Goal: Contribute content: Contribute content

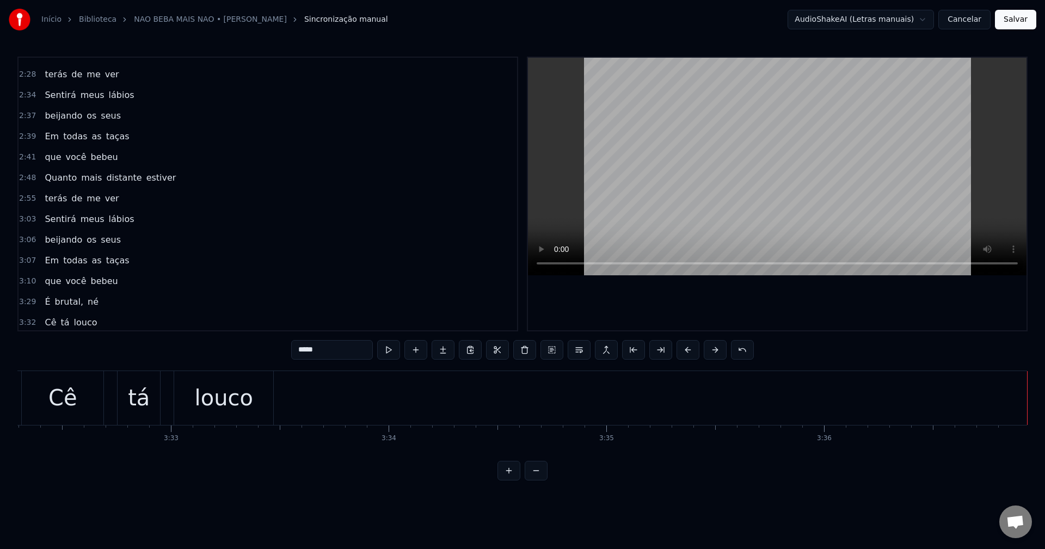
scroll to position [699, 0]
click at [44, 299] on span "É" at bounding box center [48, 299] width 8 height 13
type input "*"
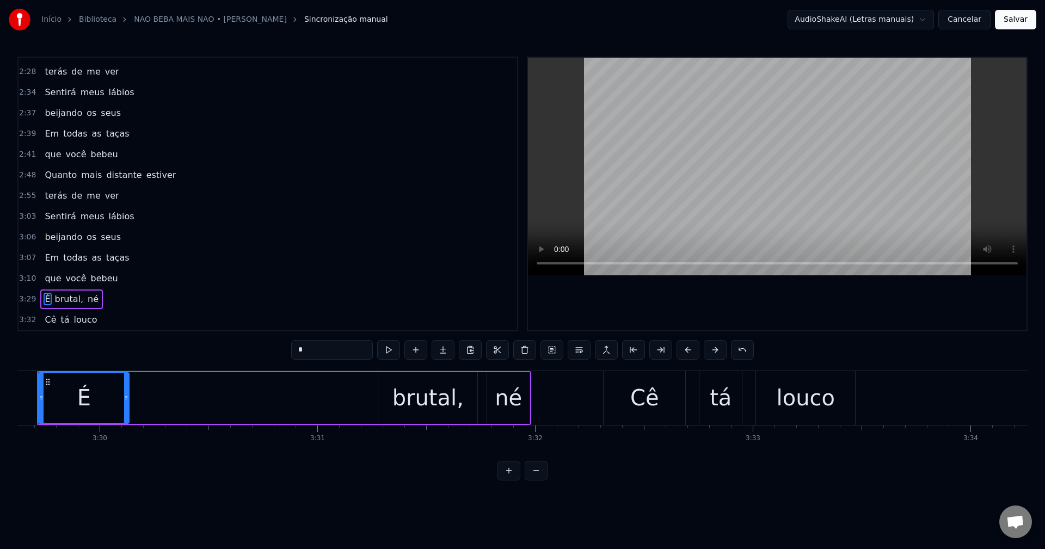
scroll to position [0, 45604]
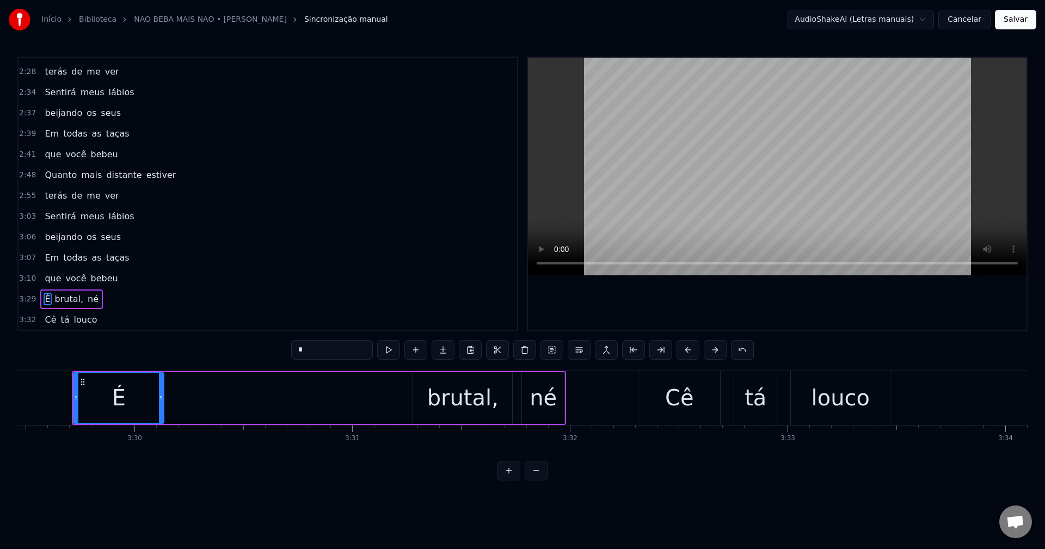
click at [118, 402] on div "É" at bounding box center [119, 398] width 14 height 33
drag, startPoint x: 76, startPoint y: 397, endPoint x: 396, endPoint y: 389, distance: 319.6
click at [397, 389] on div "É brutal, né" at bounding box center [319, 398] width 494 height 54
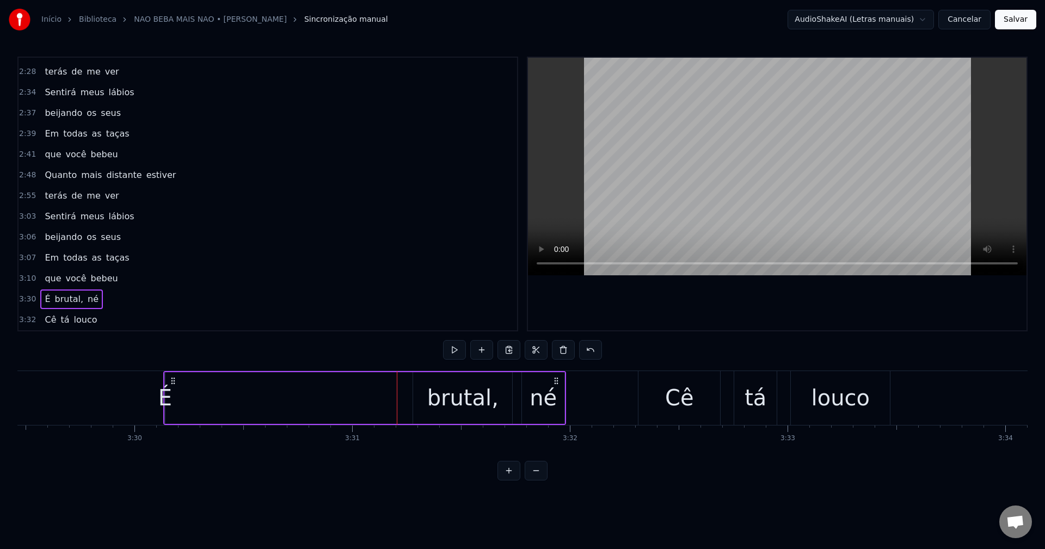
click at [173, 379] on icon at bounding box center [173, 381] width 9 height 9
click at [263, 405] on div "É brutal, né" at bounding box center [364, 398] width 403 height 54
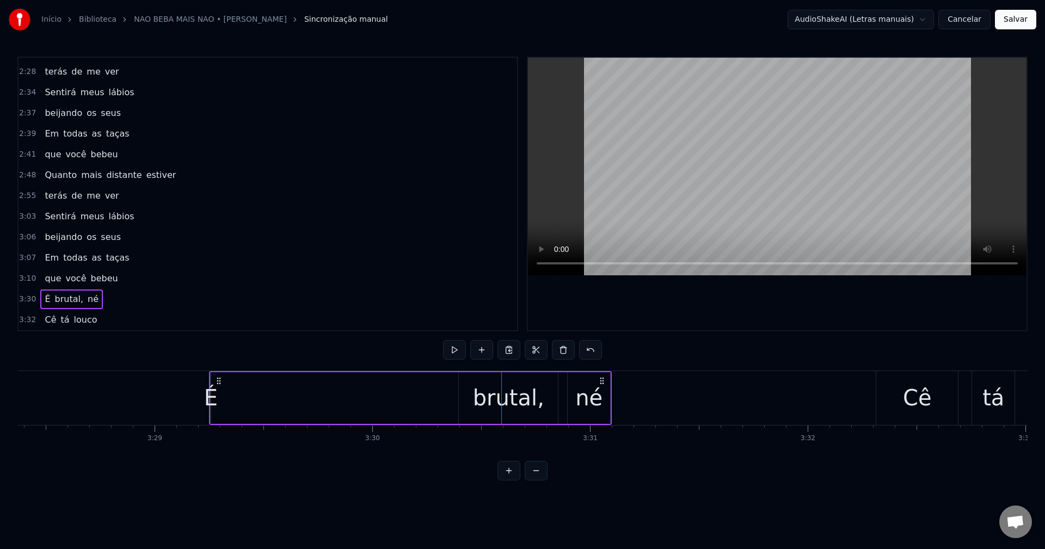
scroll to position [0, 45353]
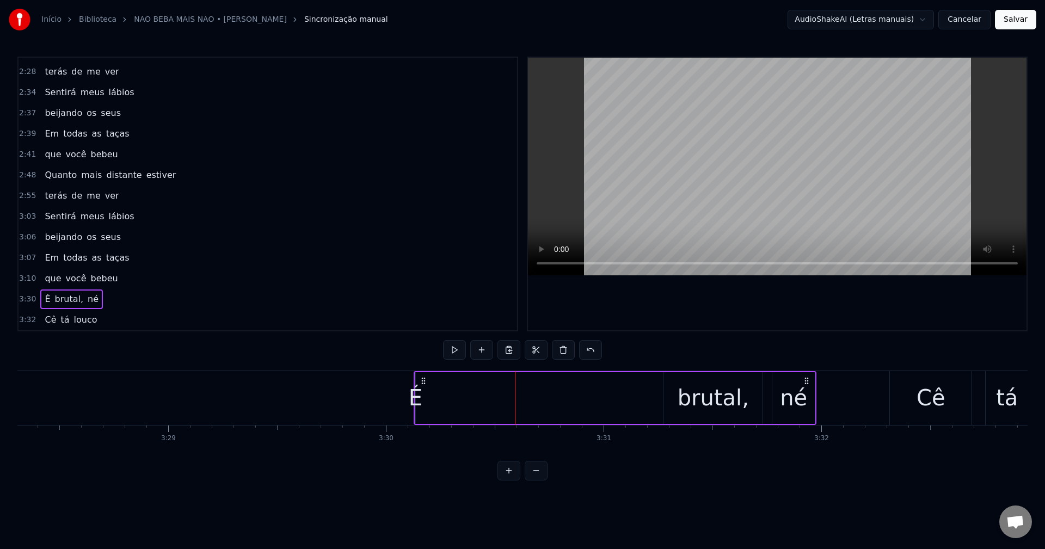
drag, startPoint x: 176, startPoint y: 380, endPoint x: 426, endPoint y: 403, distance: 251.4
click at [426, 403] on div "É brutal, né" at bounding box center [615, 398] width 403 height 54
click at [441, 383] on div "É brutal, né" at bounding box center [615, 398] width 403 height 54
click at [415, 402] on div "É" at bounding box center [416, 398] width 14 height 33
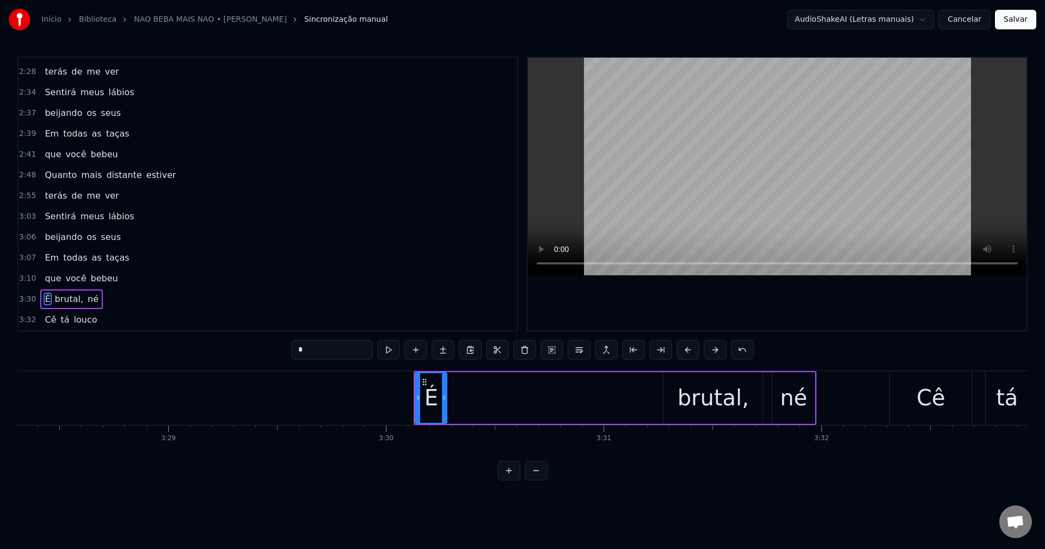
drag, startPoint x: 415, startPoint y: 401, endPoint x: 447, endPoint y: 404, distance: 32.9
click at [447, 404] on div "É" at bounding box center [431, 398] width 33 height 52
drag, startPoint x: 423, startPoint y: 380, endPoint x: 637, endPoint y: 398, distance: 214.6
click at [638, 398] on div "É" at bounding box center [646, 398] width 30 height 50
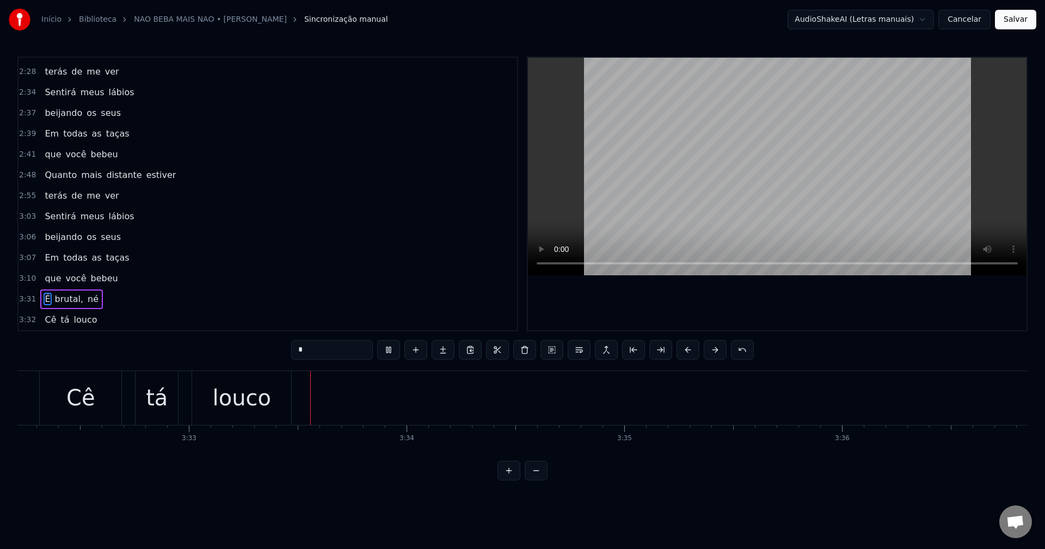
scroll to position [0, 46221]
click at [1025, 21] on button "Salvar" at bounding box center [1015, 20] width 41 height 20
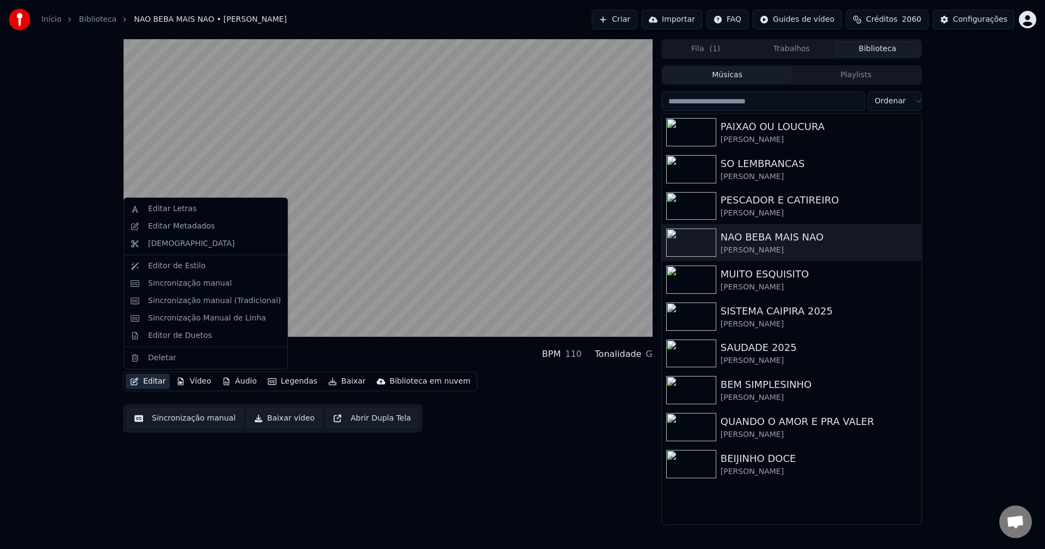
click at [154, 386] on button "Editar" at bounding box center [148, 381] width 44 height 15
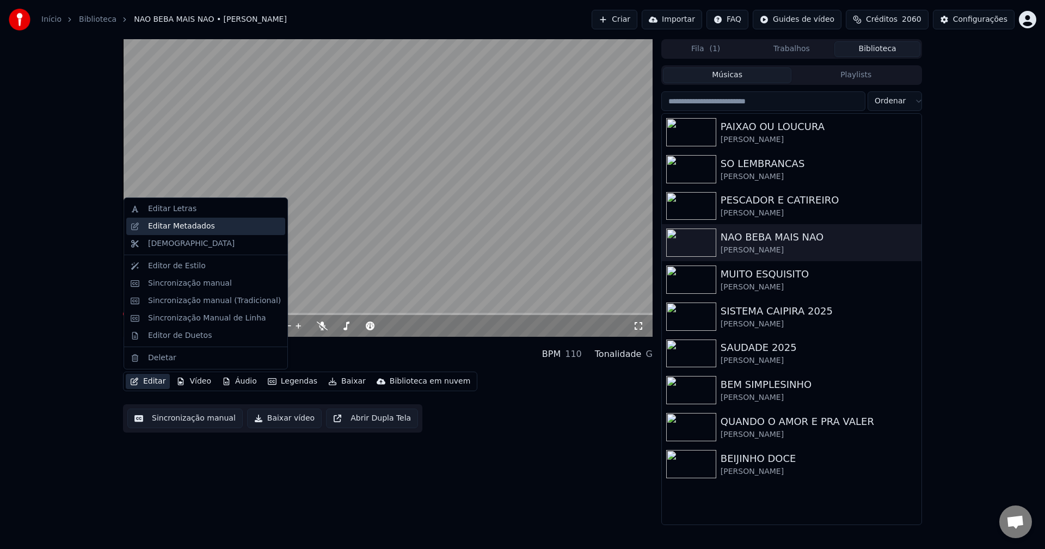
click at [202, 230] on div "Editar Metadados" at bounding box center [181, 226] width 67 height 11
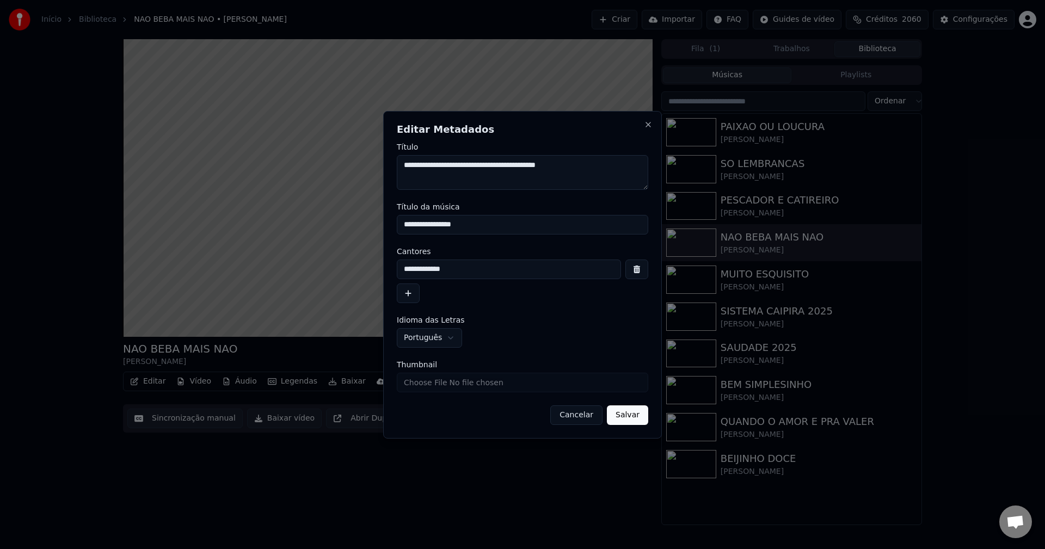
click at [509, 380] on input "Thumbnail" at bounding box center [522, 383] width 251 height 20
type input "**********"
click at [638, 416] on button "Salvar" at bounding box center [627, 416] width 41 height 20
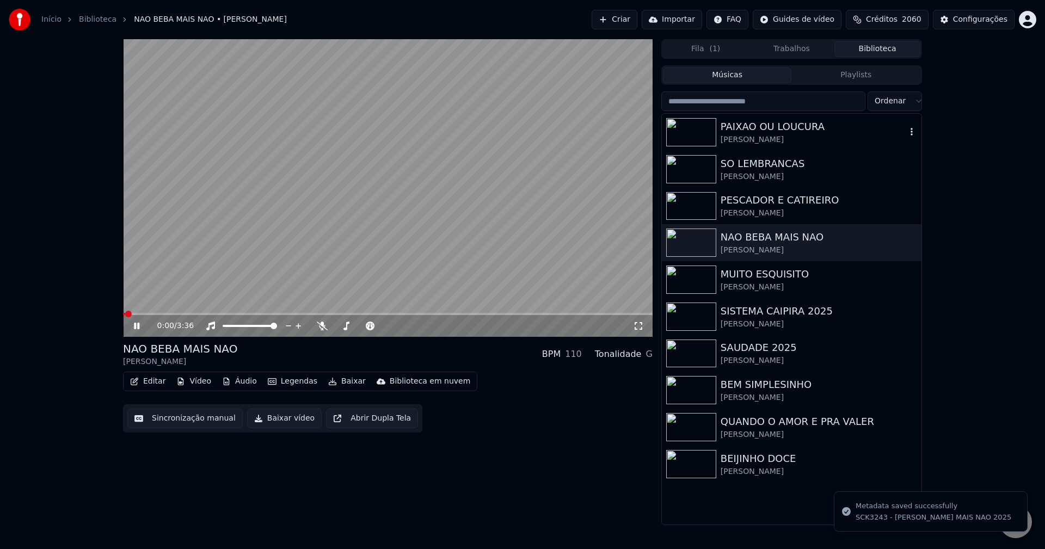
click at [740, 139] on div "[PERSON_NAME]" at bounding box center [814, 139] width 186 height 11
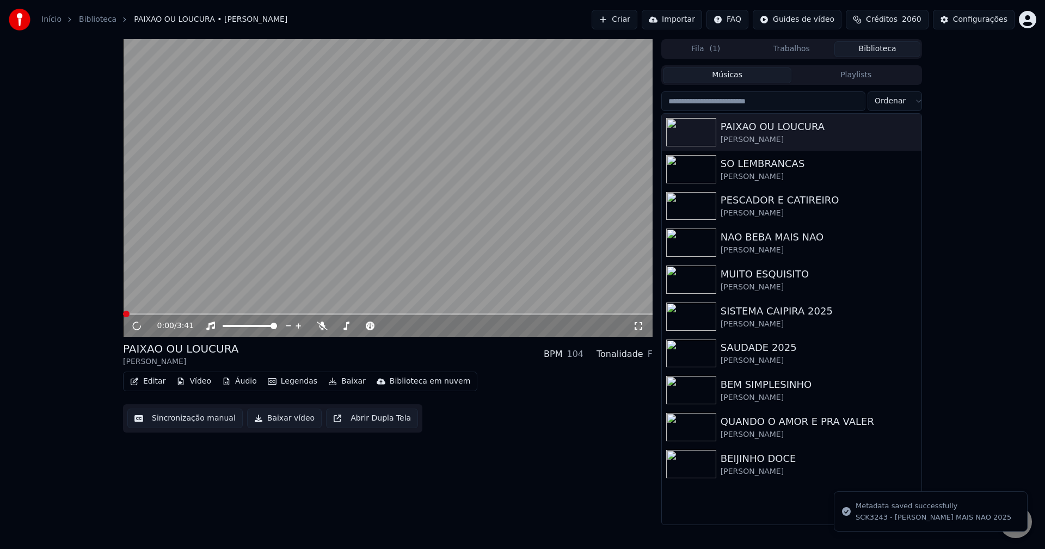
click at [160, 383] on button "Editar" at bounding box center [148, 381] width 44 height 15
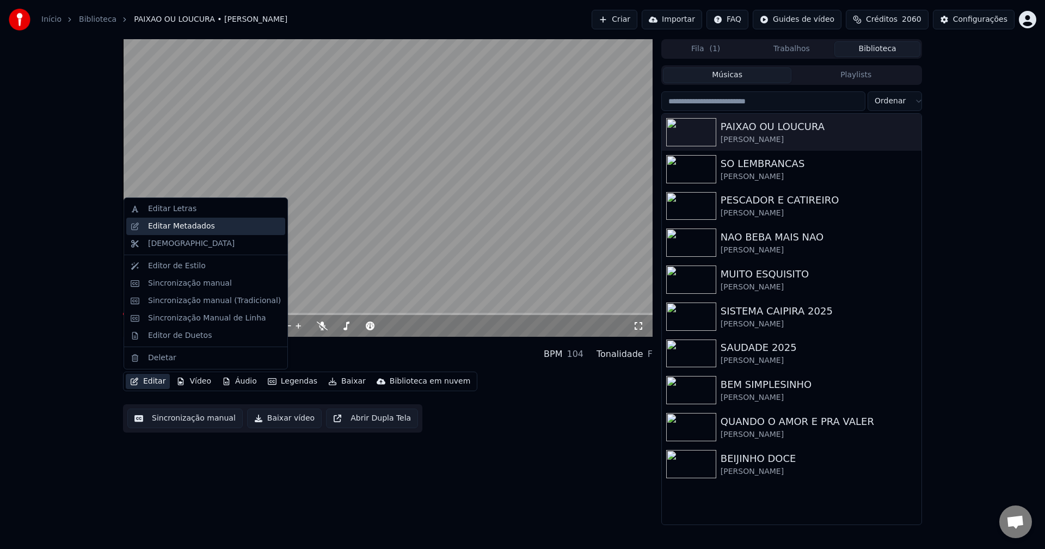
click at [225, 232] on div "Editar Metadados" at bounding box center [205, 226] width 159 height 17
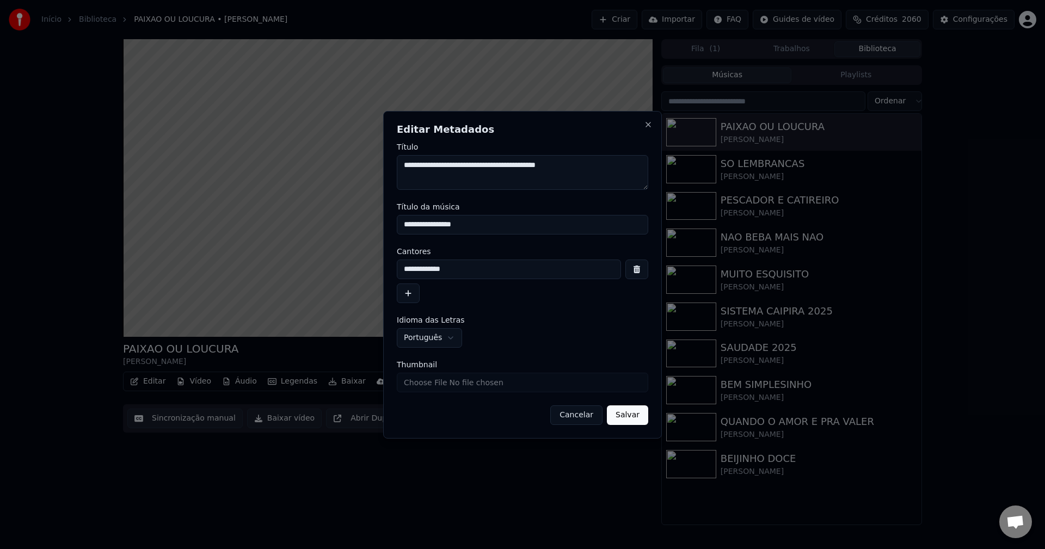
click at [486, 376] on input "Thumbnail" at bounding box center [522, 383] width 251 height 20
type input "**********"
click at [643, 419] on button "Salvar" at bounding box center [627, 416] width 41 height 20
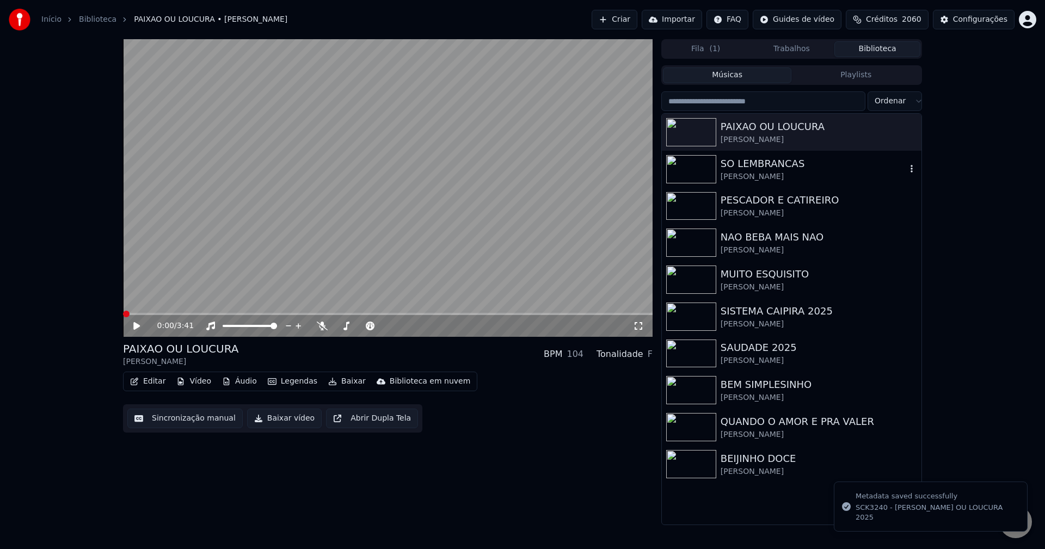
click at [695, 183] on div "SO LEMBRANCAS Eduardo Costa" at bounding box center [792, 169] width 260 height 37
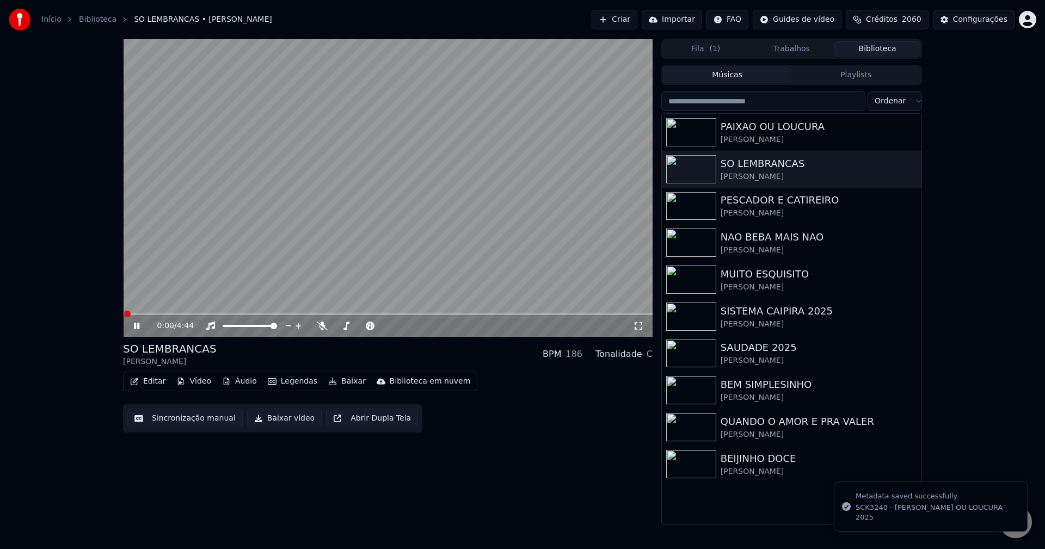
click at [158, 383] on button "Editar" at bounding box center [148, 381] width 44 height 15
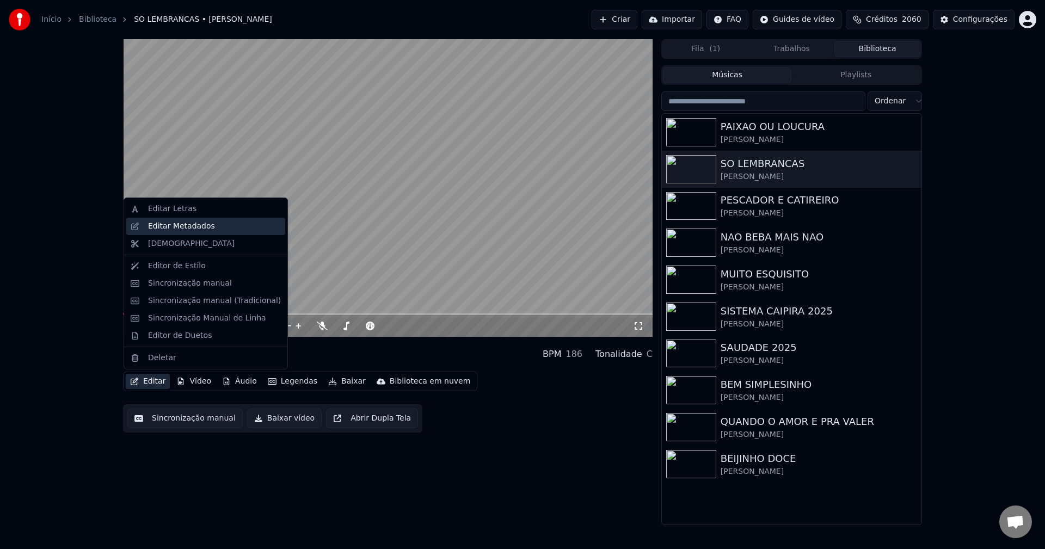
click at [214, 234] on div "Editar Metadados" at bounding box center [205, 226] width 159 height 17
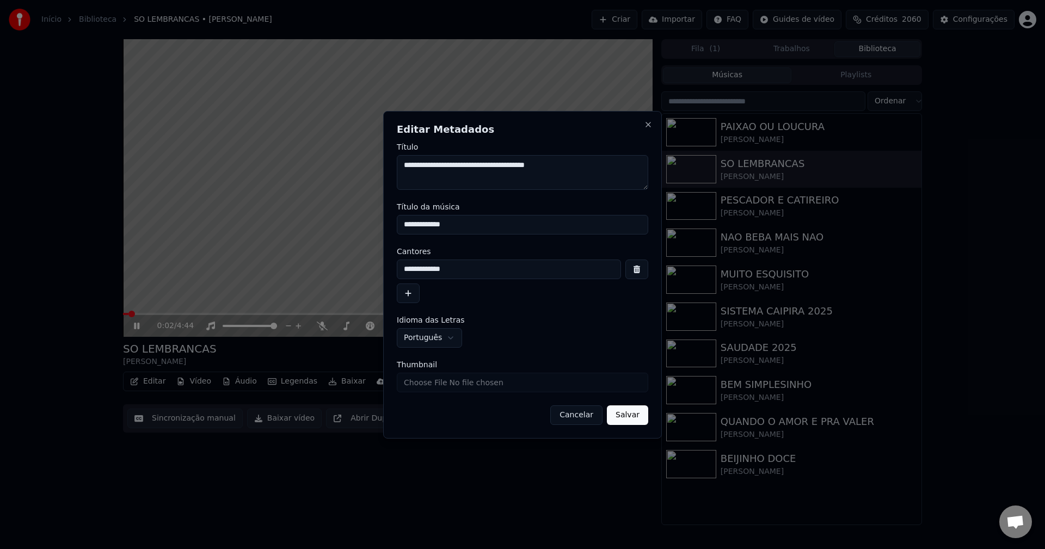
click at [519, 385] on input "Thumbnail" at bounding box center [522, 383] width 251 height 20
type input "**********"
click at [635, 417] on button "Salvar" at bounding box center [627, 416] width 41 height 20
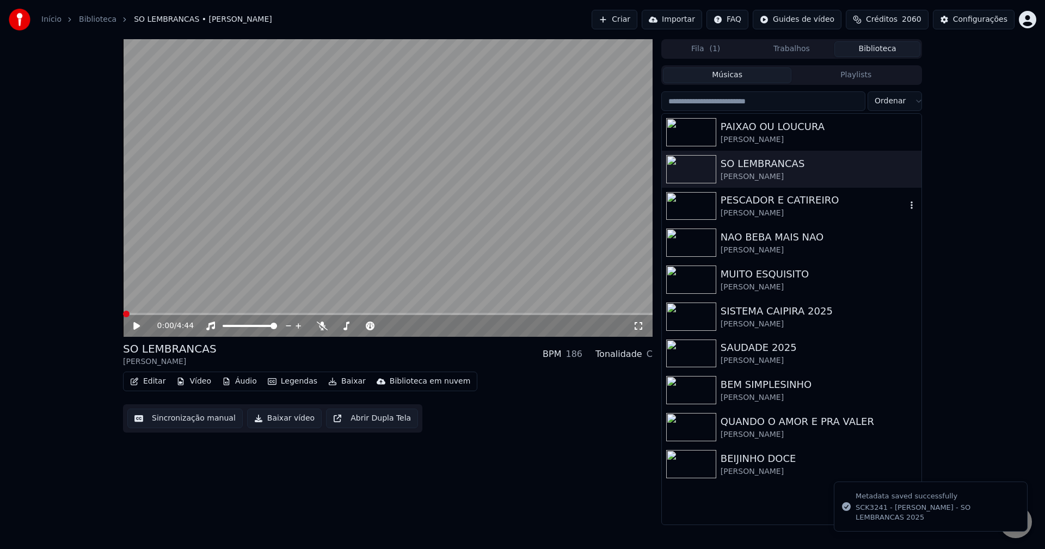
click at [695, 198] on img at bounding box center [691, 206] width 50 height 28
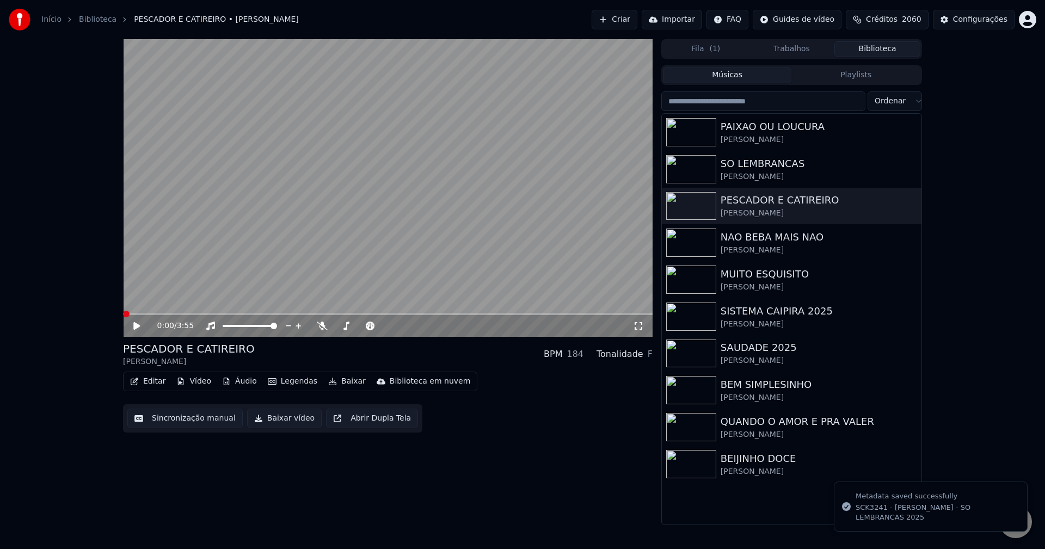
click at [142, 381] on button "Editar" at bounding box center [148, 381] width 44 height 15
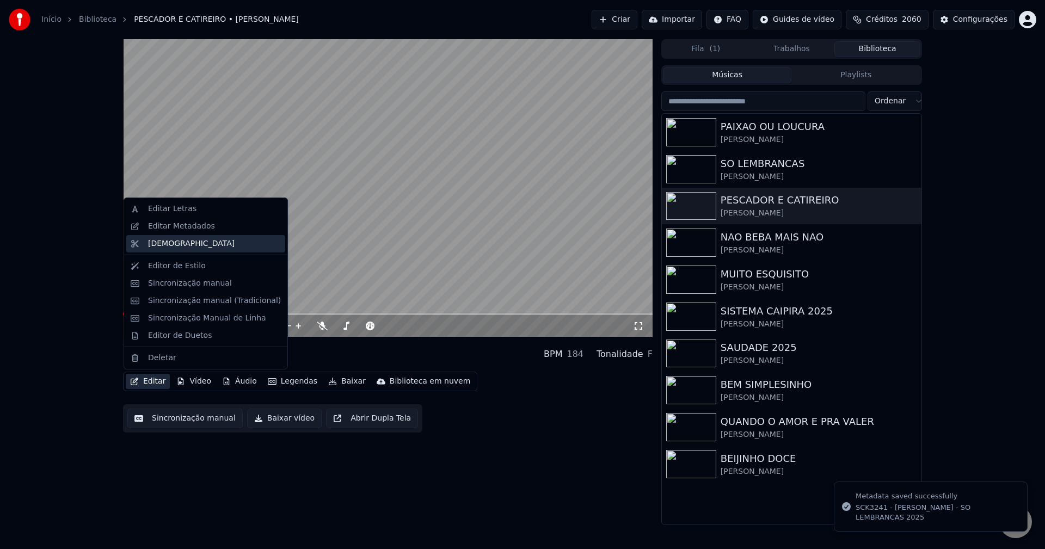
click at [191, 235] on div "[DEMOGRAPHIC_DATA]" at bounding box center [205, 243] width 159 height 17
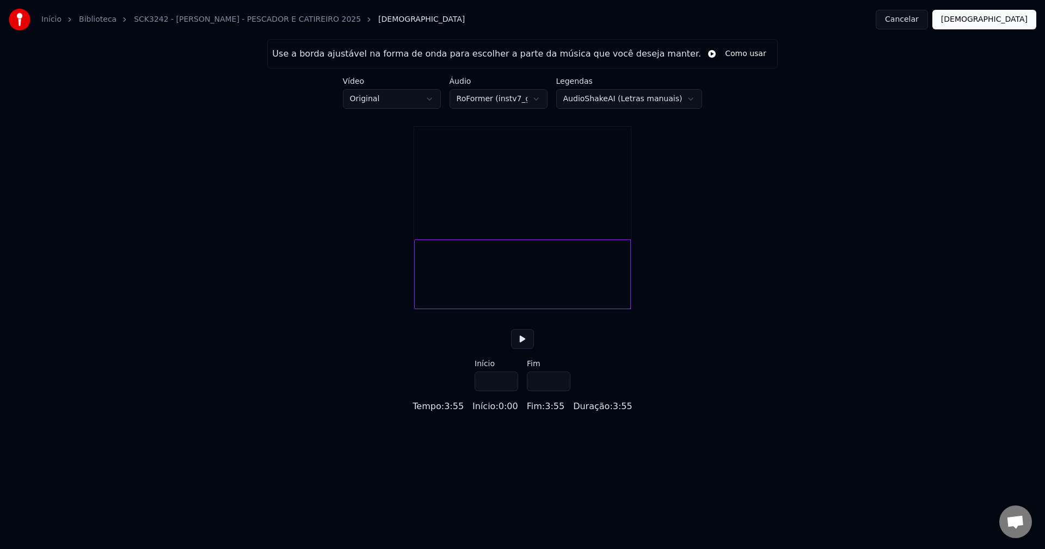
click at [928, 17] on button "Cancelar" at bounding box center [902, 20] width 52 height 20
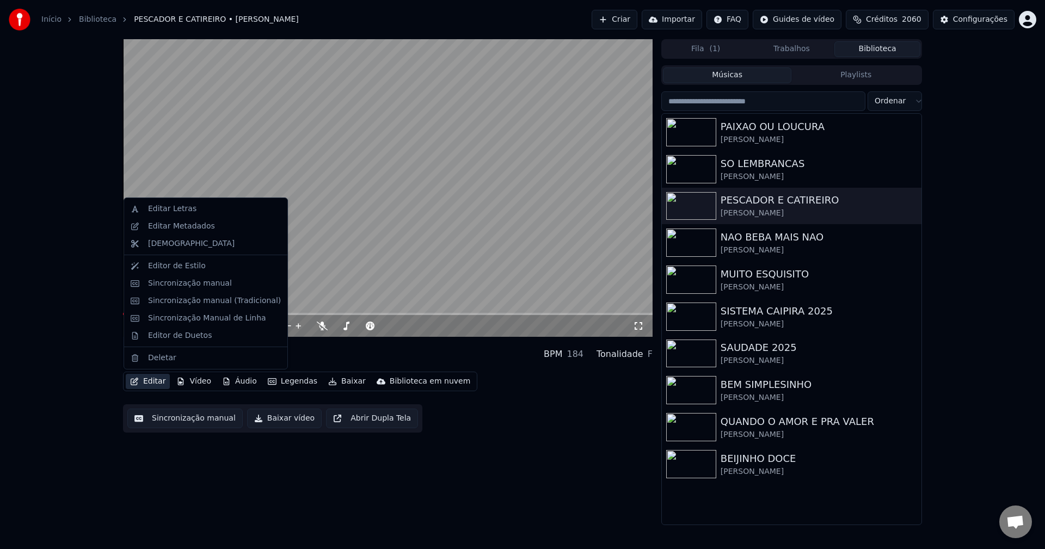
click at [159, 382] on button "Editar" at bounding box center [148, 381] width 44 height 15
click at [189, 225] on div "Editar Metadados" at bounding box center [181, 226] width 67 height 11
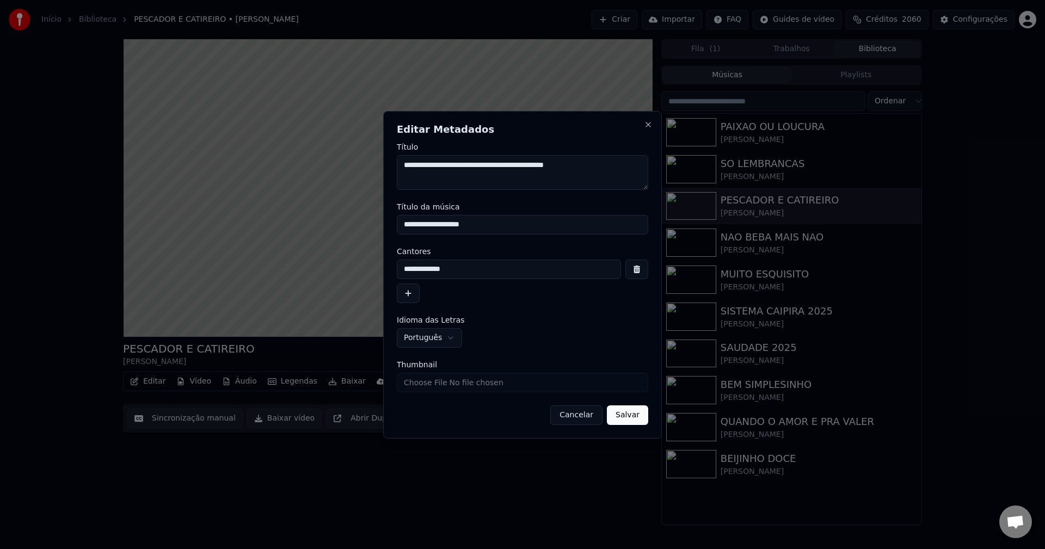
click at [433, 382] on input "Thumbnail" at bounding box center [522, 383] width 251 height 20
type input "**********"
click at [616, 414] on button "Salvar" at bounding box center [627, 416] width 41 height 20
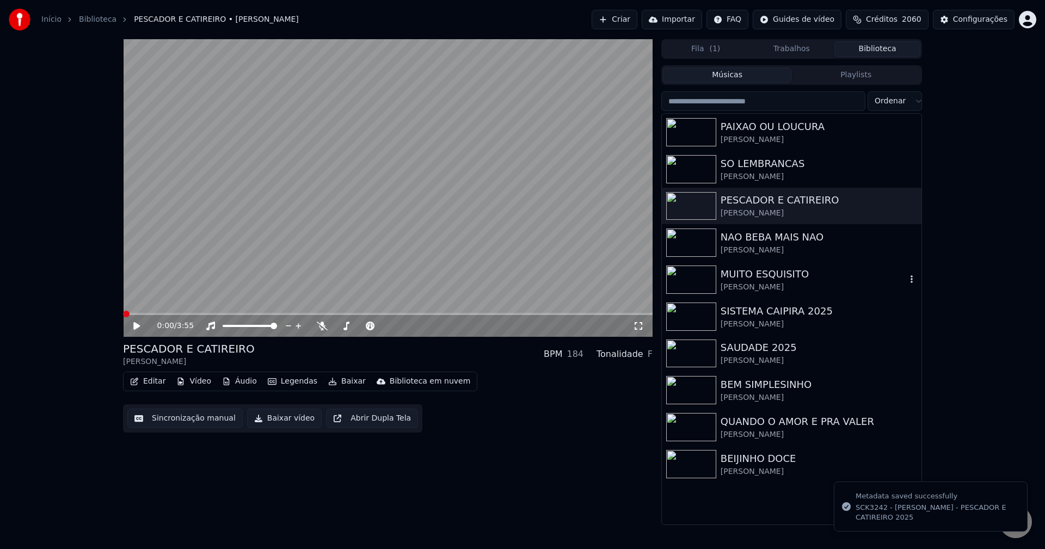
click at [759, 289] on div "[PERSON_NAME]" at bounding box center [814, 287] width 186 height 11
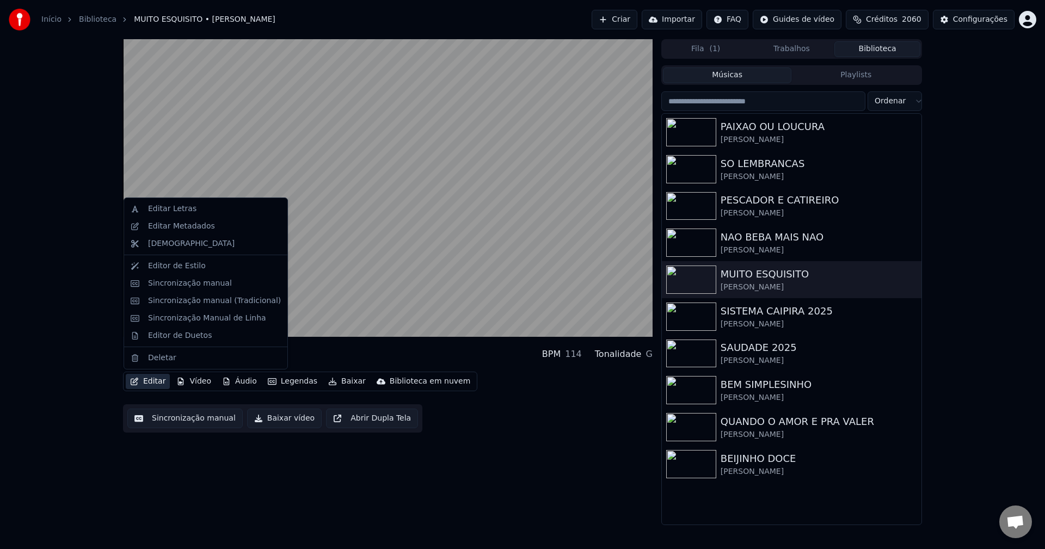
click at [162, 386] on button "Editar" at bounding box center [148, 381] width 44 height 15
click at [226, 227] on div "Editar Metadados" at bounding box center [214, 226] width 133 height 11
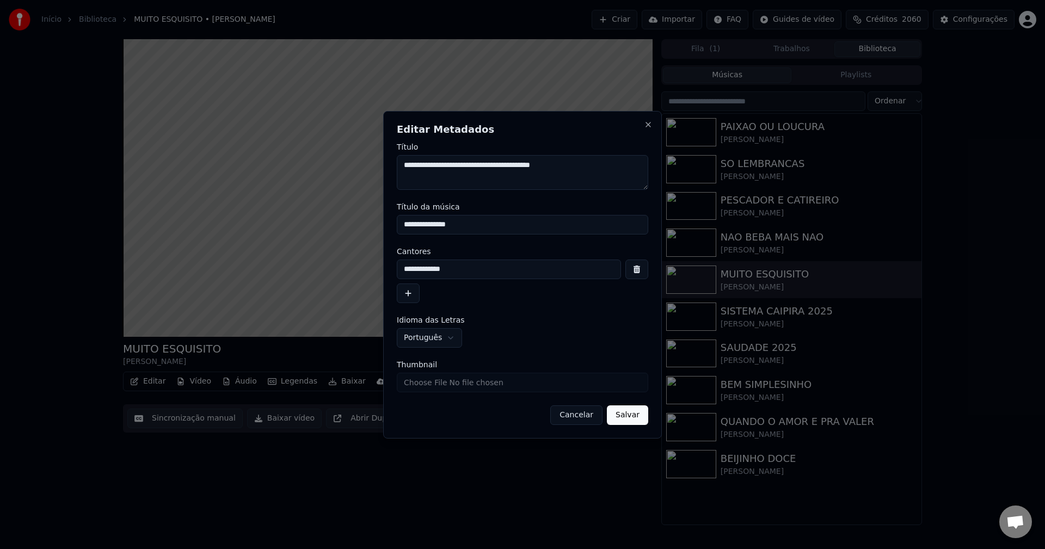
click at [449, 387] on input "Thumbnail" at bounding box center [522, 383] width 251 height 20
type input "**********"
click at [644, 425] on button "Salvar" at bounding box center [627, 416] width 41 height 20
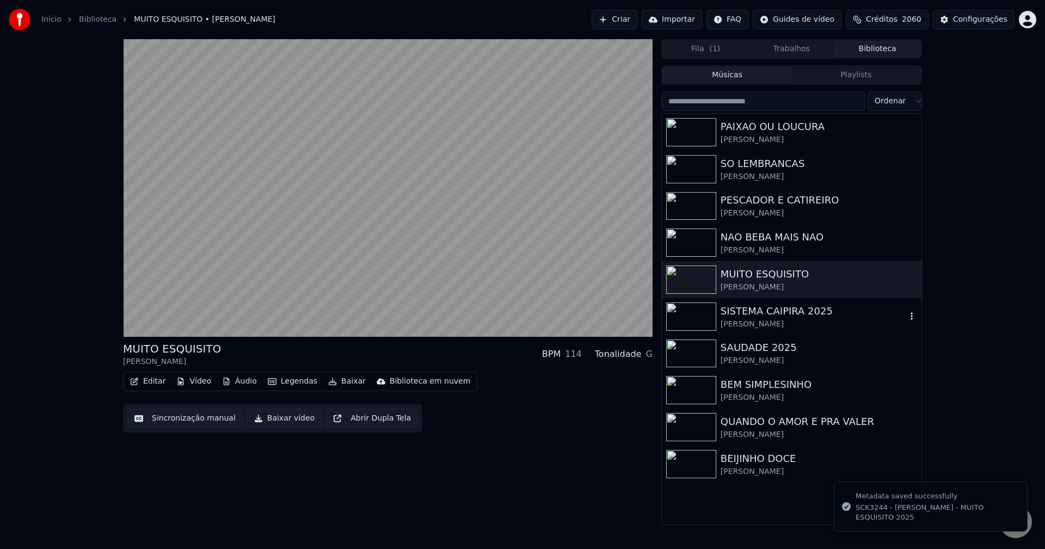
click at [689, 329] on img at bounding box center [691, 317] width 50 height 28
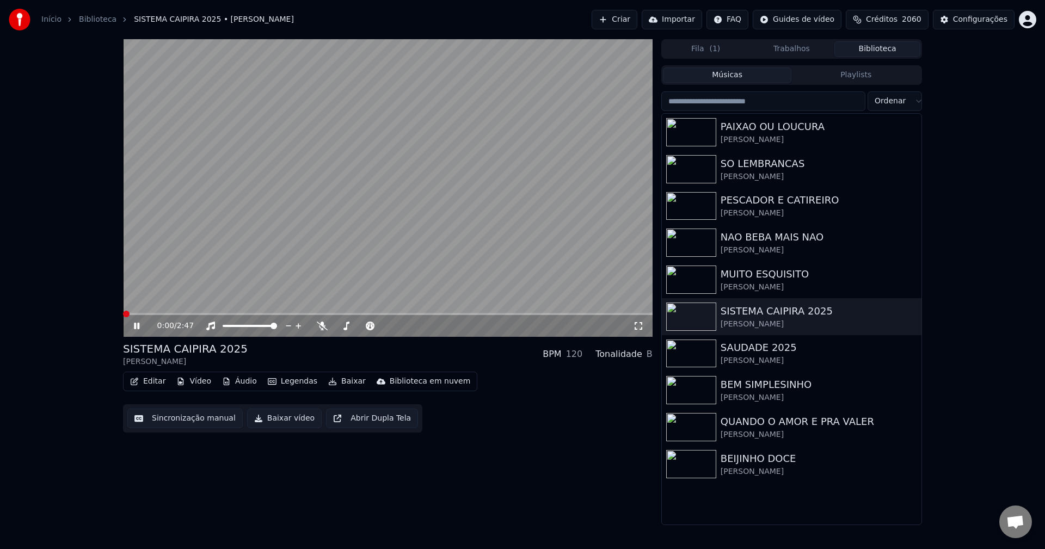
click at [154, 381] on button "Editar" at bounding box center [148, 381] width 44 height 15
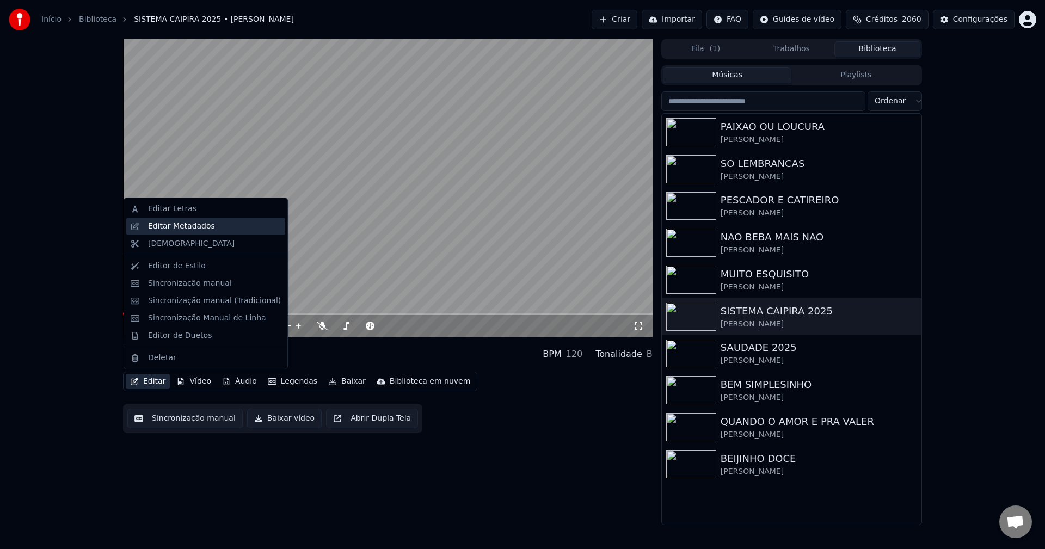
click at [205, 224] on div "Editar Metadados" at bounding box center [181, 226] width 67 height 11
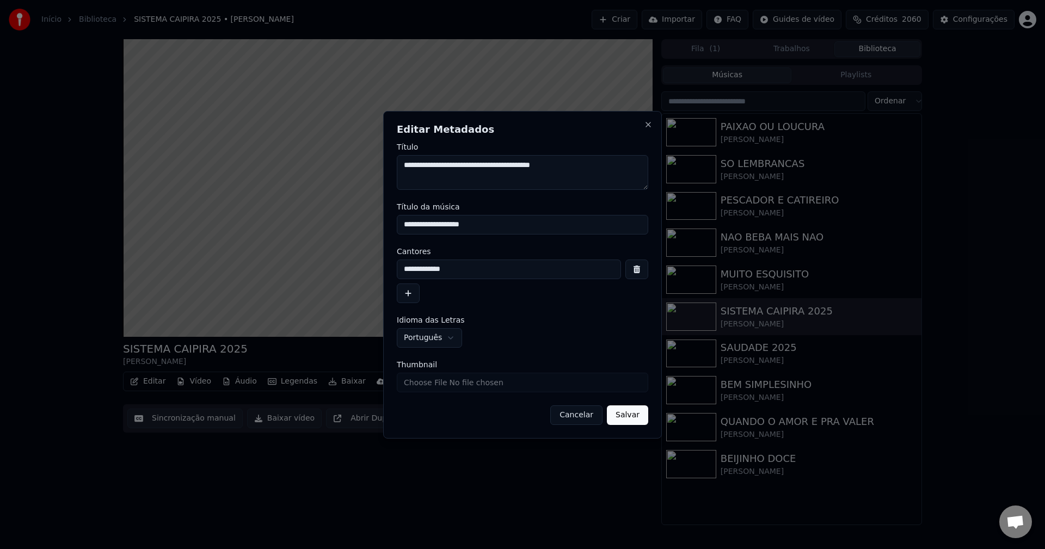
click at [440, 387] on input "Thumbnail" at bounding box center [522, 383] width 251 height 20
type input "**********"
click at [637, 420] on button "Salvar" at bounding box center [627, 416] width 41 height 20
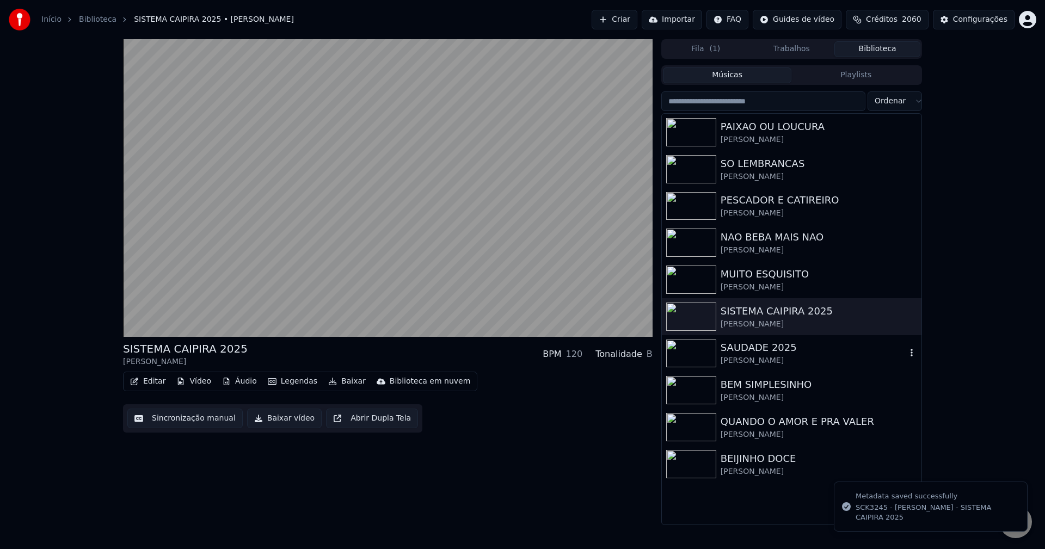
click at [674, 355] on img at bounding box center [691, 354] width 50 height 28
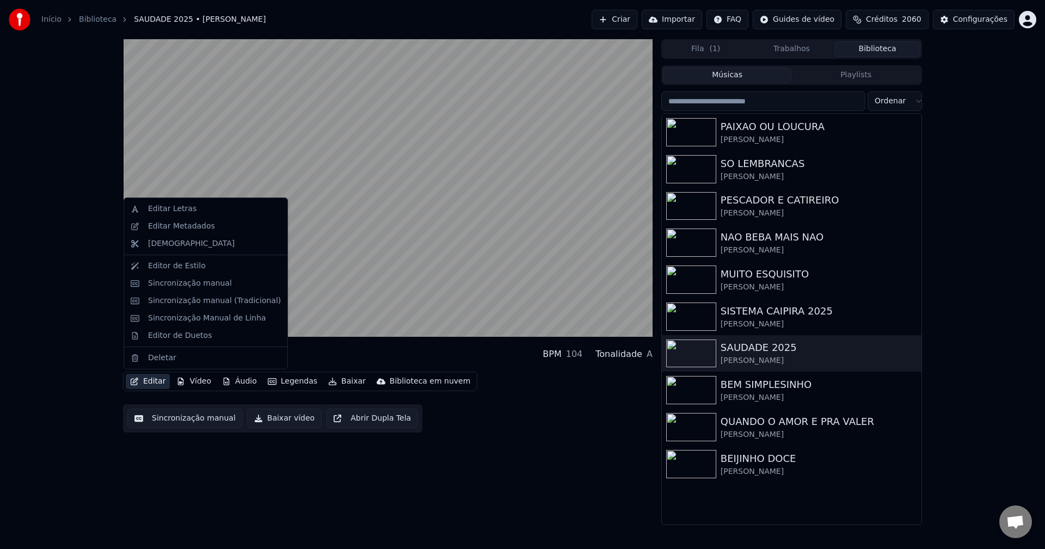
click at [143, 383] on button "Editar" at bounding box center [148, 381] width 44 height 15
click at [197, 225] on div "Editar Metadados" at bounding box center [181, 226] width 67 height 11
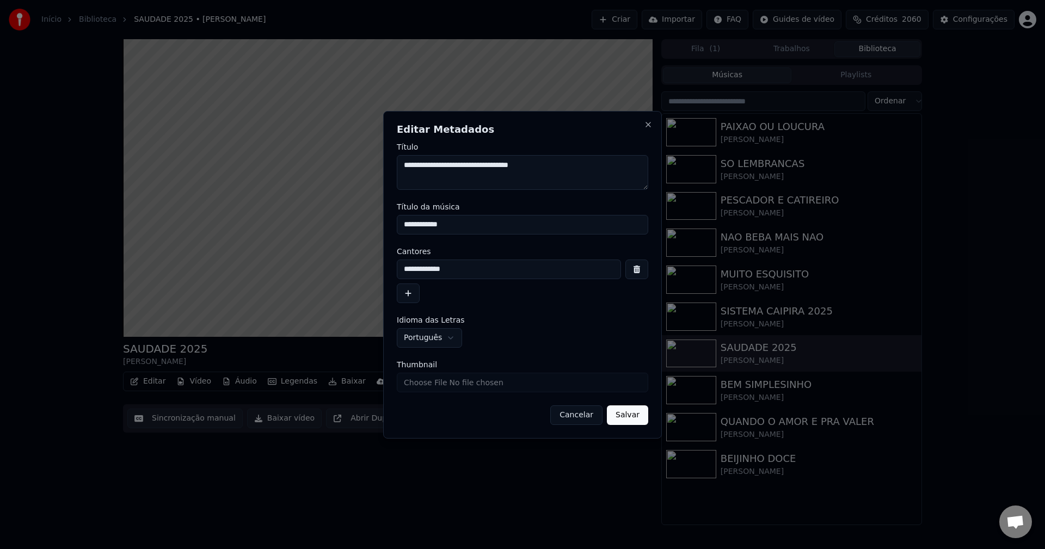
click at [505, 380] on input "Thumbnail" at bounding box center [522, 383] width 251 height 20
type input "**********"
click at [635, 418] on button "Salvar" at bounding box center [627, 416] width 41 height 20
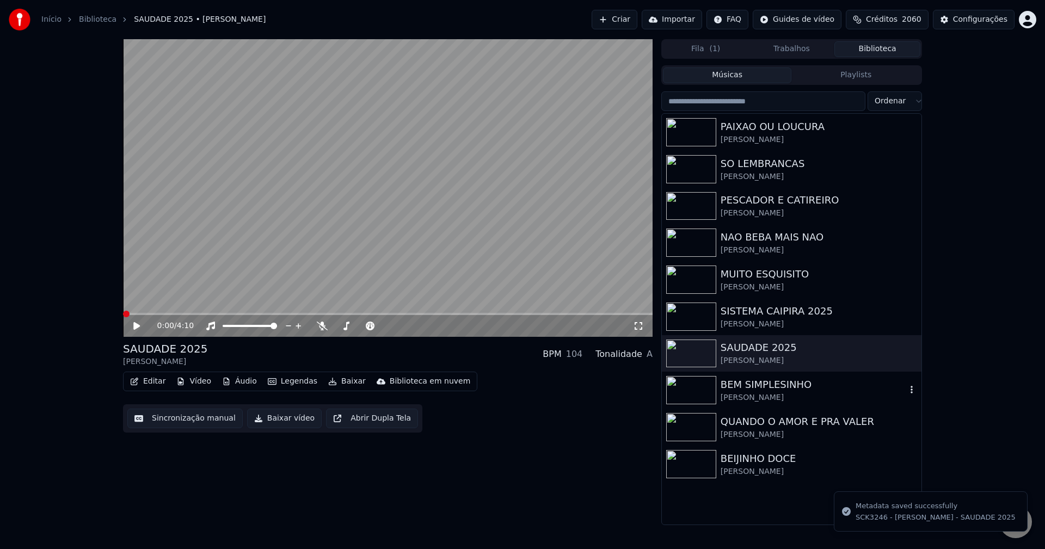
click at [708, 380] on img at bounding box center [691, 390] width 50 height 28
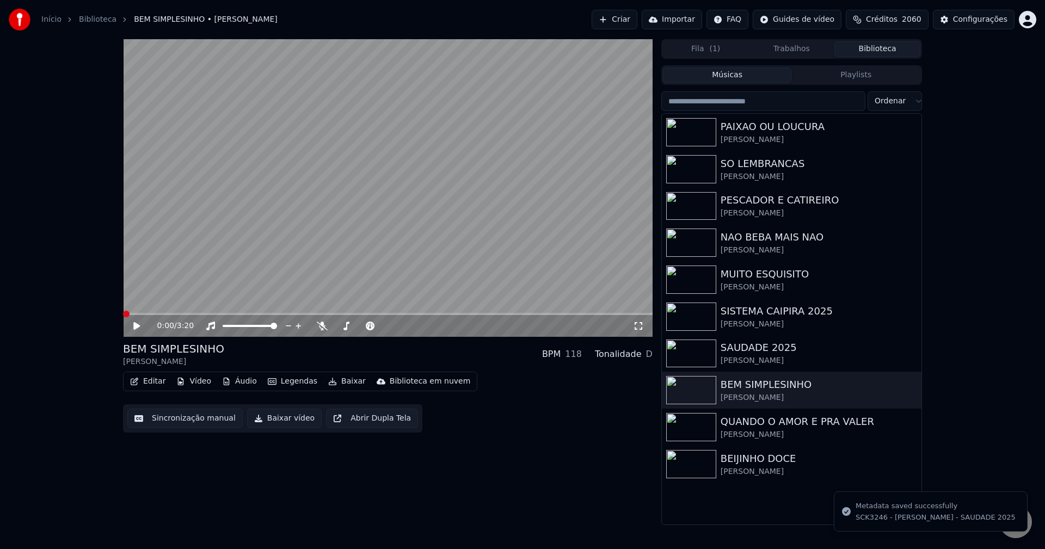
click at [163, 383] on button "Editar" at bounding box center [148, 381] width 44 height 15
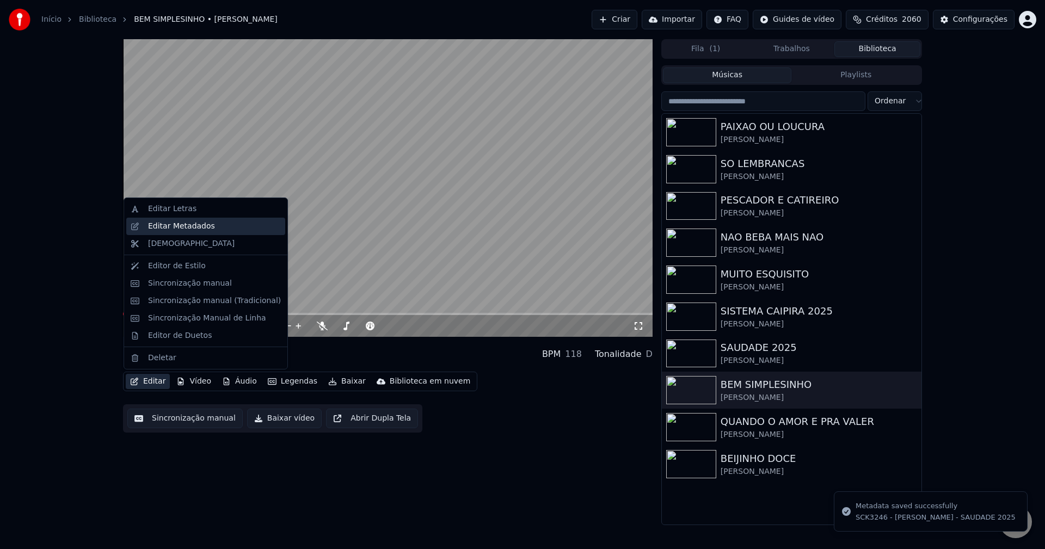
click at [259, 228] on div "Editar Metadados" at bounding box center [214, 226] width 133 height 11
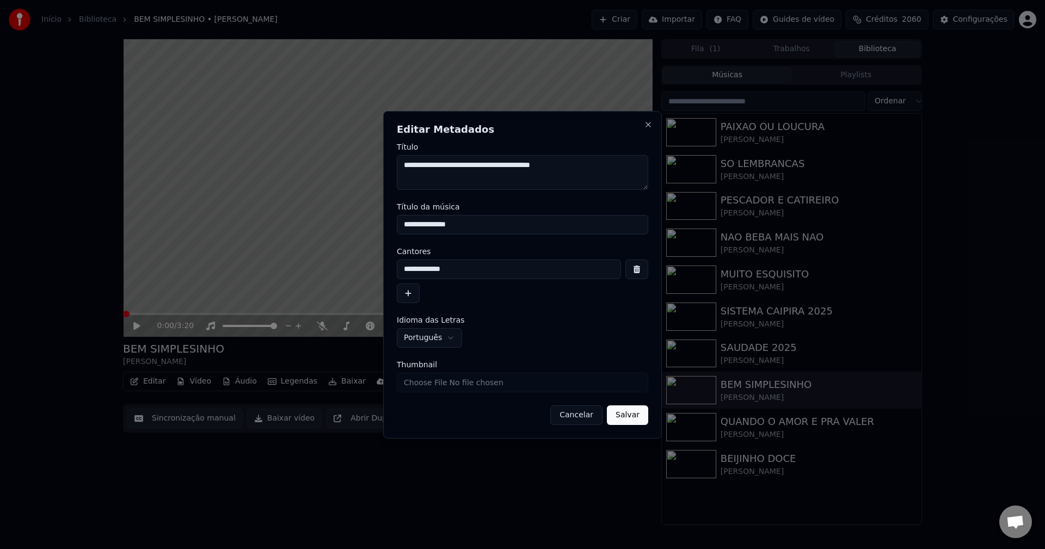
click at [514, 388] on input "Thumbnail" at bounding box center [522, 383] width 251 height 20
type input "**********"
drag, startPoint x: 632, startPoint y: 416, endPoint x: 701, endPoint y: 414, distance: 68.6
click at [633, 416] on button "Salvar" at bounding box center [627, 416] width 41 height 20
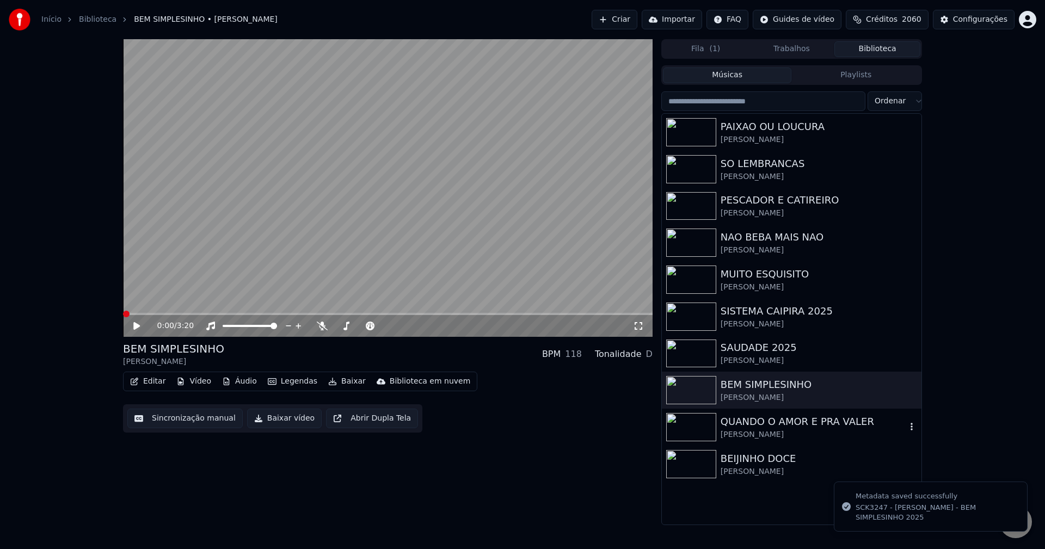
click at [703, 425] on img at bounding box center [691, 427] width 50 height 28
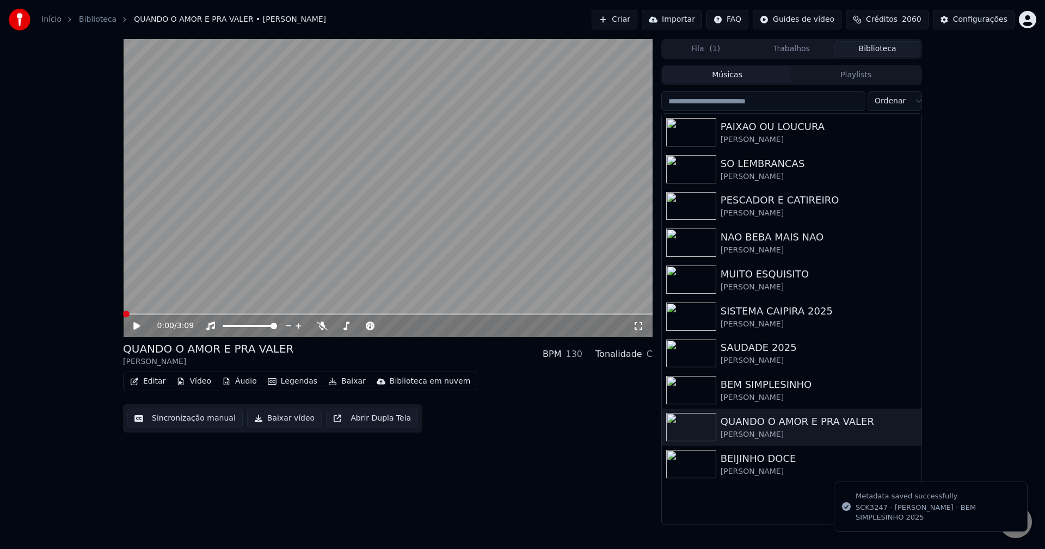
click at [190, 423] on button "Sincronização manual" at bounding box center [184, 419] width 115 height 20
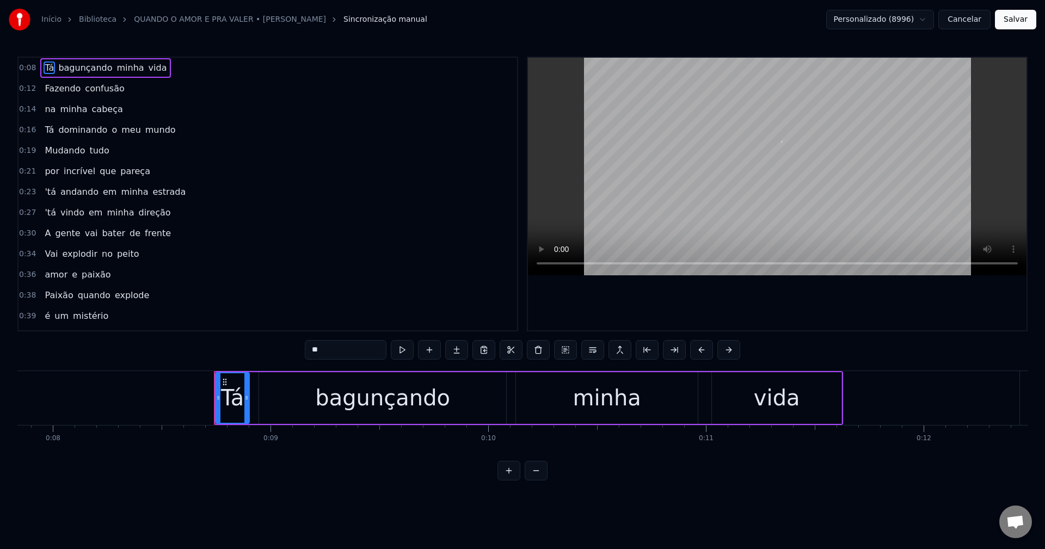
scroll to position [0, 1848]
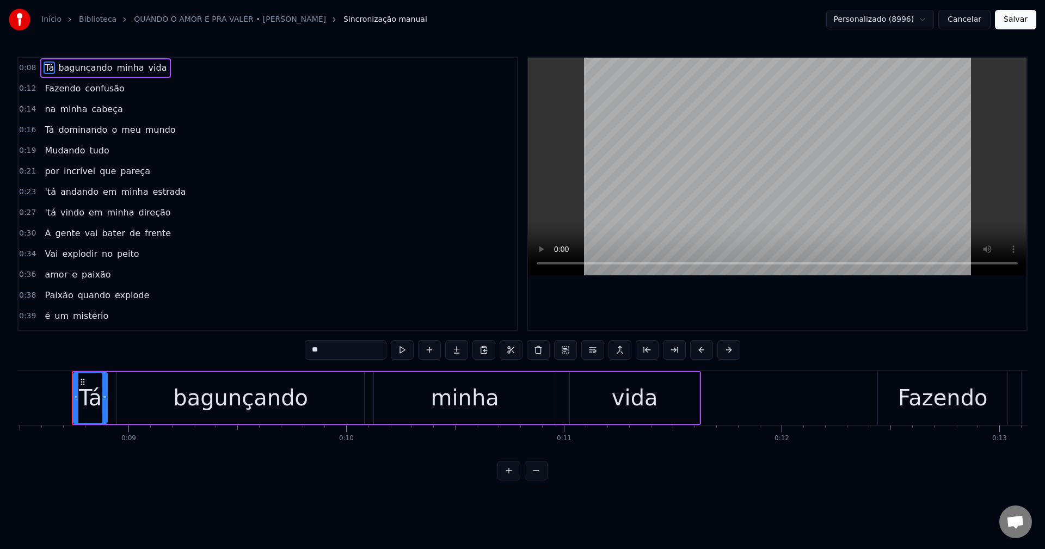
click at [976, 25] on button "Cancelar" at bounding box center [964, 20] width 52 height 20
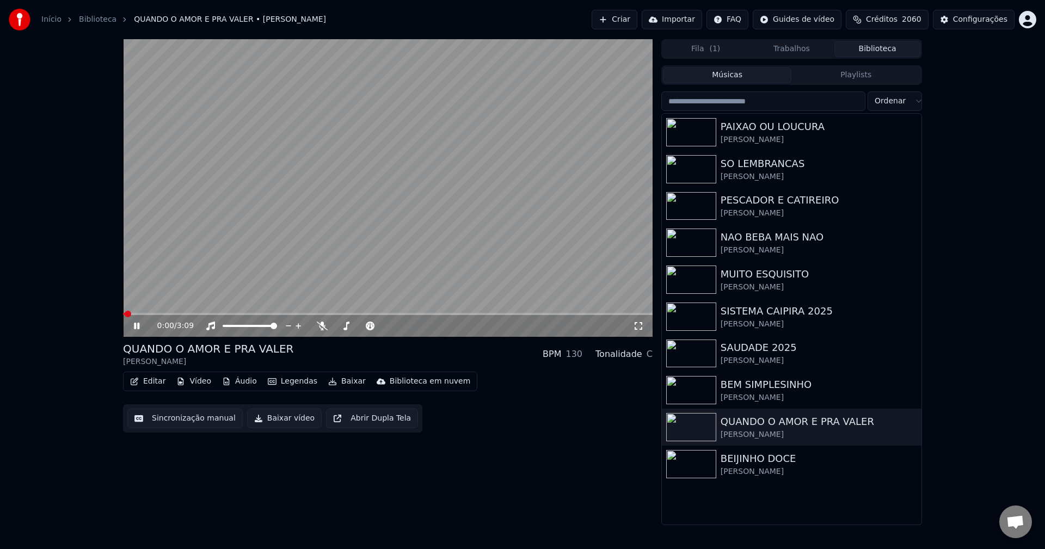
click at [140, 380] on button "Editar" at bounding box center [148, 381] width 44 height 15
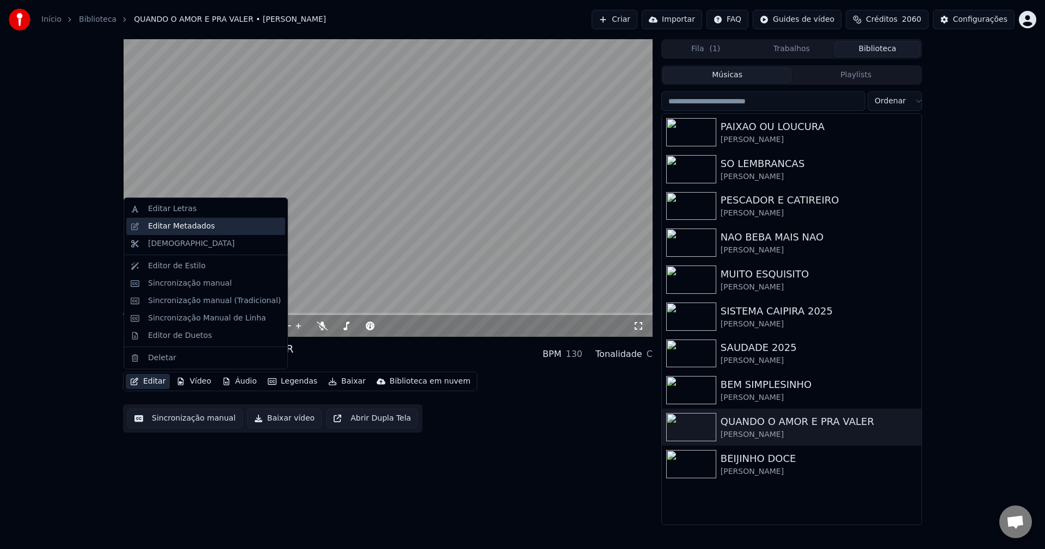
click at [168, 225] on div "Editar Metadados" at bounding box center [181, 226] width 67 height 11
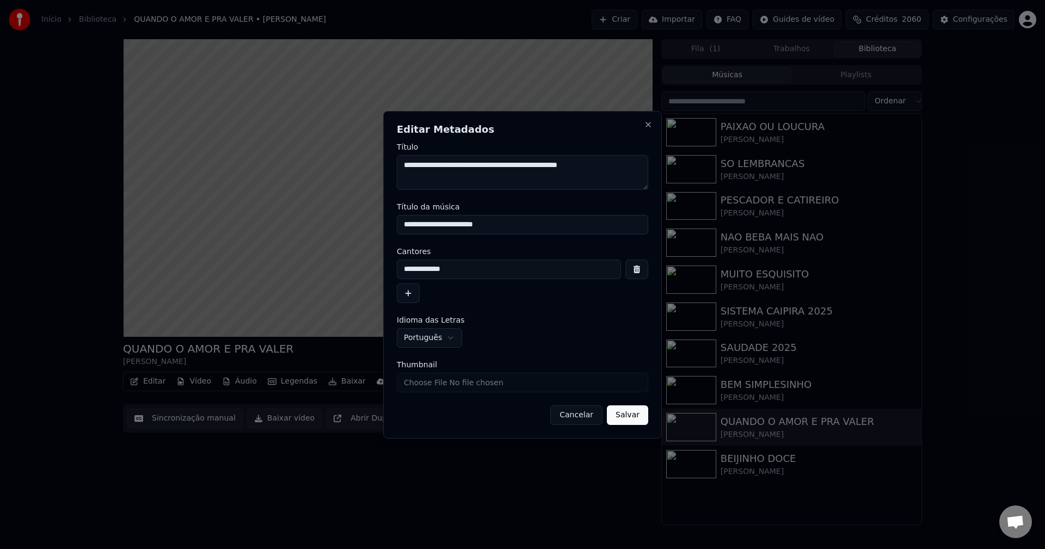
click at [440, 380] on input "Thumbnail" at bounding box center [522, 383] width 251 height 20
type input "**********"
click at [628, 415] on button "Salvar" at bounding box center [627, 416] width 41 height 20
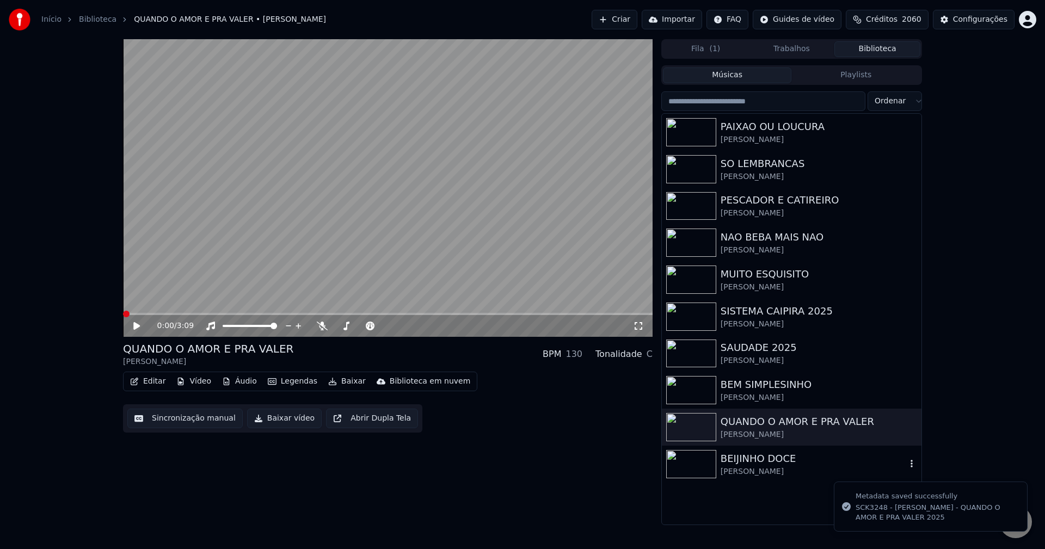
click at [705, 451] on img at bounding box center [691, 464] width 50 height 28
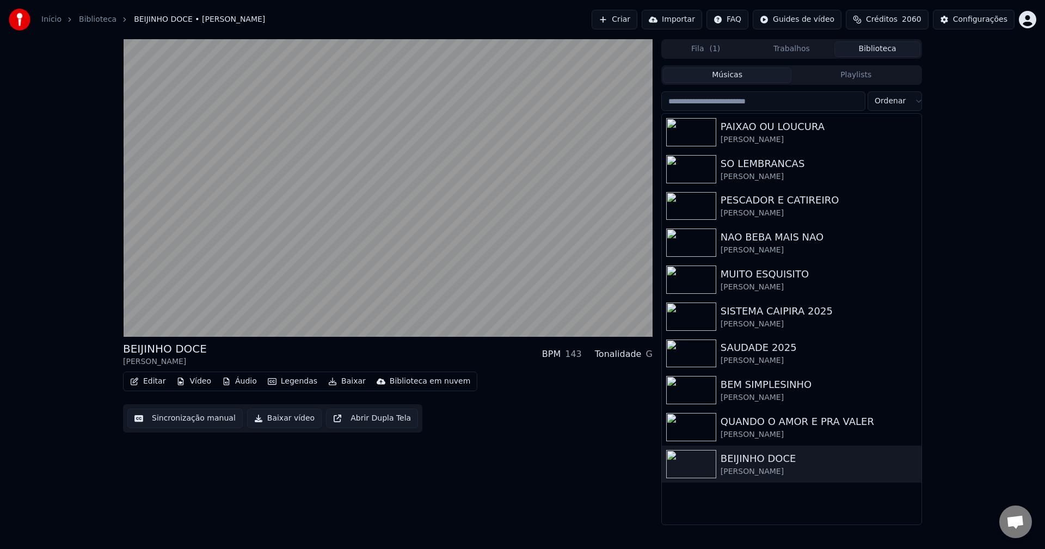
click at [153, 378] on button "Editar" at bounding box center [148, 381] width 44 height 15
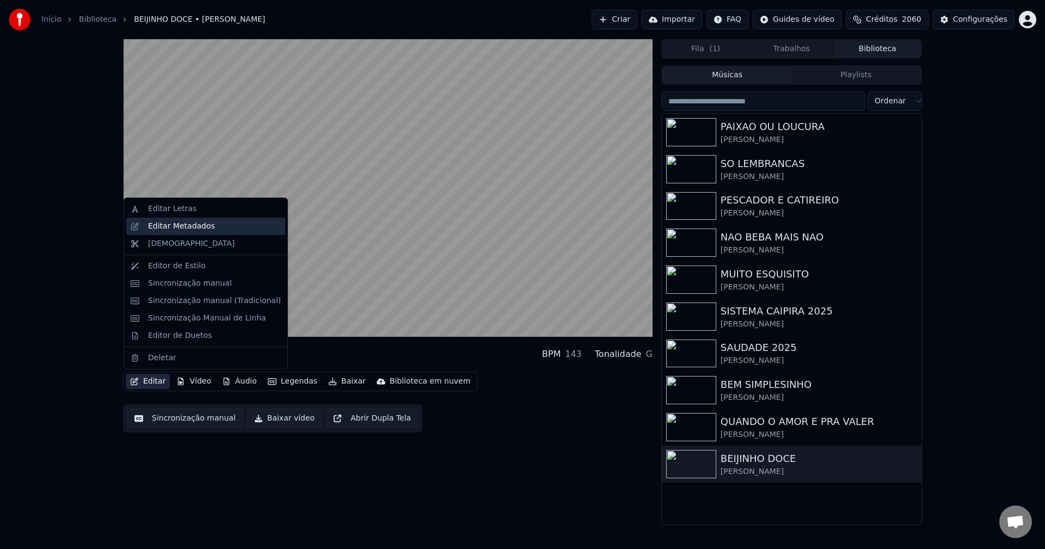
click at [196, 230] on div "Editar Metadados" at bounding box center [181, 226] width 67 height 11
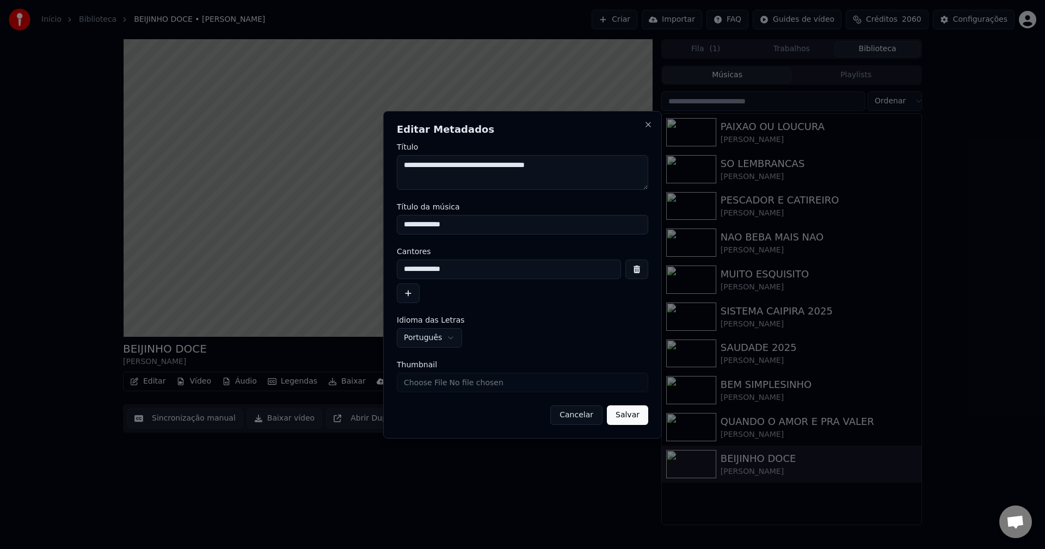
click at [543, 379] on input "Thumbnail" at bounding box center [522, 383] width 251 height 20
type input "**********"
click at [616, 422] on button "Salvar" at bounding box center [627, 416] width 41 height 20
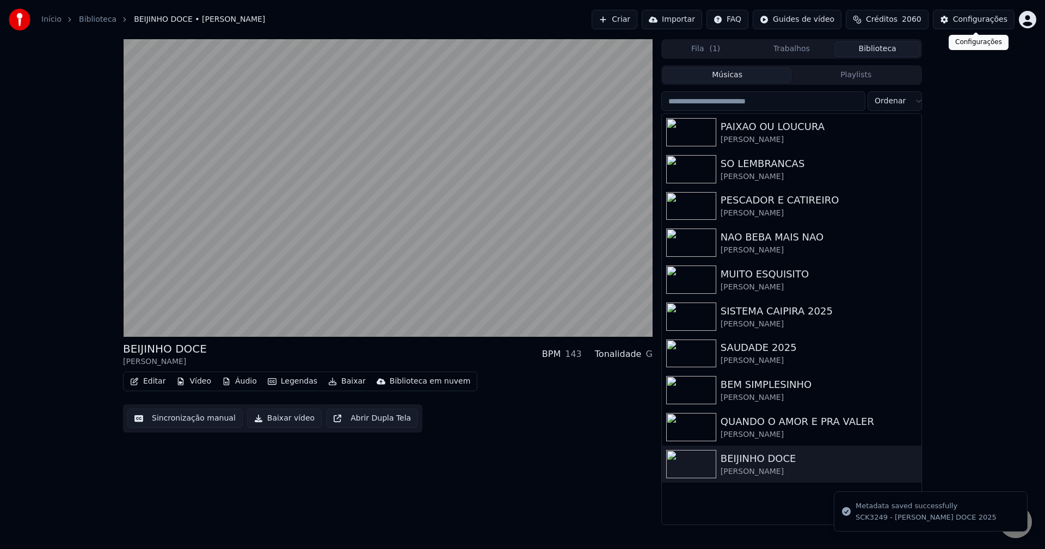
click at [980, 17] on div "Configurações" at bounding box center [980, 19] width 54 height 11
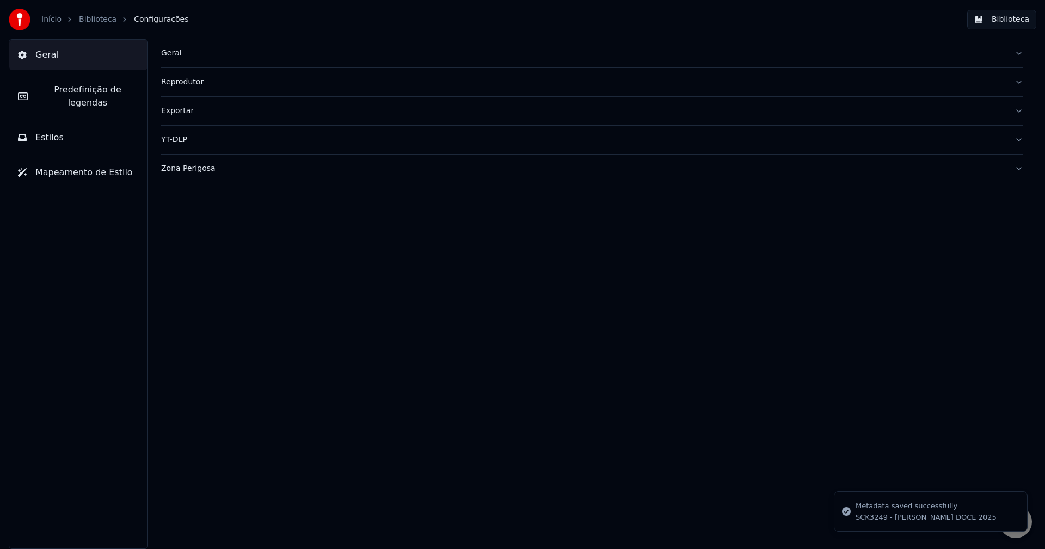
click at [980, 17] on button "Biblioteca" at bounding box center [1001, 20] width 69 height 20
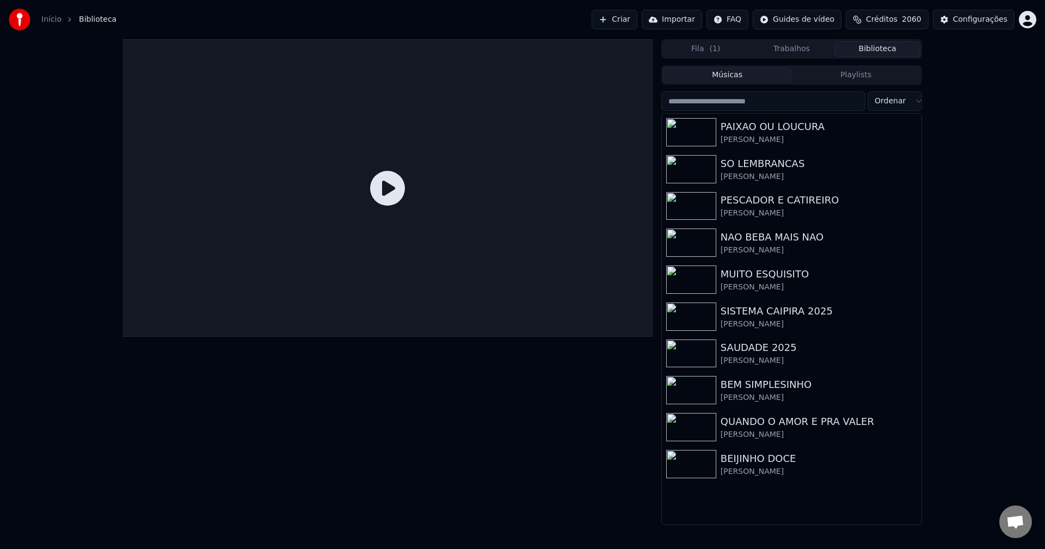
click at [805, 47] on button "Trabalhos" at bounding box center [792, 49] width 86 height 16
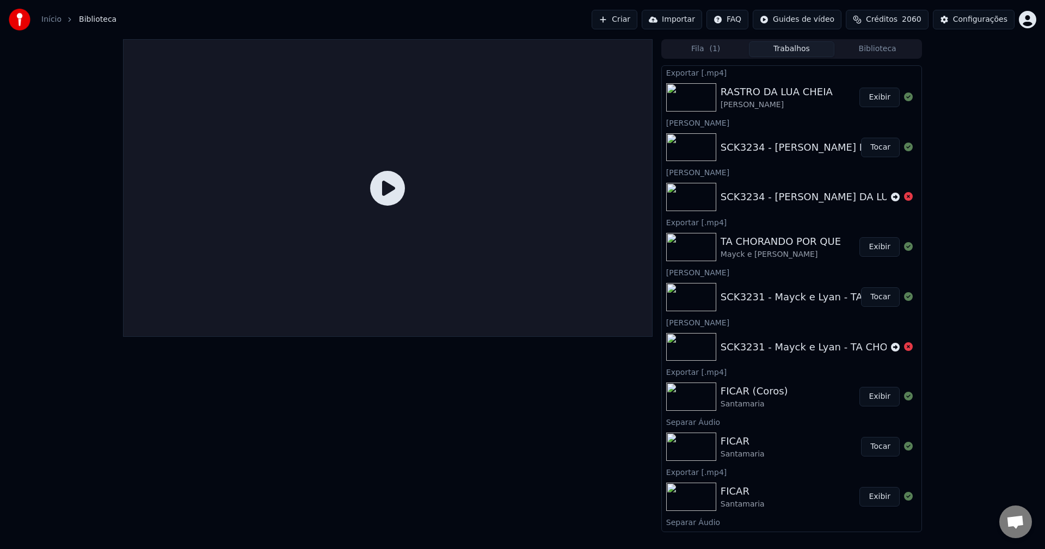
click at [869, 99] on button "Exibir" at bounding box center [879, 98] width 40 height 20
click at [871, 93] on button "Exibir" at bounding box center [879, 98] width 40 height 20
click at [863, 97] on button "Exibir" at bounding box center [879, 98] width 40 height 20
click at [762, 100] on div "[PERSON_NAME]" at bounding box center [777, 105] width 112 height 11
click at [765, 143] on div "SCK3234 - Eduardo Costa - RASTRO DA LUA CHEIA 2025" at bounding box center [839, 147] width 236 height 15
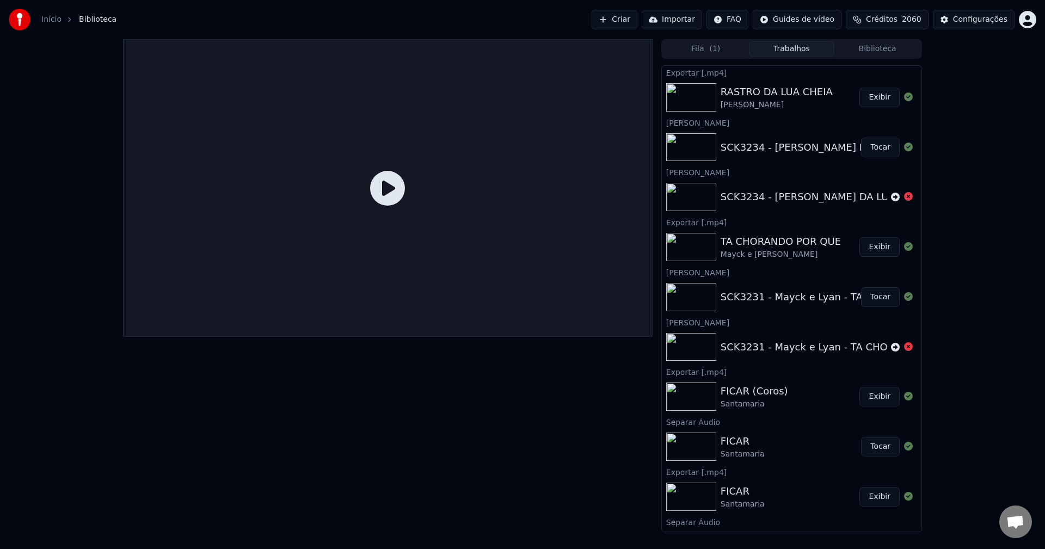
click at [759, 88] on div "RASTRO DA LUA CHEIA" at bounding box center [777, 91] width 112 height 15
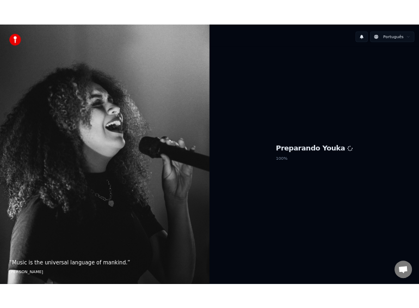
scroll to position [950, 0]
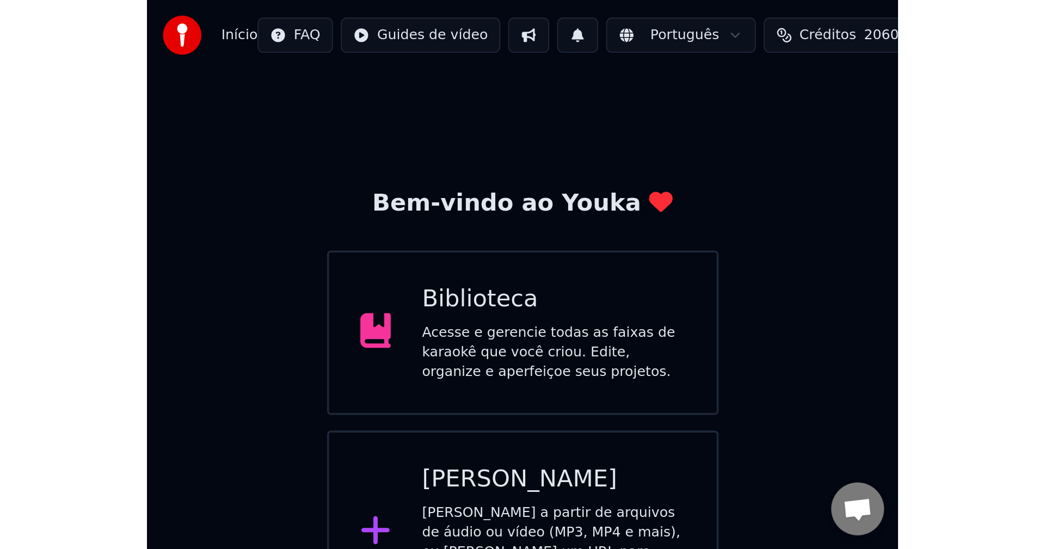
scroll to position [949, 0]
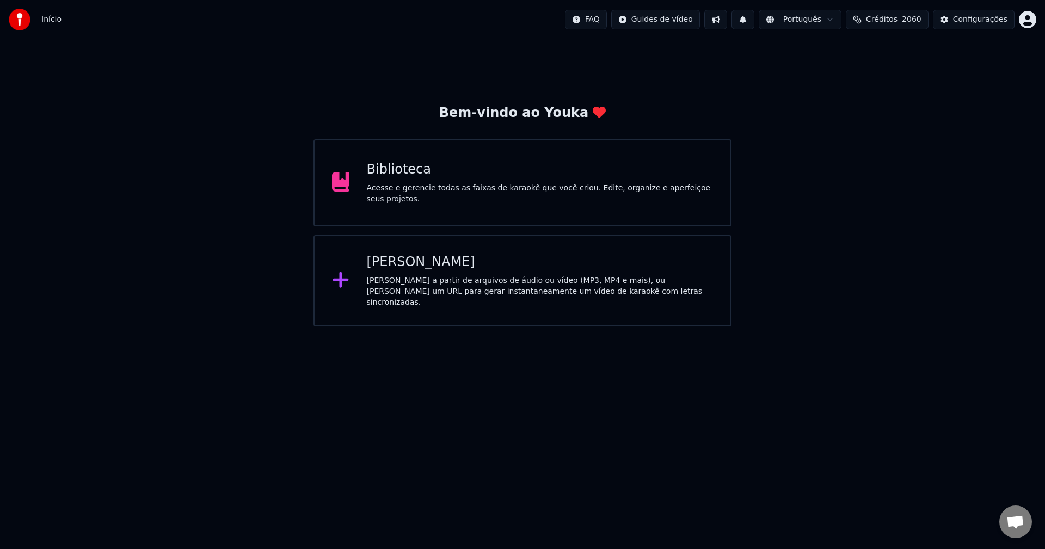
click at [464, 179] on div "Biblioteca" at bounding box center [540, 169] width 347 height 17
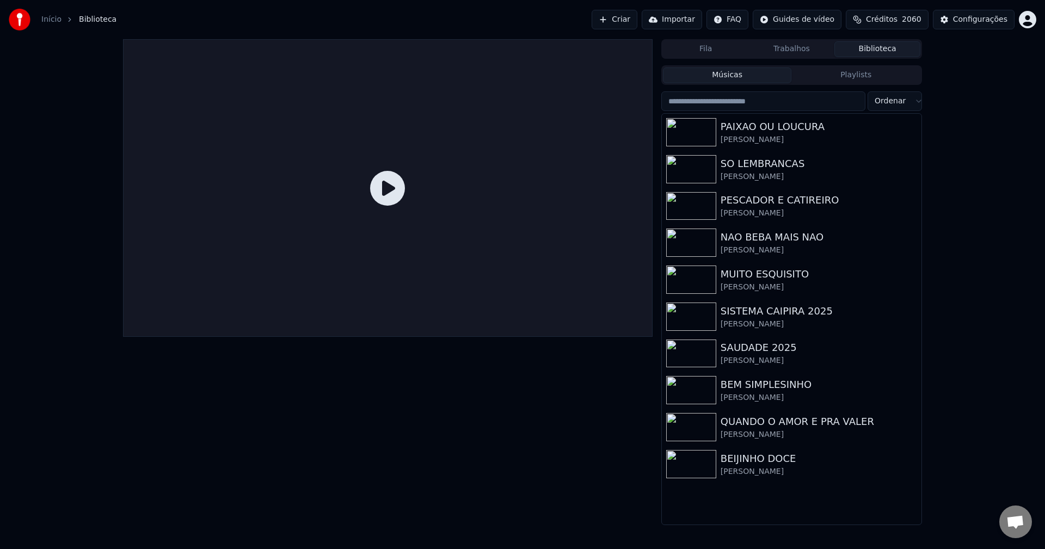
click at [692, 105] on input "search" at bounding box center [763, 101] width 204 height 20
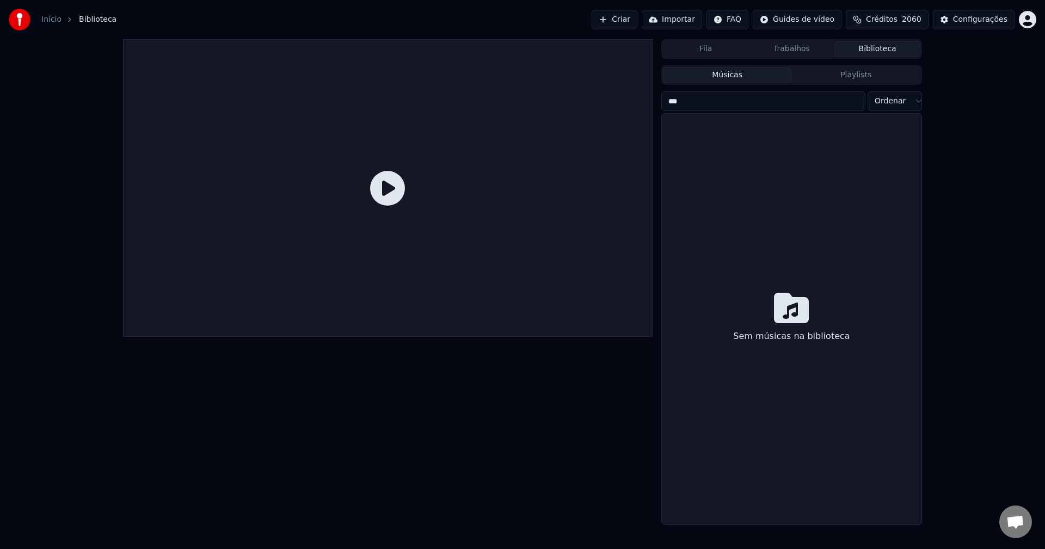
type input "***"
click at [392, 148] on div at bounding box center [388, 188] width 530 height 298
click at [783, 46] on button "Trabalhos" at bounding box center [792, 49] width 86 height 16
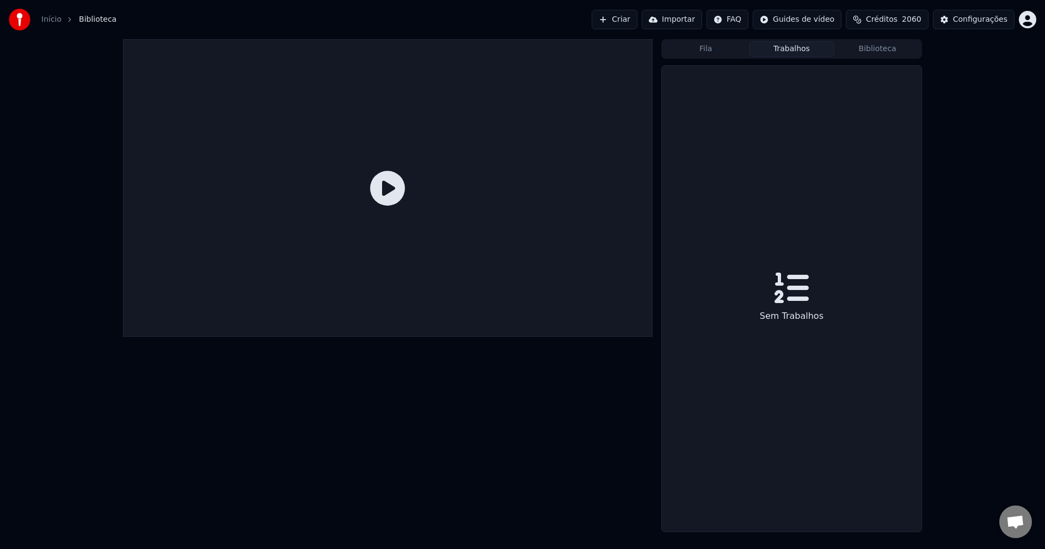
click at [783, 50] on button "Biblioteca" at bounding box center [877, 49] width 86 height 16
click at [783, 76] on button "Playlists" at bounding box center [855, 75] width 129 height 16
click at [776, 79] on button "Músicas" at bounding box center [727, 75] width 129 height 16
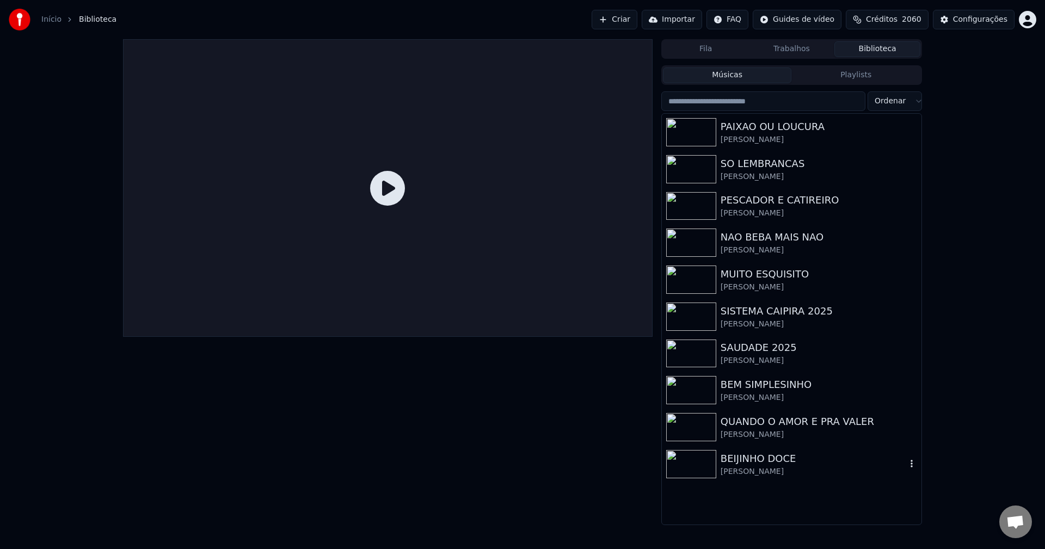
click at [757, 468] on div "[PERSON_NAME]" at bounding box center [814, 471] width 186 height 11
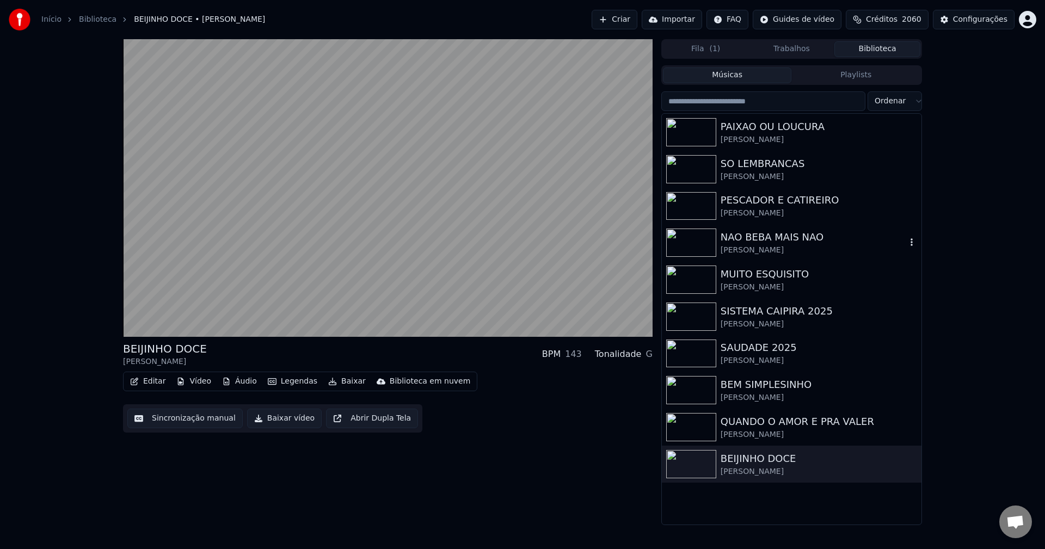
click at [760, 250] on div "[PERSON_NAME]" at bounding box center [814, 250] width 186 height 11
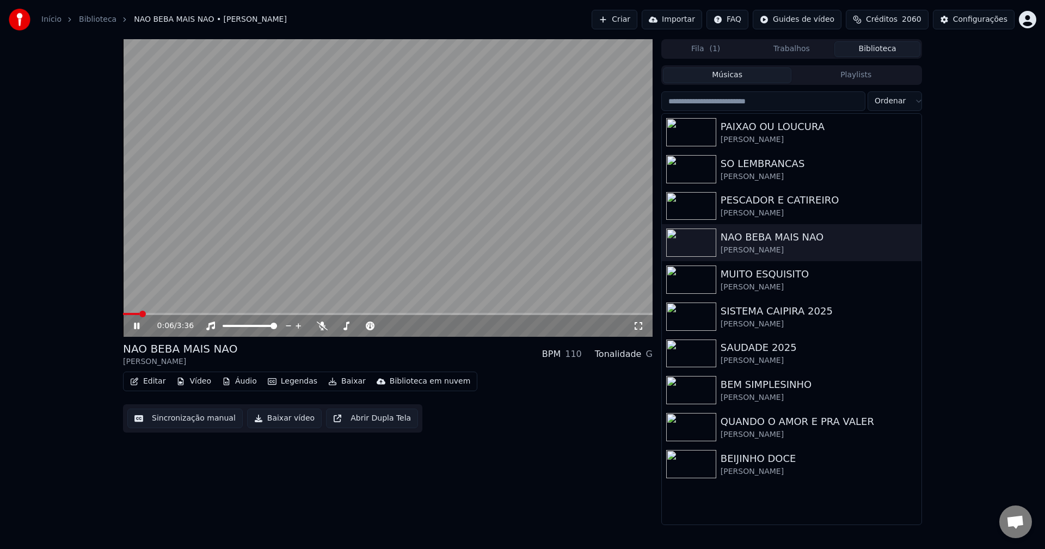
click at [209, 414] on button "Sincronização manual" at bounding box center [184, 419] width 115 height 20
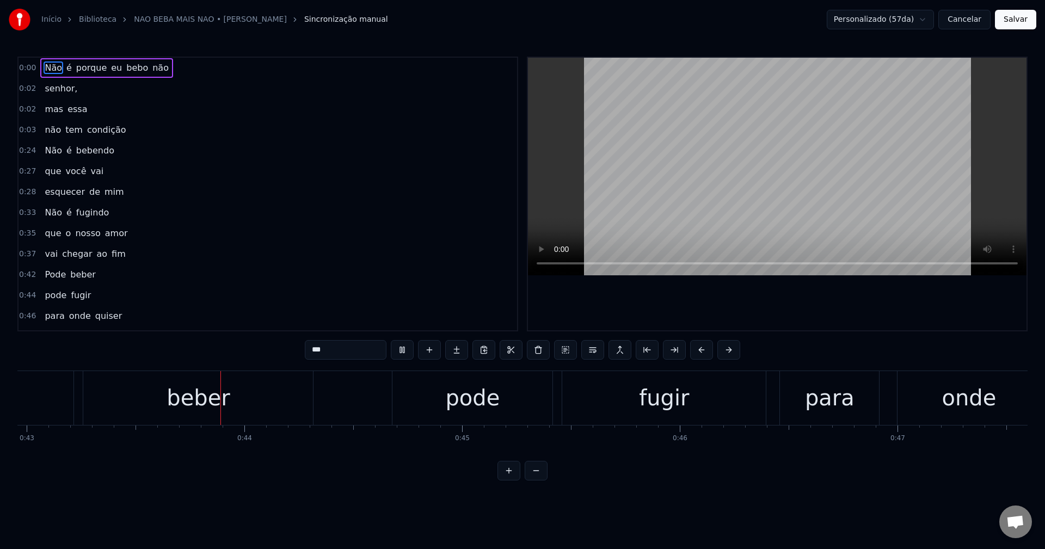
scroll to position [0, 9357]
click at [783, 23] on button "Salvar" at bounding box center [1015, 20] width 41 height 20
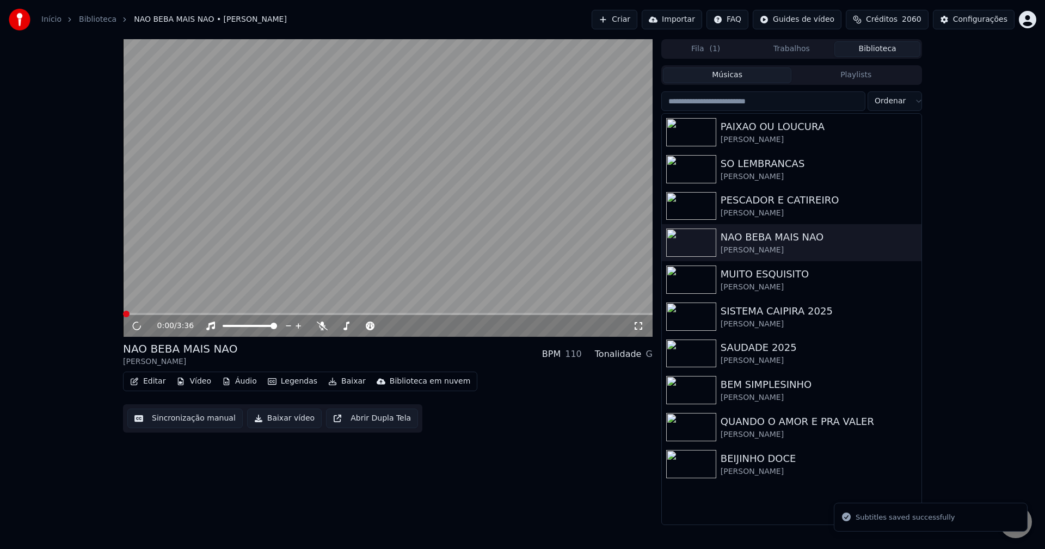
click at [271, 427] on button "Baixar vídeo" at bounding box center [284, 419] width 75 height 20
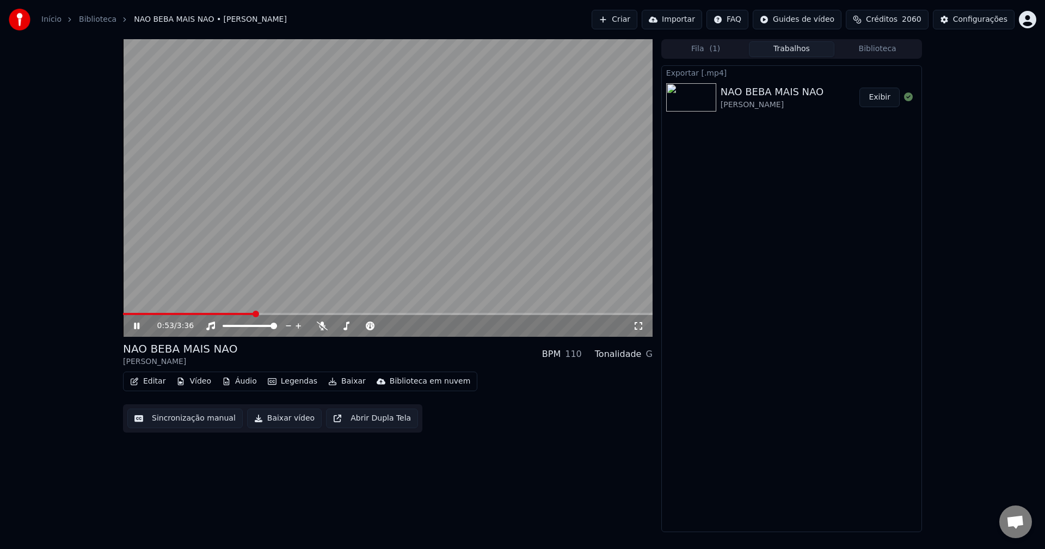
click at [783, 100] on button "Exibir" at bounding box center [879, 98] width 40 height 20
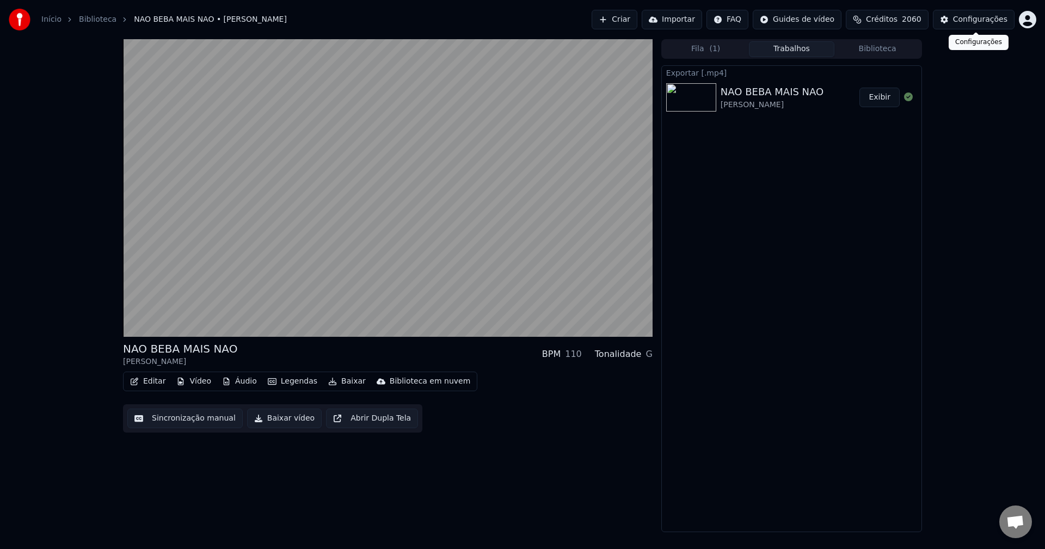
click at [783, 17] on div "Configurações" at bounding box center [980, 19] width 54 height 11
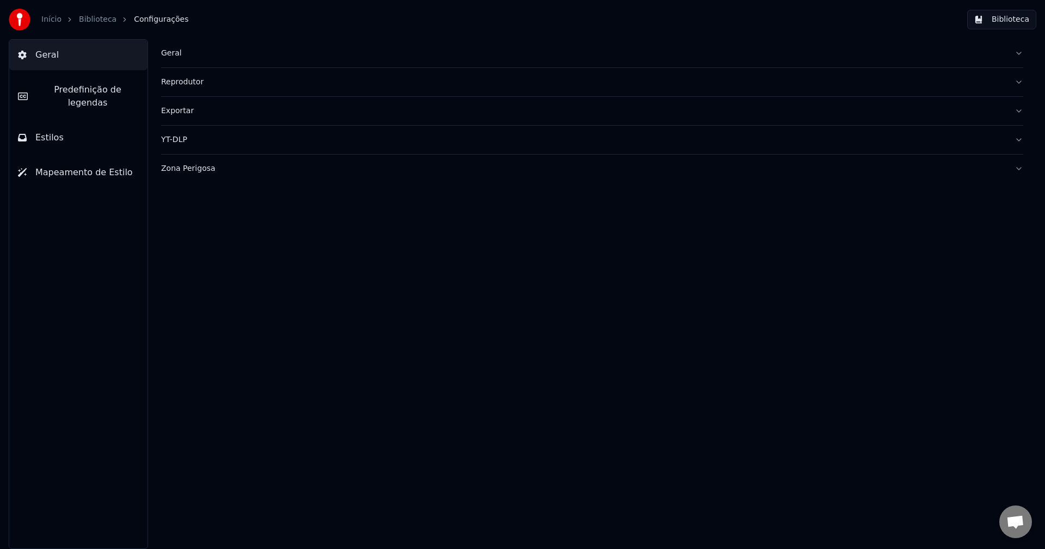
click at [169, 53] on div "Geral" at bounding box center [583, 53] width 845 height 11
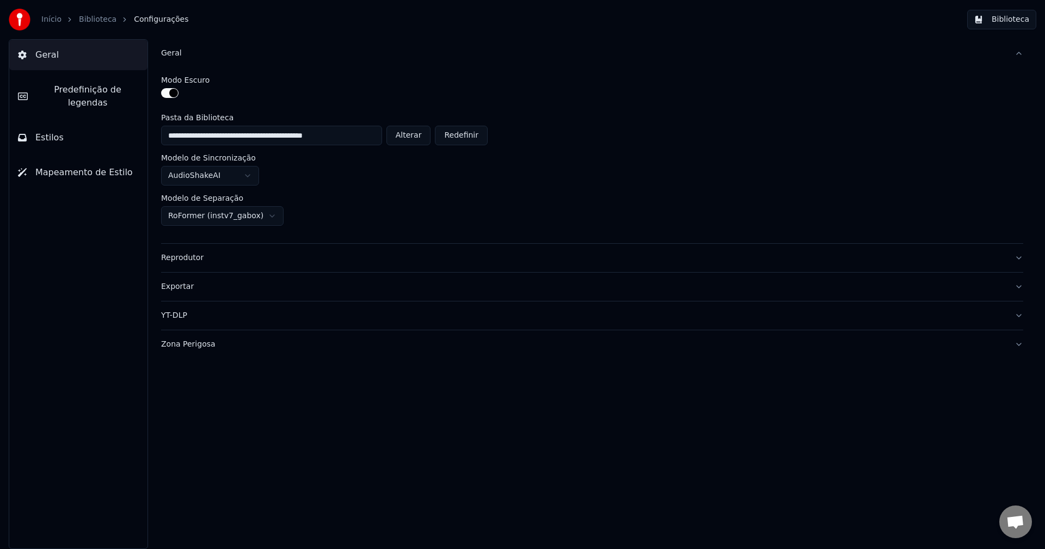
click at [419, 132] on button "Alterar" at bounding box center [408, 136] width 45 height 20
type input "**********"
click at [783, 22] on button "Biblioteca" at bounding box center [1001, 20] width 69 height 20
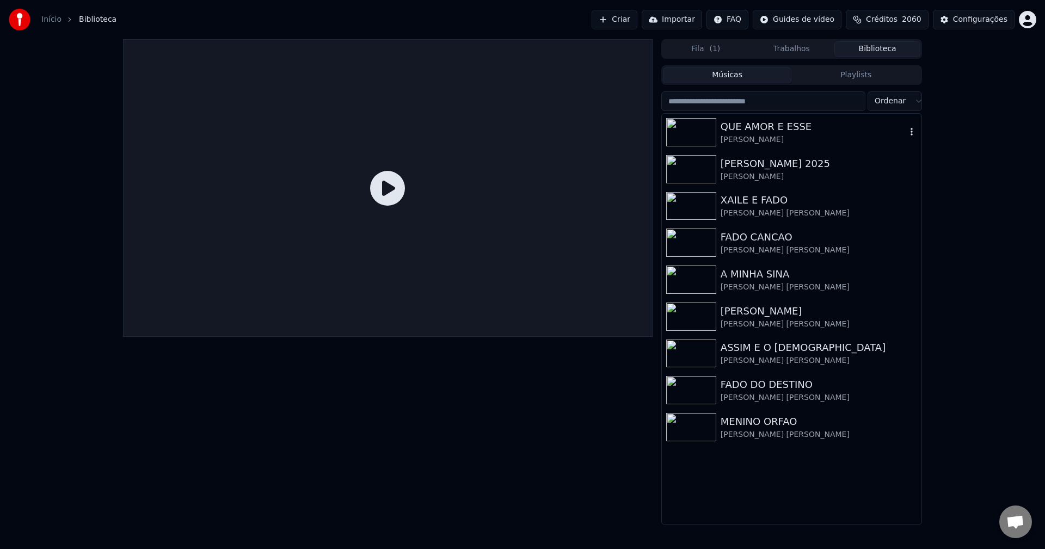
click at [759, 131] on div "QUE AMOR E ESSE" at bounding box center [814, 126] width 186 height 15
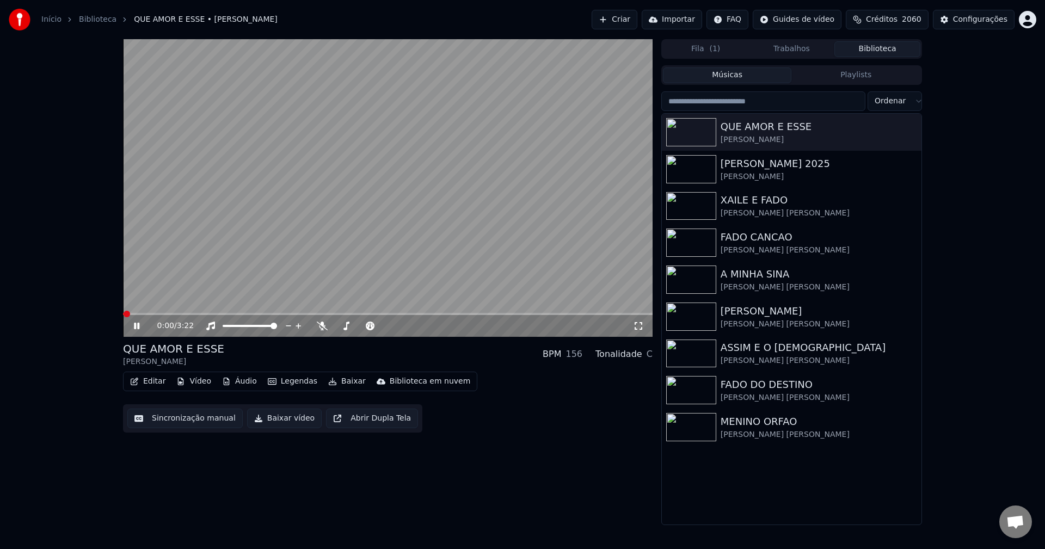
click at [151, 382] on button "Editar" at bounding box center [148, 381] width 44 height 15
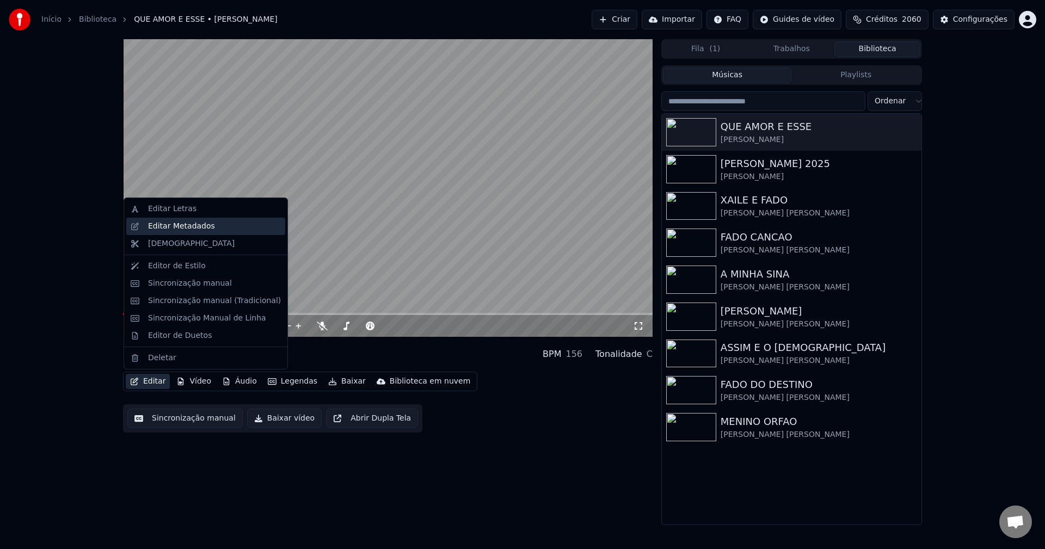
click at [176, 232] on div "Editar Metadados" at bounding box center [205, 226] width 159 height 17
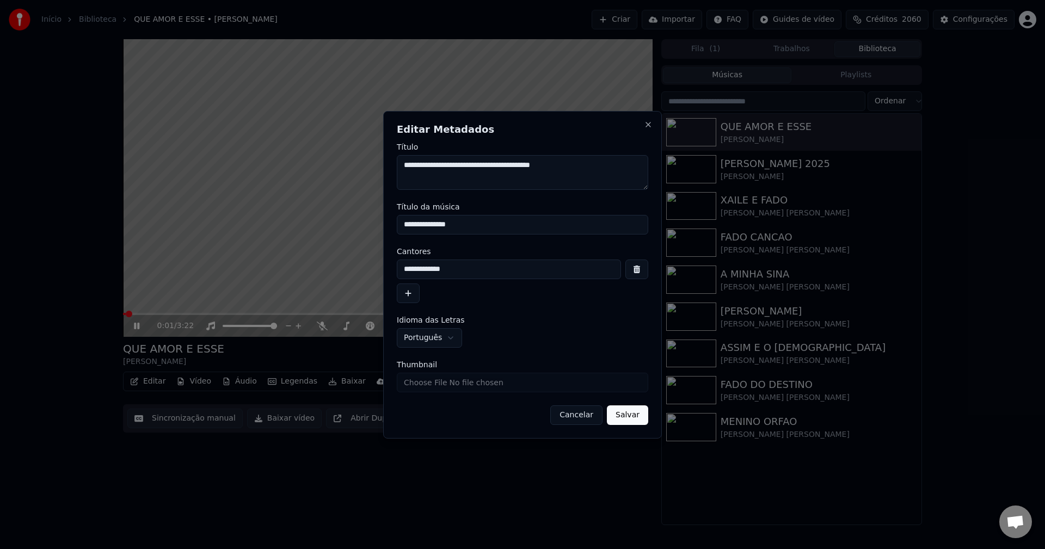
click at [440, 379] on input "Thumbnail" at bounding box center [522, 383] width 251 height 20
type input "**********"
click at [634, 422] on button "Salvar" at bounding box center [627, 416] width 41 height 20
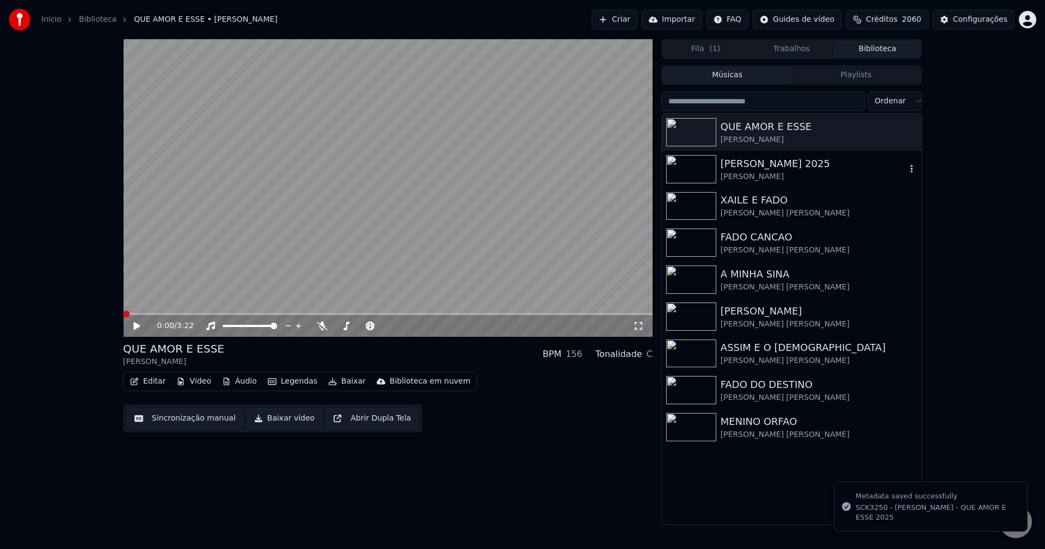
click at [751, 164] on div "[PERSON_NAME] 2025" at bounding box center [814, 163] width 186 height 15
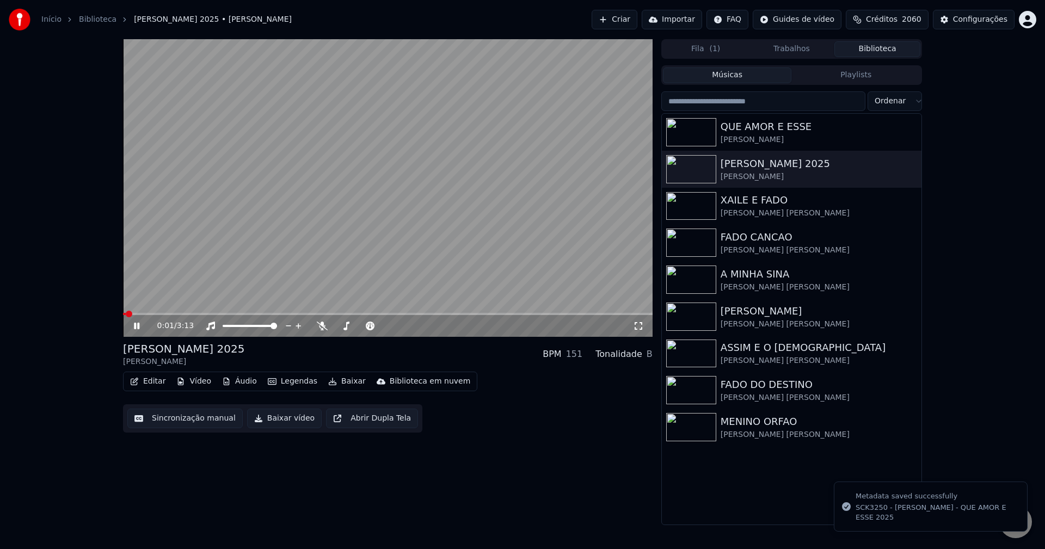
click at [155, 383] on button "Editar" at bounding box center [148, 381] width 44 height 15
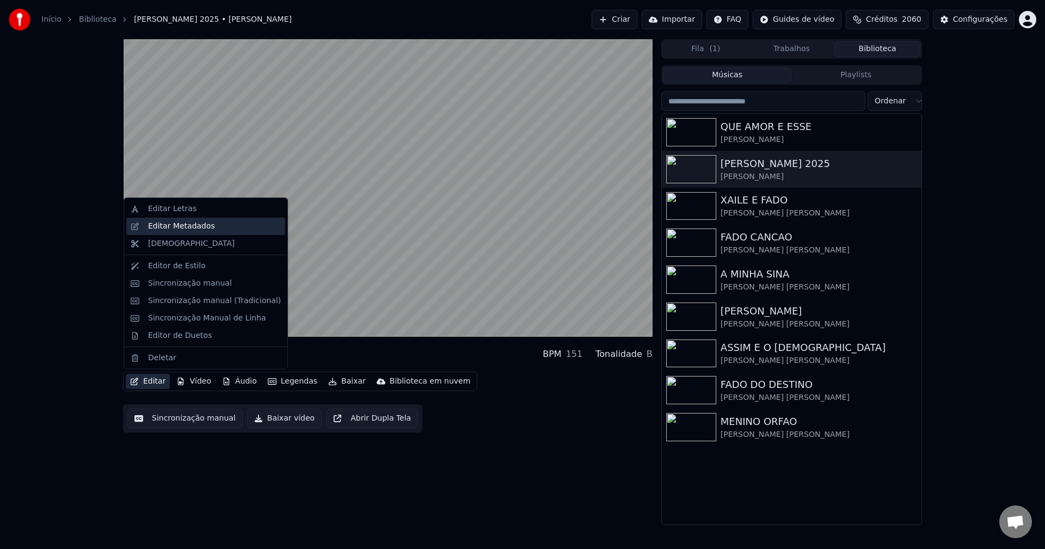
click at [194, 224] on div "Editar Metadados" at bounding box center [181, 226] width 67 height 11
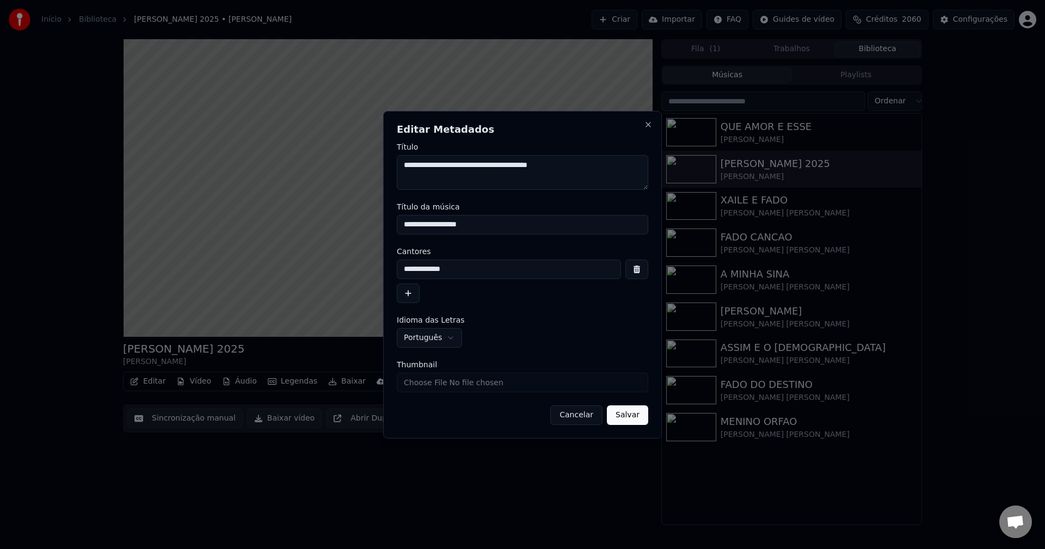
click at [487, 385] on input "Thumbnail" at bounding box center [522, 383] width 251 height 20
type input "**********"
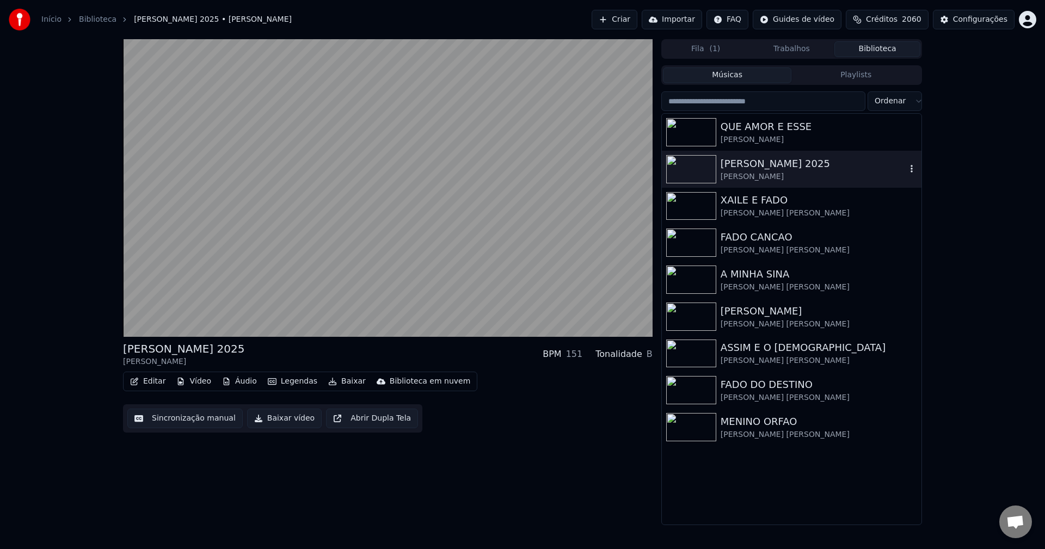
click at [752, 165] on div "[PERSON_NAME] 2025" at bounding box center [814, 163] width 186 height 15
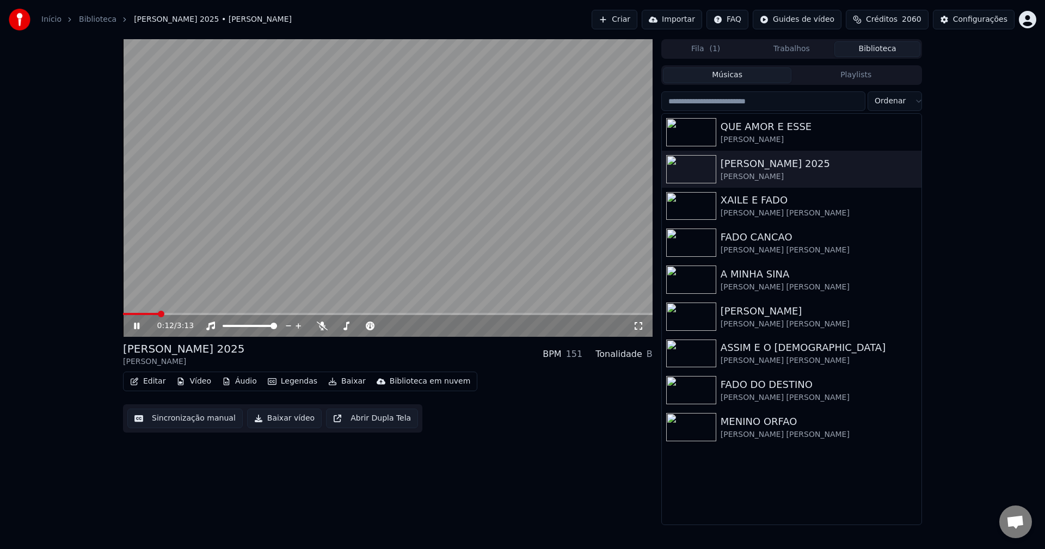
click at [155, 378] on button "Editar" at bounding box center [148, 381] width 44 height 15
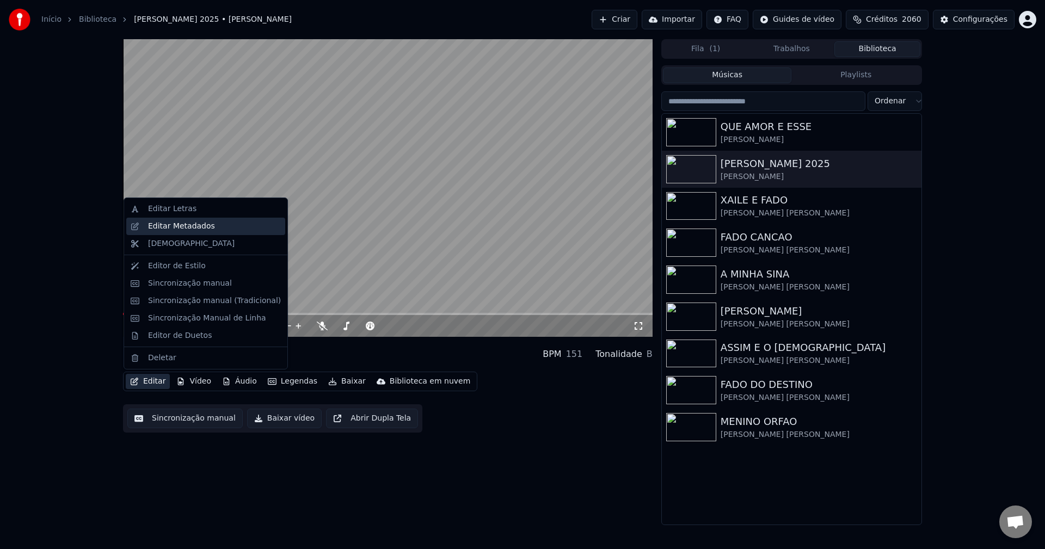
click at [203, 224] on div "Editar Metadados" at bounding box center [181, 226] width 67 height 11
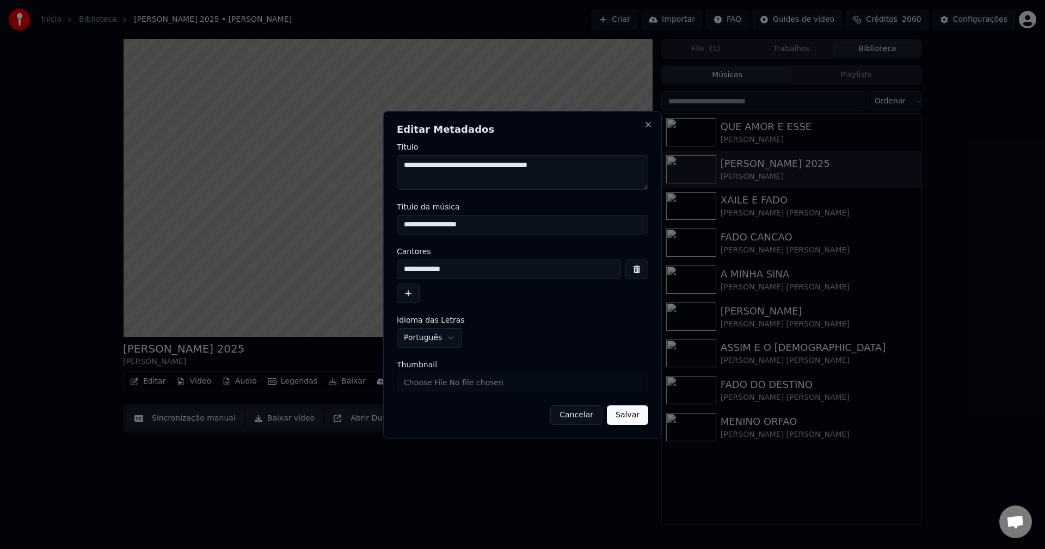
click at [468, 376] on input "Thumbnail" at bounding box center [522, 383] width 251 height 20
type input "**********"
click at [631, 418] on button "Salvar" at bounding box center [627, 416] width 41 height 20
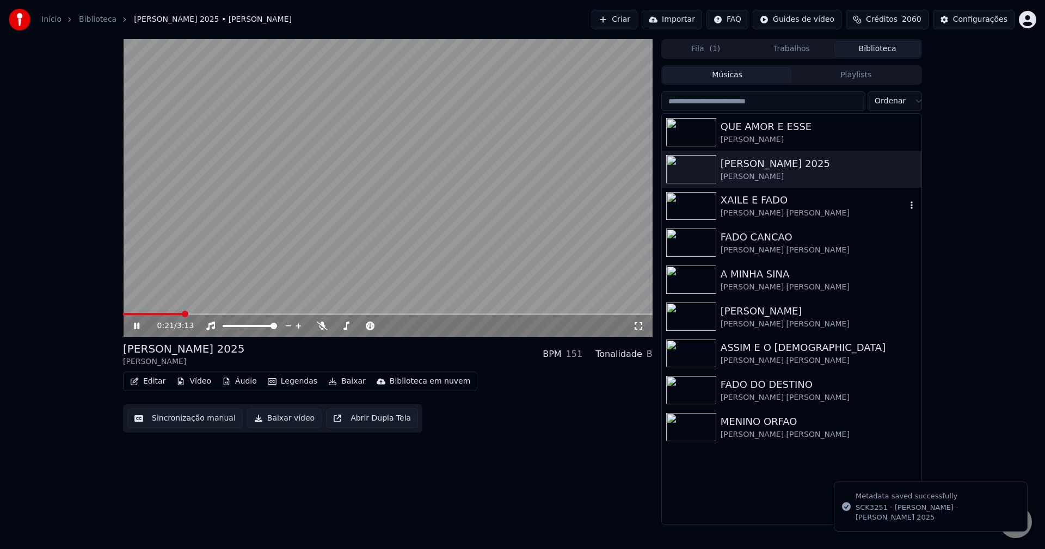
click at [695, 212] on img at bounding box center [691, 206] width 50 height 28
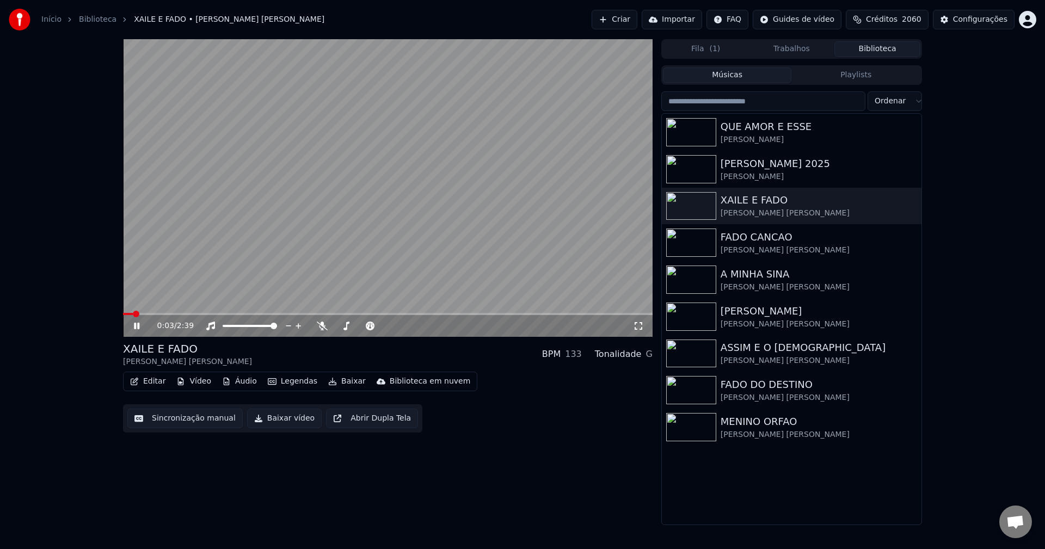
click at [149, 383] on button "Editar" at bounding box center [148, 381] width 44 height 15
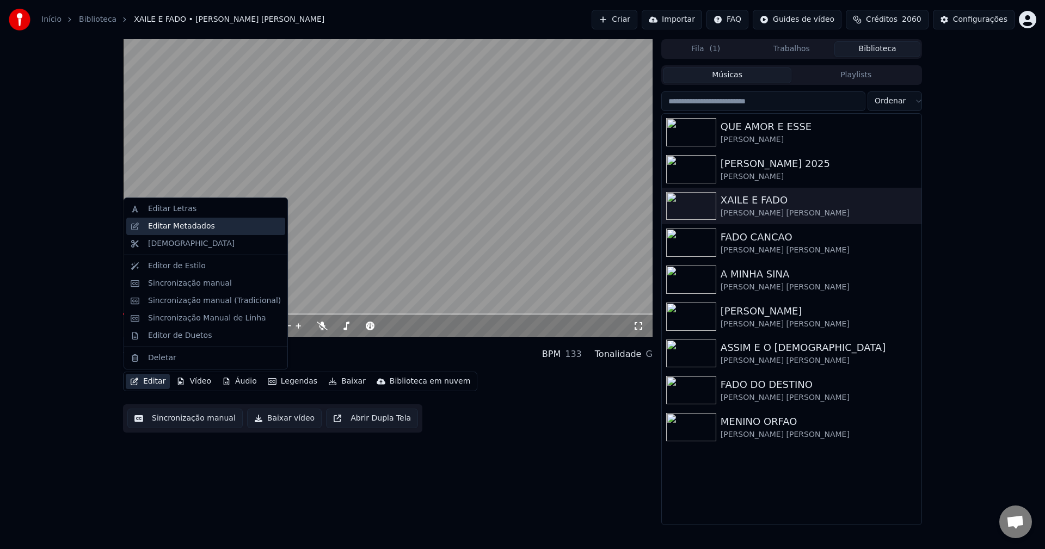
click at [200, 224] on div "Editar Metadados" at bounding box center [181, 226] width 67 height 11
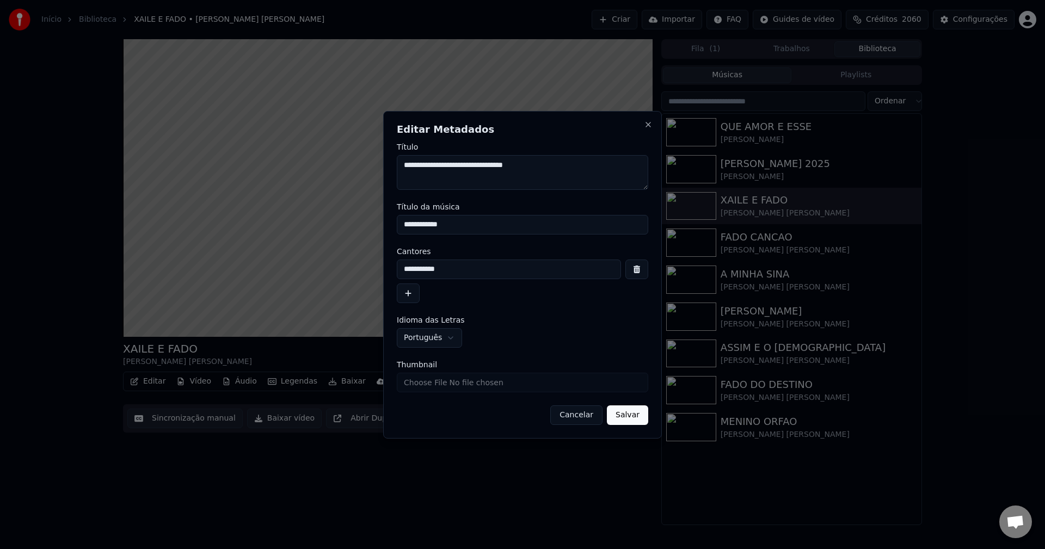
click at [502, 381] on input "Thumbnail" at bounding box center [522, 383] width 251 height 20
drag, startPoint x: 403, startPoint y: 165, endPoint x: 434, endPoint y: 160, distance: 30.9
click at [434, 160] on textarea "**********" at bounding box center [522, 172] width 251 height 35
click at [474, 377] on input "Thumbnail" at bounding box center [522, 383] width 251 height 20
click at [485, 380] on input "Thumbnail" at bounding box center [522, 383] width 251 height 20
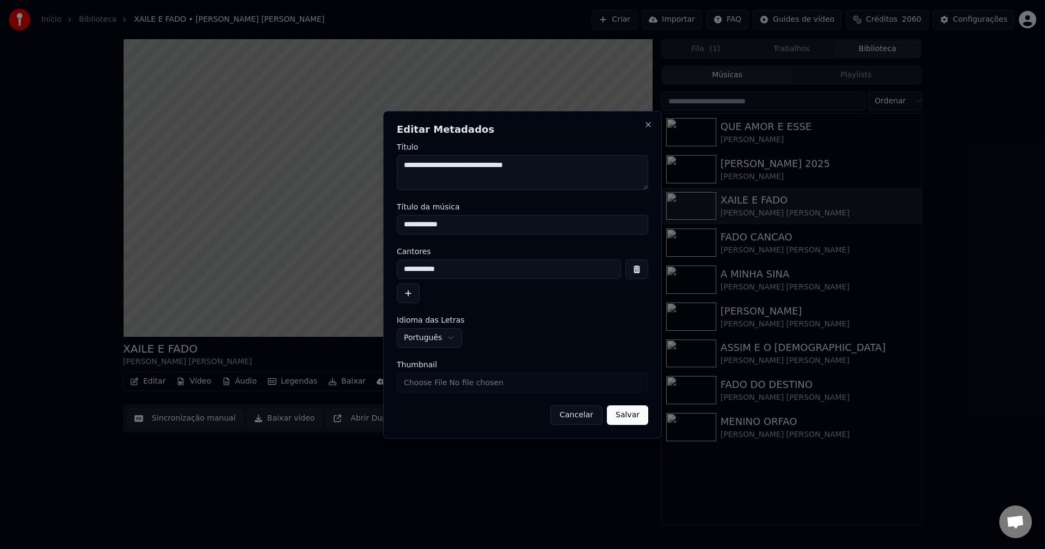
type input "**********"
click at [631, 414] on button "Salvar" at bounding box center [627, 416] width 41 height 20
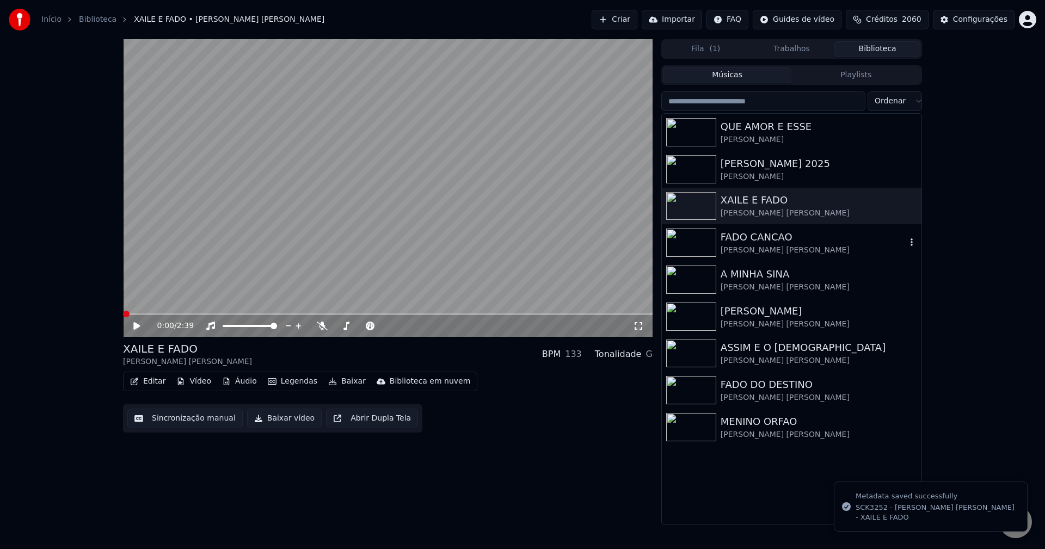
click at [703, 247] on img at bounding box center [691, 243] width 50 height 28
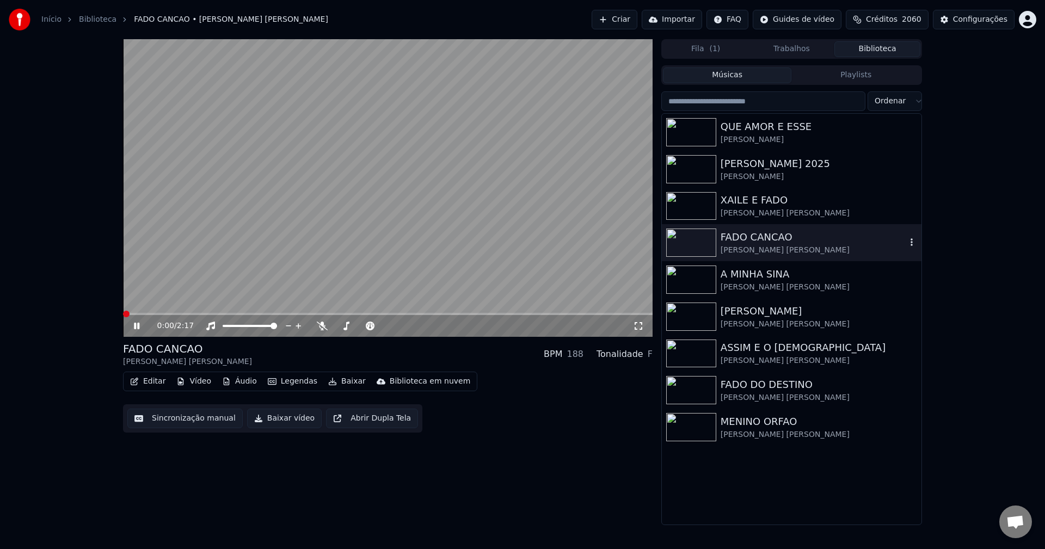
click at [697, 234] on img at bounding box center [691, 243] width 50 height 28
click at [194, 421] on button "Sincronização manual" at bounding box center [184, 419] width 115 height 20
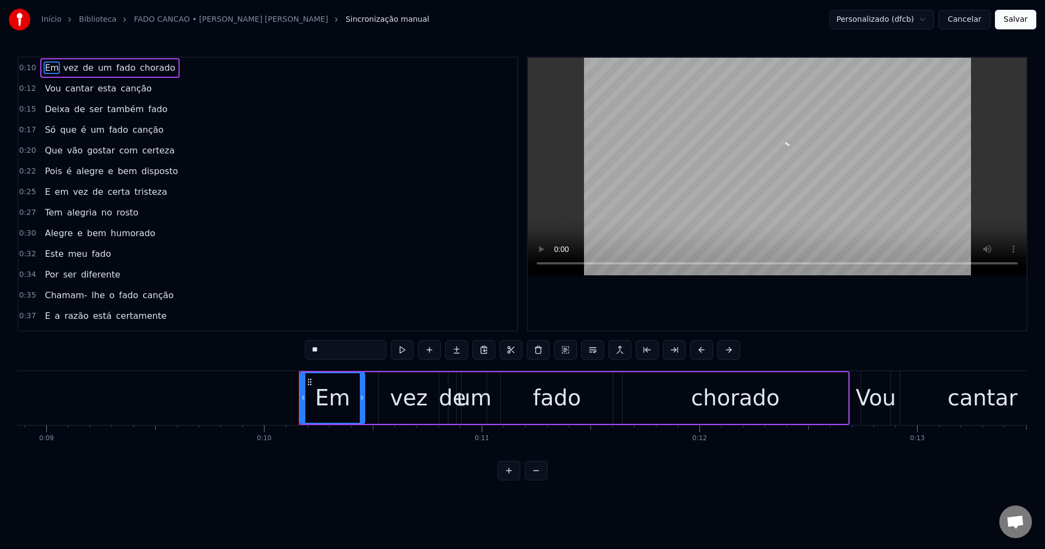
scroll to position [0, 2158]
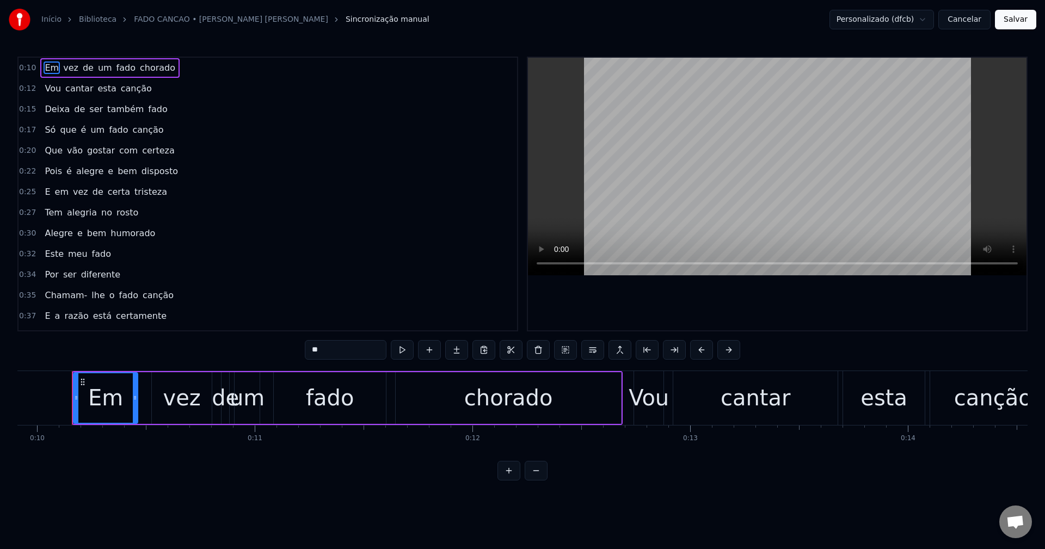
click at [783, 16] on button "Cancelar" at bounding box center [964, 20] width 52 height 20
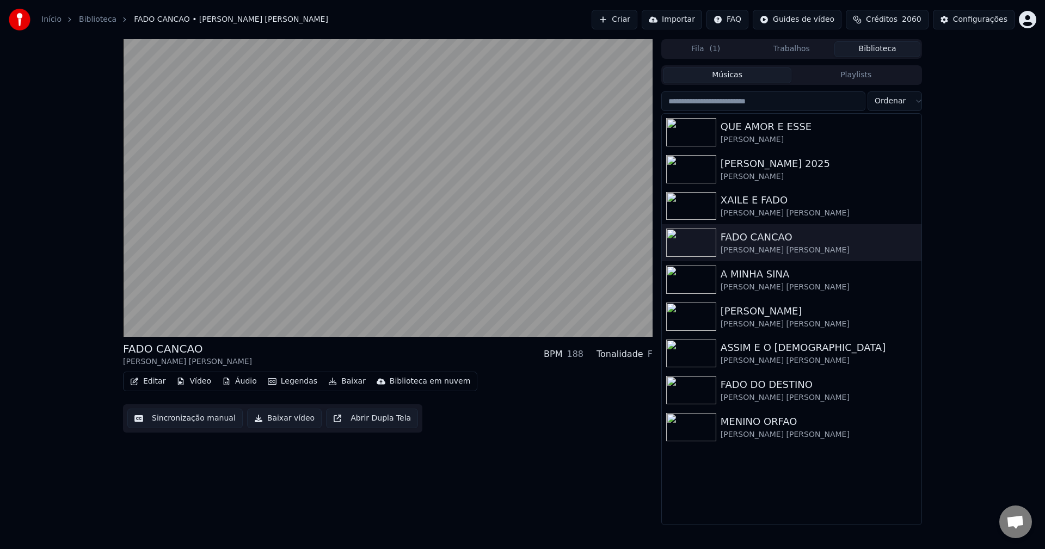
click at [150, 382] on button "Editar" at bounding box center [148, 381] width 44 height 15
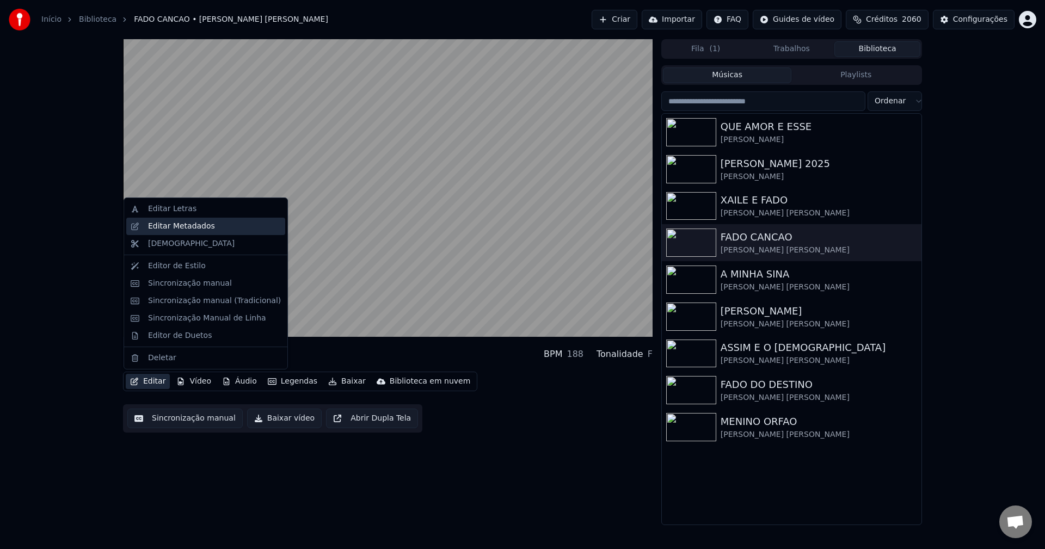
click at [245, 230] on div "Editar Metadados" at bounding box center [214, 226] width 133 height 11
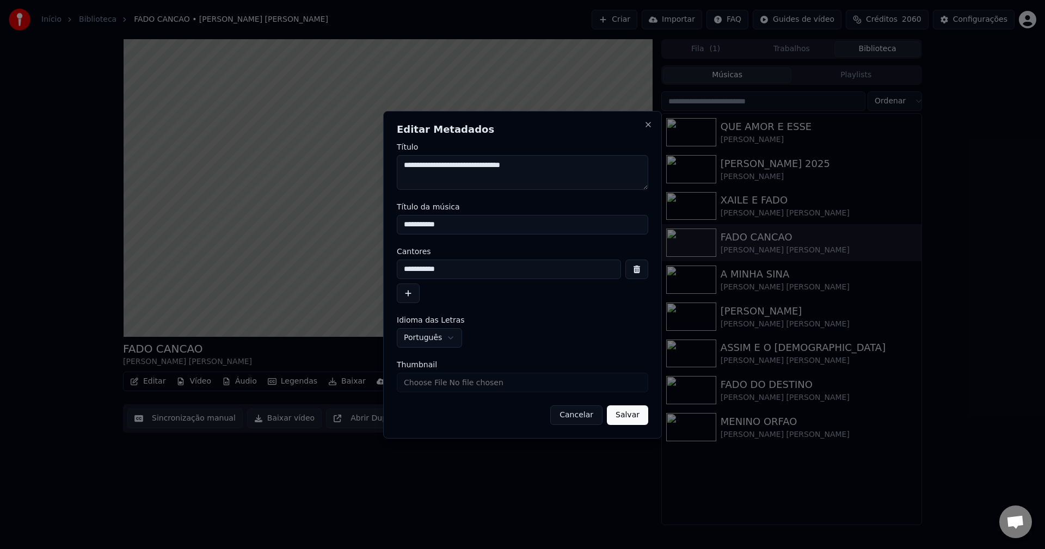
click at [492, 379] on input "Thumbnail" at bounding box center [522, 383] width 251 height 20
type input "**********"
click at [642, 420] on button "Salvar" at bounding box center [627, 416] width 41 height 20
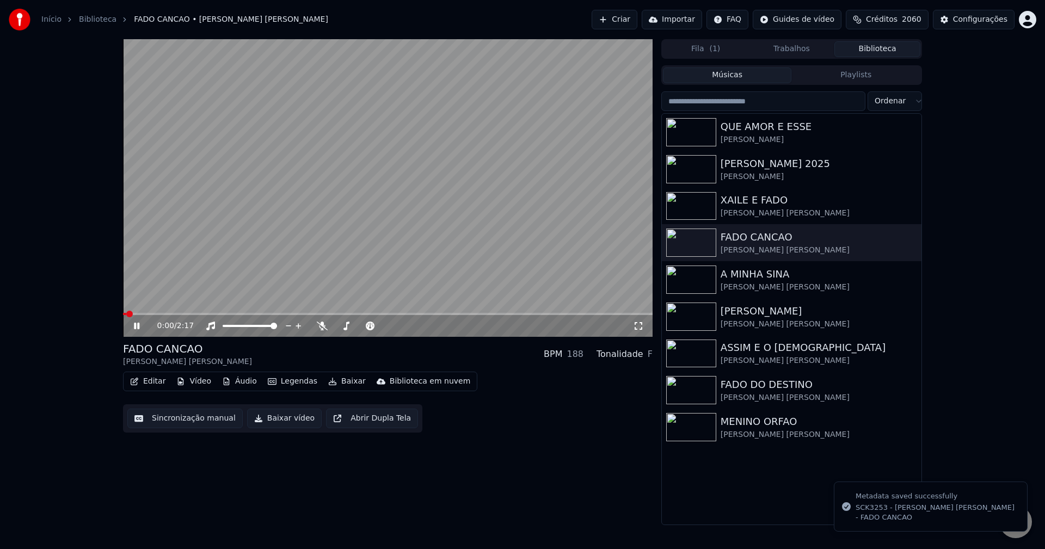
click at [648, 334] on div "0:00 / 2:17" at bounding box center [388, 326] width 530 height 22
click at [477, 222] on video at bounding box center [388, 188] width 530 height 298
click at [705, 272] on img at bounding box center [691, 280] width 50 height 28
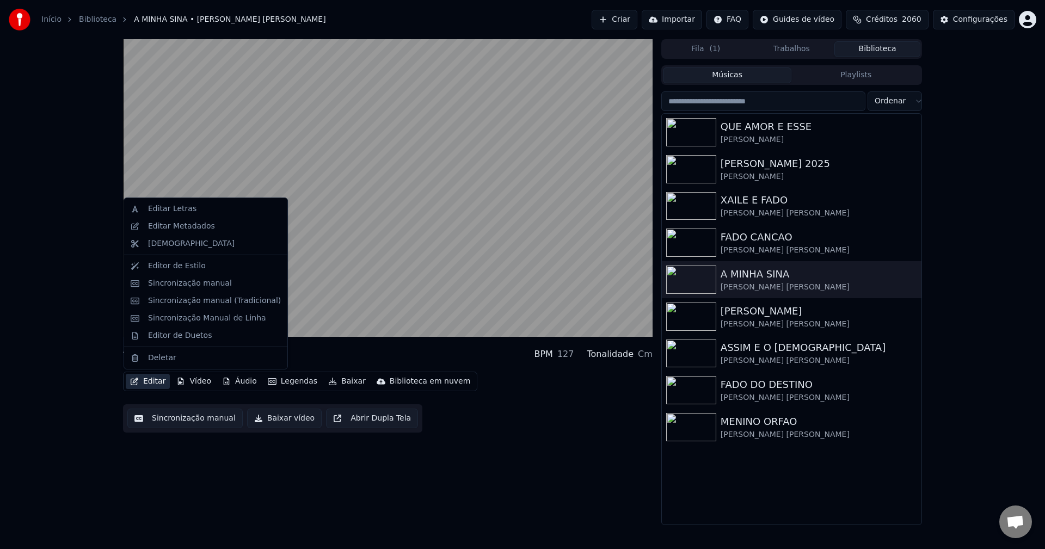
click at [158, 382] on button "Editar" at bounding box center [148, 381] width 44 height 15
click at [221, 226] on div "Editar Metadados" at bounding box center [214, 226] width 133 height 11
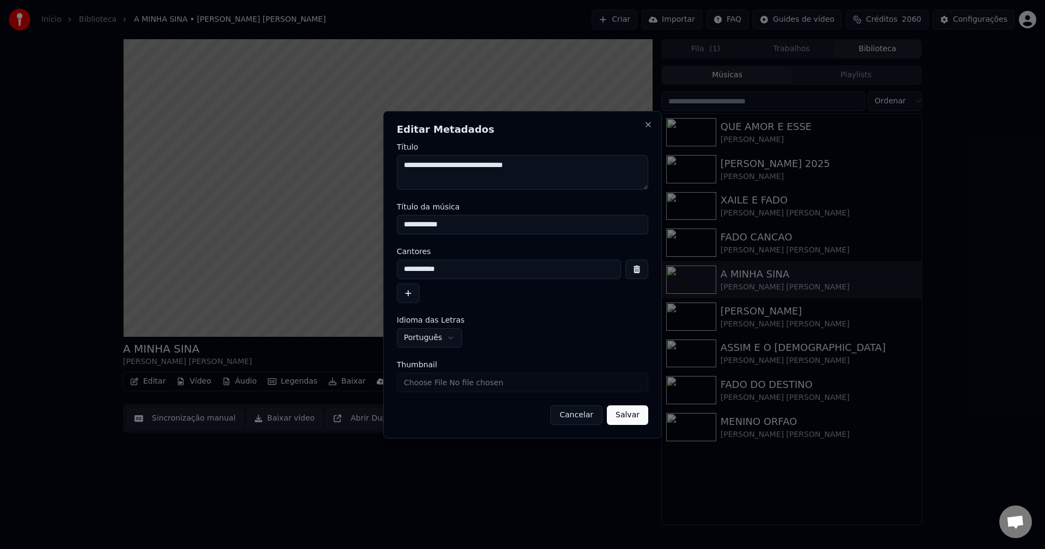
click at [448, 388] on input "Thumbnail" at bounding box center [522, 383] width 251 height 20
type input "**********"
click at [640, 416] on button "Salvar" at bounding box center [627, 416] width 41 height 20
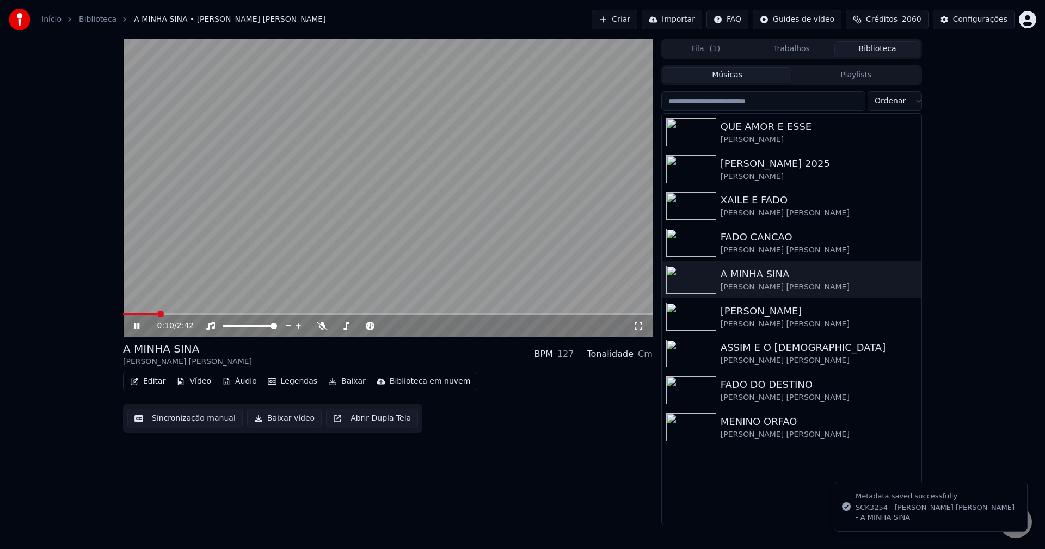
click at [153, 382] on button "Editar" at bounding box center [148, 381] width 44 height 15
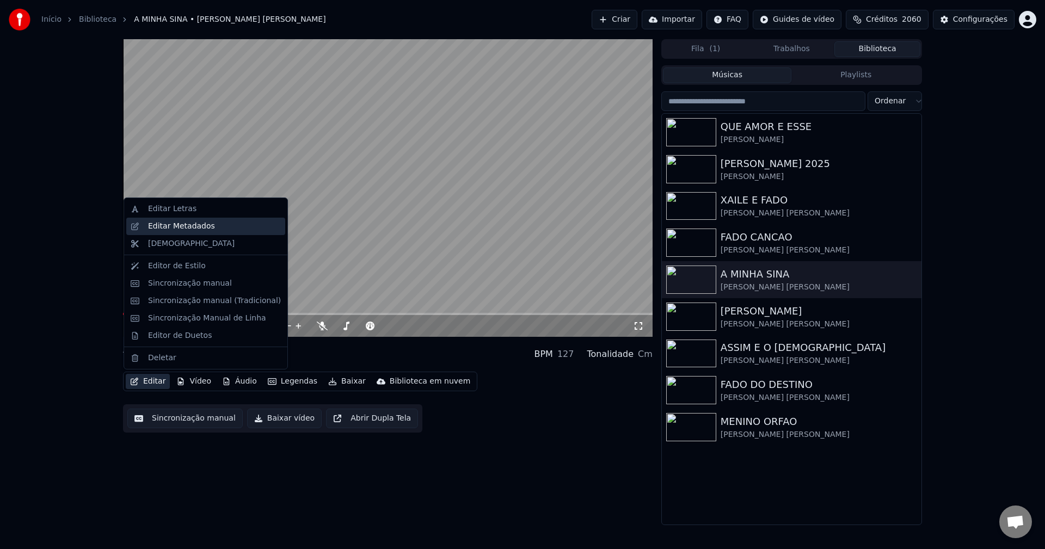
click at [172, 222] on div "Editar Metadados" at bounding box center [181, 226] width 67 height 11
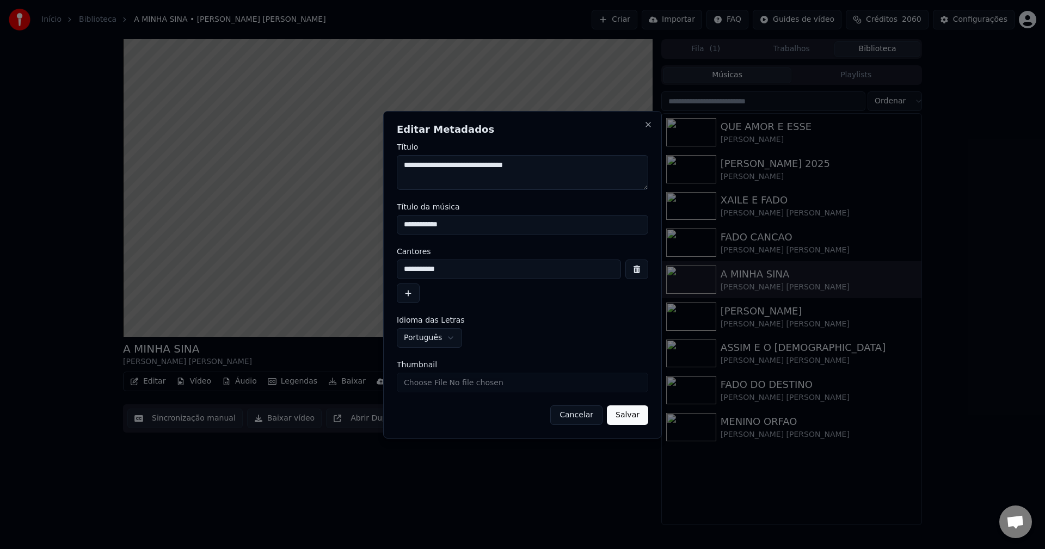
click at [634, 426] on div "**********" at bounding box center [522, 275] width 279 height 328
click at [631, 414] on button "Salvar" at bounding box center [627, 416] width 41 height 20
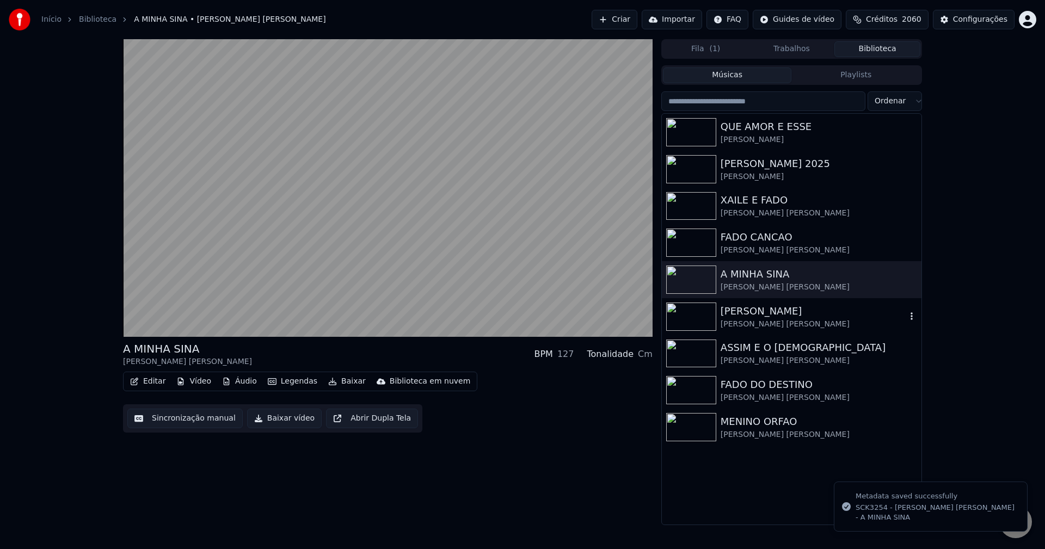
click at [735, 314] on div "[PERSON_NAME]" at bounding box center [814, 311] width 186 height 15
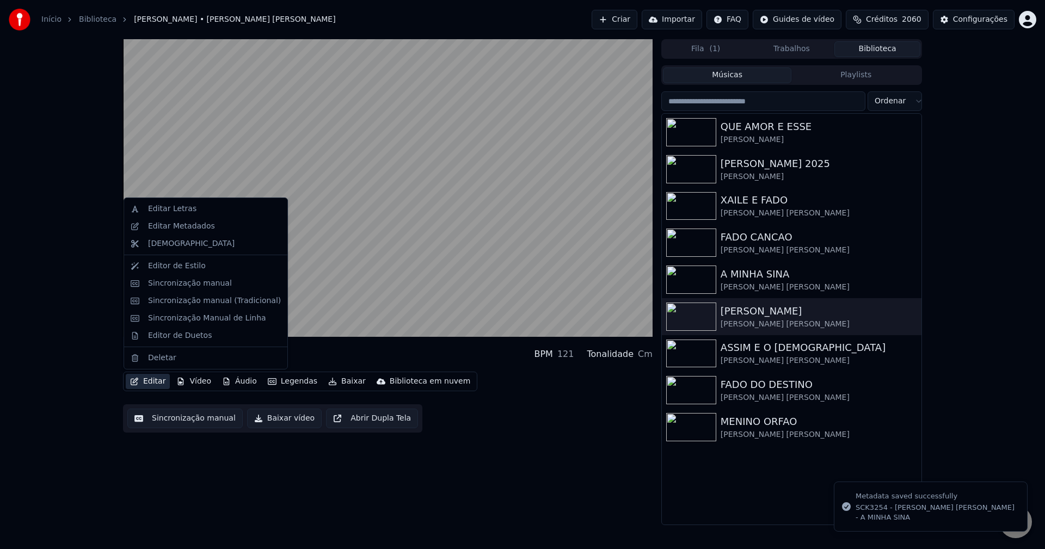
click at [159, 380] on button "Editar" at bounding box center [148, 381] width 44 height 15
click at [161, 231] on div "Editar Metadados" at bounding box center [181, 226] width 67 height 11
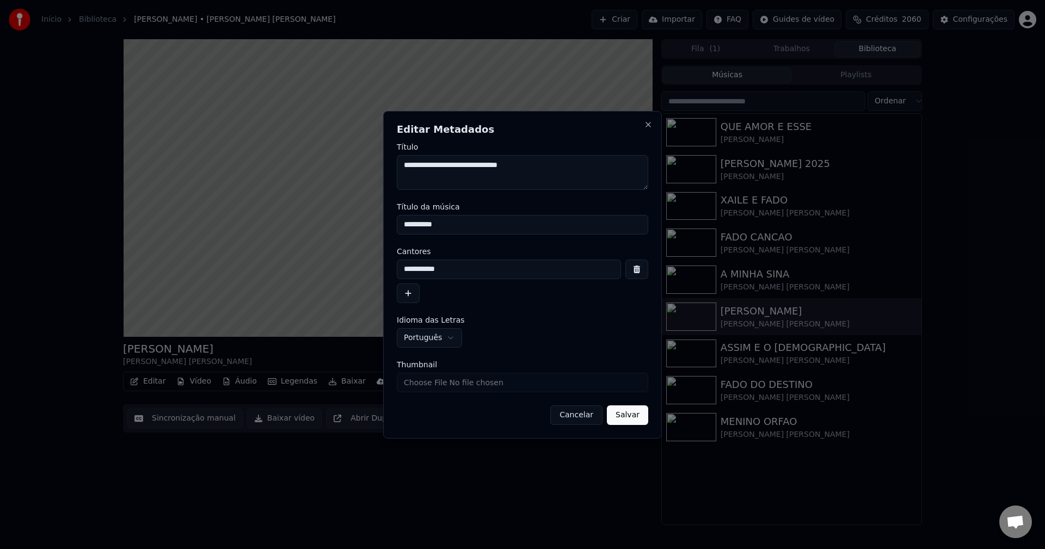
click at [502, 381] on input "Thumbnail" at bounding box center [522, 383] width 251 height 20
type input "**********"
click at [621, 414] on button "Salvar" at bounding box center [627, 416] width 41 height 20
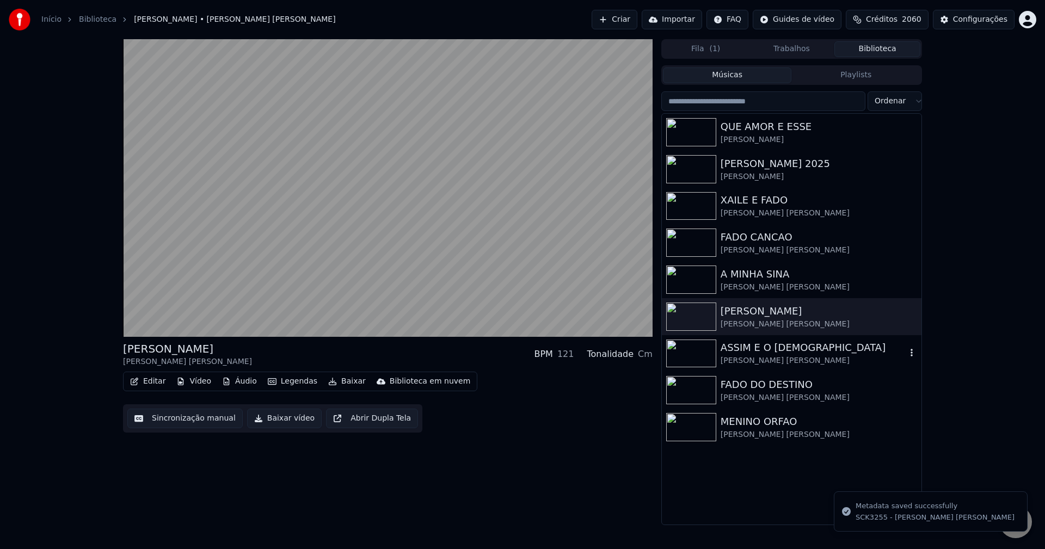
click at [707, 351] on img at bounding box center [691, 354] width 50 height 28
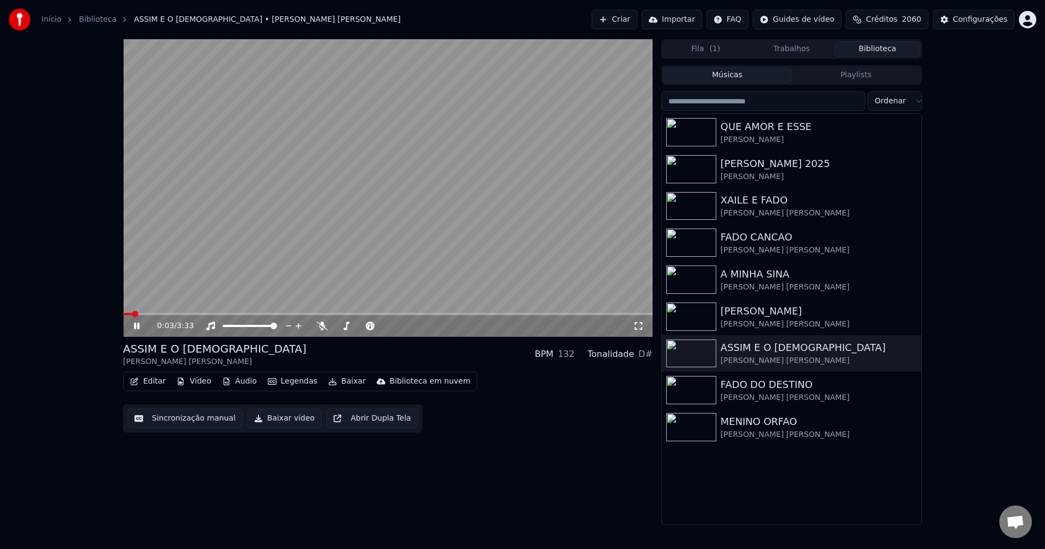
click at [142, 325] on icon at bounding box center [145, 326] width 26 height 9
click at [154, 380] on button "Editar" at bounding box center [148, 381] width 44 height 15
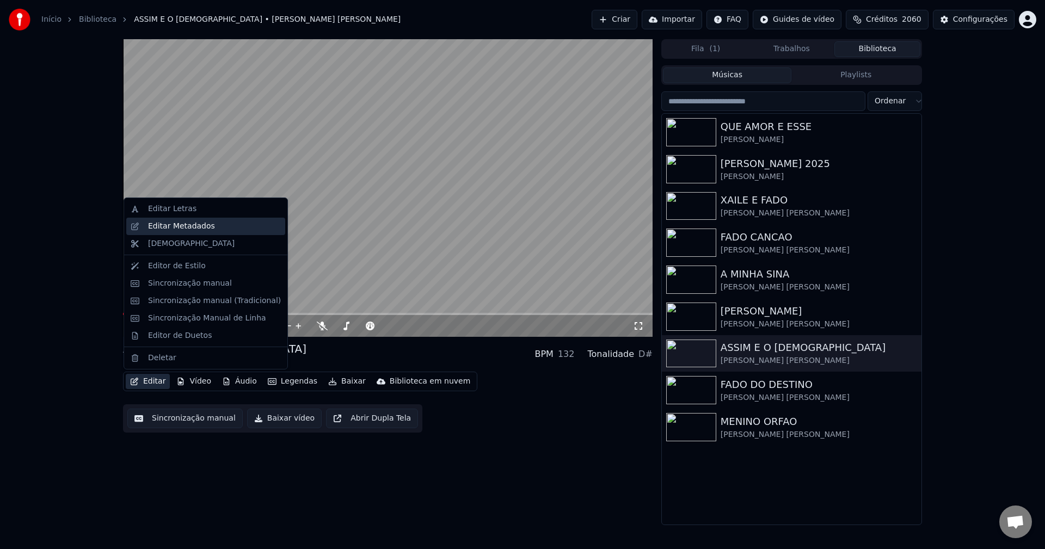
click at [184, 225] on div "Editar Metadados" at bounding box center [181, 226] width 67 height 11
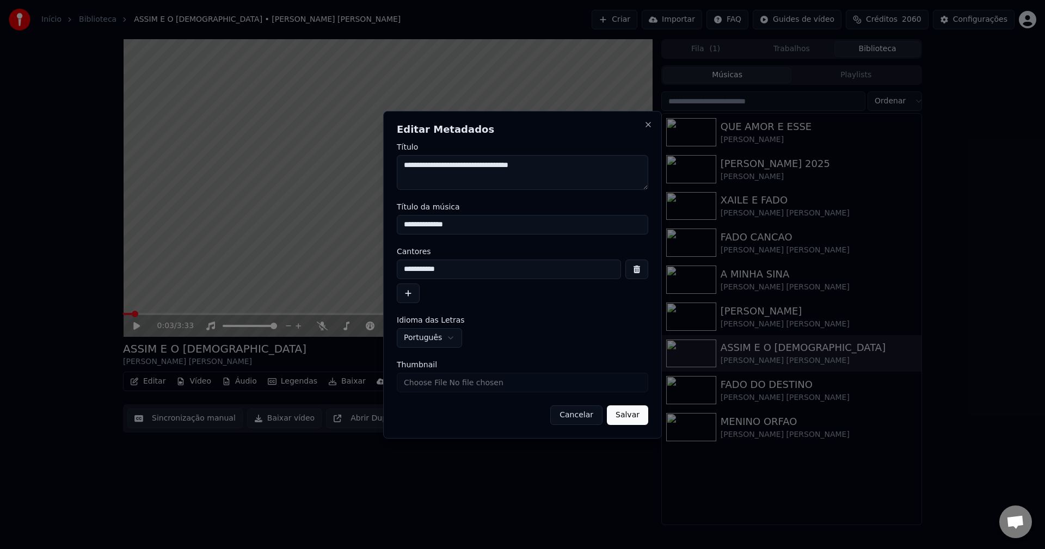
click at [497, 389] on input "Thumbnail" at bounding box center [522, 383] width 251 height 20
type input "**********"
click at [634, 420] on button "Salvar" at bounding box center [627, 416] width 41 height 20
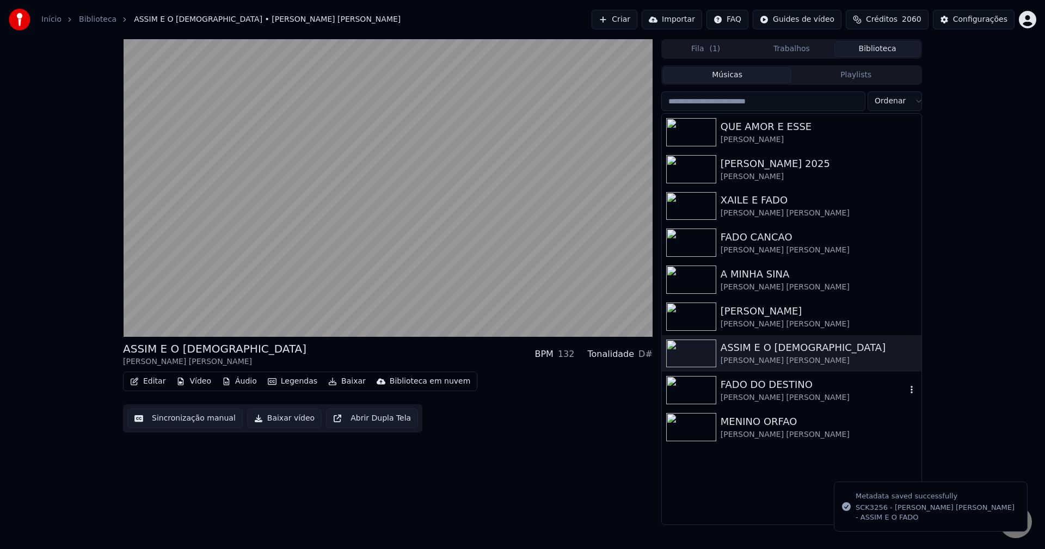
click at [701, 390] on img at bounding box center [691, 390] width 50 height 28
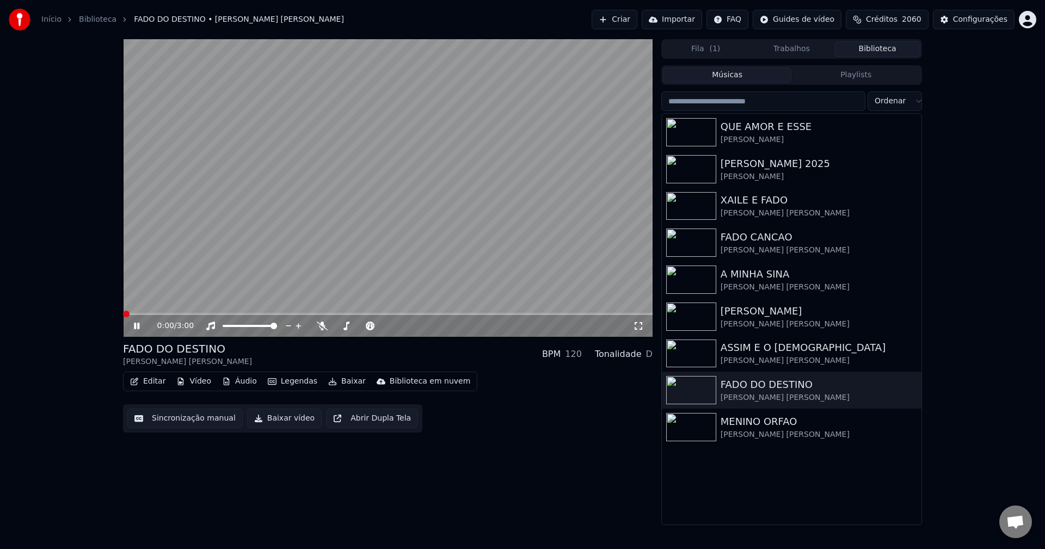
click at [151, 378] on button "Editar" at bounding box center [148, 381] width 44 height 15
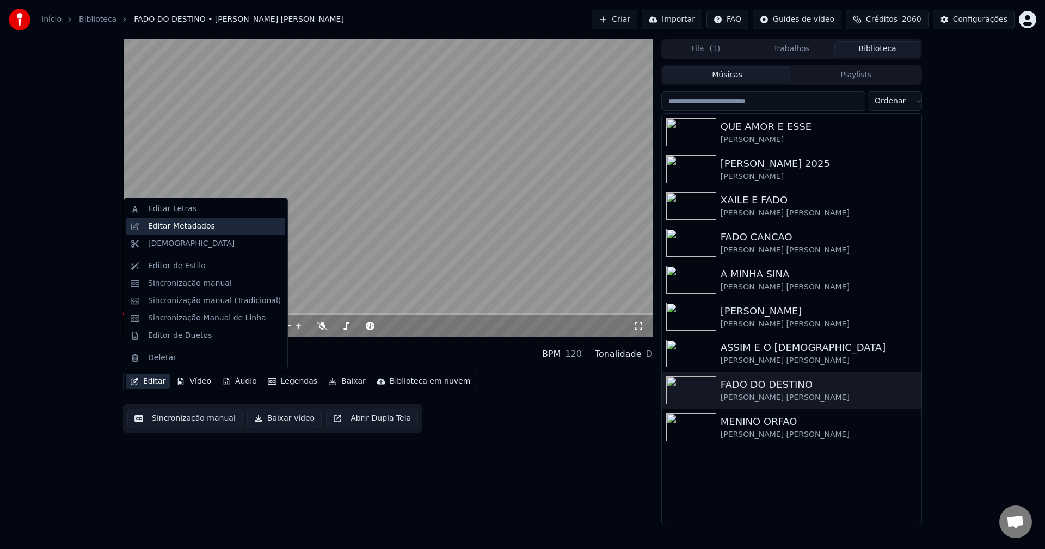
click at [189, 223] on div "Editar Metadados" at bounding box center [181, 226] width 67 height 11
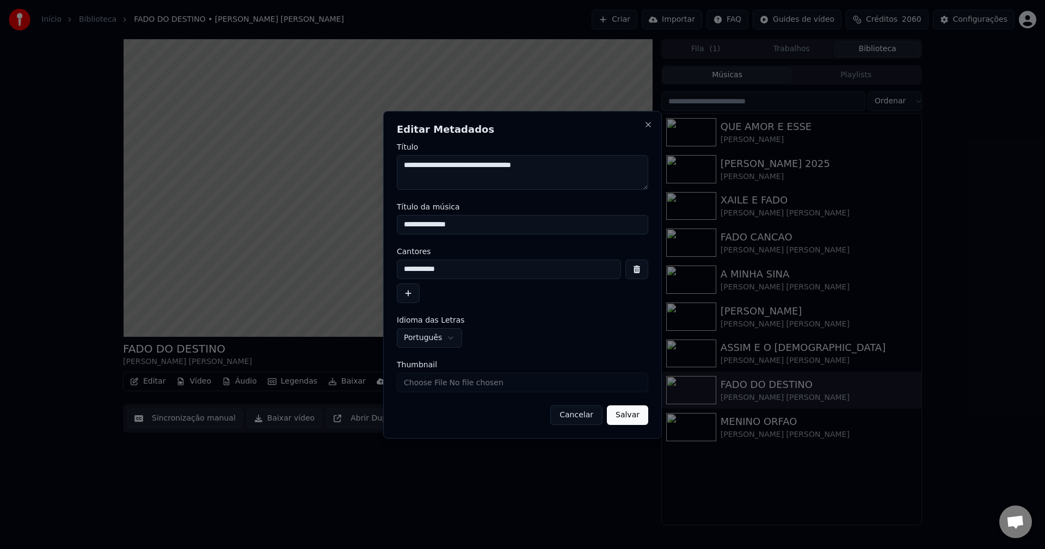
click at [511, 380] on input "Thumbnail" at bounding box center [522, 383] width 251 height 20
type input "**********"
click at [630, 415] on button "Salvar" at bounding box center [627, 416] width 41 height 20
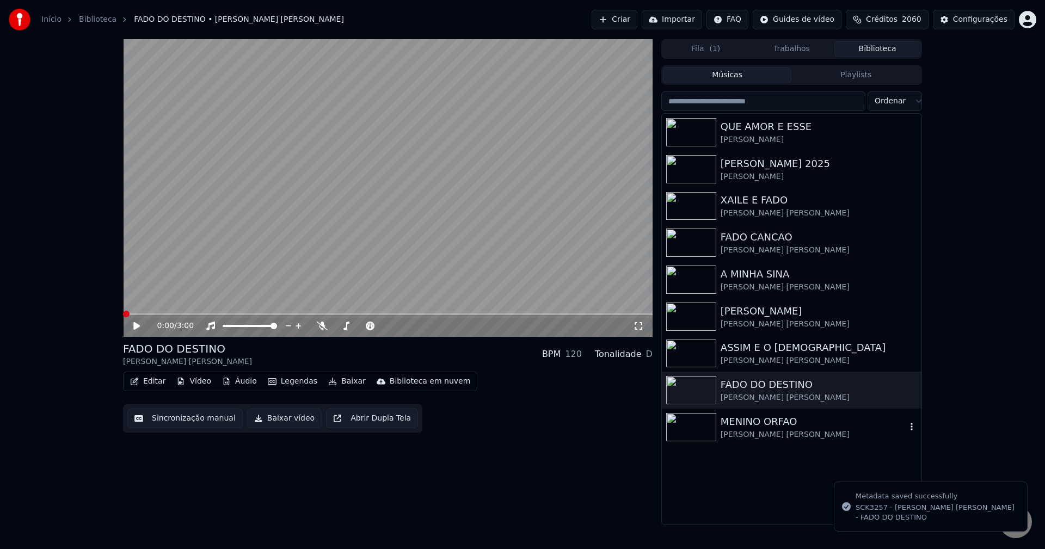
click at [724, 426] on div "MENINO ORFAO" at bounding box center [814, 421] width 186 height 15
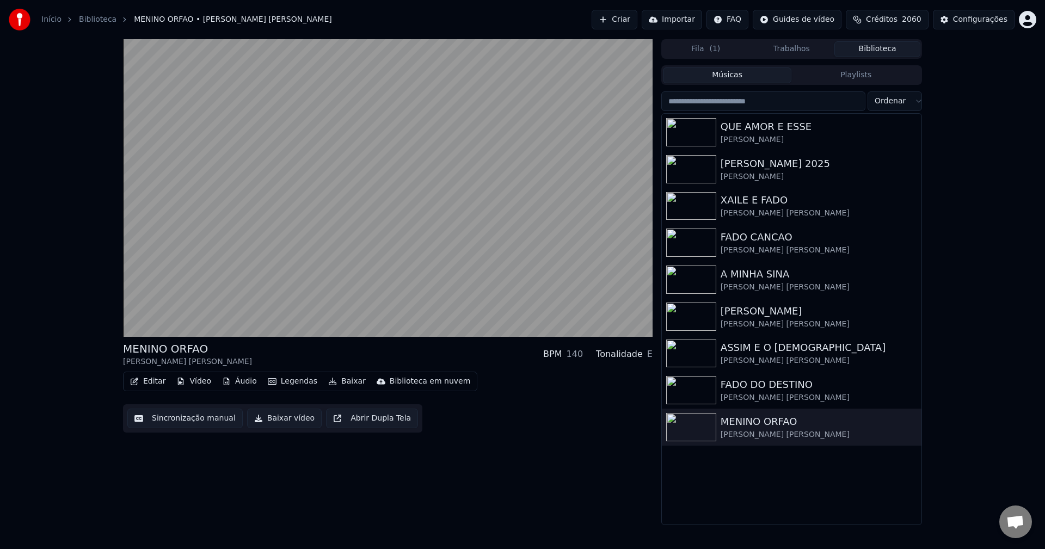
click at [153, 373] on div "Editar Vídeo Áudio Legendas Baixar Biblioteca em nuvem" at bounding box center [300, 382] width 354 height 20
click at [153, 385] on button "Editar" at bounding box center [148, 381] width 44 height 15
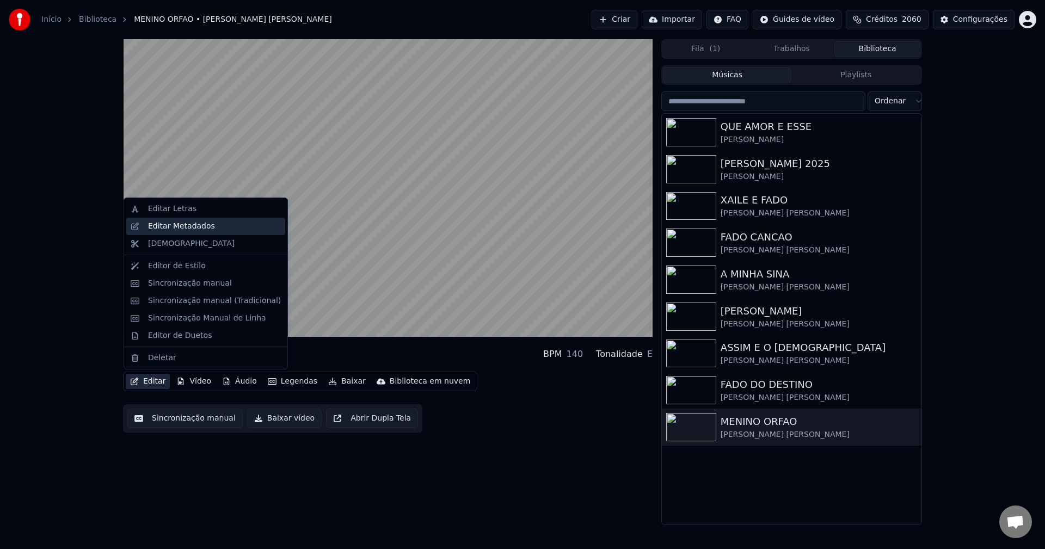
click at [202, 231] on div "Editar Metadados" at bounding box center [181, 226] width 67 height 11
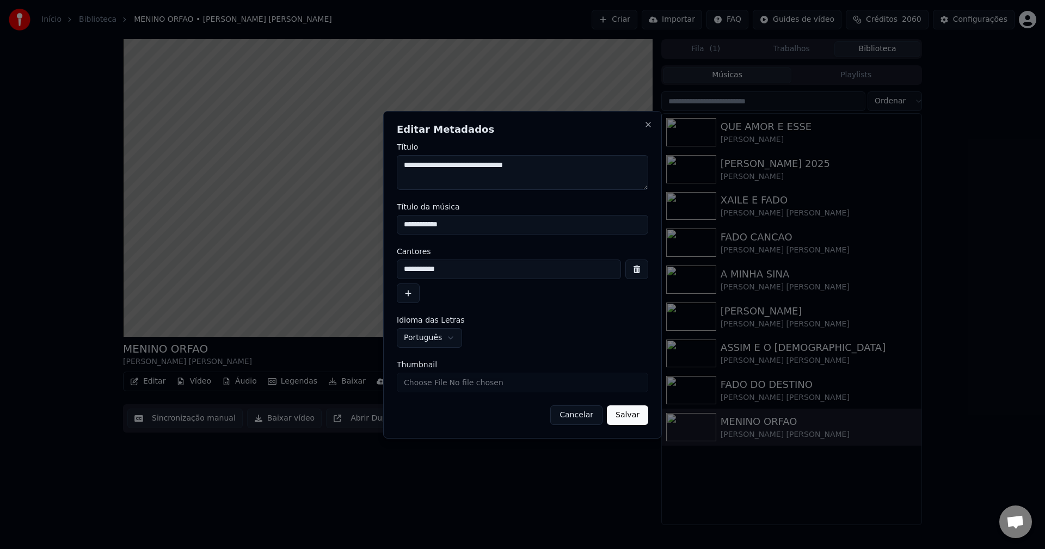
click at [494, 380] on input "Thumbnail" at bounding box center [522, 383] width 251 height 20
type input "**********"
click at [641, 418] on button "Salvar" at bounding box center [627, 416] width 41 height 20
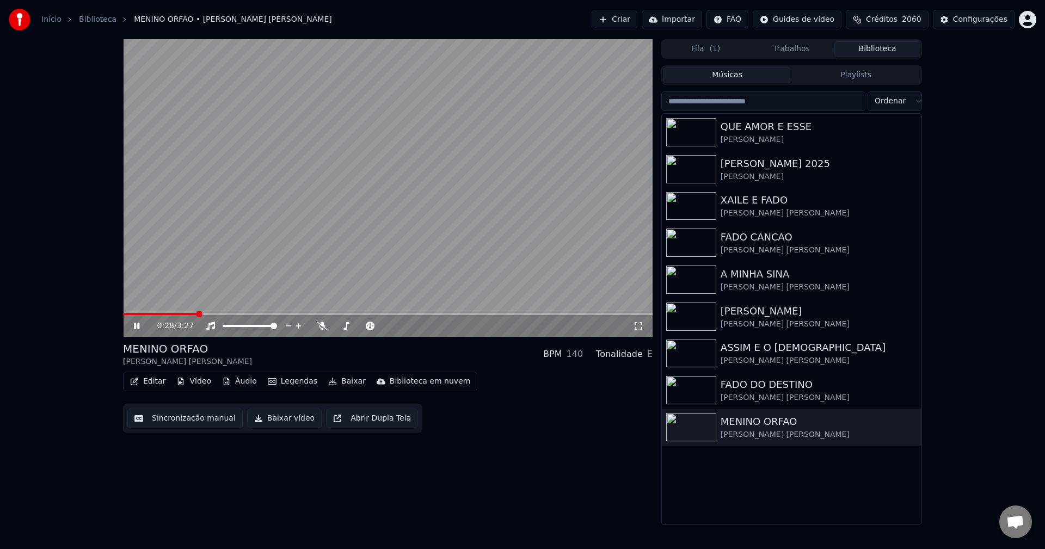
click at [157, 380] on button "Editar" at bounding box center [148, 381] width 44 height 15
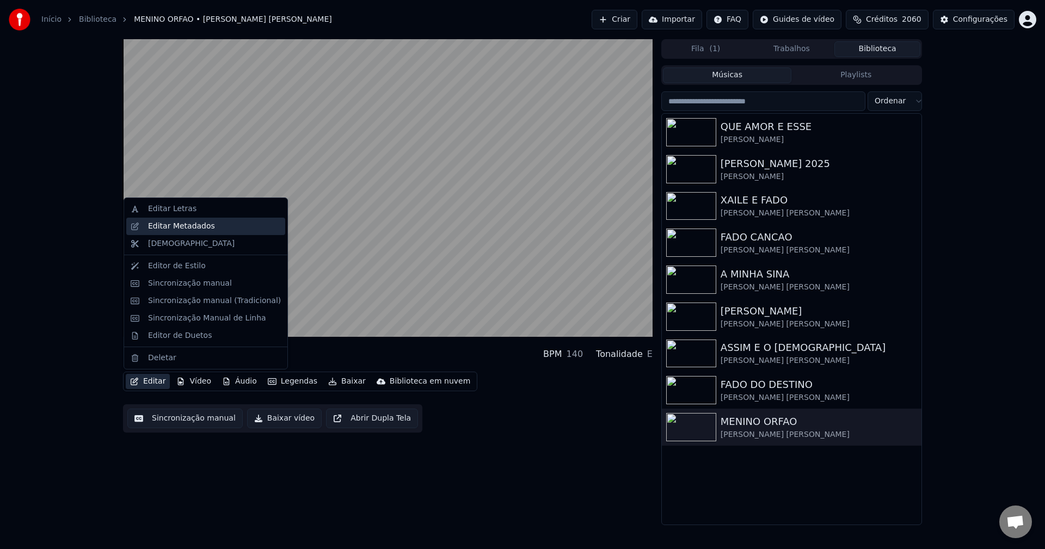
click at [220, 224] on div "Editar Metadados" at bounding box center [214, 226] width 133 height 11
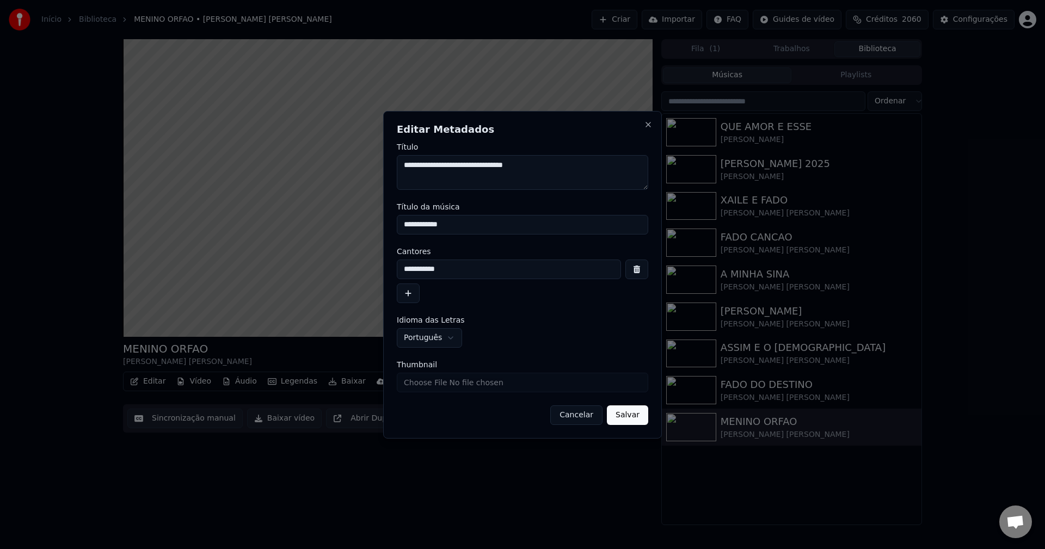
click at [575, 417] on button "Cancelar" at bounding box center [576, 416] width 52 height 20
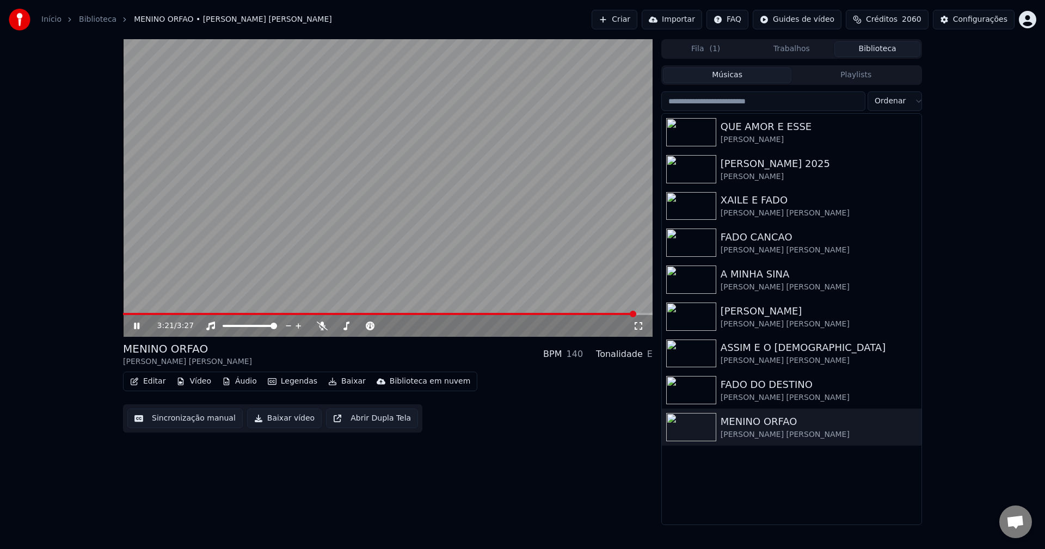
click at [378, 214] on video at bounding box center [388, 188] width 530 height 298
click at [634, 17] on button "Criar" at bounding box center [615, 20] width 46 height 20
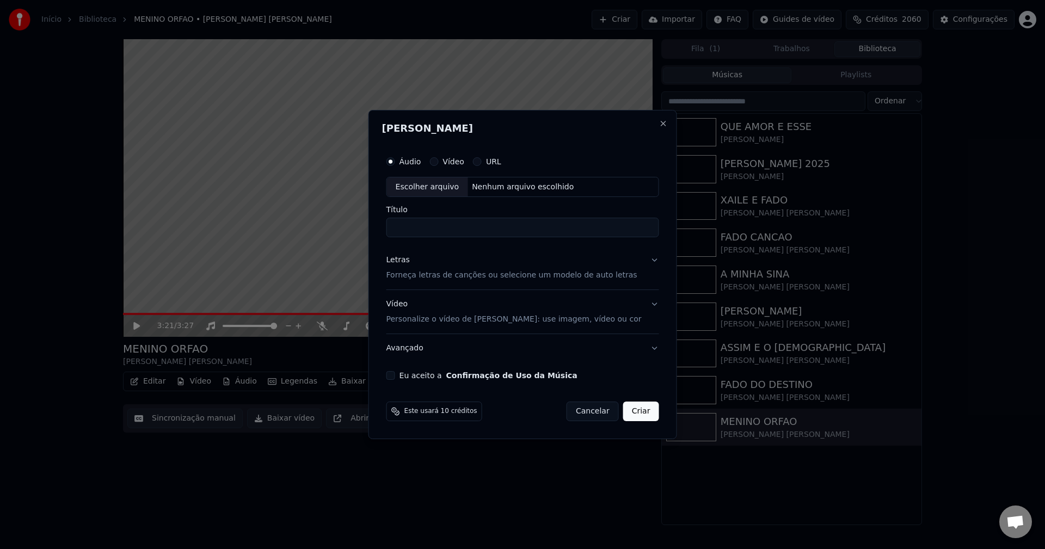
click at [395, 374] on button "Eu aceito a Confirmação de Uso da Música" at bounding box center [390, 375] width 9 height 9
click at [509, 185] on div "Nenhum arquivo escolhido" at bounding box center [523, 187] width 110 height 11
type input "**********"
click at [418, 349] on button "Avançado" at bounding box center [522, 348] width 273 height 28
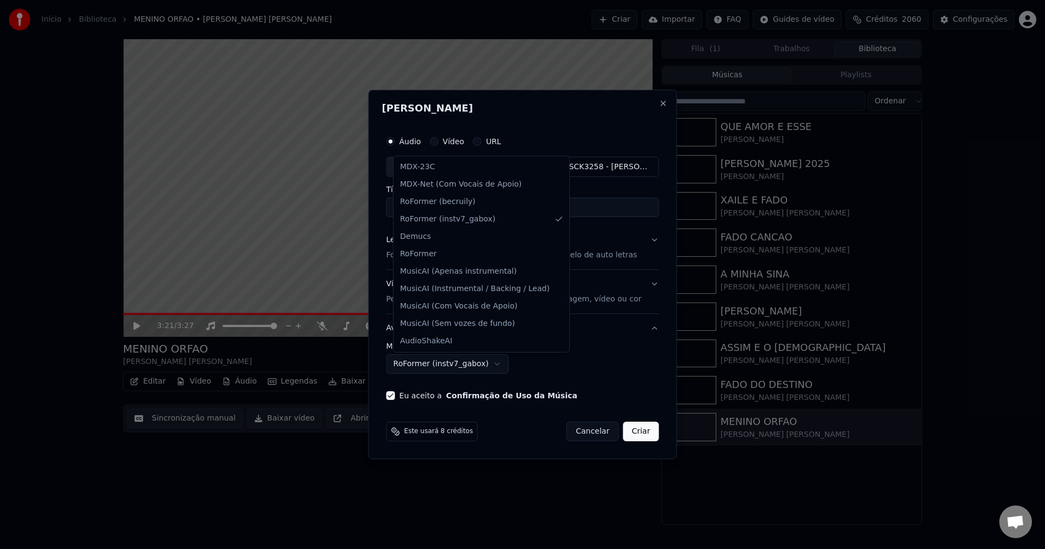
click at [442, 366] on body "Início Biblioteca MENINO ORFAO • [PERSON_NAME] [PERSON_NAME] Criar Importar FAQ…" at bounding box center [522, 274] width 1045 height 549
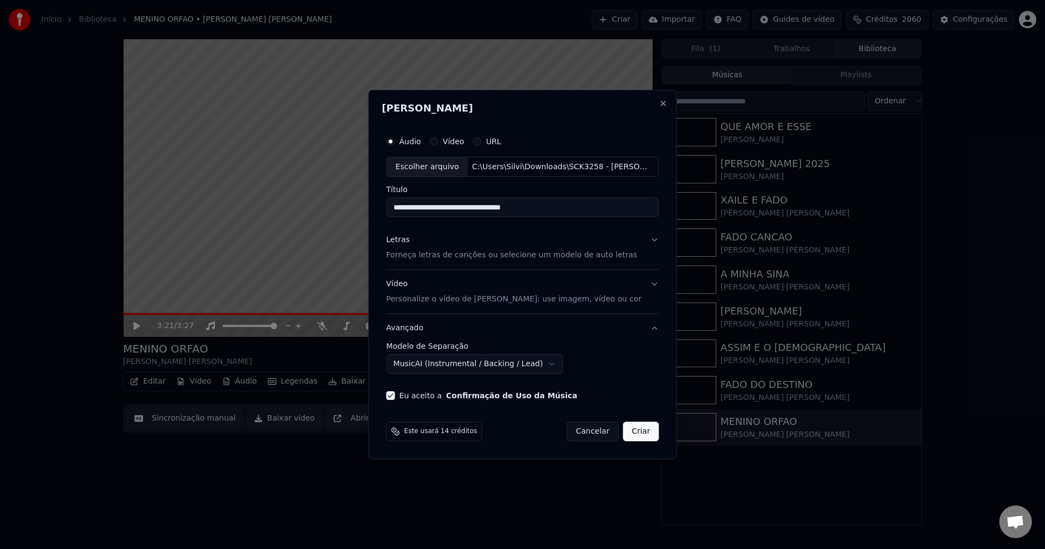
click at [636, 432] on button "Criar" at bounding box center [641, 432] width 36 height 20
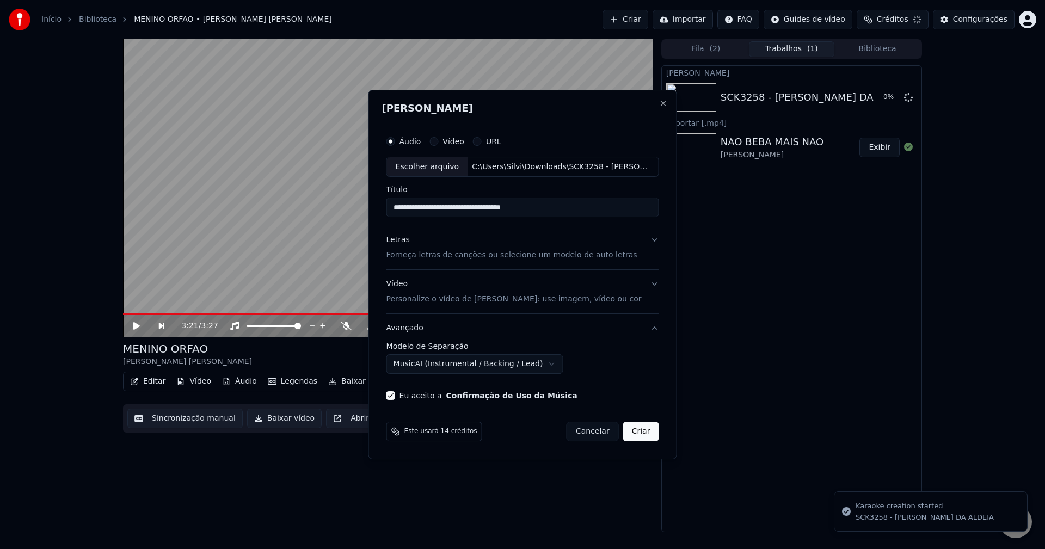
select select "**********"
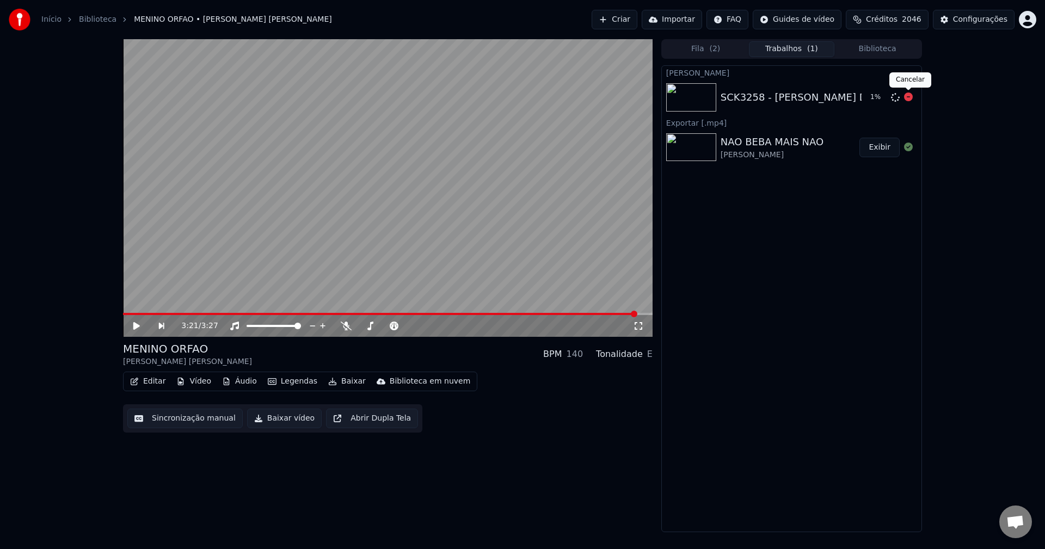
click at [783, 99] on icon at bounding box center [908, 97] width 9 height 9
click at [783, 101] on icon at bounding box center [895, 97] width 9 height 9
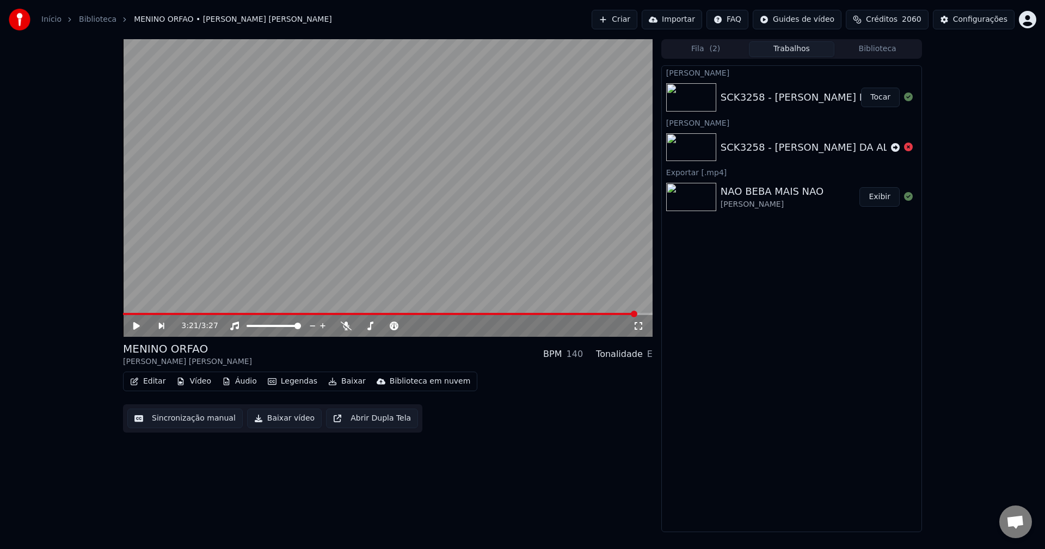
click at [783, 95] on button "Tocar" at bounding box center [880, 98] width 39 height 20
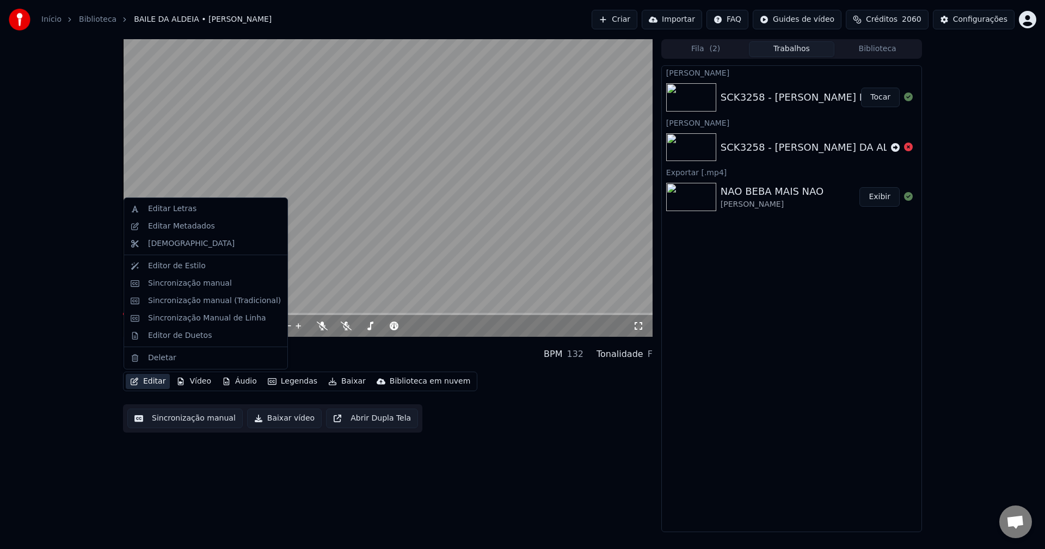
click at [154, 379] on button "Editar" at bounding box center [148, 381] width 44 height 15
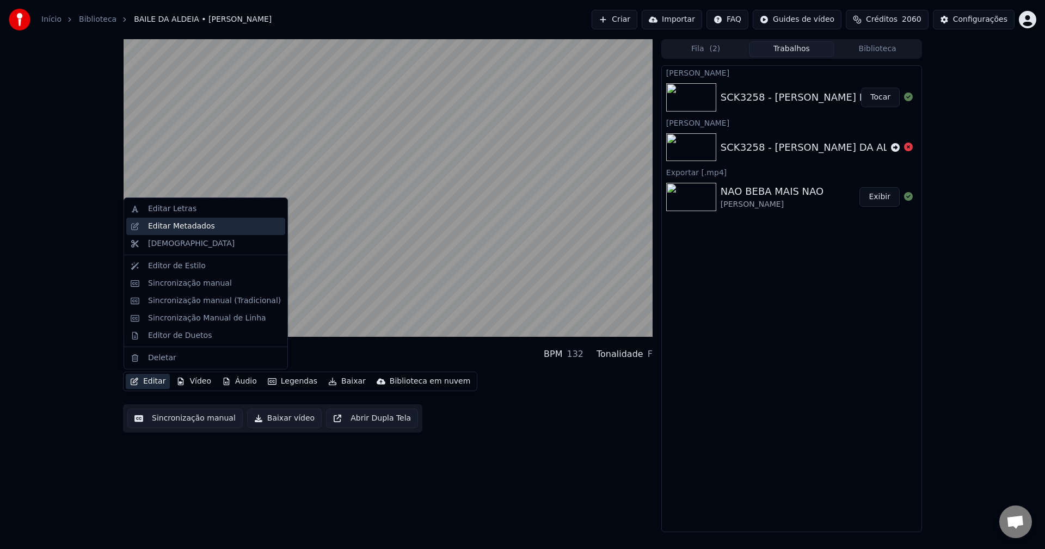
click at [207, 226] on div "Editar Metadados" at bounding box center [214, 226] width 133 height 11
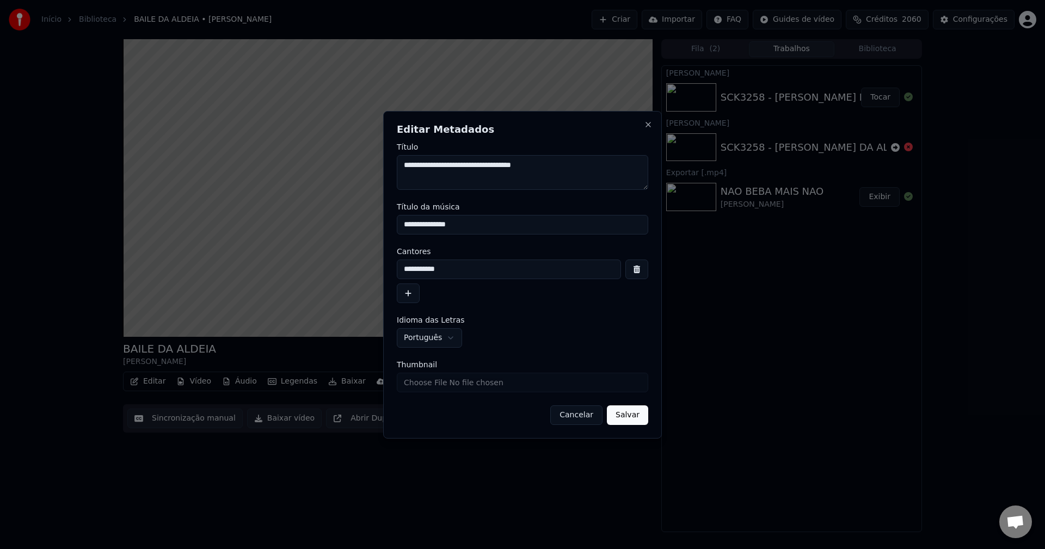
click at [449, 382] on input "Thumbnail" at bounding box center [522, 383] width 251 height 20
type input "**********"
click at [625, 424] on button "Salvar" at bounding box center [627, 416] width 41 height 20
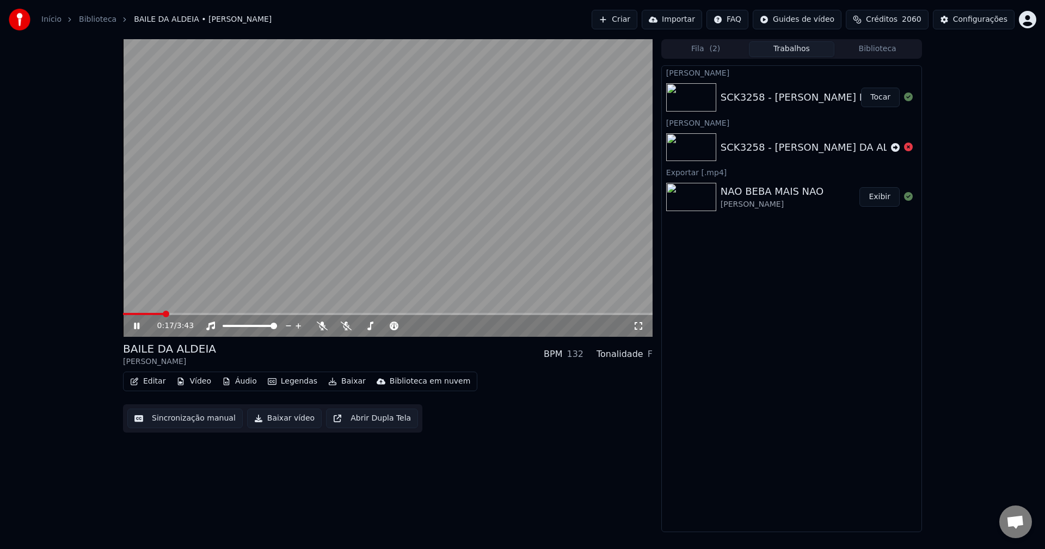
click at [783, 51] on button "Biblioteca" at bounding box center [877, 49] width 86 height 16
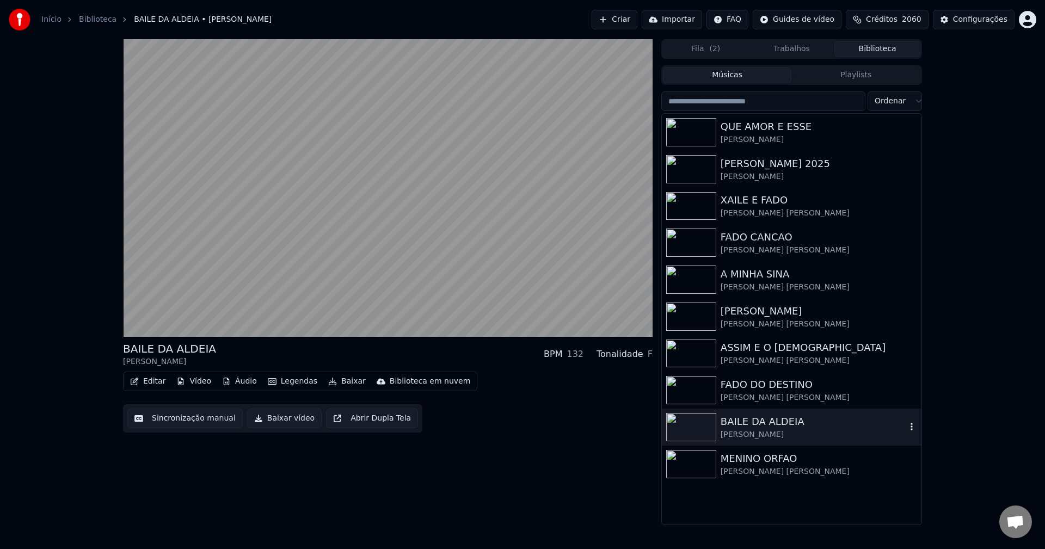
click at [681, 421] on img at bounding box center [691, 427] width 50 height 28
click at [182, 422] on button "Sincronização manual" at bounding box center [184, 419] width 115 height 20
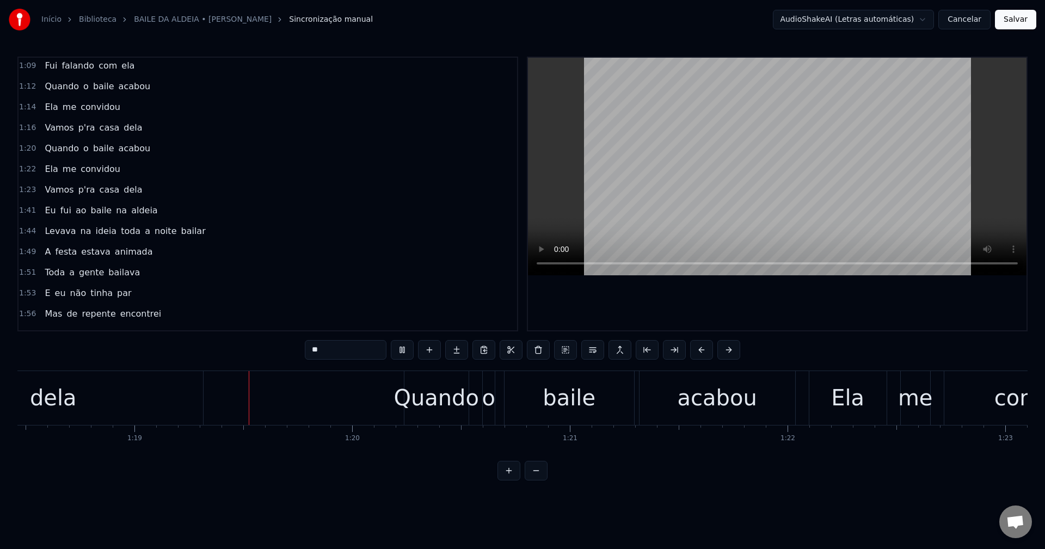
scroll to position [0, 17084]
click at [415, 395] on div "Quando" at bounding box center [434, 398] width 85 height 33
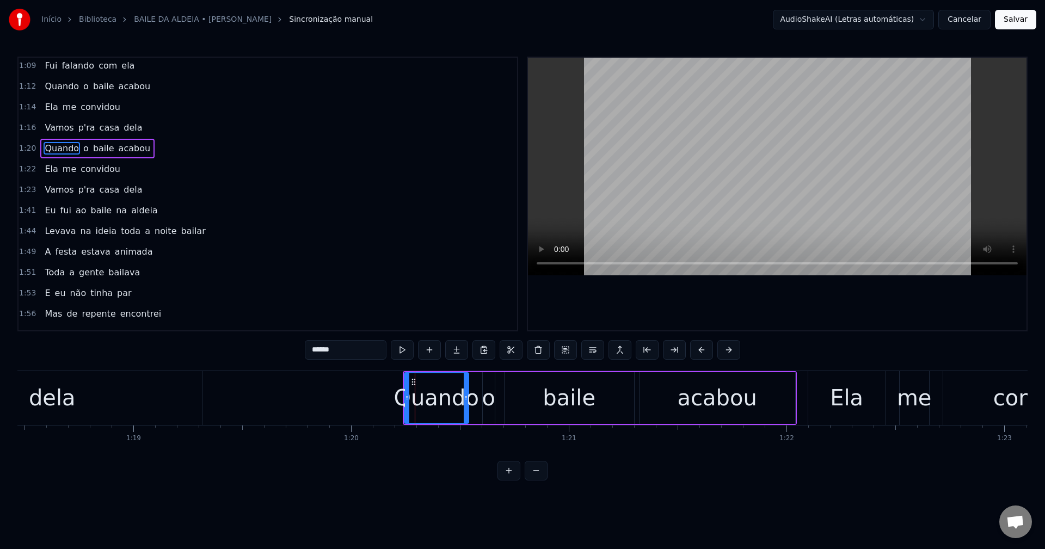
scroll to position [411, 0]
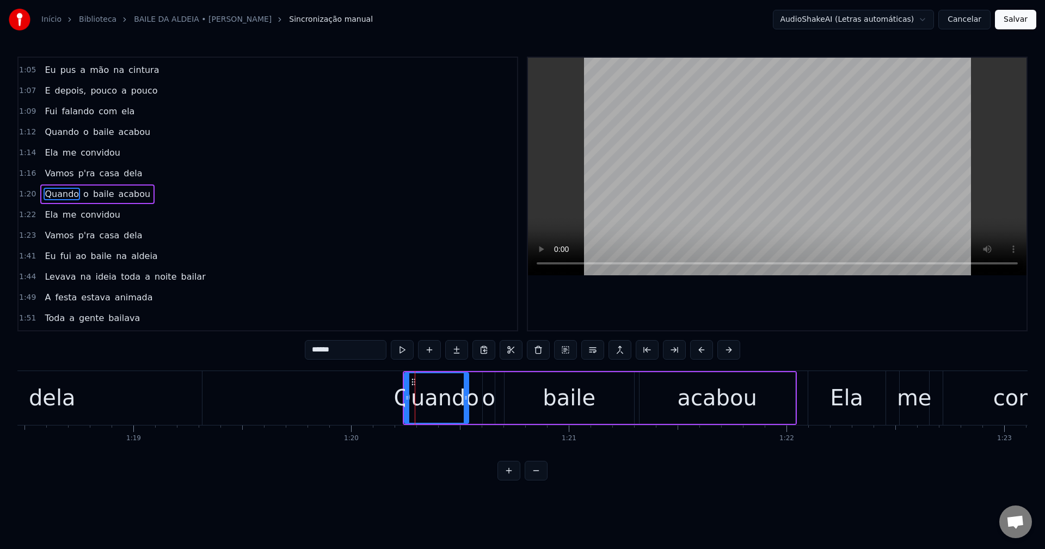
click at [48, 173] on span "Vamos" at bounding box center [59, 173] width 31 height 13
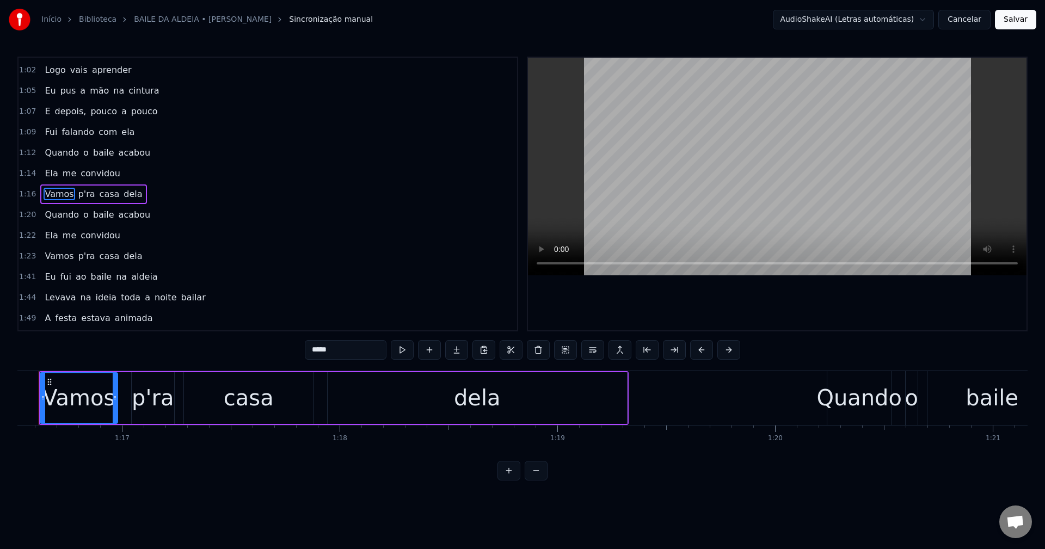
scroll to position [0, 16626]
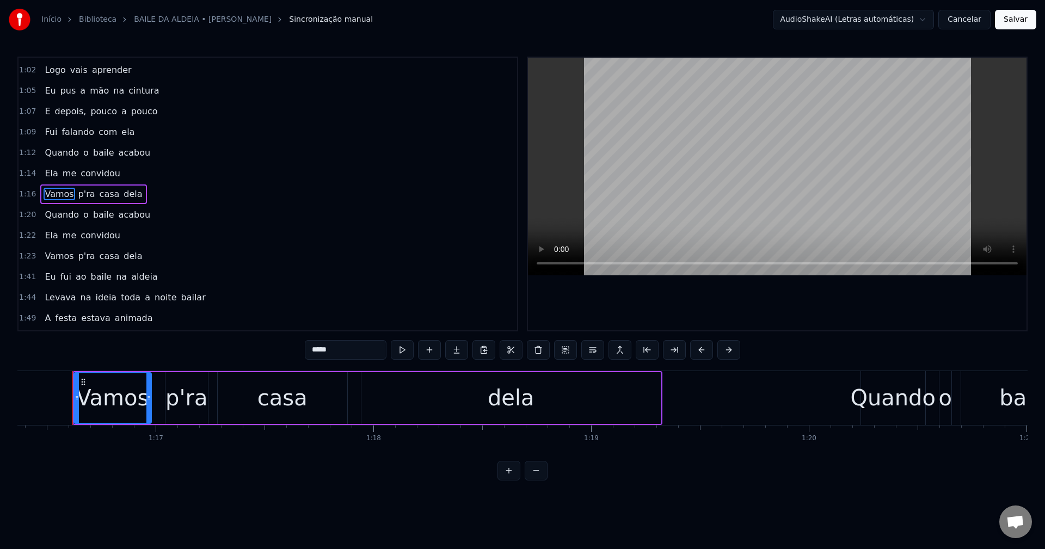
drag, startPoint x: 342, startPoint y: 348, endPoint x: 268, endPoint y: 345, distance: 74.6
click at [287, 350] on div "0:14 Eu fui ao baile na aldeia 0:16 Levava na ideia toda a noite bailar 0:21 A …" at bounding box center [522, 269] width 1010 height 424
click at [52, 256] on span "Vamos" at bounding box center [59, 256] width 31 height 13
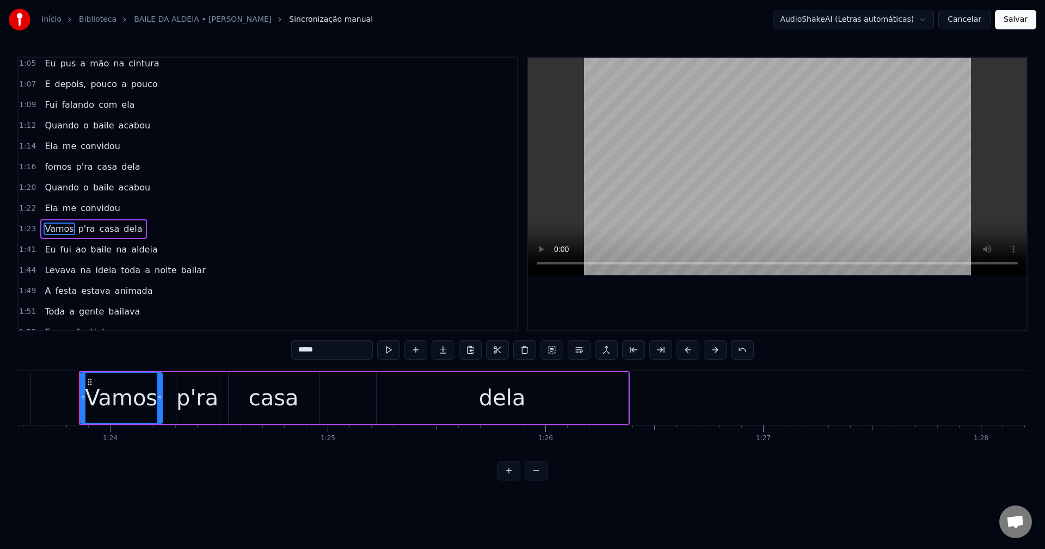
scroll to position [0, 18203]
click at [343, 357] on input "*****" at bounding box center [332, 350] width 82 height 20
drag, startPoint x: 325, startPoint y: 349, endPoint x: 205, endPoint y: 355, distance: 121.0
click at [208, 353] on div "0:14 Eu fui ao baile na aldeia 0:16 Levava na ideia toda a noite bailar 0:21 A …" at bounding box center [522, 269] width 1010 height 424
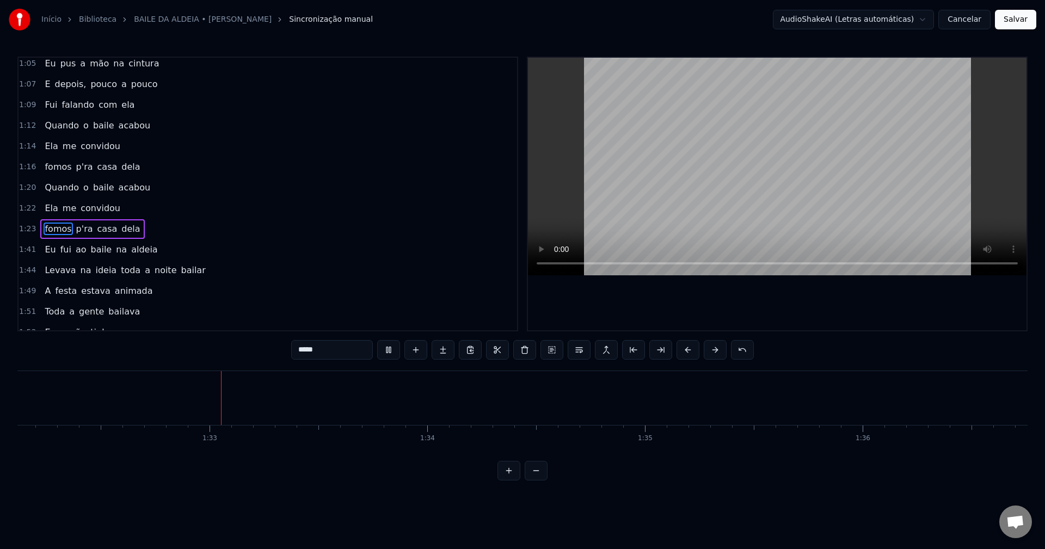
scroll to position [0, 20058]
click at [44, 249] on span "Eu" at bounding box center [50, 249] width 13 height 13
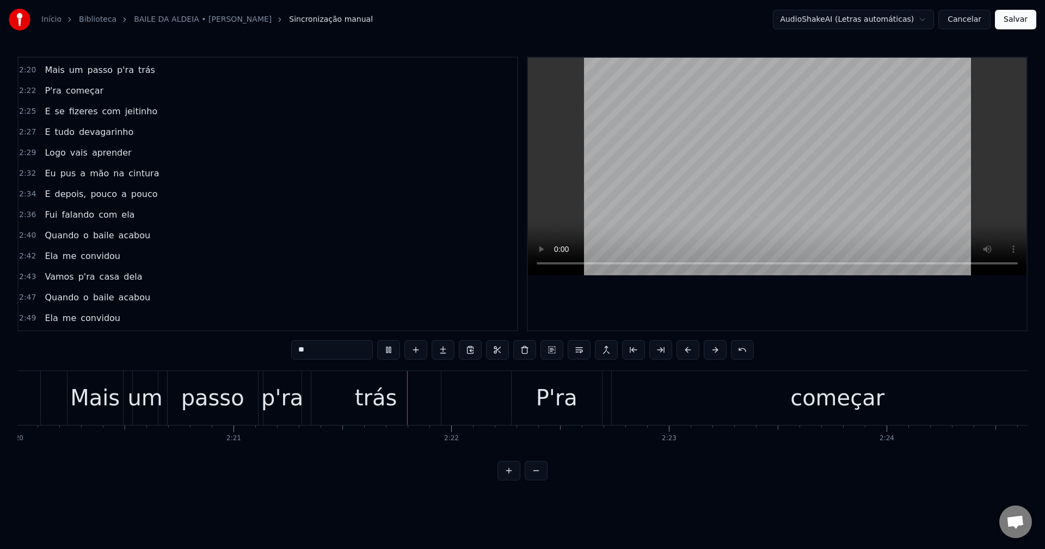
scroll to position [930, 0]
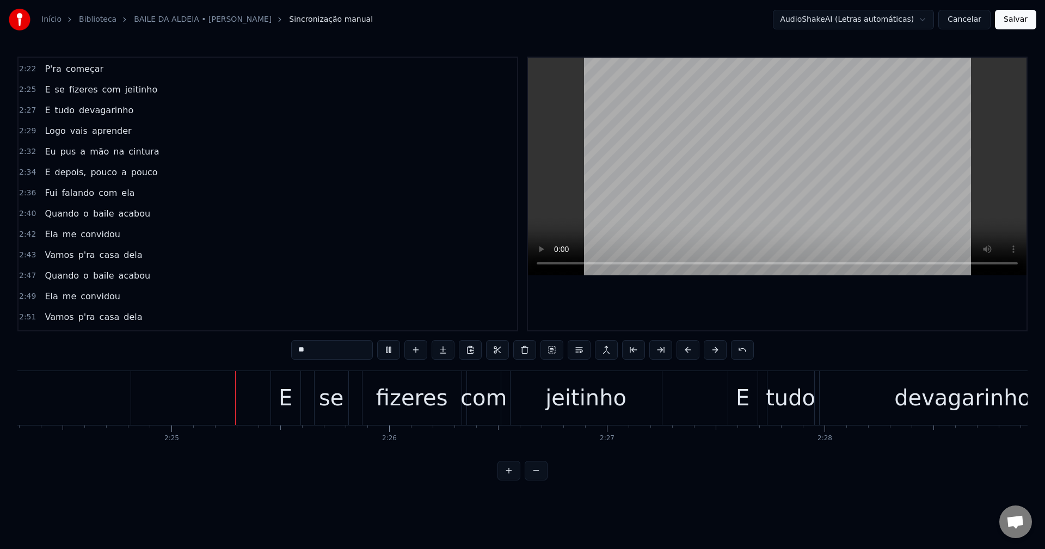
click at [44, 66] on span "P'ra" at bounding box center [53, 69] width 19 height 13
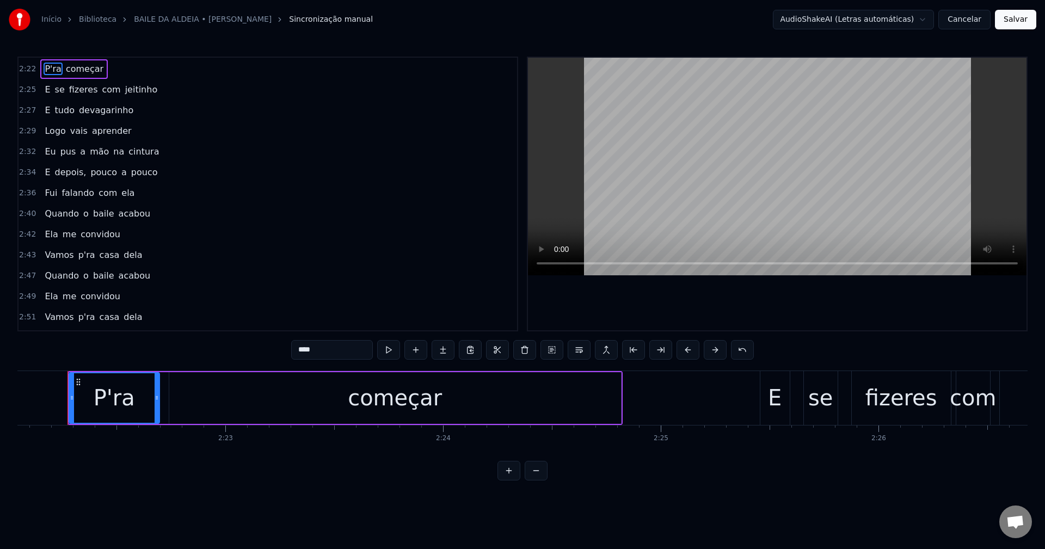
scroll to position [0, 30921]
drag, startPoint x: 322, startPoint y: 352, endPoint x: 302, endPoint y: 364, distance: 23.6
click at [302, 364] on div "0:14 Eu fui ao baile na aldeia 0:16 Levava na ideia toda a noite bailar 0:21 A …" at bounding box center [522, 269] width 1010 height 424
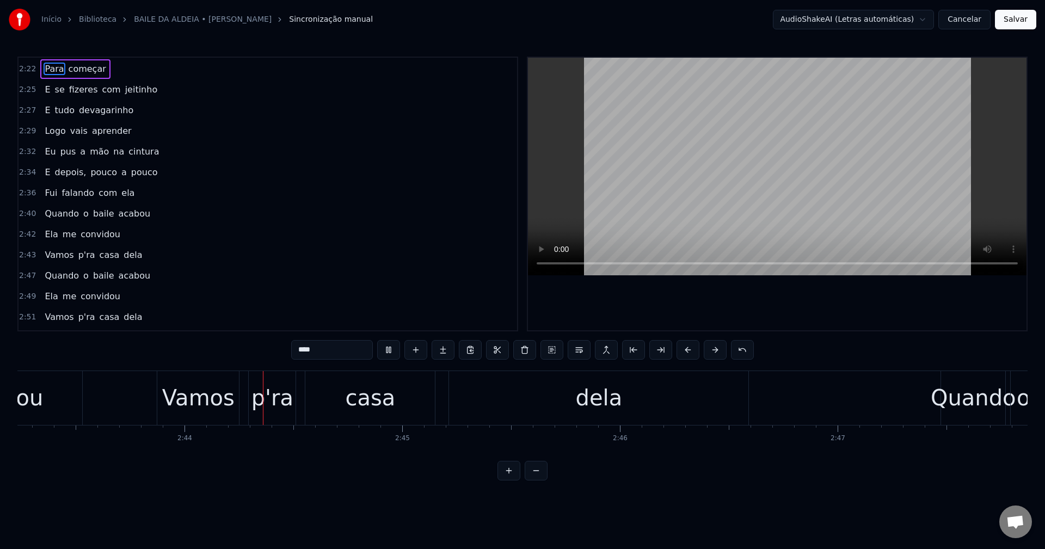
scroll to position [0, 35569]
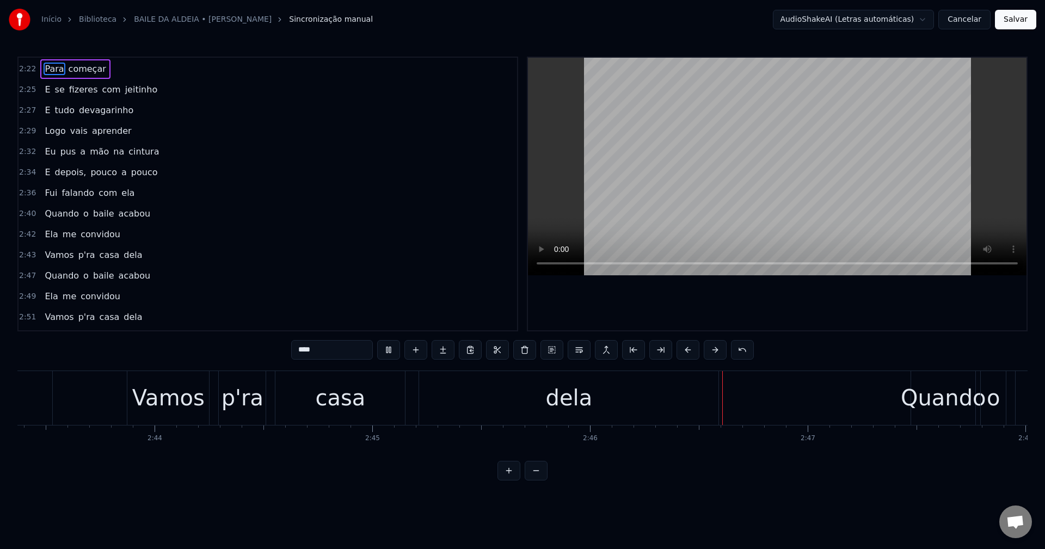
click at [48, 255] on span "Vamos" at bounding box center [59, 255] width 31 height 13
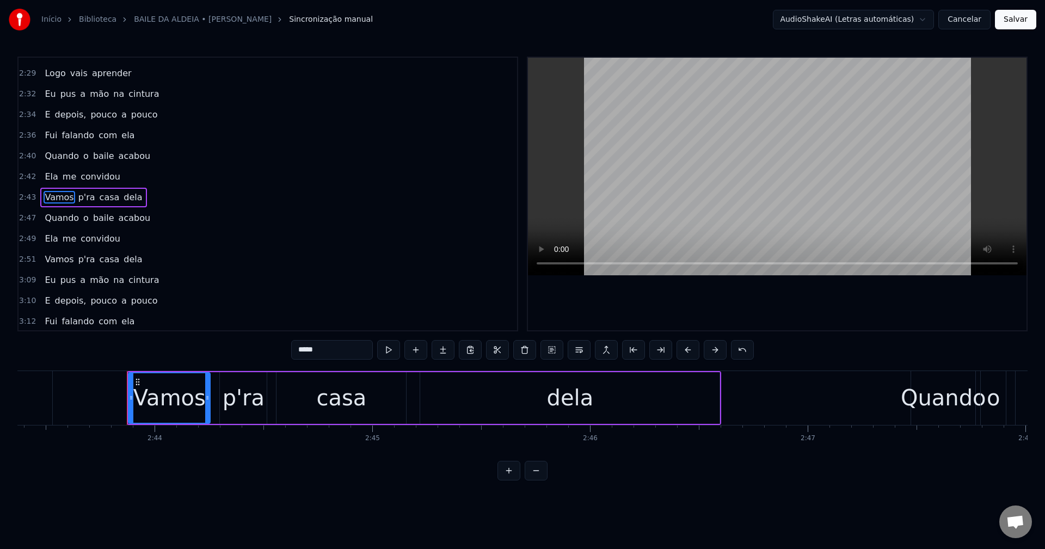
scroll to position [991, 0]
drag, startPoint x: 334, startPoint y: 349, endPoint x: 74, endPoint y: 287, distance: 267.5
click at [74, 288] on div "0:14 Eu fui ao baile na aldeia 0:16 Levava na ideia toda a noite bailar 0:21 A …" at bounding box center [522, 269] width 1010 height 424
drag, startPoint x: 346, startPoint y: 343, endPoint x: 279, endPoint y: 356, distance: 67.6
click at [279, 356] on div "0:14 Eu fui ao baile na aldeia 0:16 Levava na ideia toda a noite bailar 0:21 A …" at bounding box center [522, 269] width 1010 height 424
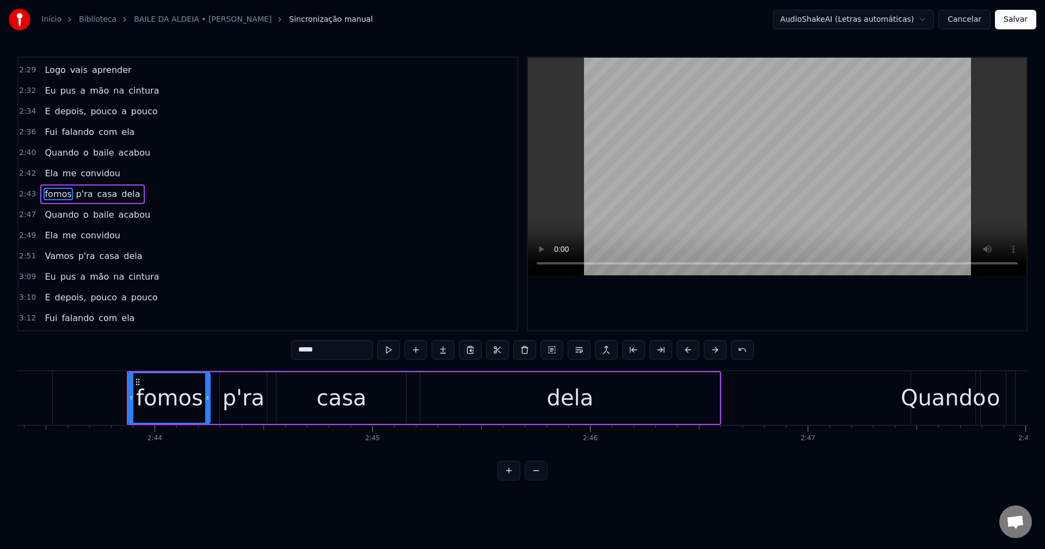
click at [63, 261] on span "Vamos" at bounding box center [59, 256] width 31 height 13
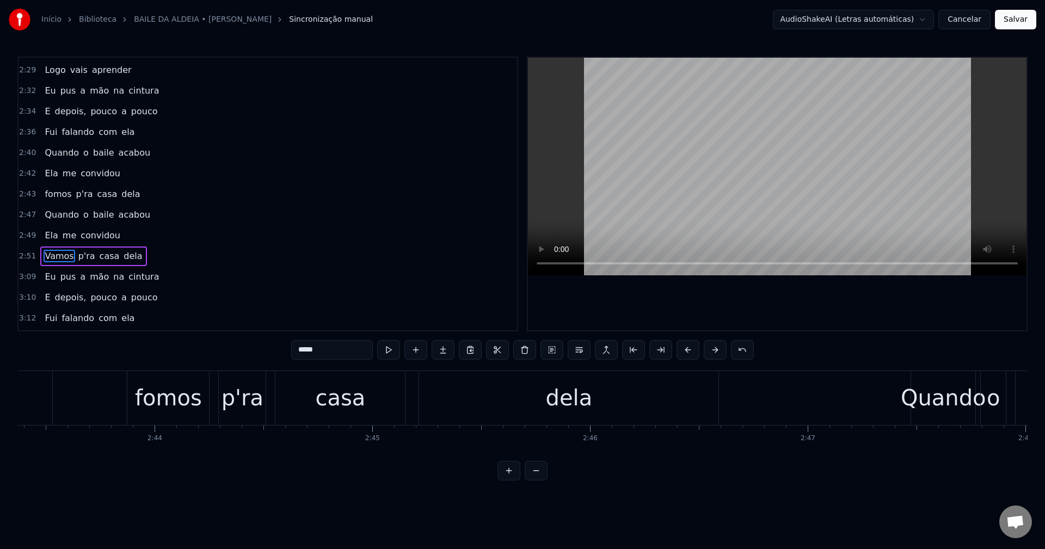
scroll to position [1000, 0]
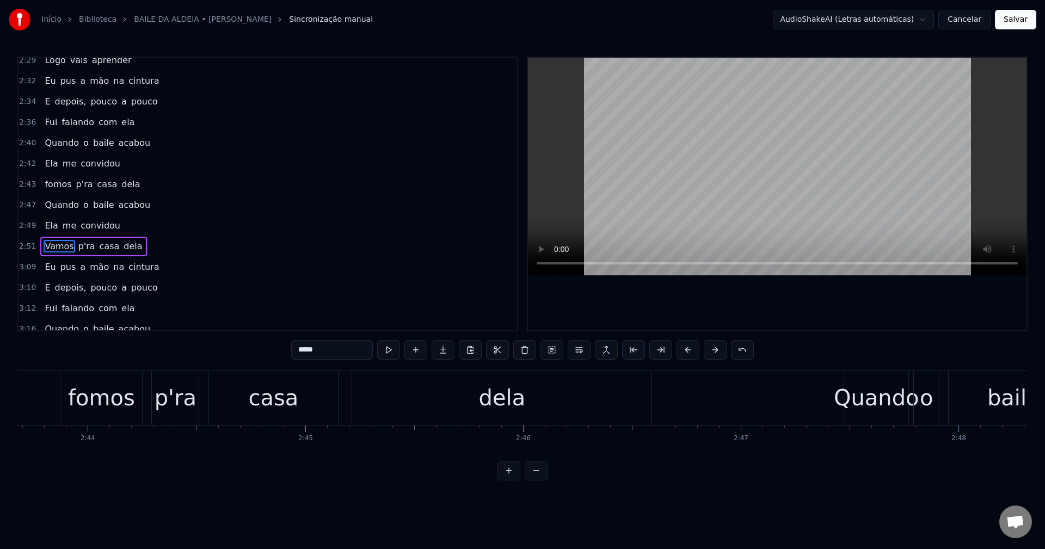
click at [63, 261] on span "pus" at bounding box center [68, 267] width 18 height 13
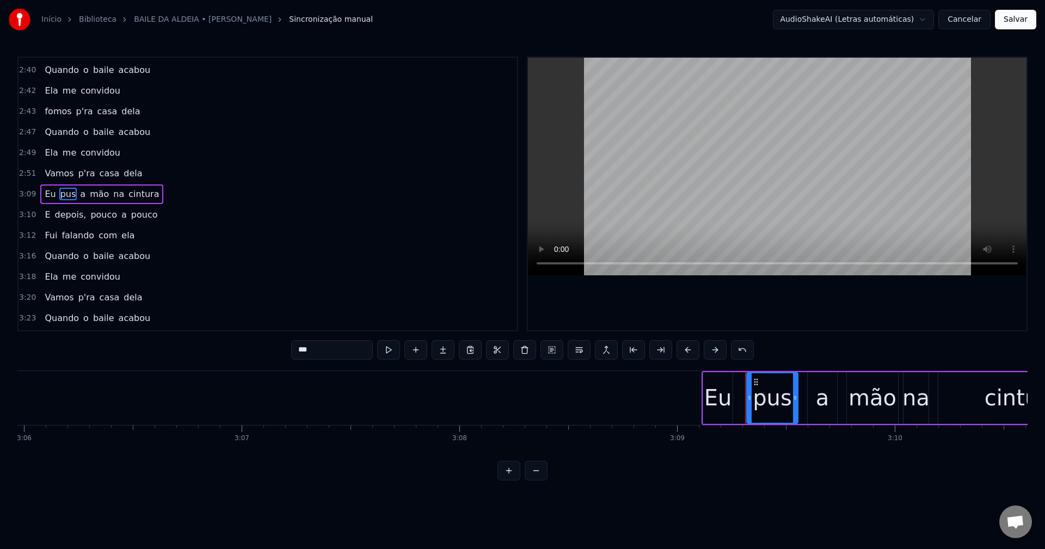
scroll to position [0, 41162]
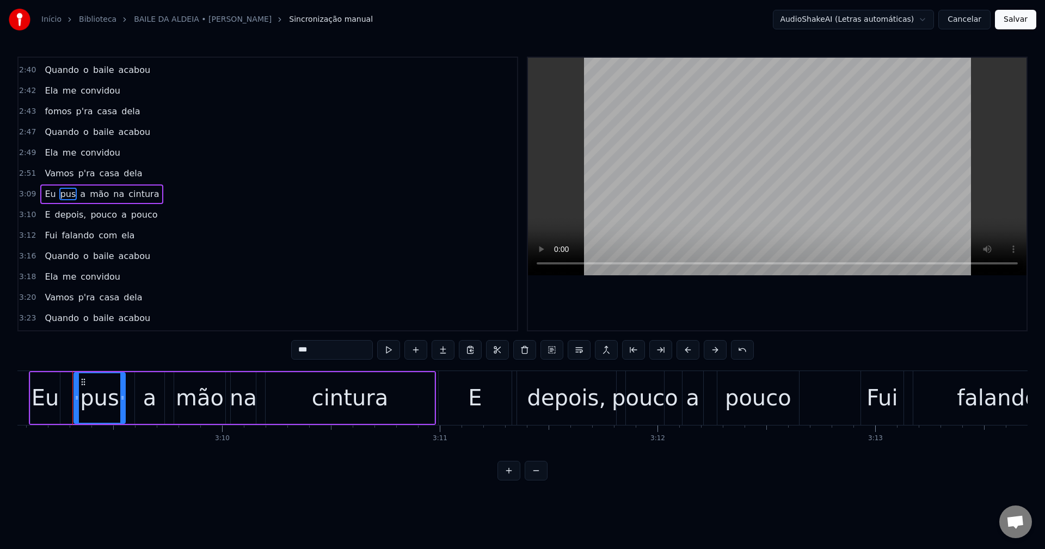
click at [53, 176] on span "Vamos" at bounding box center [59, 173] width 31 height 13
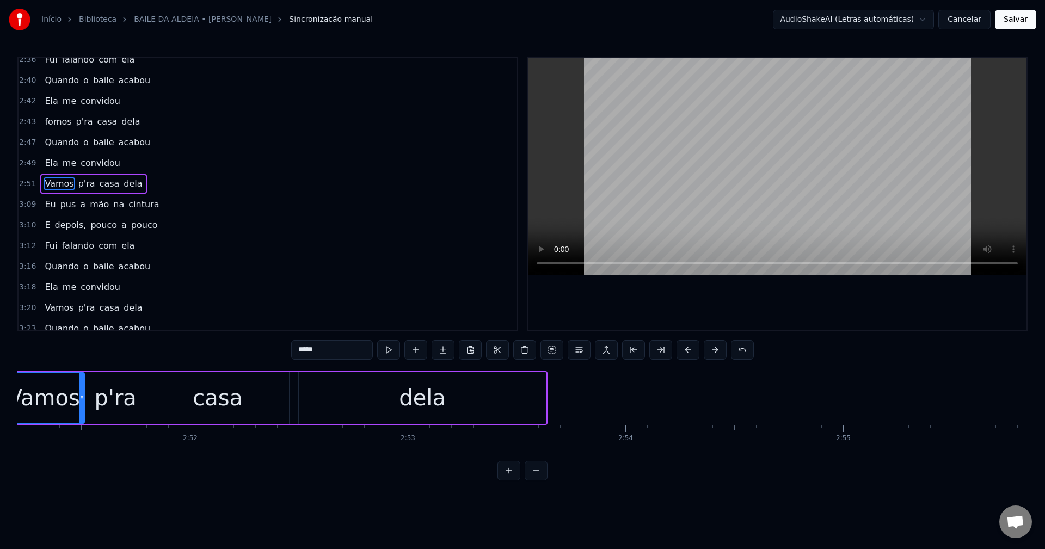
scroll to position [0, 37205]
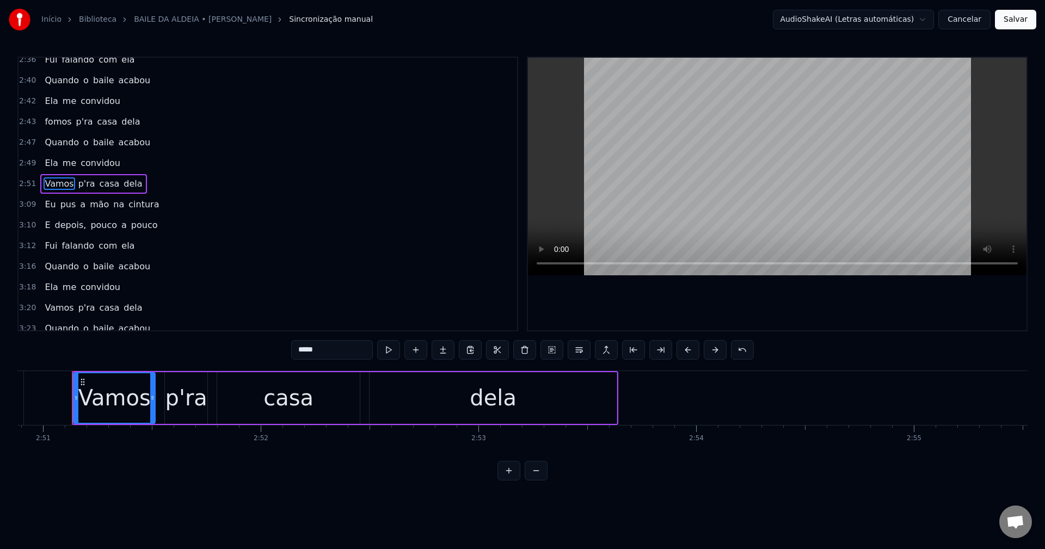
drag, startPoint x: 326, startPoint y: 349, endPoint x: 213, endPoint y: 336, distance: 113.5
click at [213, 337] on div "0:14 Eu fui ao baile na aldeia 0:16 Levava na ideia toda a noite bailar 0:21 A …" at bounding box center [522, 269] width 1010 height 424
paste input "text"
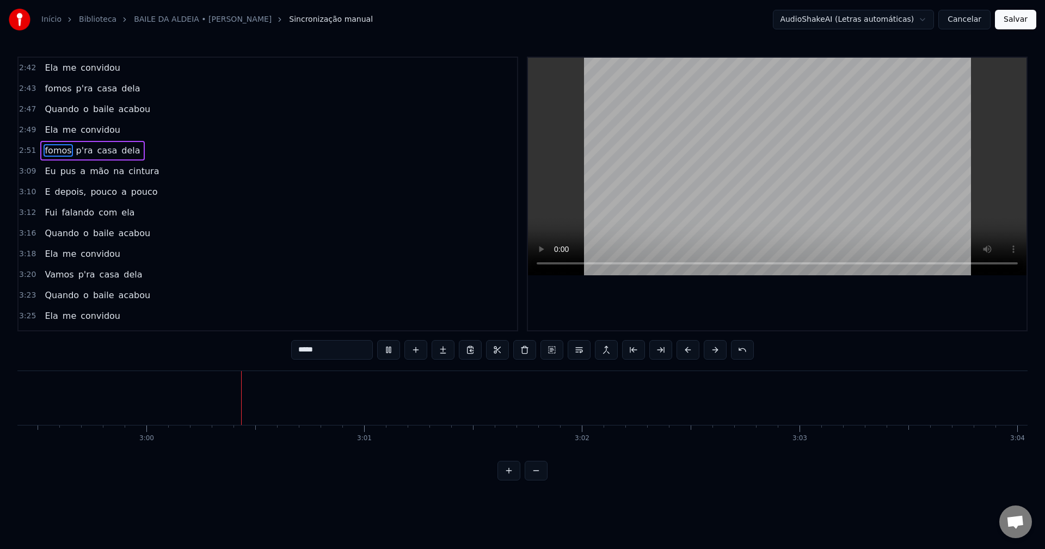
scroll to position [1113, 0]
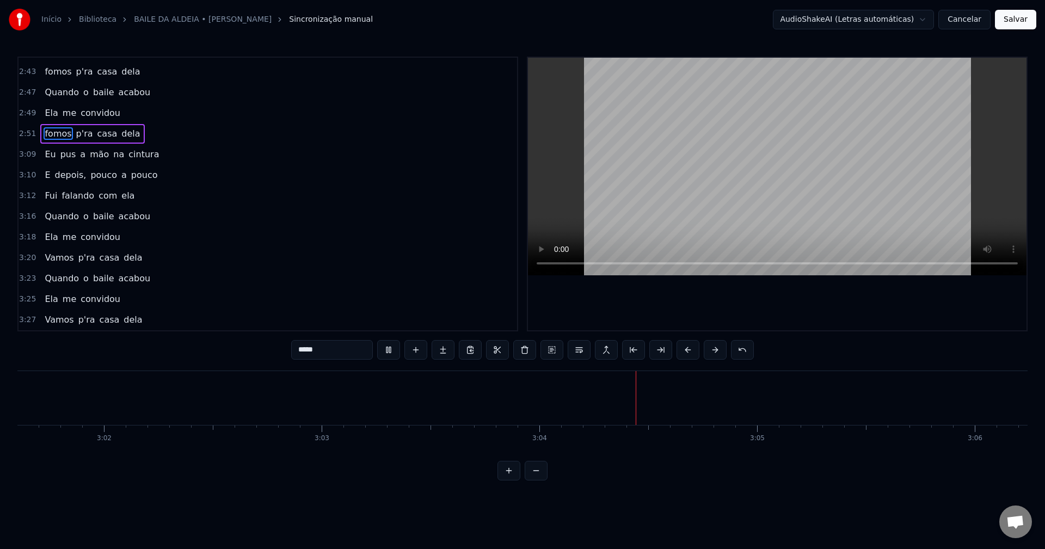
click at [50, 277] on span "Quando" at bounding box center [62, 278] width 36 height 13
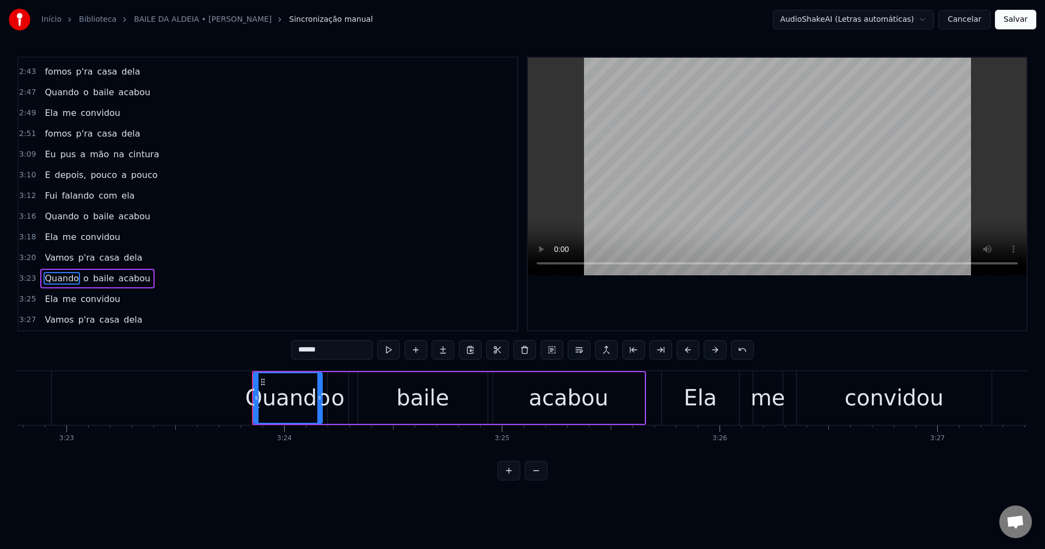
scroll to position [0, 44328]
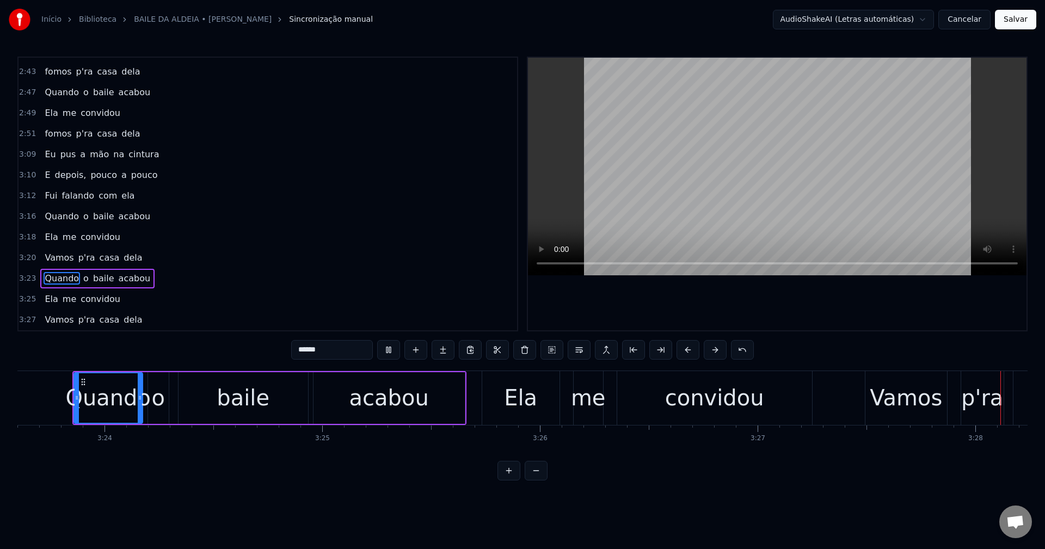
click at [53, 259] on span "Vamos" at bounding box center [59, 257] width 31 height 13
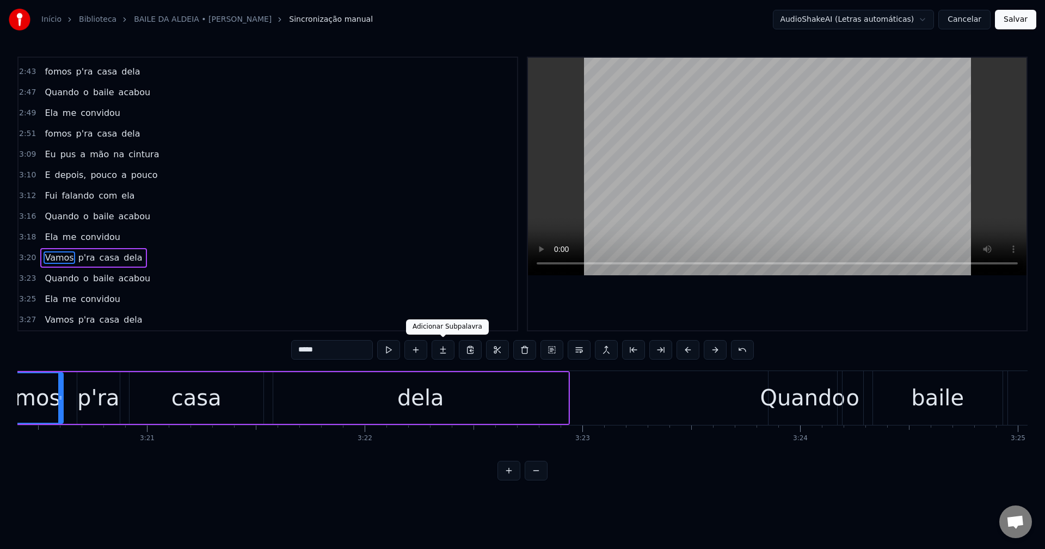
scroll to position [0, 43544]
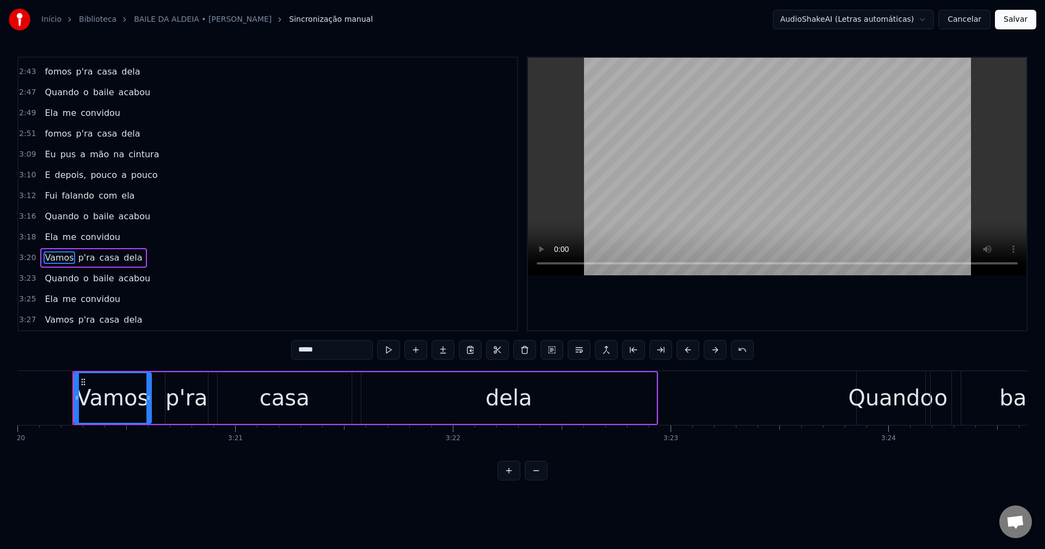
drag, startPoint x: 331, startPoint y: 349, endPoint x: 109, endPoint y: 311, distance: 225.3
click at [112, 311] on div "0:14 Eu fui ao baile na aldeia 0:16 Levava na ideia toda a noite bailar 0:21 A …" at bounding box center [522, 269] width 1010 height 424
paste input "text"
click at [60, 318] on span "Vamos" at bounding box center [59, 320] width 31 height 13
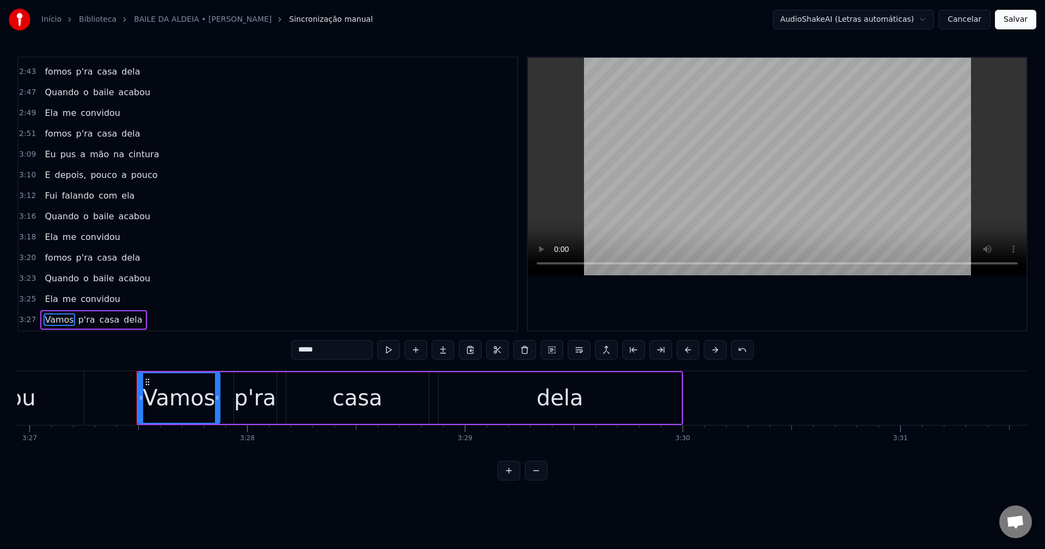
scroll to position [0, 45121]
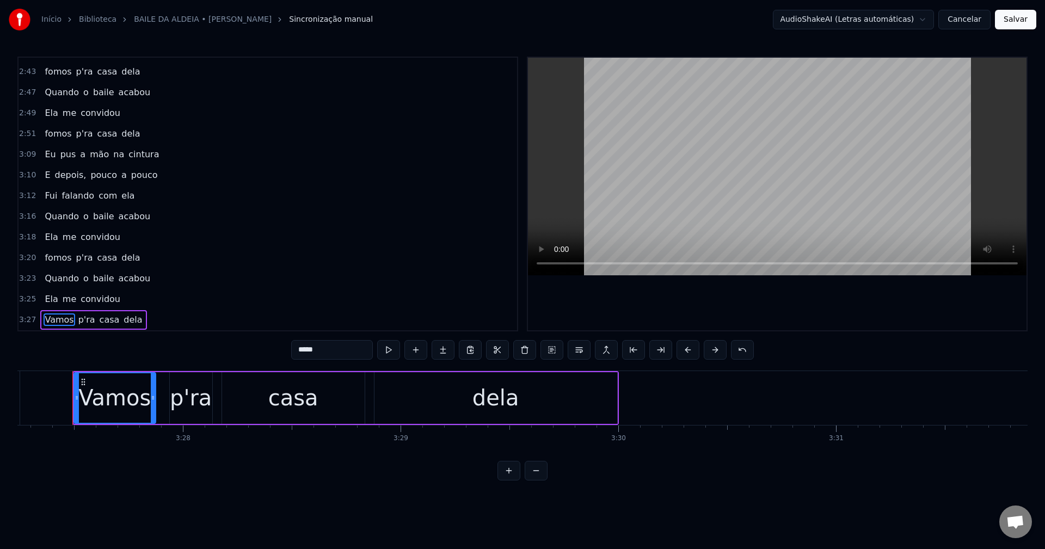
drag, startPoint x: 328, startPoint y: 346, endPoint x: 193, endPoint y: 310, distance: 140.4
click at [173, 312] on div "0:14 Eu fui ao baile na aldeia 0:16 Levava na ideia toda a noite bailar 0:21 A …" at bounding box center [522, 269] width 1010 height 424
paste input "text"
type input "*****"
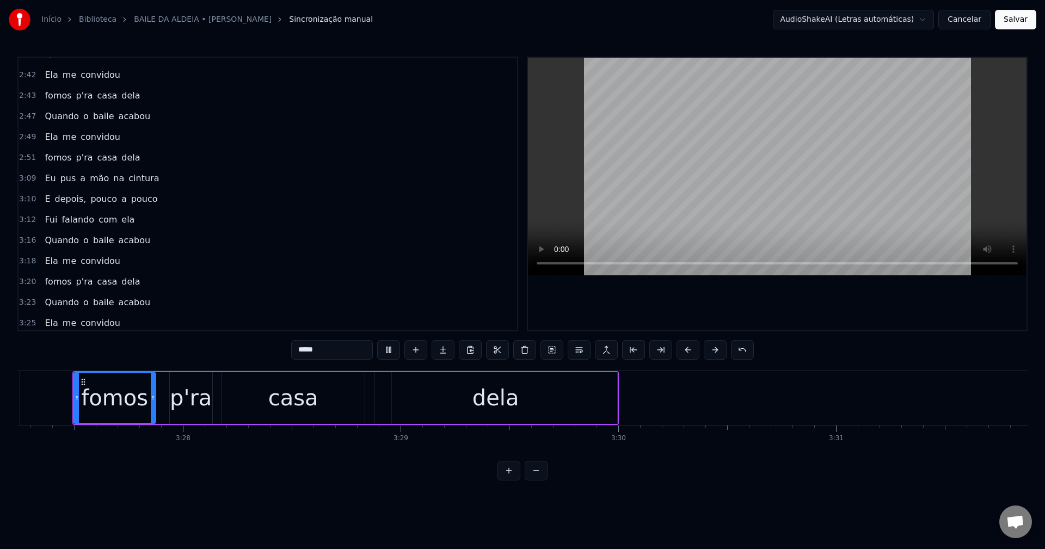
scroll to position [1113, 0]
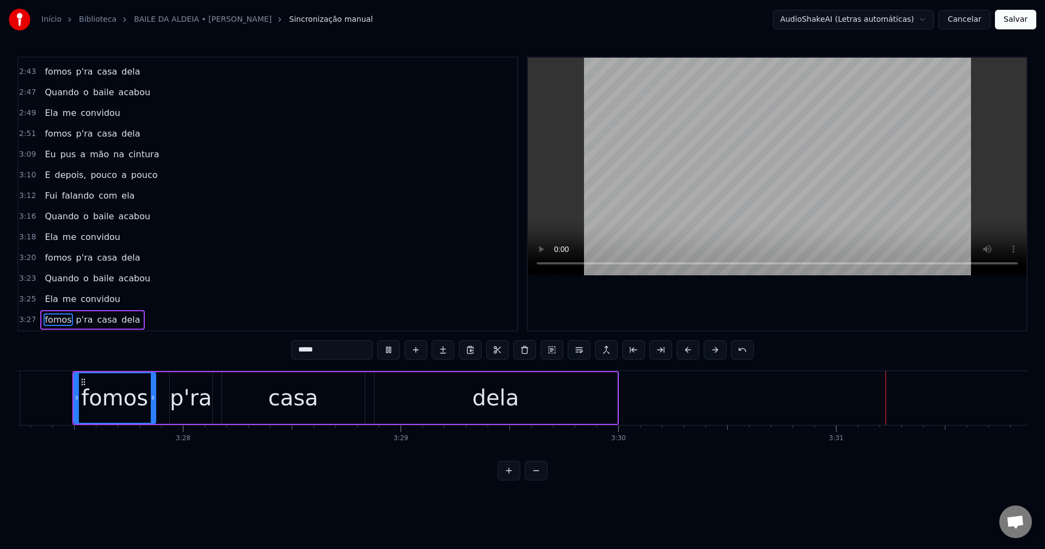
click at [783, 22] on button "Salvar" at bounding box center [1015, 20] width 41 height 20
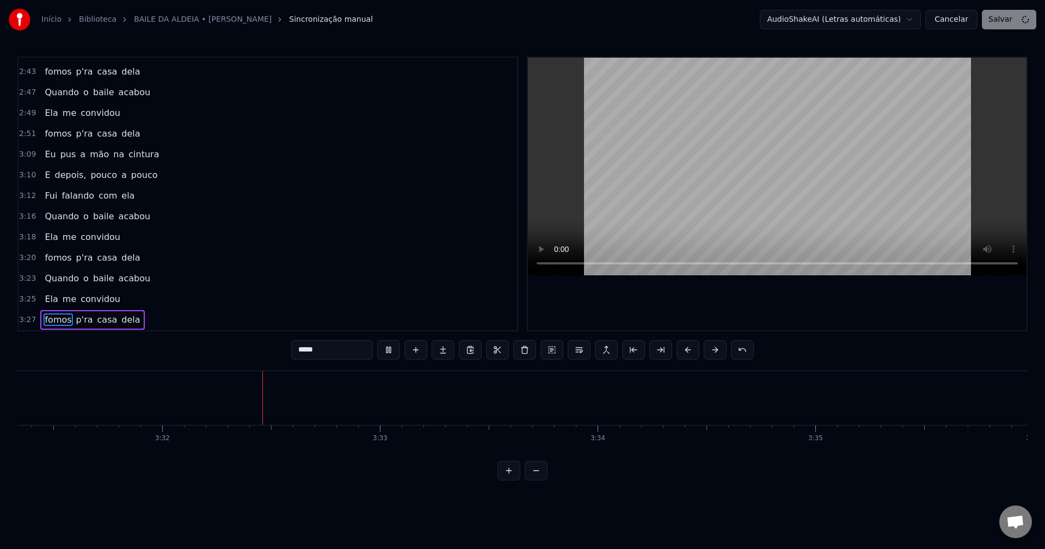
scroll to position [0, 46049]
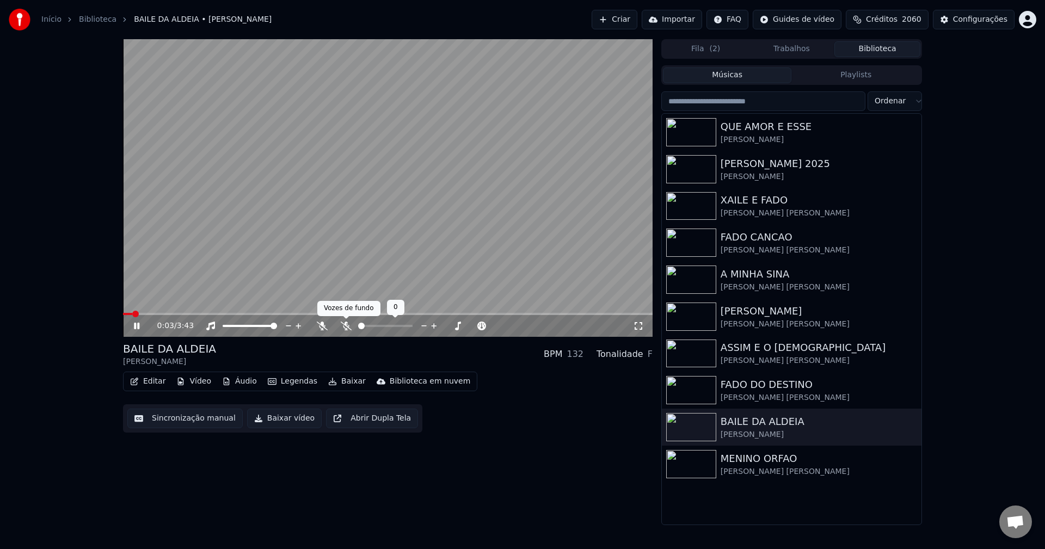
click at [345, 325] on icon at bounding box center [346, 326] width 11 height 9
click at [347, 330] on icon at bounding box center [346, 326] width 6 height 9
click at [217, 421] on button "Sincronização manual" at bounding box center [184, 419] width 115 height 20
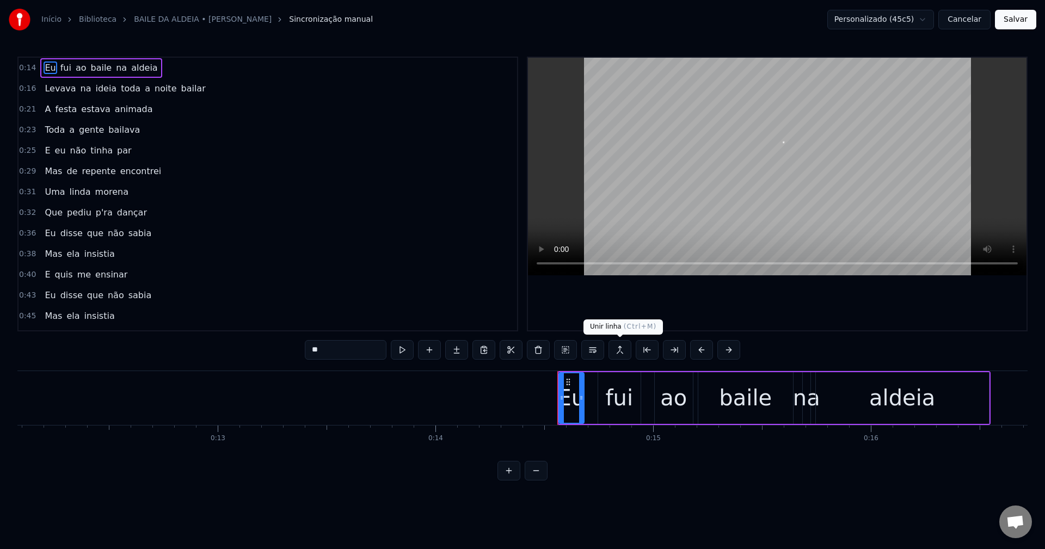
scroll to position [0, 3115]
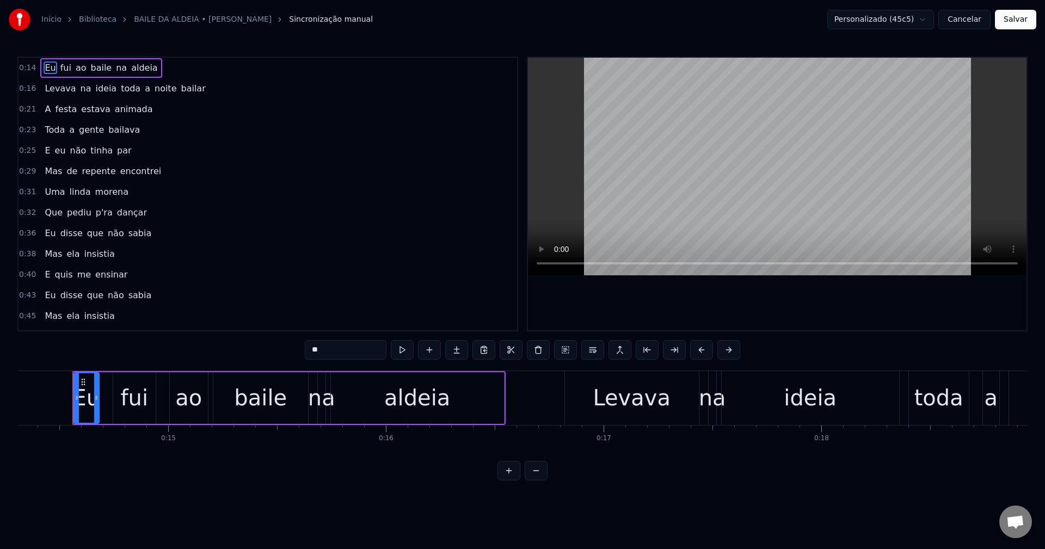
click at [783, 16] on button "Salvar" at bounding box center [1015, 20] width 41 height 20
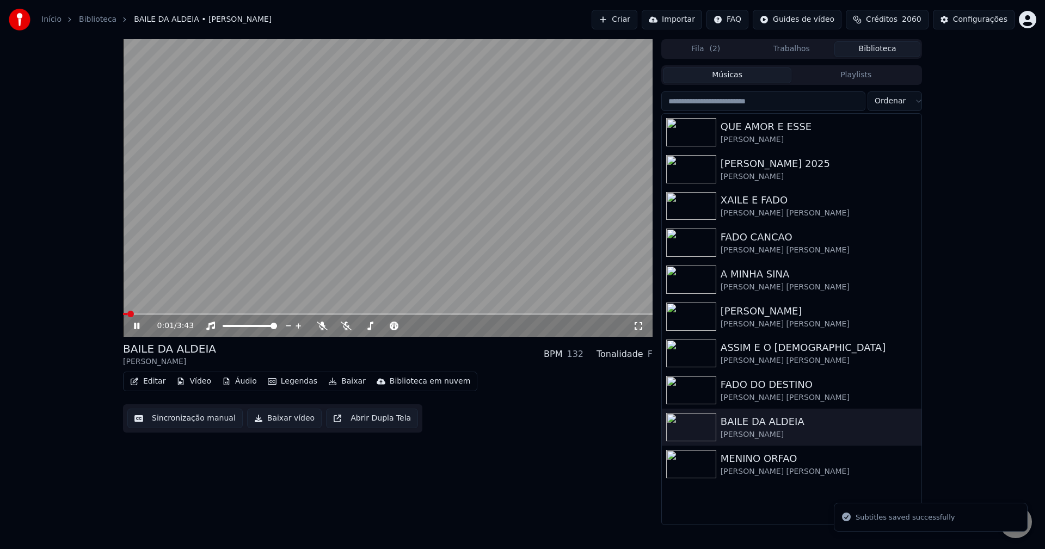
click at [281, 421] on button "Baixar vídeo" at bounding box center [284, 419] width 75 height 20
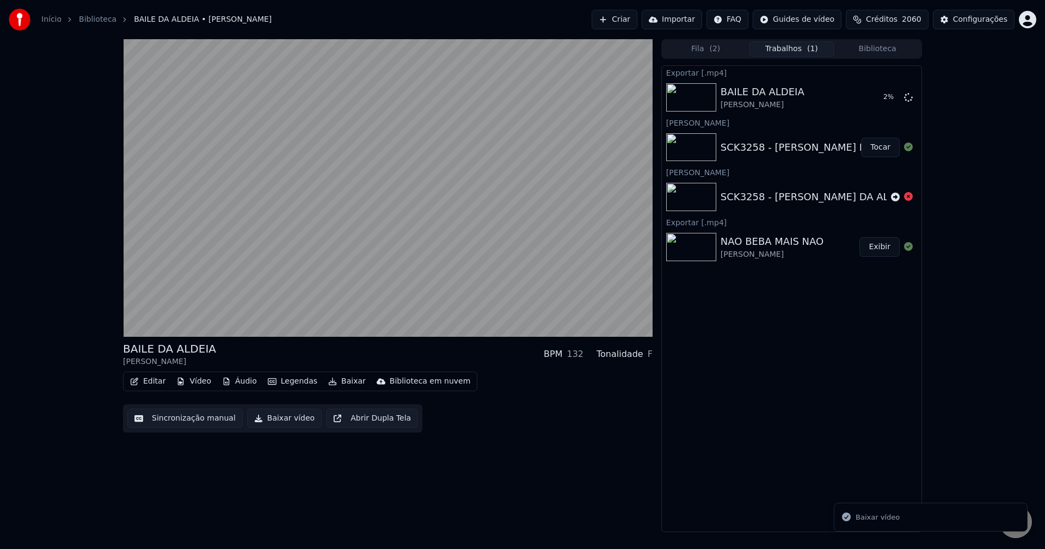
click at [150, 383] on button "Editar" at bounding box center [148, 381] width 44 height 15
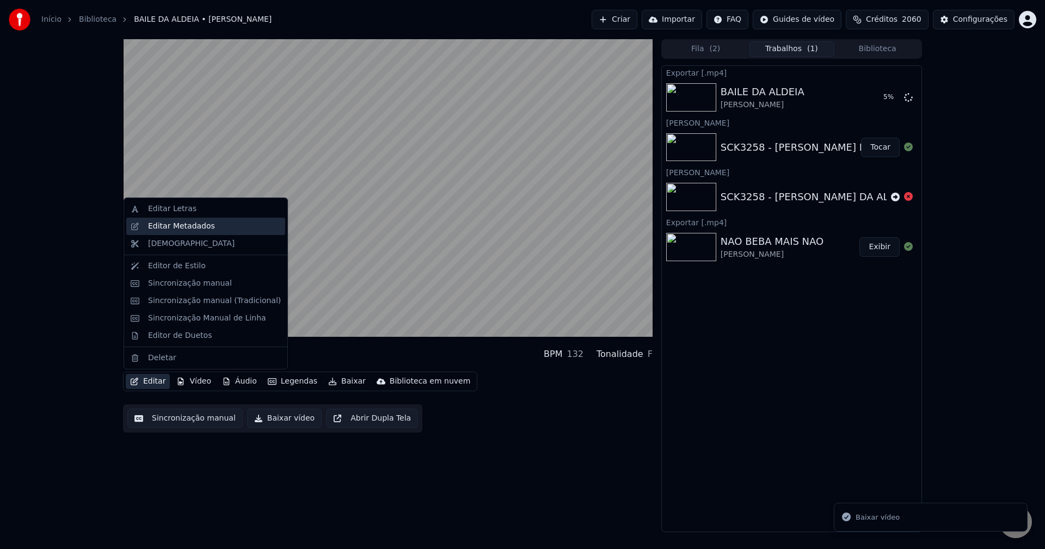
click at [173, 227] on div "Editar Metadados" at bounding box center [181, 226] width 67 height 11
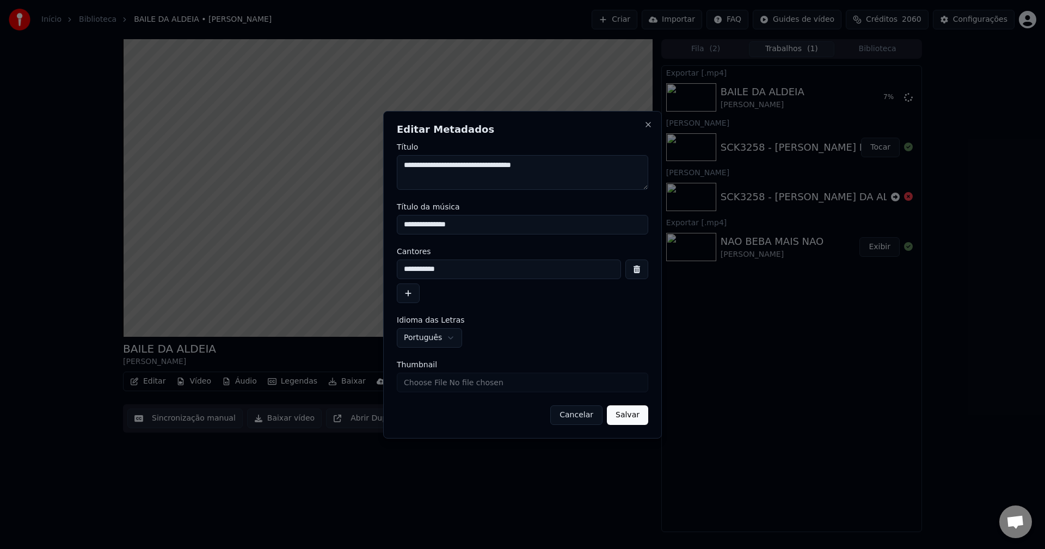
click at [572, 168] on textarea "**********" at bounding box center [522, 172] width 251 height 35
type textarea "**********"
click at [500, 218] on input "**********" at bounding box center [522, 225] width 251 height 20
paste input "*******"
type input "**********"
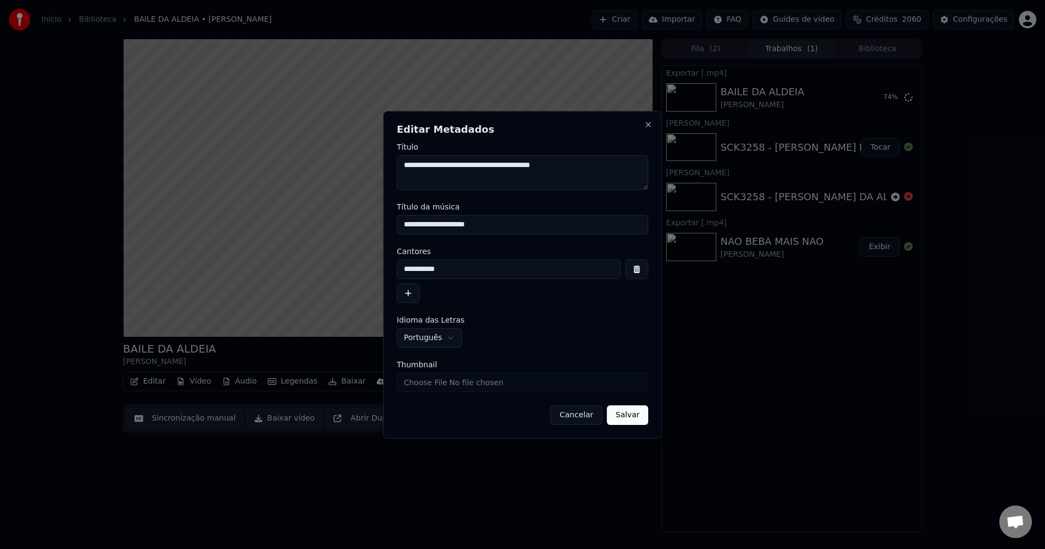
click at [644, 417] on button "Salvar" at bounding box center [627, 416] width 41 height 20
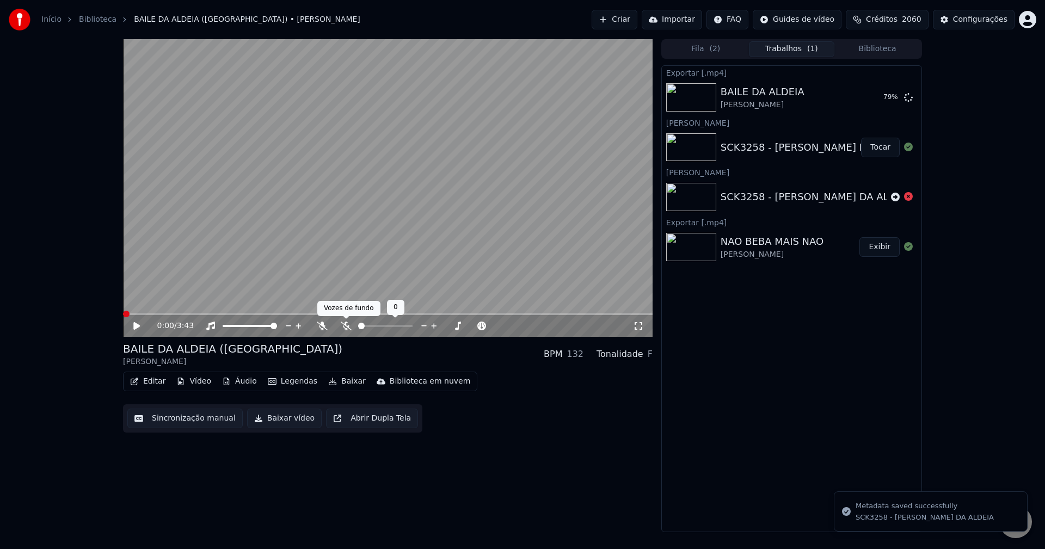
click at [346, 328] on icon at bounding box center [346, 326] width 11 height 9
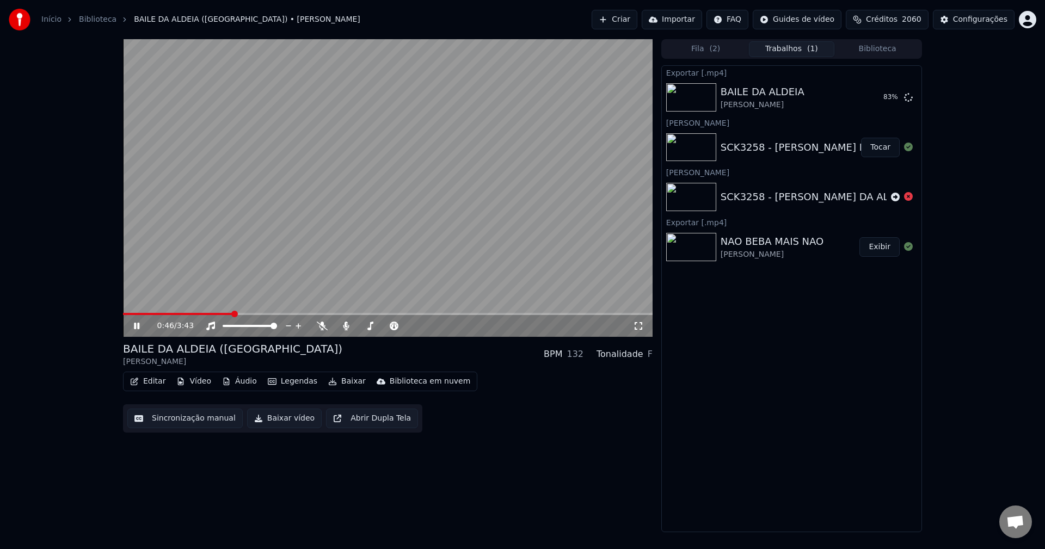
click at [183, 422] on button "Sincronização manual" at bounding box center [184, 419] width 115 height 20
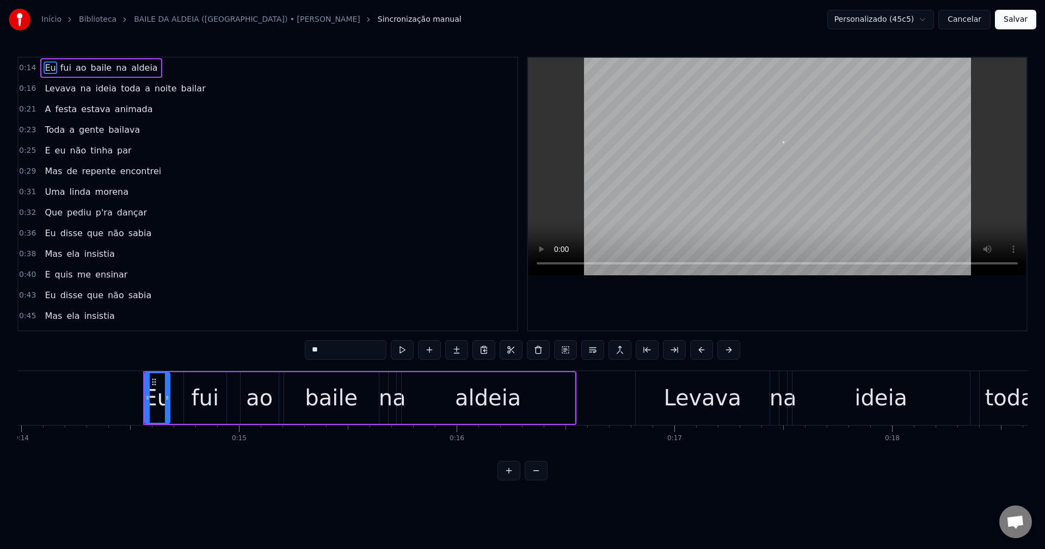
scroll to position [0, 3115]
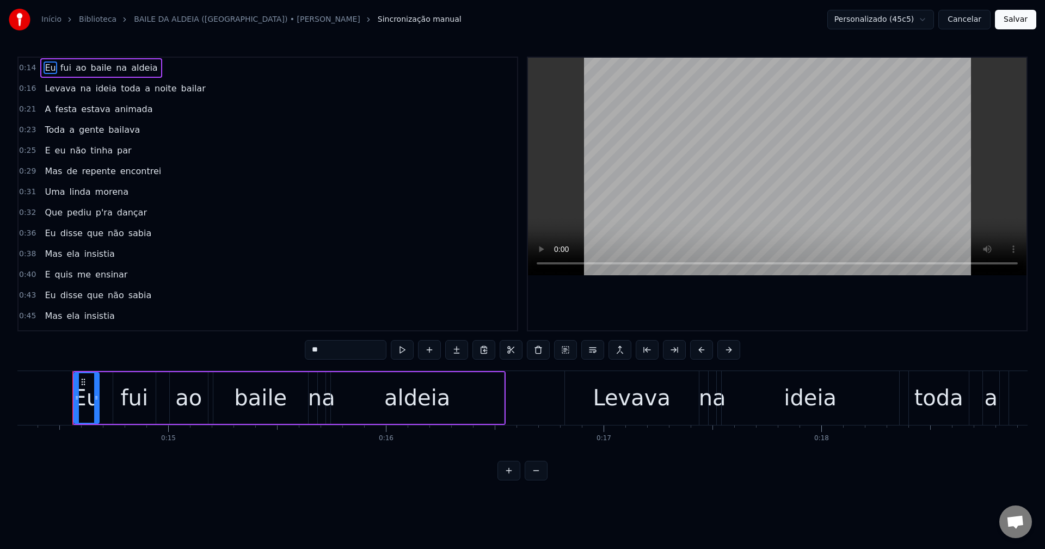
click at [783, 23] on button "Salvar" at bounding box center [1015, 20] width 41 height 20
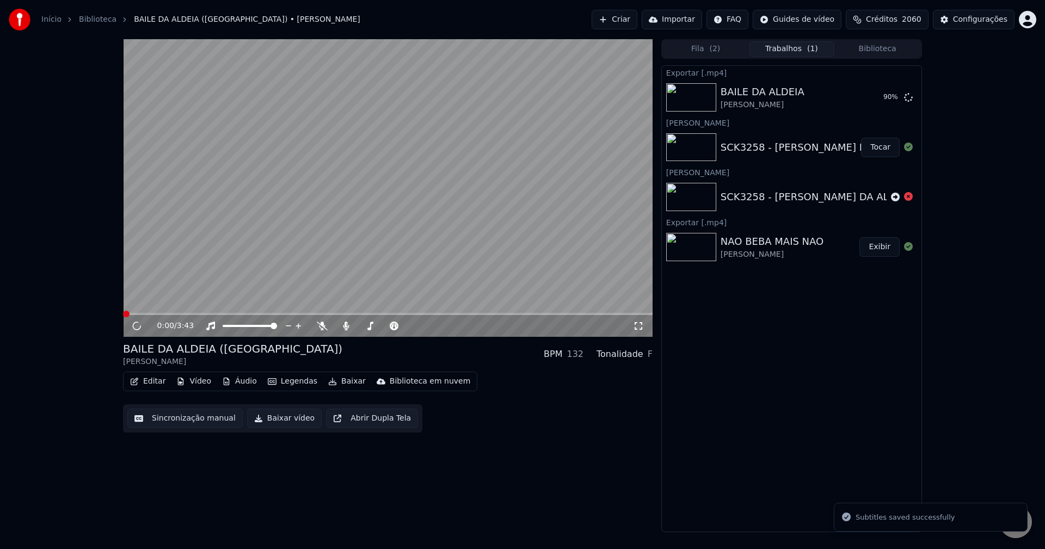
click at [261, 425] on button "Baixar vídeo" at bounding box center [284, 419] width 75 height 20
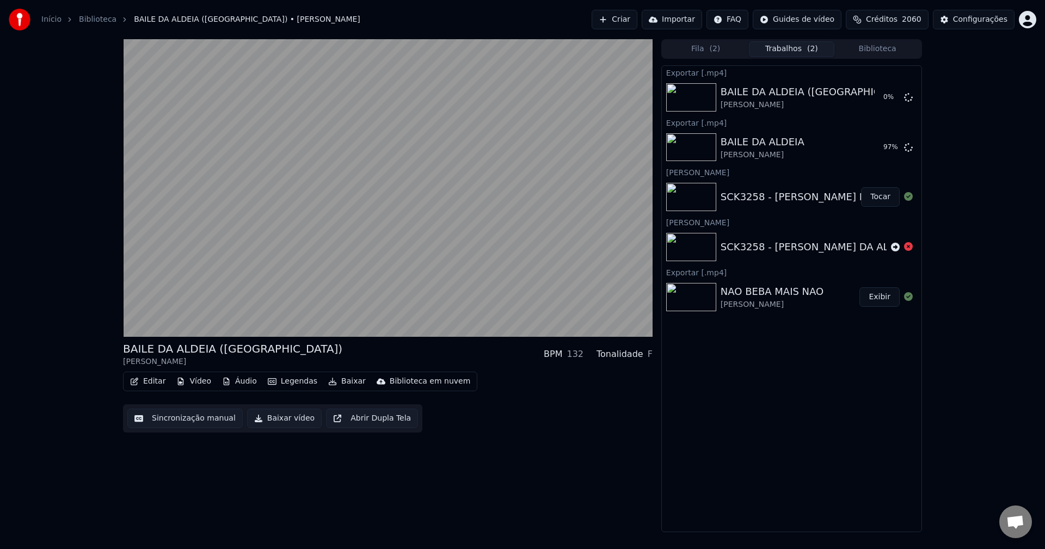
click at [151, 382] on button "Editar" at bounding box center [148, 381] width 44 height 15
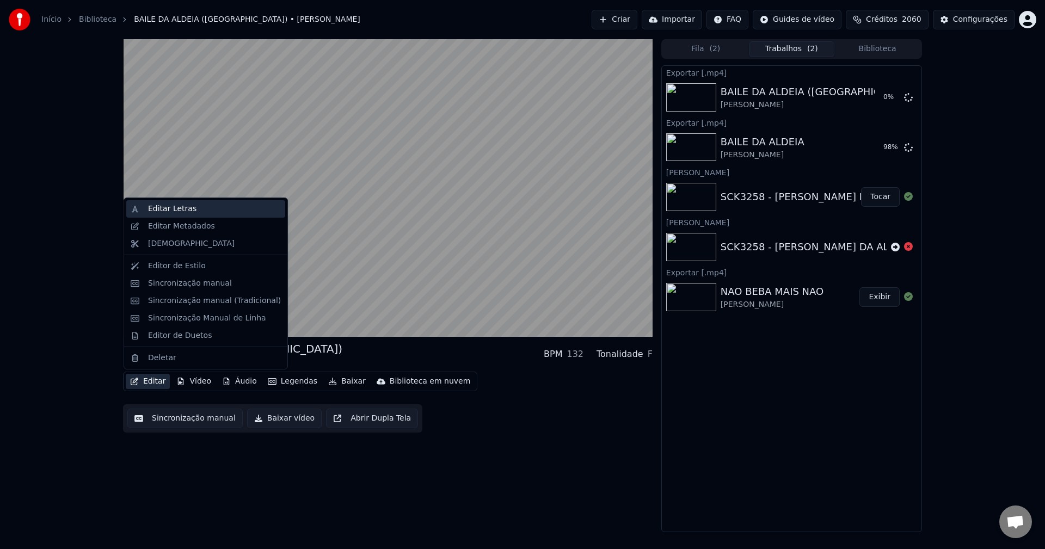
click at [208, 214] on div "Editar Letras" at bounding box center [205, 208] width 159 height 17
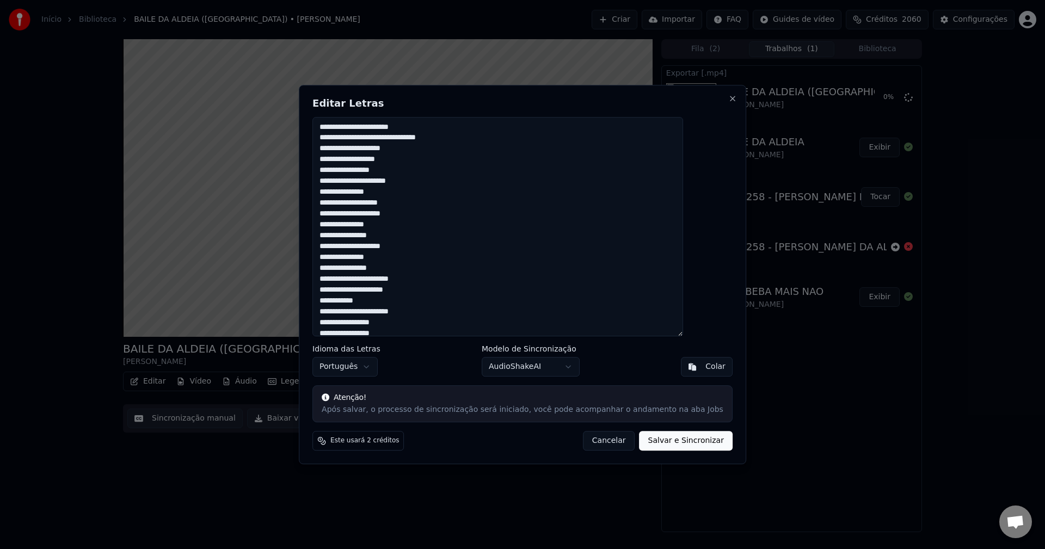
click at [585, 444] on button "Cancelar" at bounding box center [609, 441] width 52 height 20
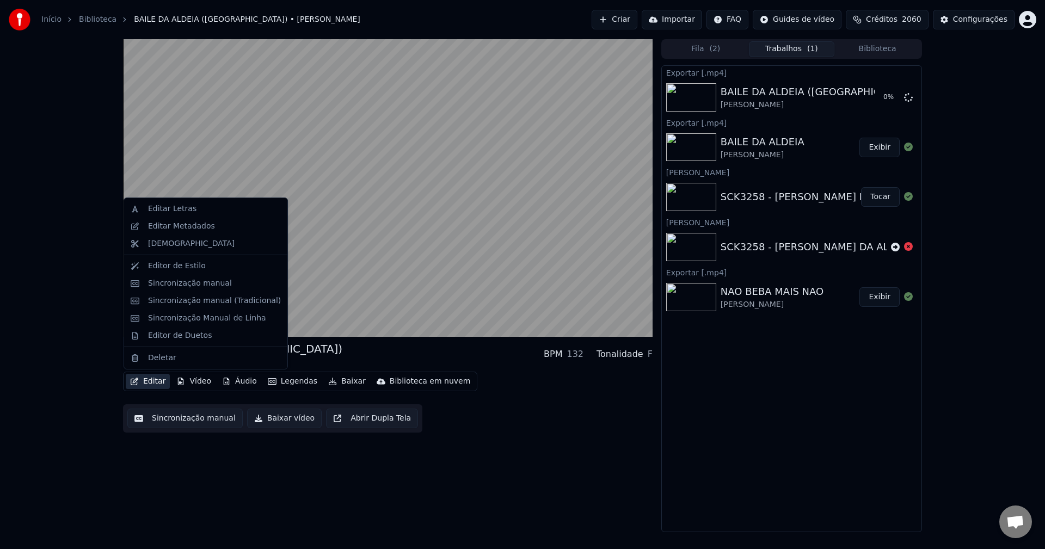
click at [151, 381] on button "Editar" at bounding box center [148, 381] width 44 height 15
click at [204, 222] on div "Editar Metadados" at bounding box center [181, 226] width 67 height 11
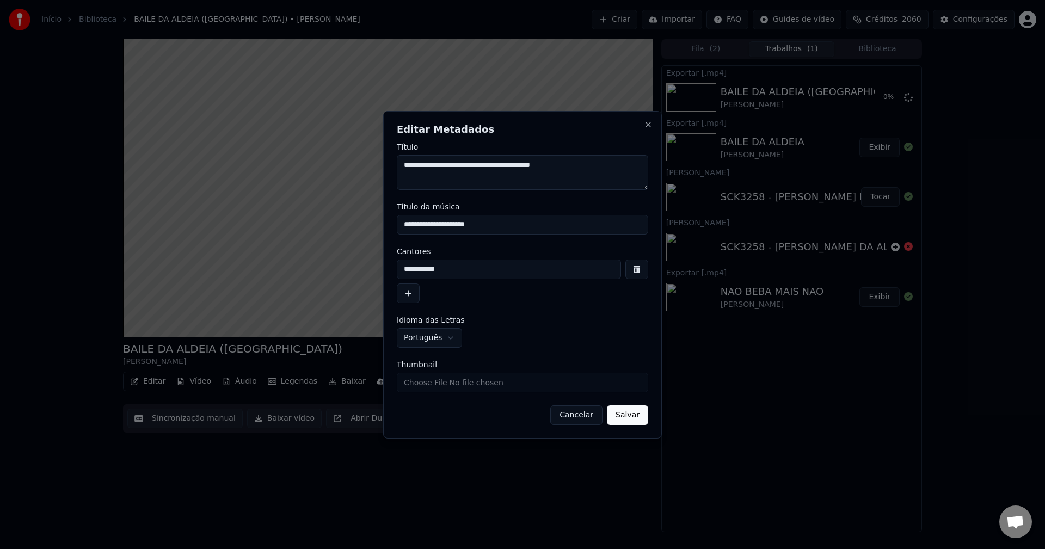
click at [579, 413] on button "Cancelar" at bounding box center [576, 416] width 52 height 20
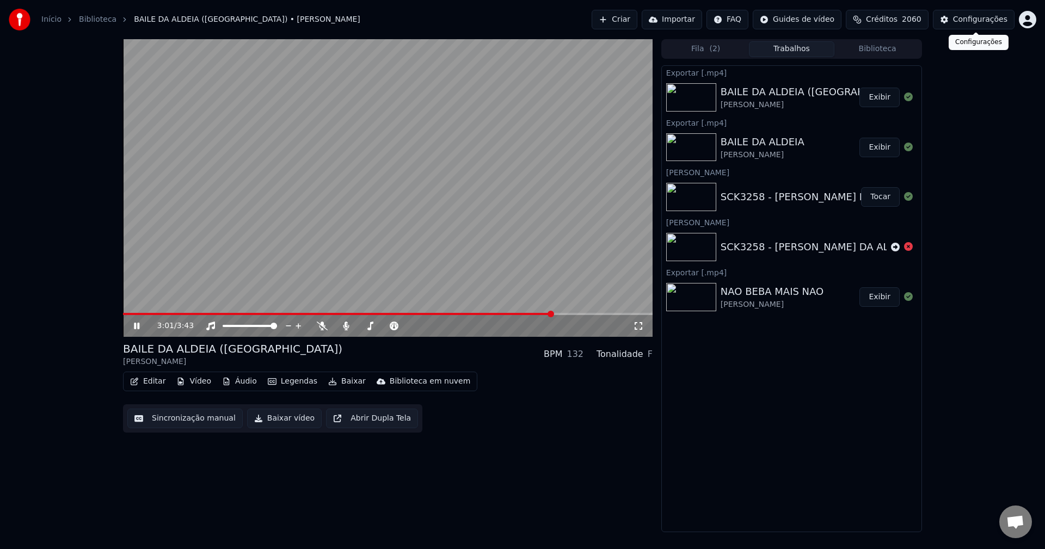
click at [783, 23] on div "Configurações" at bounding box center [980, 19] width 54 height 11
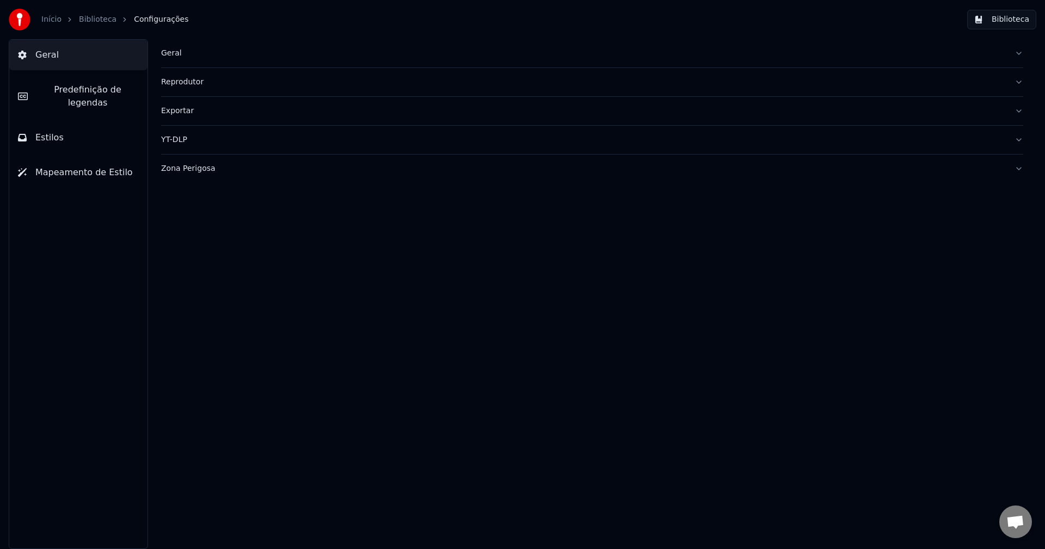
click at [173, 52] on div "Geral" at bounding box center [583, 53] width 845 height 11
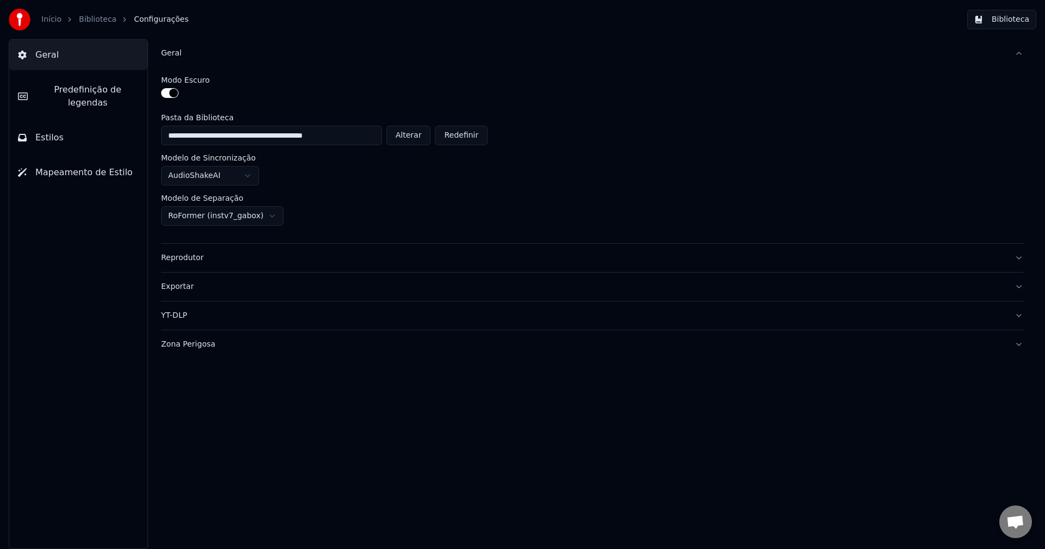
click at [421, 138] on button "Alterar" at bounding box center [408, 136] width 45 height 20
type input "**********"
click at [783, 21] on button "Biblioteca" at bounding box center [1001, 20] width 69 height 20
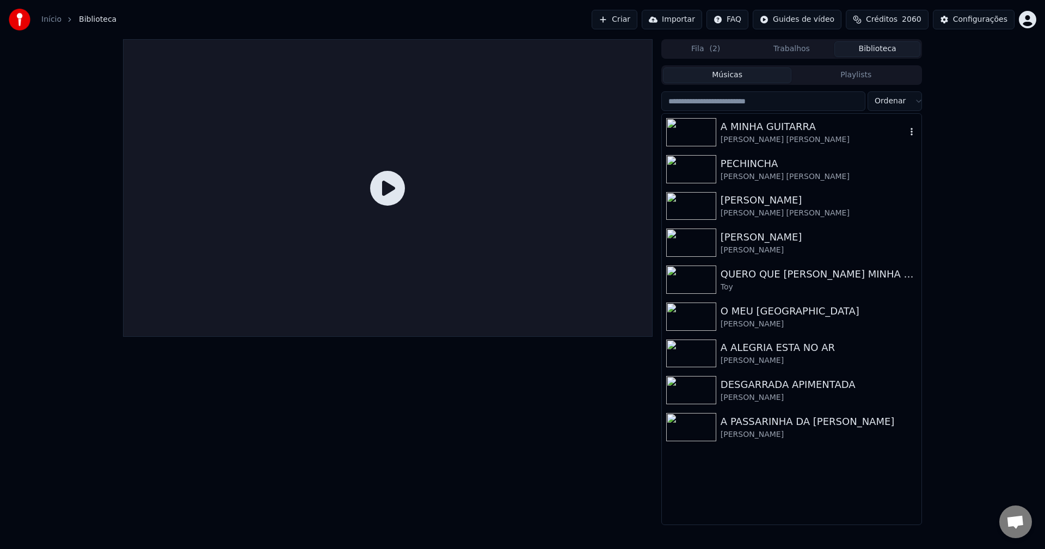
click at [710, 132] on img at bounding box center [691, 132] width 50 height 28
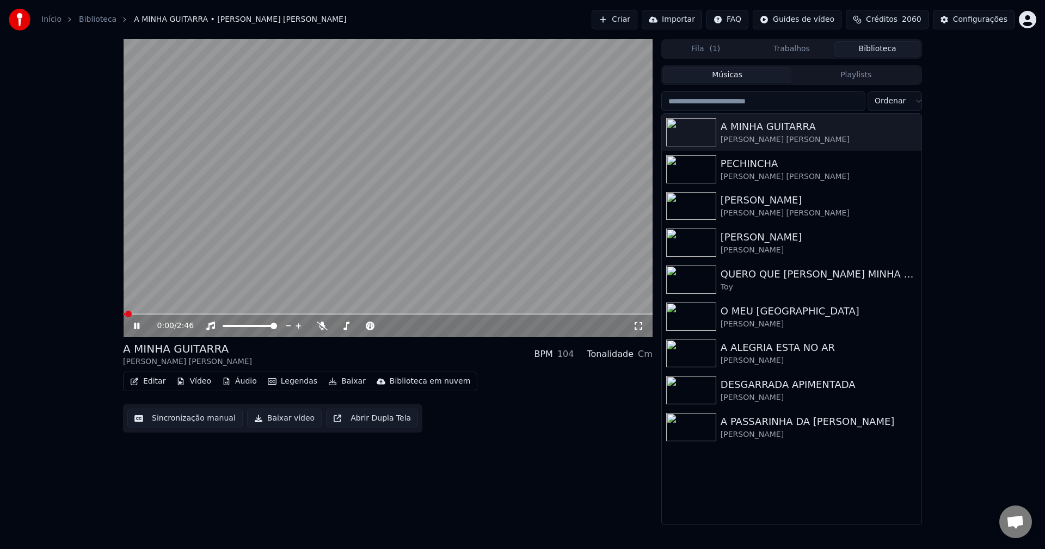
click at [152, 380] on button "Editar" at bounding box center [148, 381] width 44 height 15
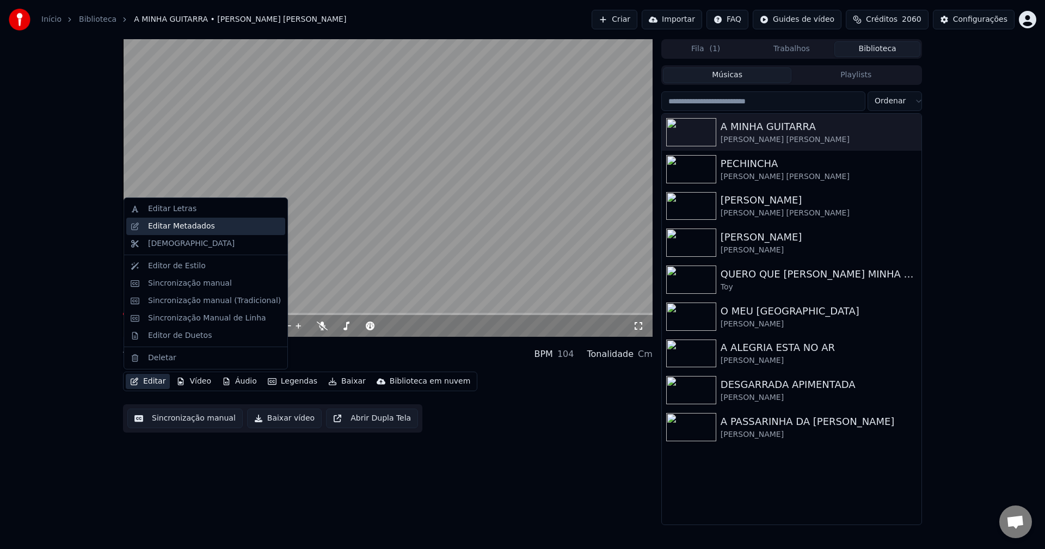
click at [198, 229] on div "Editar Metadados" at bounding box center [181, 226] width 67 height 11
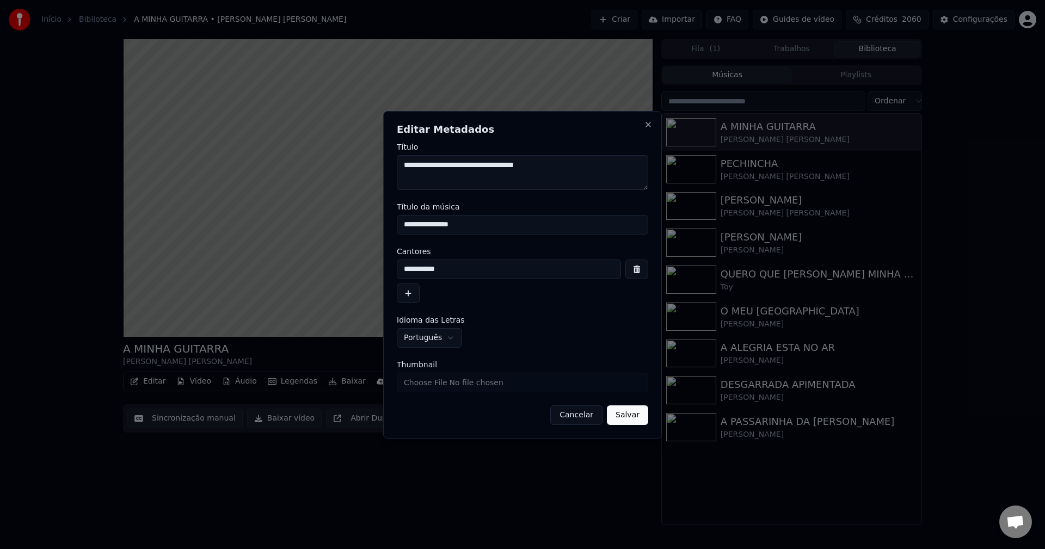
click at [498, 379] on input "Thumbnail" at bounding box center [522, 383] width 251 height 20
type input "**********"
click at [636, 414] on button "Salvar" at bounding box center [627, 416] width 41 height 20
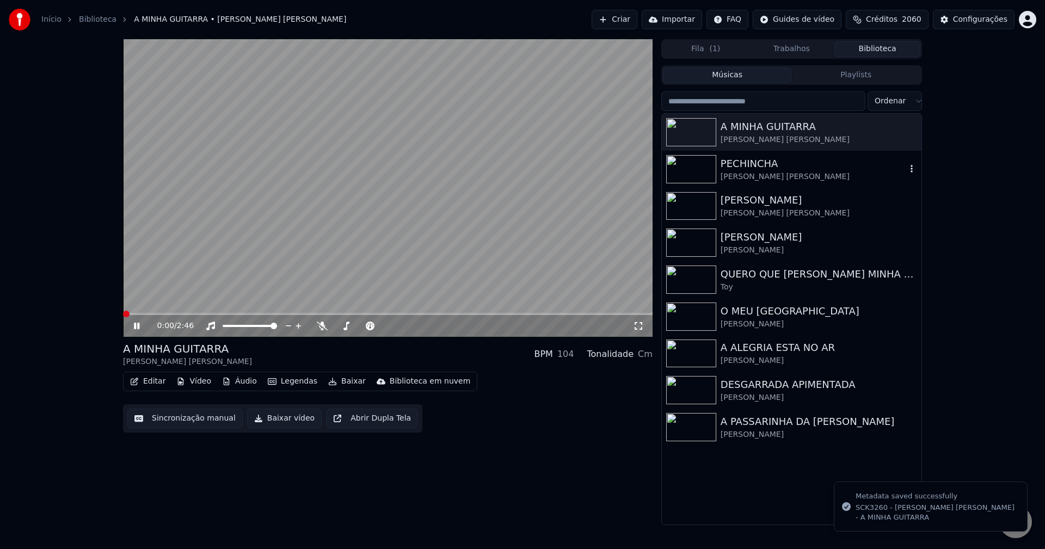
click at [701, 178] on img at bounding box center [691, 169] width 50 height 28
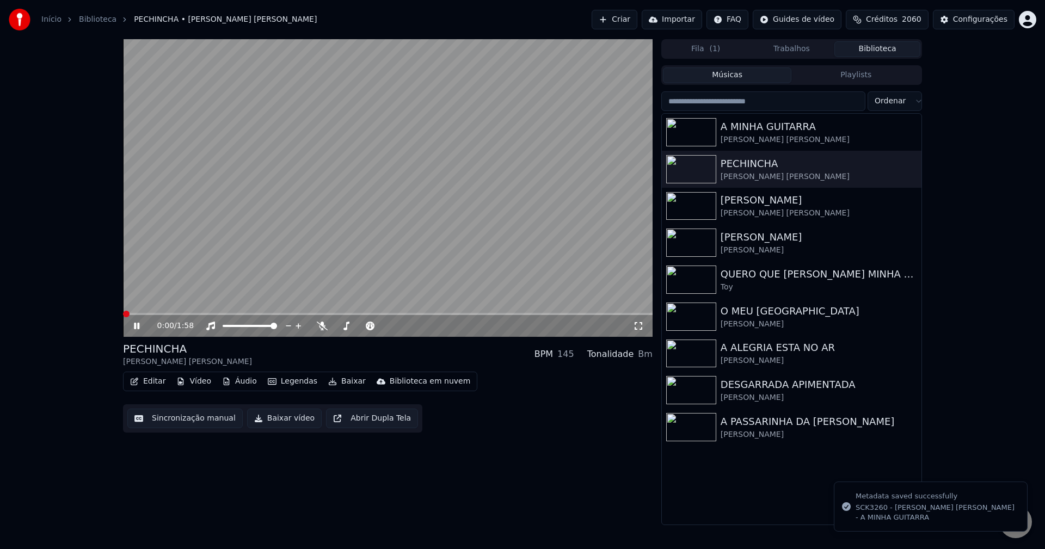
click at [159, 383] on button "Editar" at bounding box center [148, 381] width 44 height 15
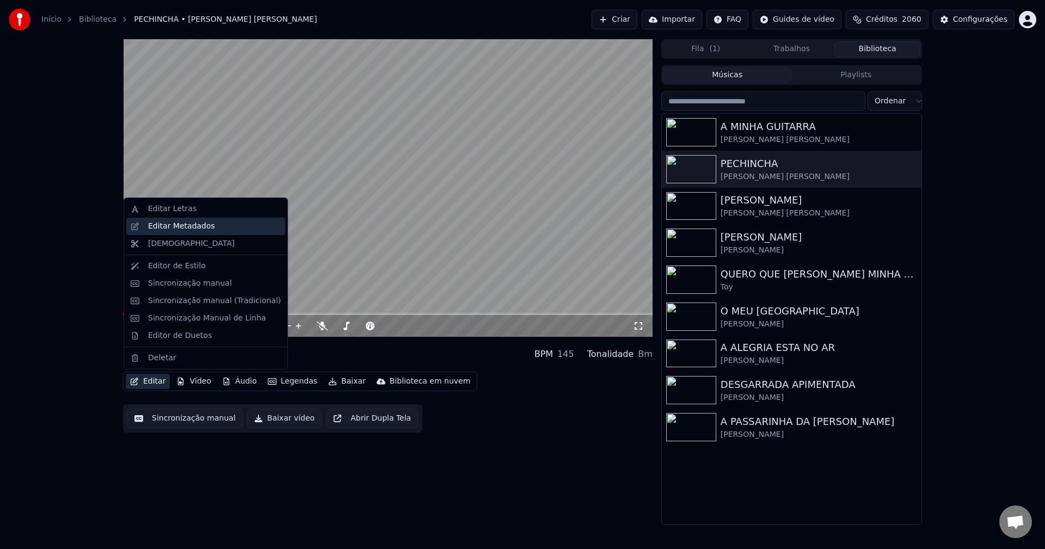
click at [211, 228] on div "Editar Metadados" at bounding box center [214, 226] width 133 height 11
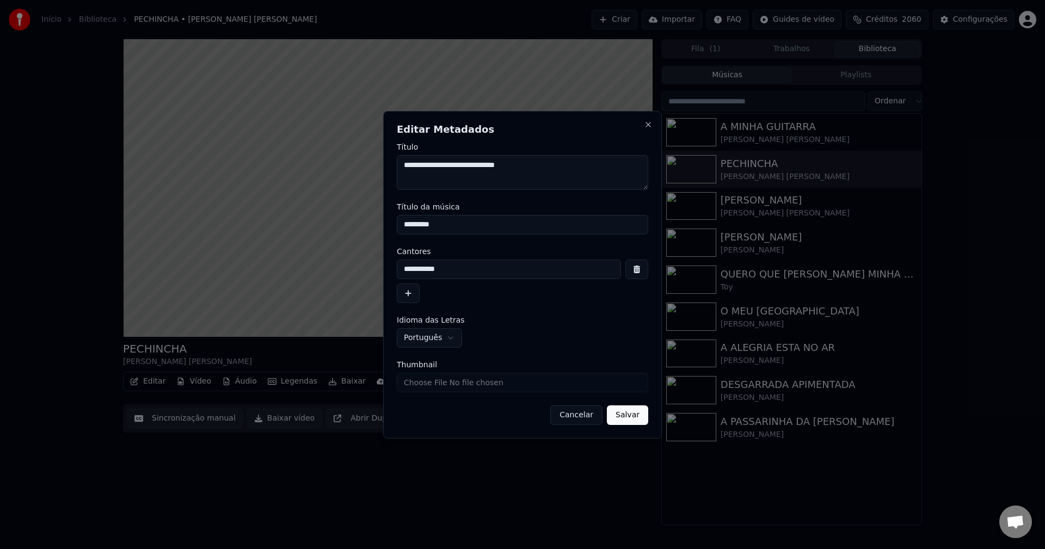
click at [482, 386] on input "Thumbnail" at bounding box center [522, 383] width 251 height 20
type input "**********"
click at [635, 414] on button "Salvar" at bounding box center [627, 416] width 41 height 20
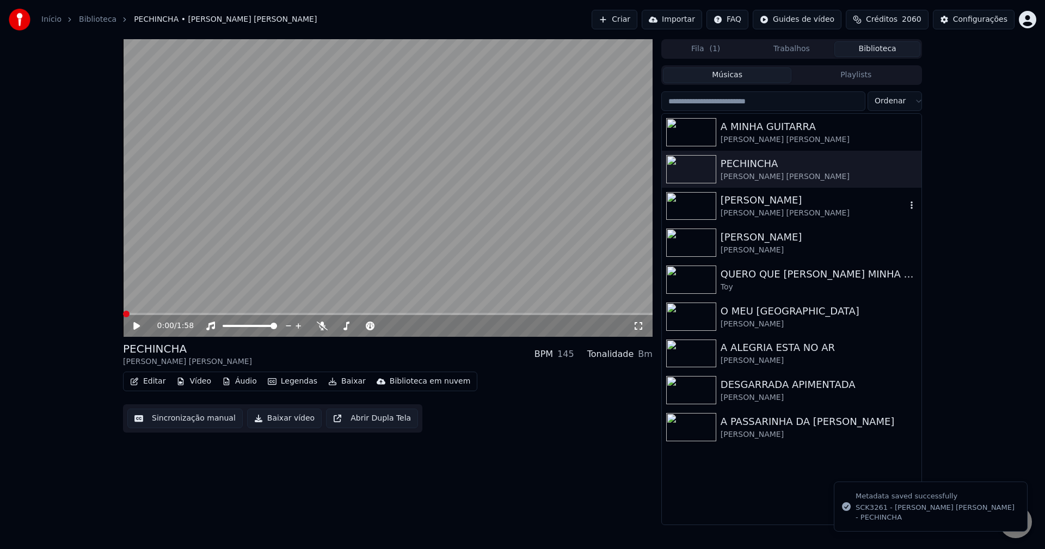
click at [703, 204] on img at bounding box center [691, 206] width 50 height 28
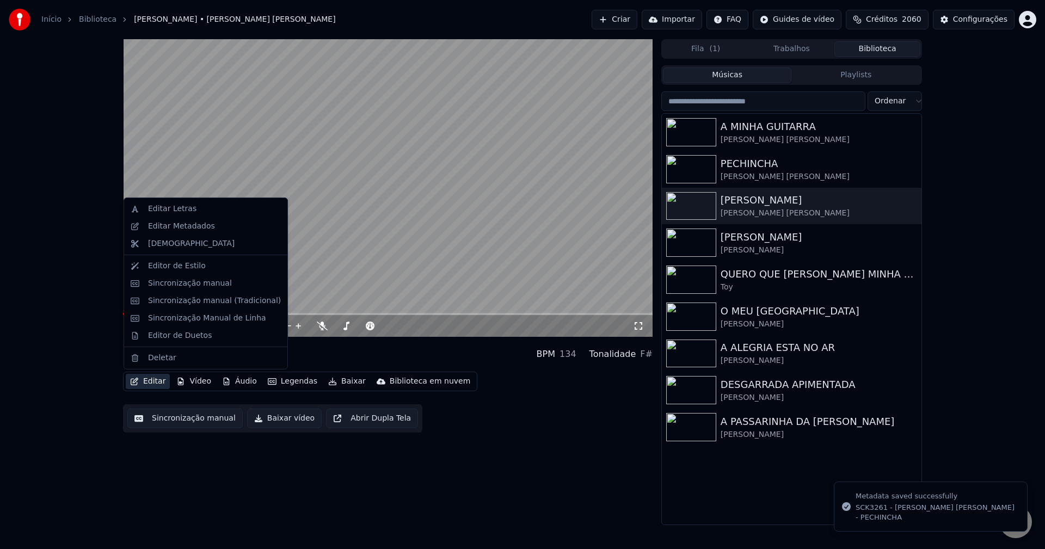
click at [160, 384] on button "Editar" at bounding box center [148, 381] width 44 height 15
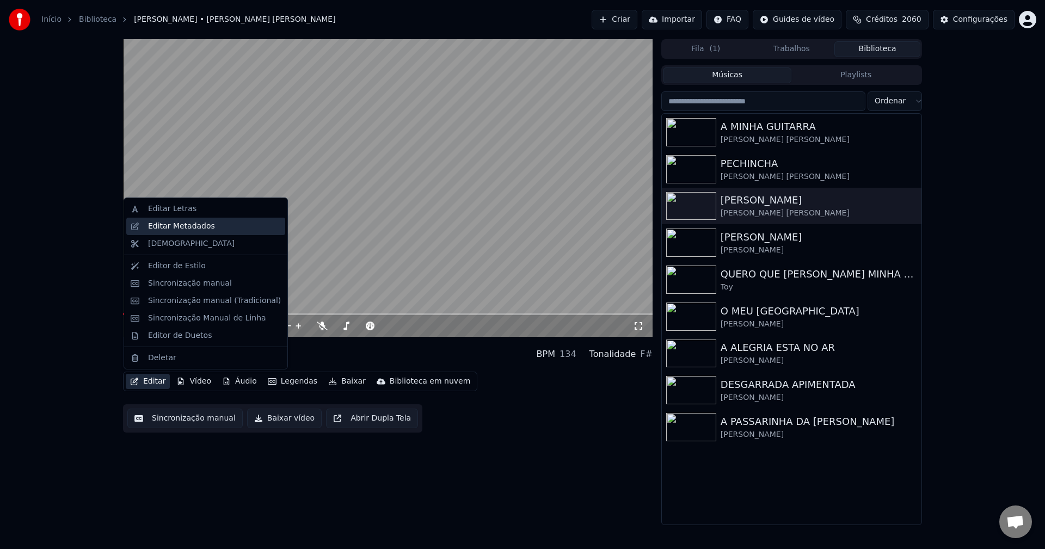
click at [168, 230] on div "Editar Metadados" at bounding box center [181, 226] width 67 height 11
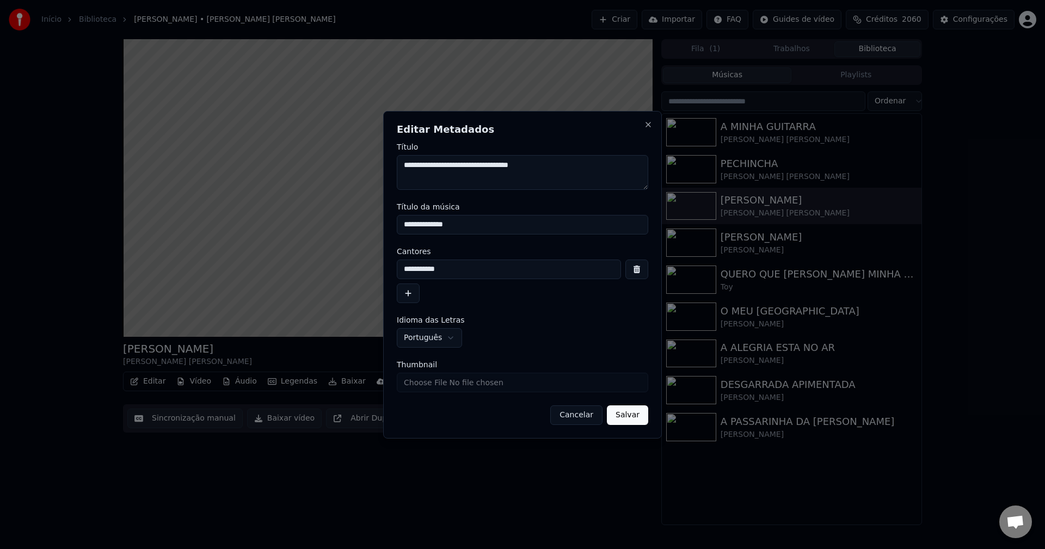
click at [448, 379] on input "Thumbnail" at bounding box center [522, 383] width 251 height 20
type input "**********"
click at [635, 415] on button "Salvar" at bounding box center [627, 416] width 41 height 20
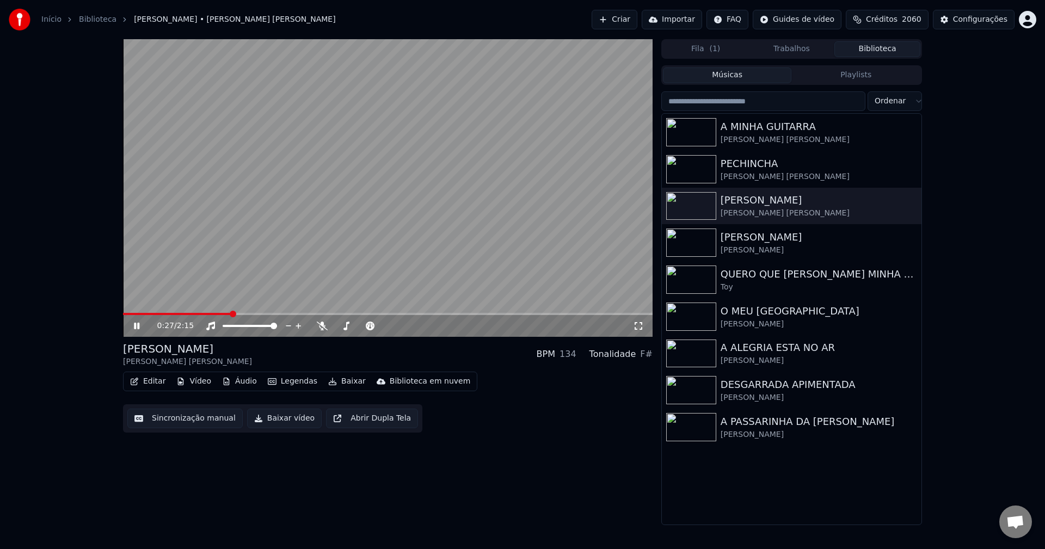
click at [627, 17] on button "Criar" at bounding box center [615, 20] width 46 height 20
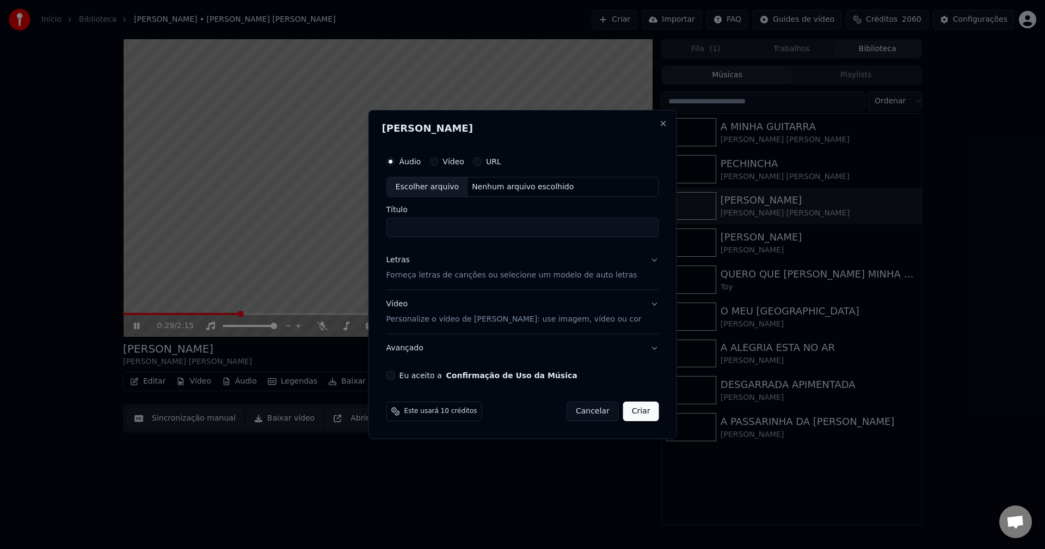
click at [395, 374] on button "Eu aceito a Confirmação de Uso da Música" at bounding box center [390, 375] width 9 height 9
click at [544, 187] on div "Nenhum arquivo escolhido" at bounding box center [523, 187] width 110 height 11
type input "**********"
click at [417, 348] on button "Avançado" at bounding box center [522, 348] width 273 height 28
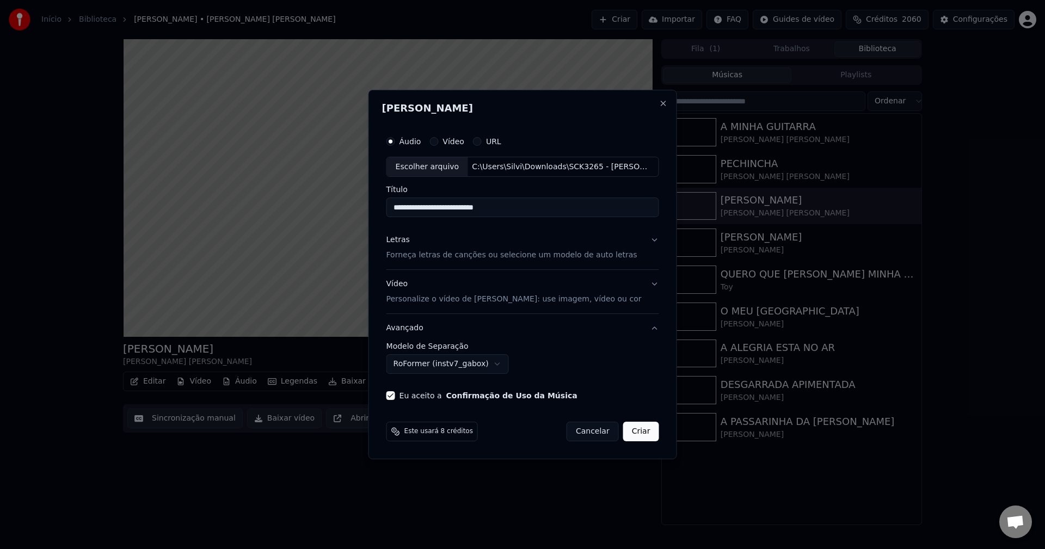
click at [428, 366] on body "Início Biblioteca [PERSON_NAME] • [PERSON_NAME] [PERSON_NAME] Criar Importar FA…" at bounding box center [522, 274] width 1045 height 549
click at [644, 432] on button "Criar" at bounding box center [641, 432] width 36 height 20
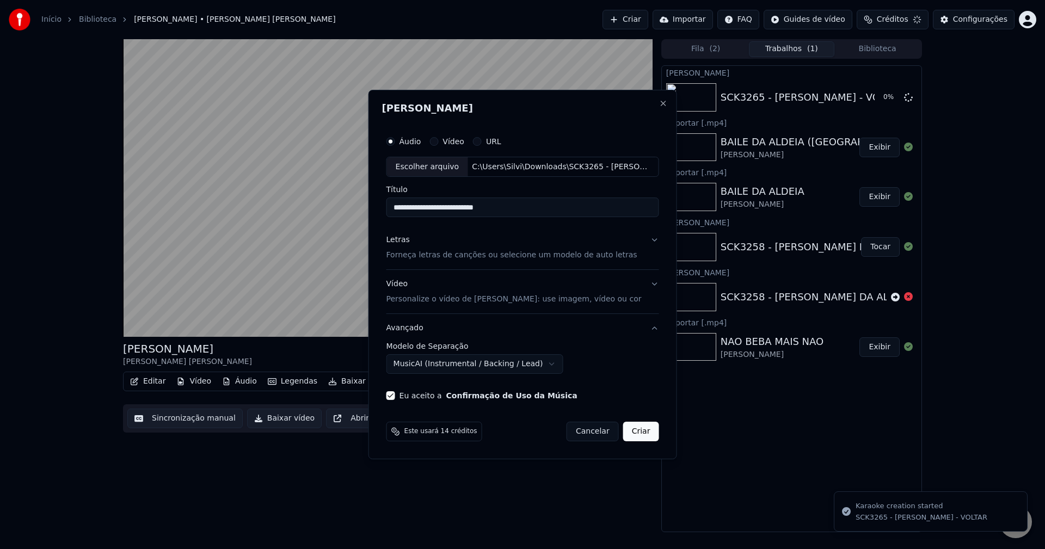
select select "**********"
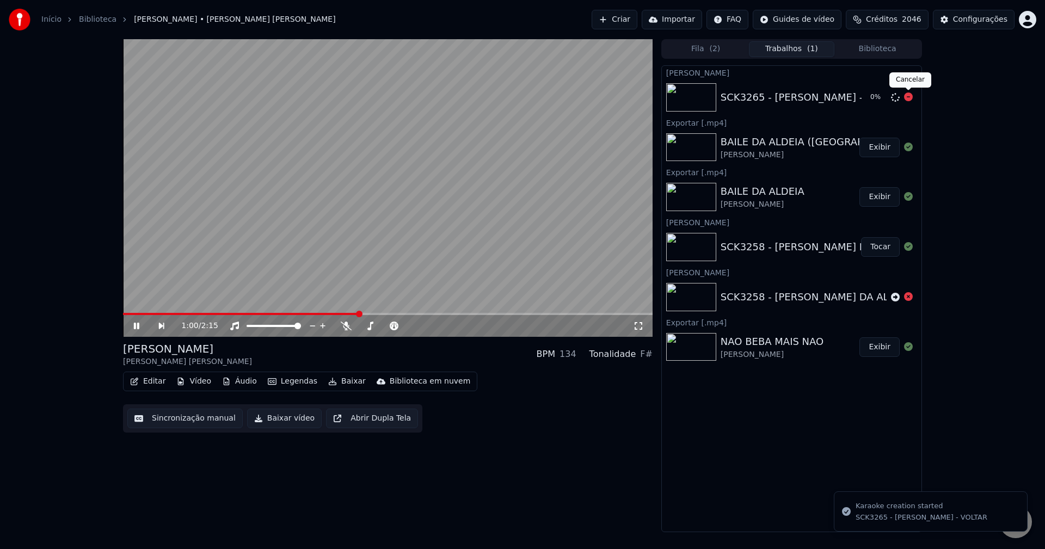
click at [783, 100] on icon at bounding box center [908, 97] width 9 height 9
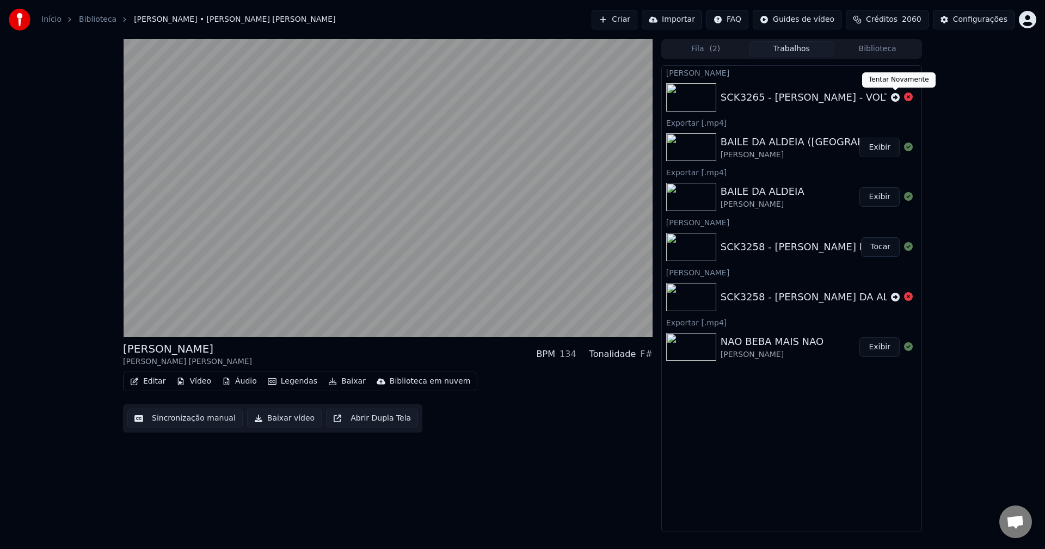
click at [783, 99] on icon at bounding box center [895, 97] width 9 height 9
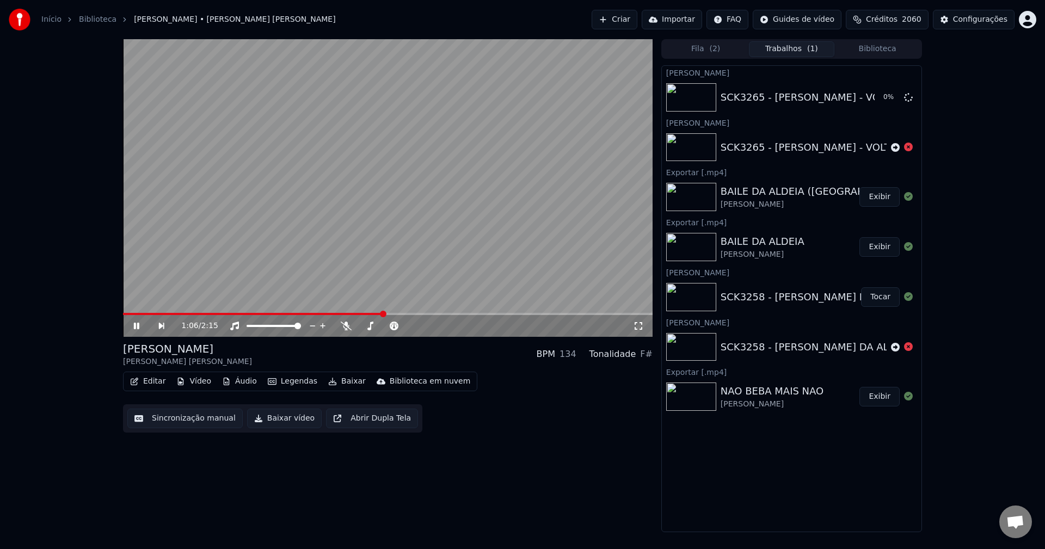
click at [783, 51] on button "Biblioteca" at bounding box center [877, 49] width 86 height 16
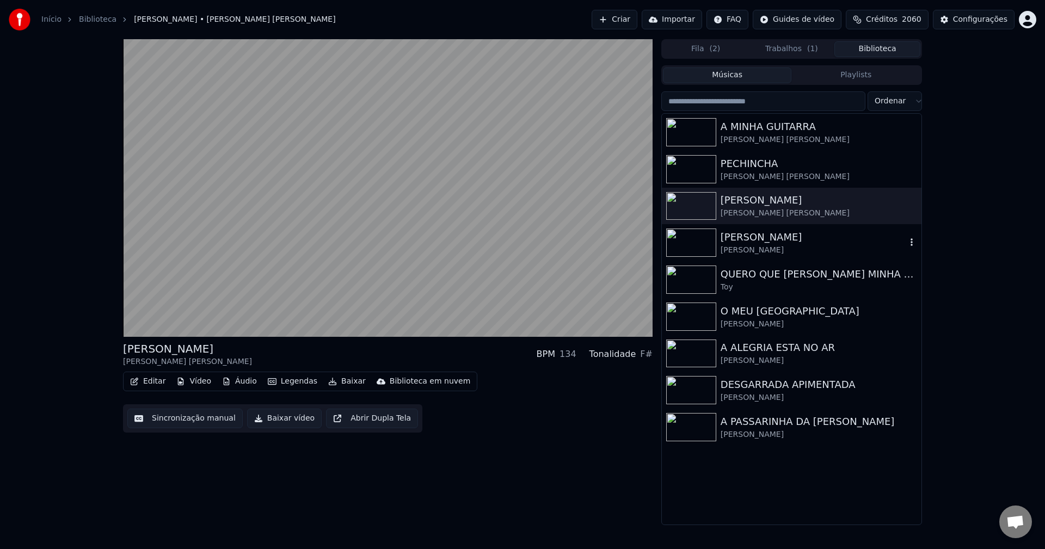
click at [753, 244] on div "[PERSON_NAME]" at bounding box center [814, 237] width 186 height 15
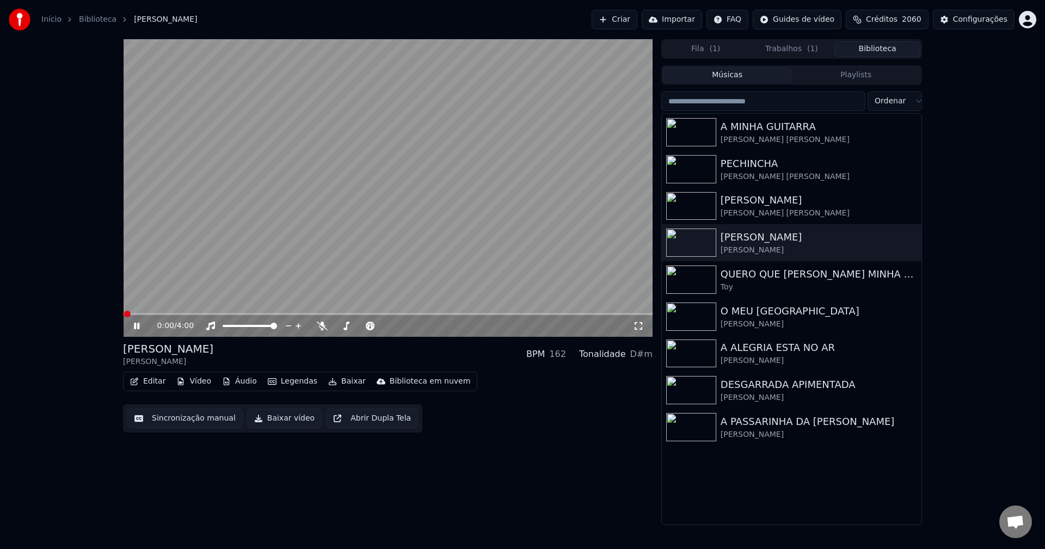
click at [156, 383] on button "Editar" at bounding box center [148, 381] width 44 height 15
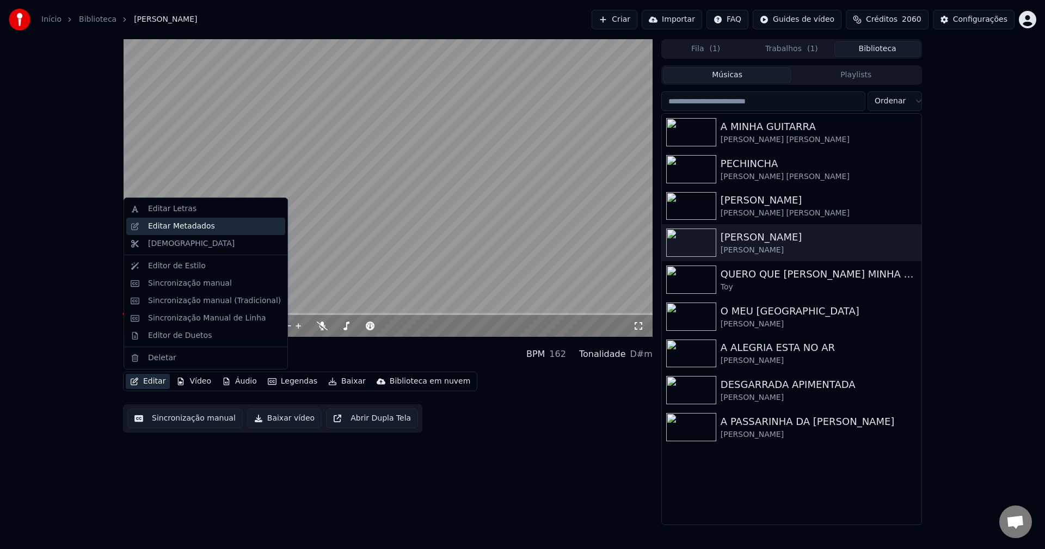
click at [195, 230] on div "Editar Metadados" at bounding box center [181, 226] width 67 height 11
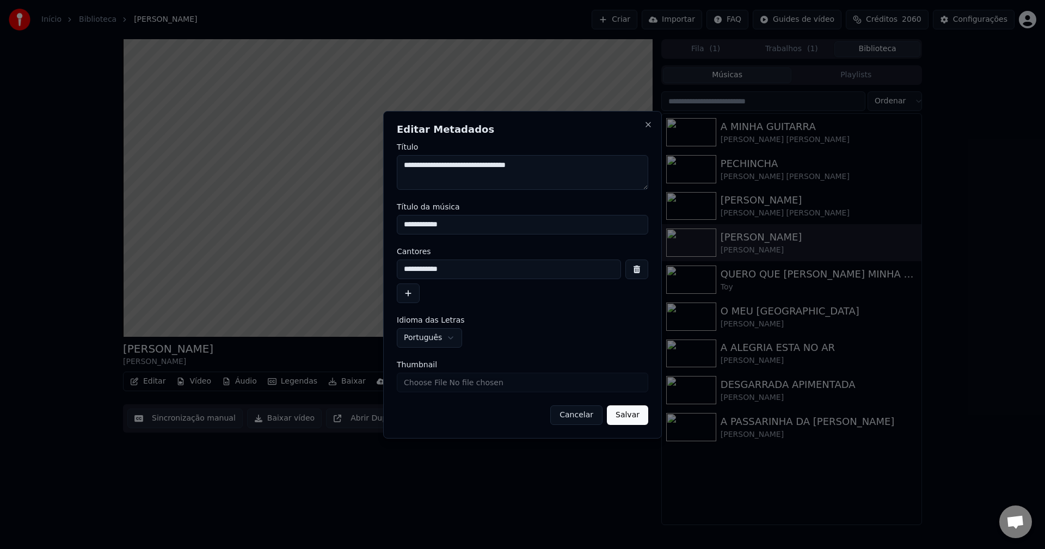
drag, startPoint x: 433, startPoint y: 166, endPoint x: 396, endPoint y: 170, distance: 37.3
click at [396, 171] on div "**********" at bounding box center [522, 275] width 279 height 328
click at [471, 382] on input "Thumbnail" at bounding box center [522, 383] width 251 height 20
type input "**********"
click at [641, 419] on button "Salvar" at bounding box center [627, 416] width 41 height 20
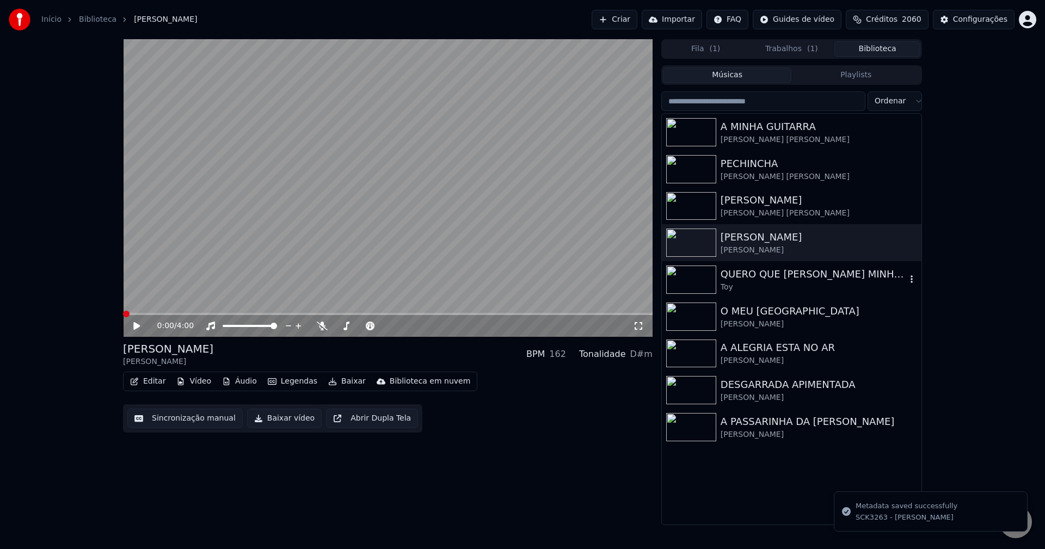
click at [692, 274] on img at bounding box center [691, 280] width 50 height 28
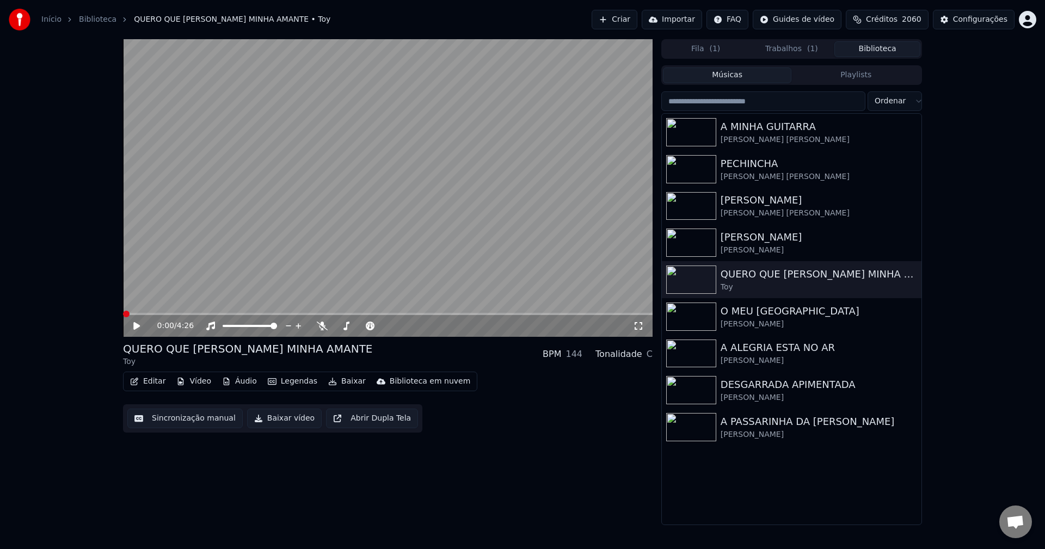
click at [235, 189] on video at bounding box center [388, 188] width 530 height 298
click at [150, 383] on button "Editar" at bounding box center [148, 381] width 44 height 15
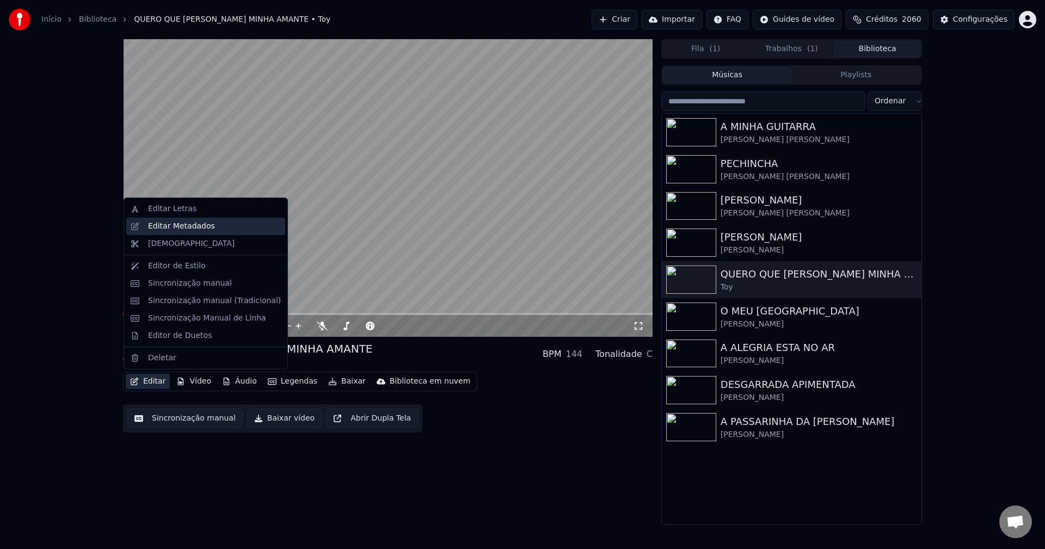
click at [201, 227] on div "Editar Metadados" at bounding box center [181, 226] width 67 height 11
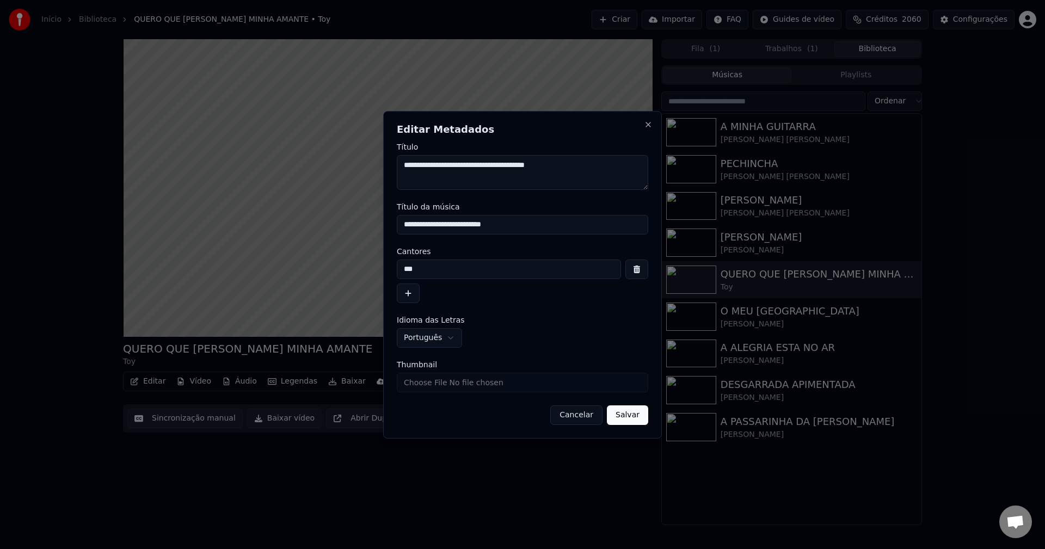
click at [475, 385] on input "Thumbnail" at bounding box center [522, 383] width 251 height 20
type input "**********"
click at [636, 417] on button "Salvar" at bounding box center [627, 416] width 41 height 20
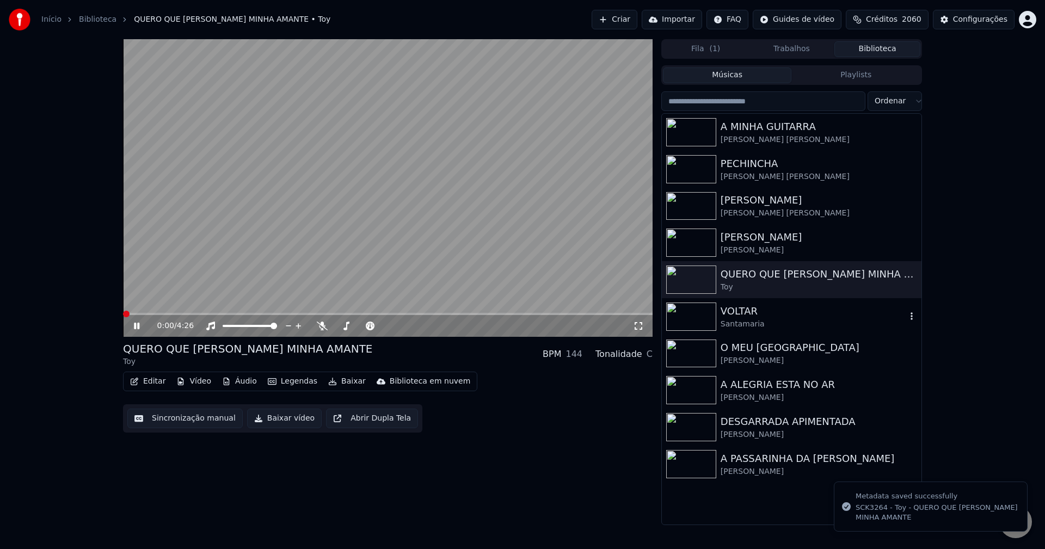
click at [704, 318] on img at bounding box center [691, 317] width 50 height 28
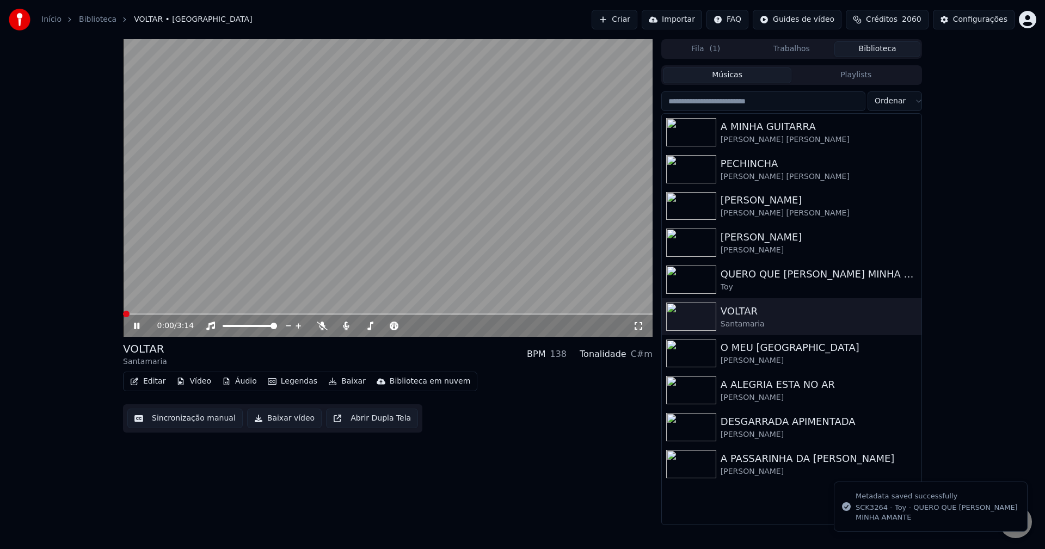
click at [145, 383] on button "Editar" at bounding box center [148, 381] width 44 height 15
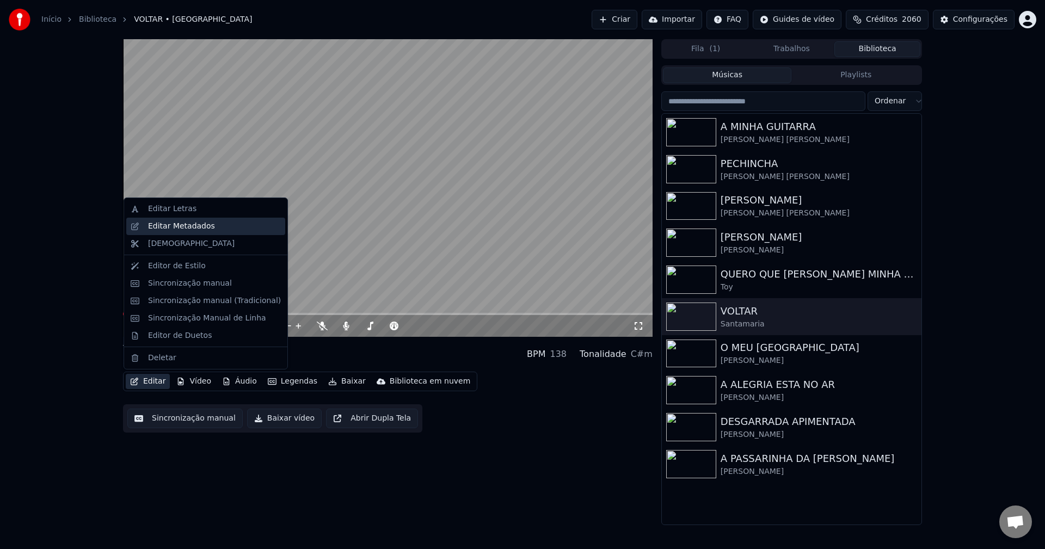
click at [202, 225] on div "Editar Metadados" at bounding box center [181, 226] width 67 height 11
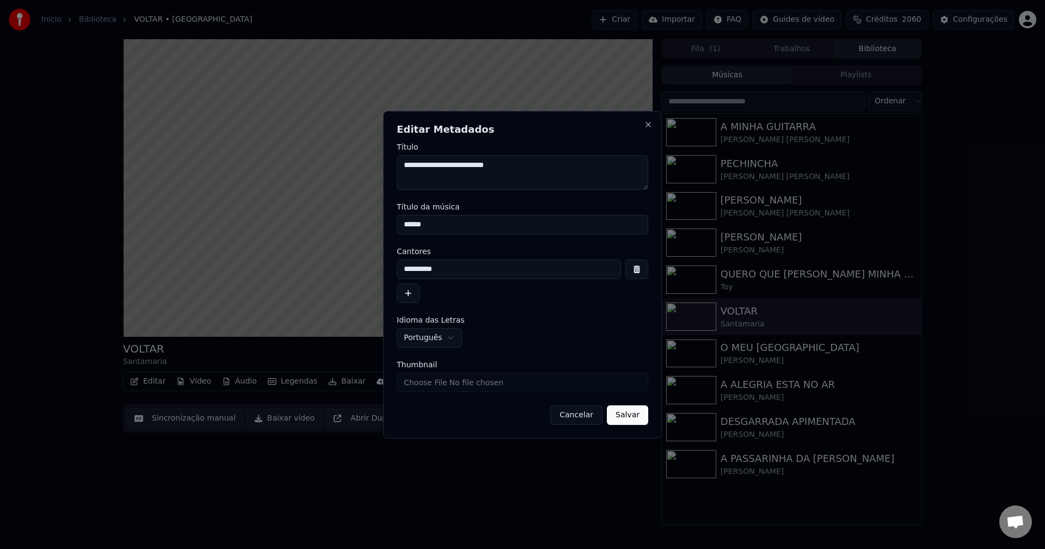
click at [481, 384] on input "Thumbnail" at bounding box center [522, 383] width 251 height 20
type input "**********"
click at [627, 414] on button "Salvar" at bounding box center [627, 416] width 41 height 20
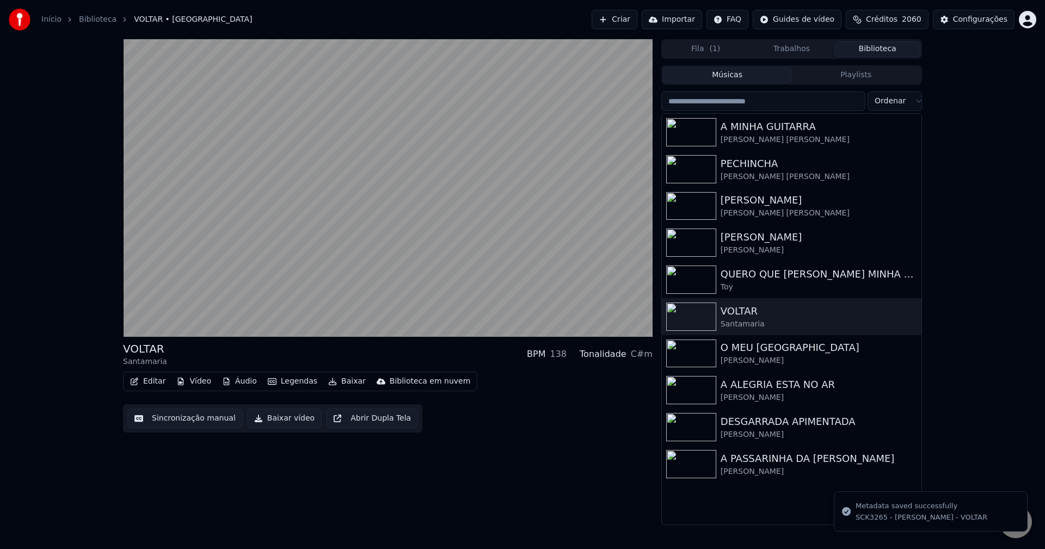
click at [214, 414] on button "Sincronização manual" at bounding box center [184, 419] width 115 height 20
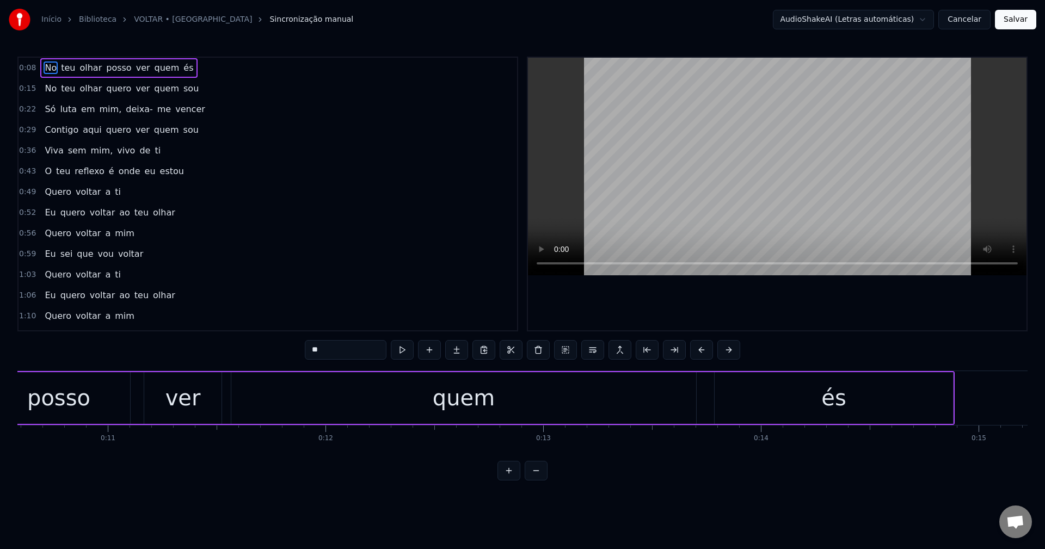
scroll to position [0, 2327]
click at [421, 396] on div "quem" at bounding box center [441, 398] width 62 height 33
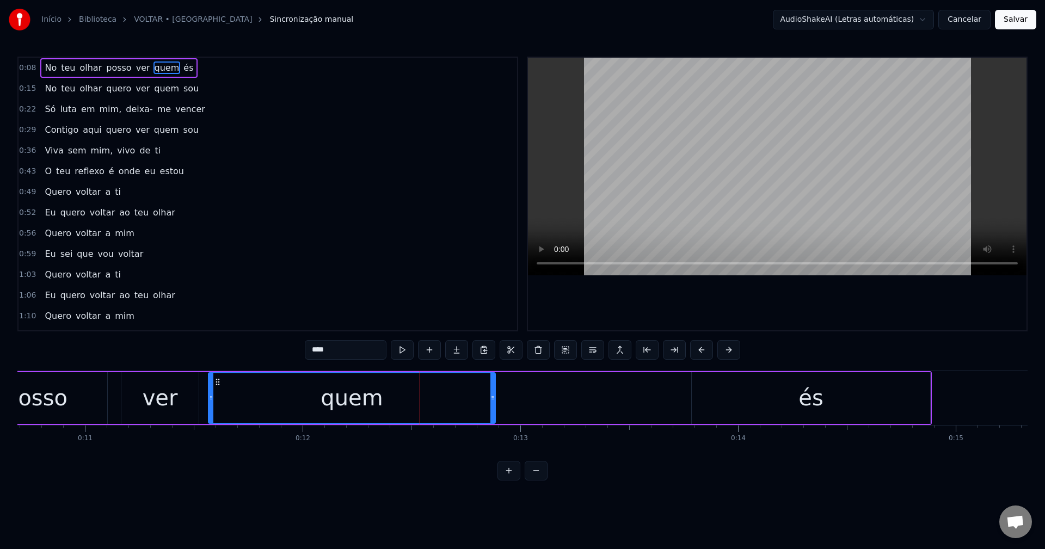
drag, startPoint x: 669, startPoint y: 395, endPoint x: 493, endPoint y: 406, distance: 177.2
click at [493, 406] on div at bounding box center [492, 398] width 4 height 50
click at [783, 409] on div "és" at bounding box center [811, 398] width 238 height 52
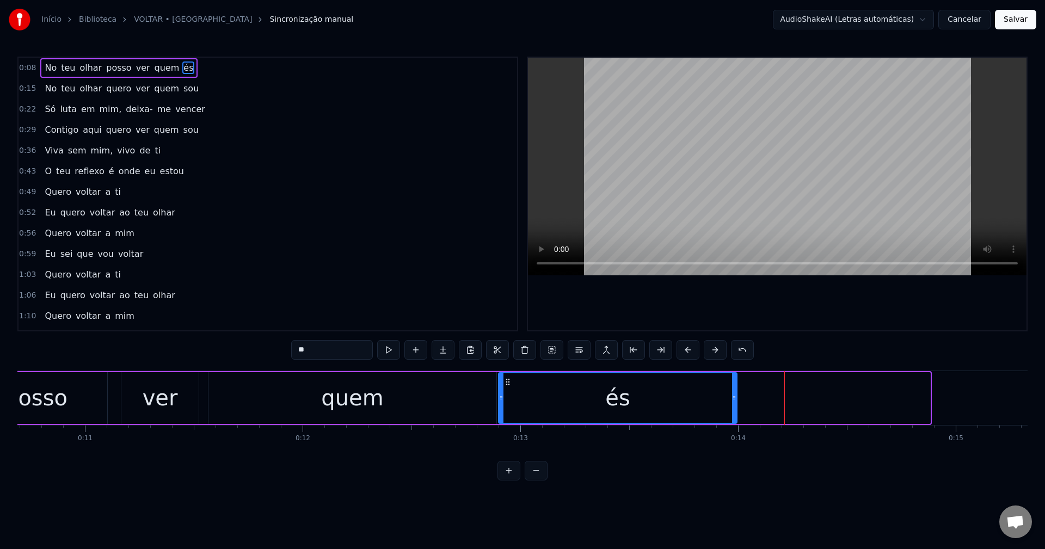
drag, startPoint x: 699, startPoint y: 381, endPoint x: 507, endPoint y: 402, distance: 193.8
click at [507, 404] on div "és" at bounding box center [617, 398] width 237 height 50
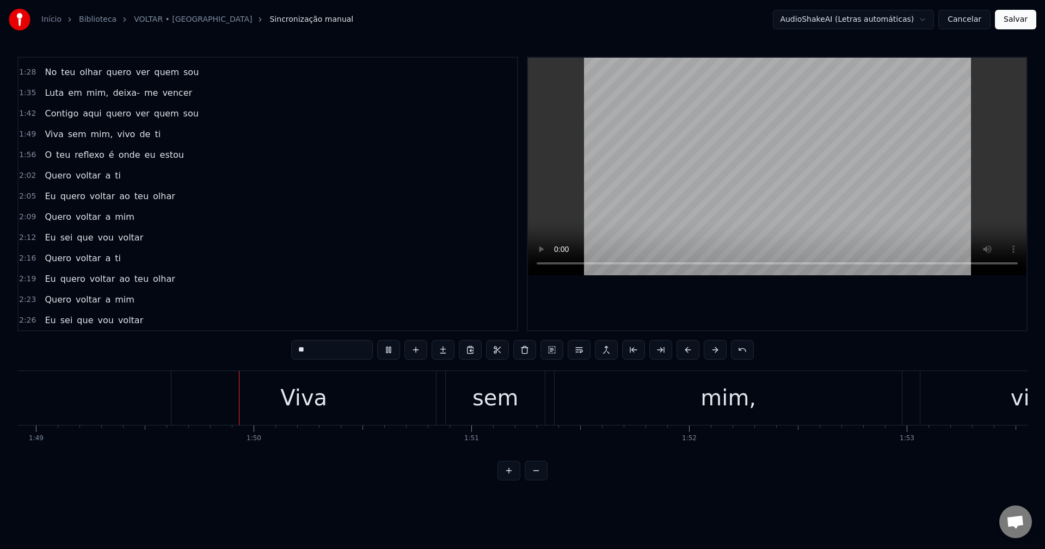
scroll to position [0, 23744]
click at [50, 133] on span "Viva" at bounding box center [54, 134] width 21 height 13
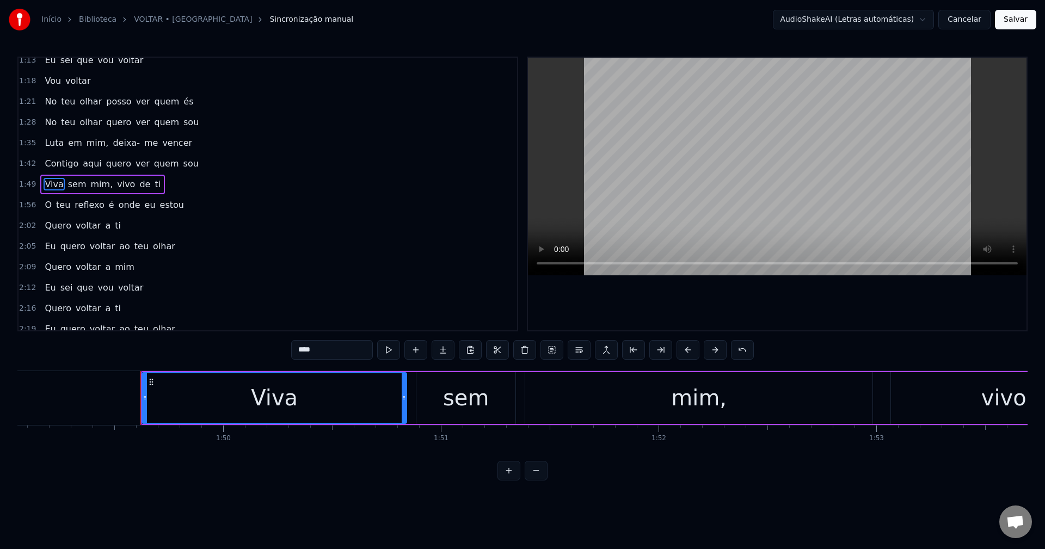
scroll to position [267, 0]
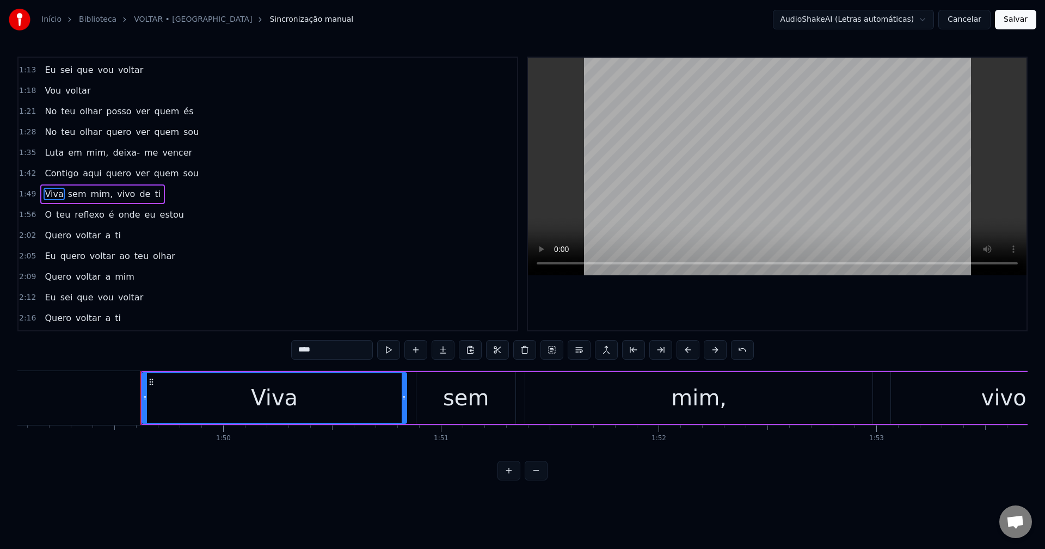
click at [343, 348] on input "****" at bounding box center [332, 350] width 82 height 20
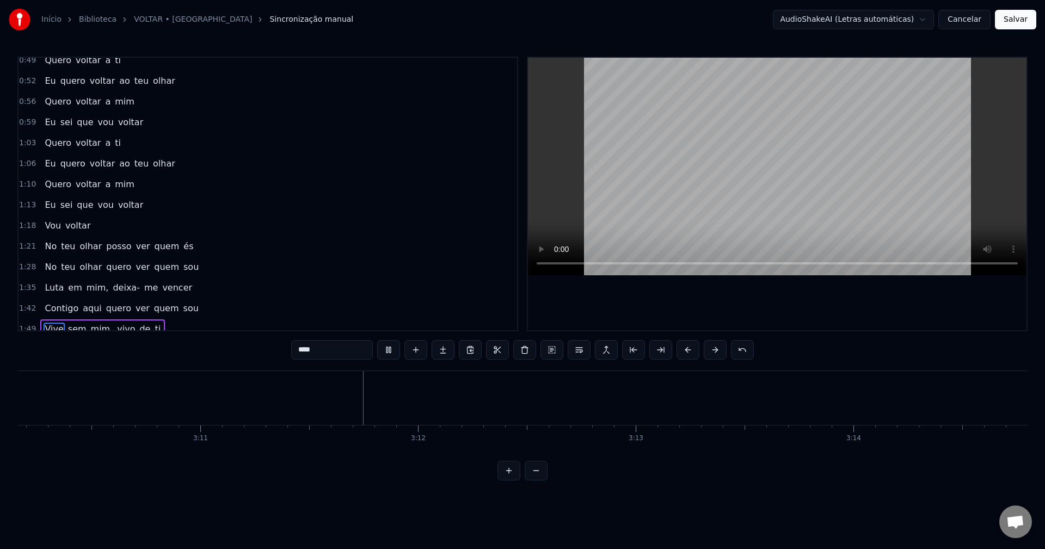
scroll to position [0, 0]
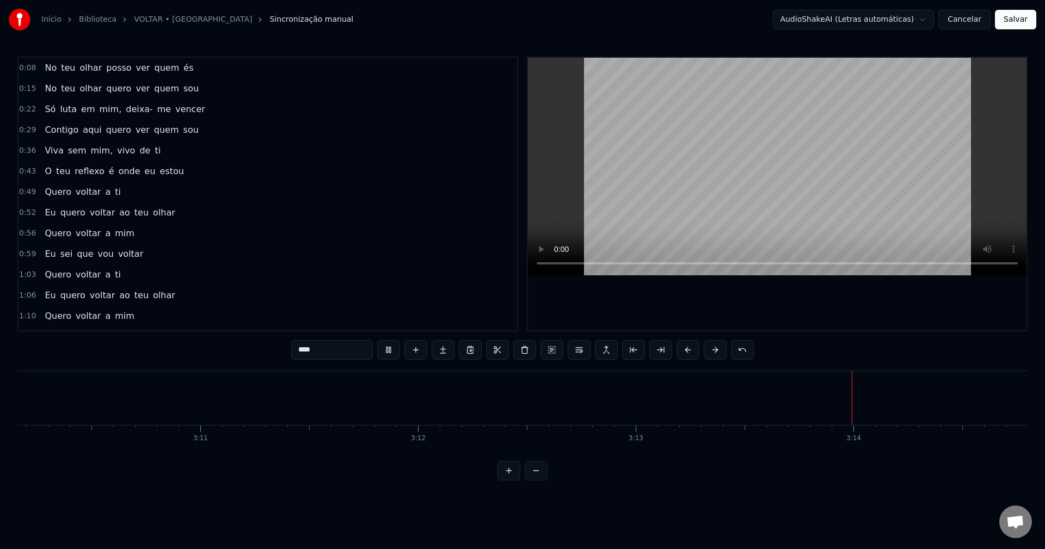
click at [44, 149] on span "Viva" at bounding box center [54, 150] width 21 height 13
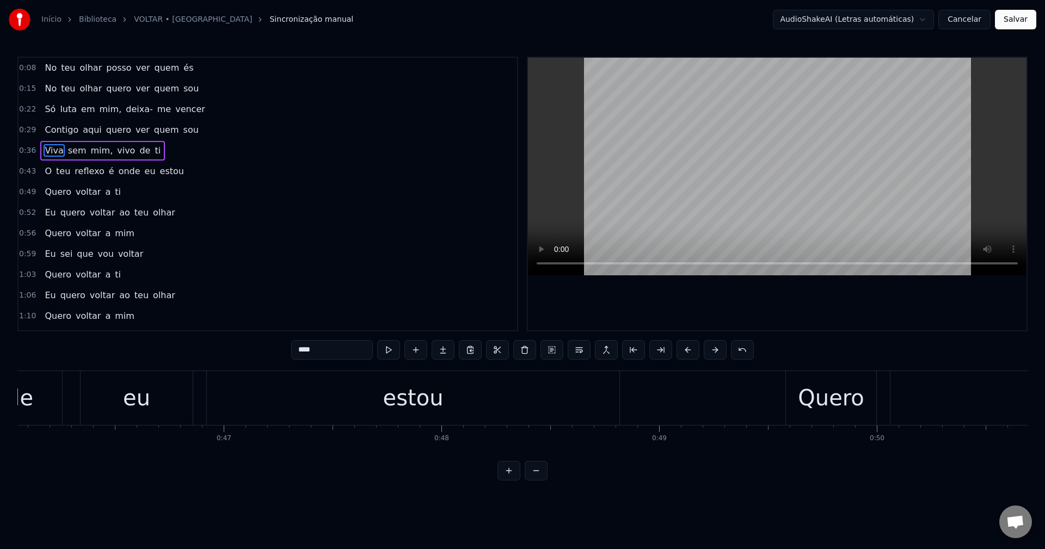
scroll to position [0, 7910]
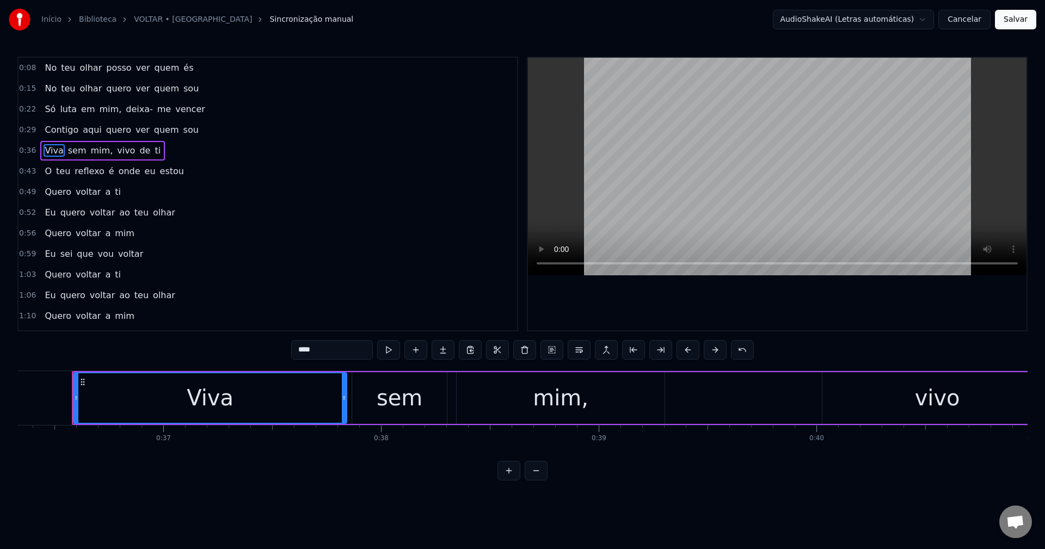
click at [339, 345] on input "****" at bounding box center [332, 350] width 82 height 20
type input "****"
click at [783, 24] on button "Salvar" at bounding box center [1015, 20] width 41 height 20
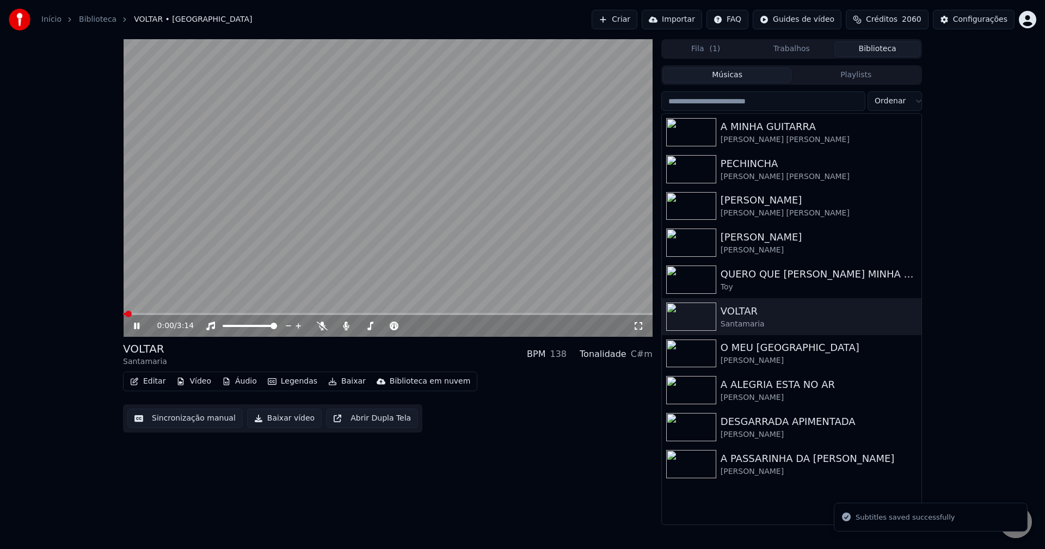
click at [268, 419] on button "Baixar vídeo" at bounding box center [284, 419] width 75 height 20
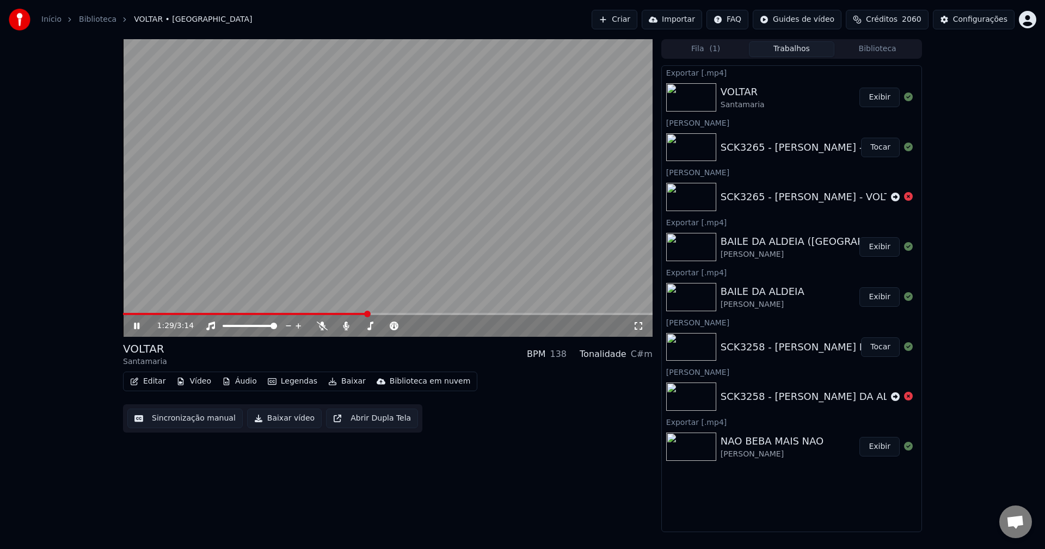
click at [138, 323] on icon at bounding box center [136, 326] width 5 height 7
click at [783, 48] on button "Biblioteca" at bounding box center [877, 49] width 86 height 16
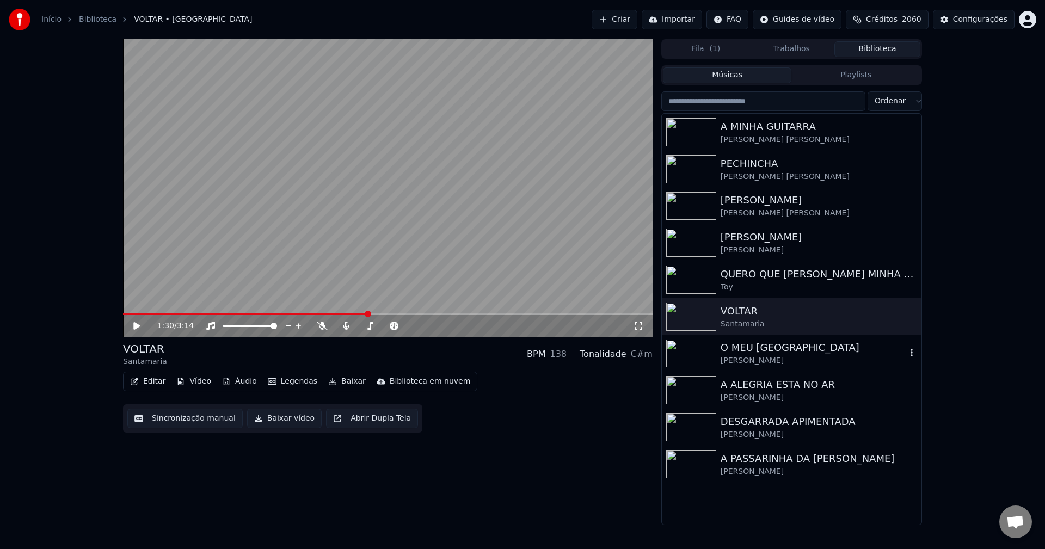
click at [692, 354] on img at bounding box center [691, 354] width 50 height 28
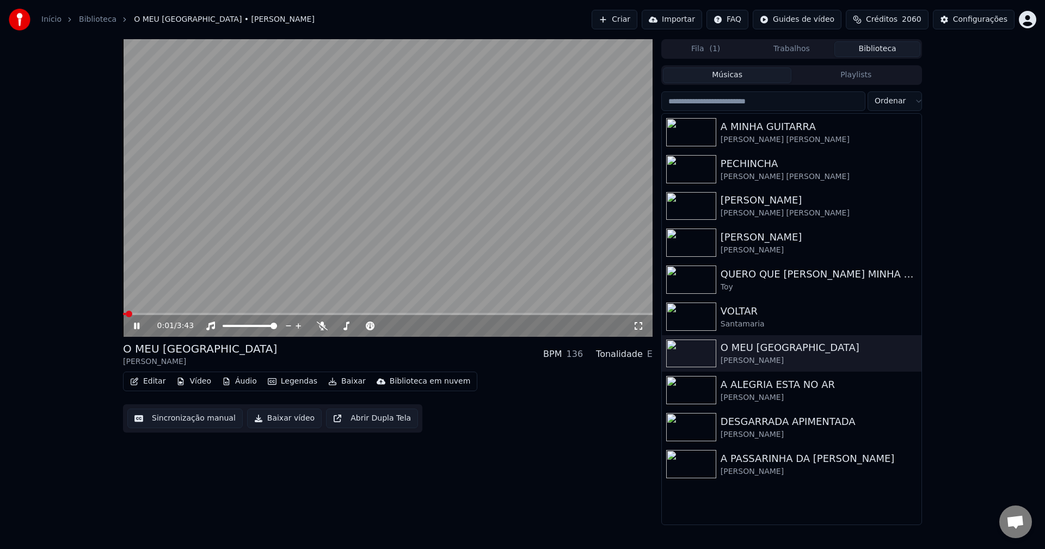
click at [145, 389] on button "Editar" at bounding box center [148, 381] width 44 height 15
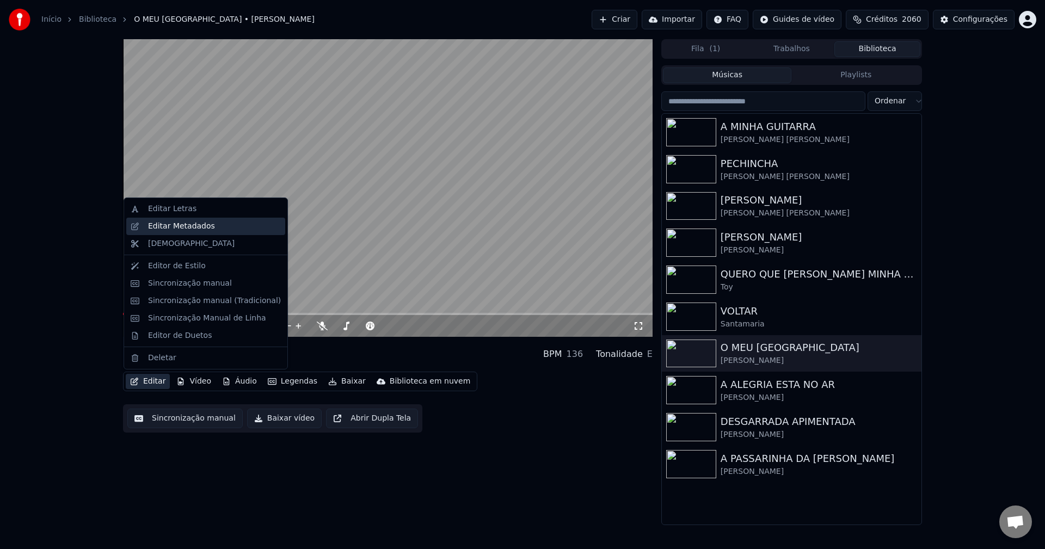
click at [212, 225] on div "Editar Metadados" at bounding box center [214, 226] width 133 height 11
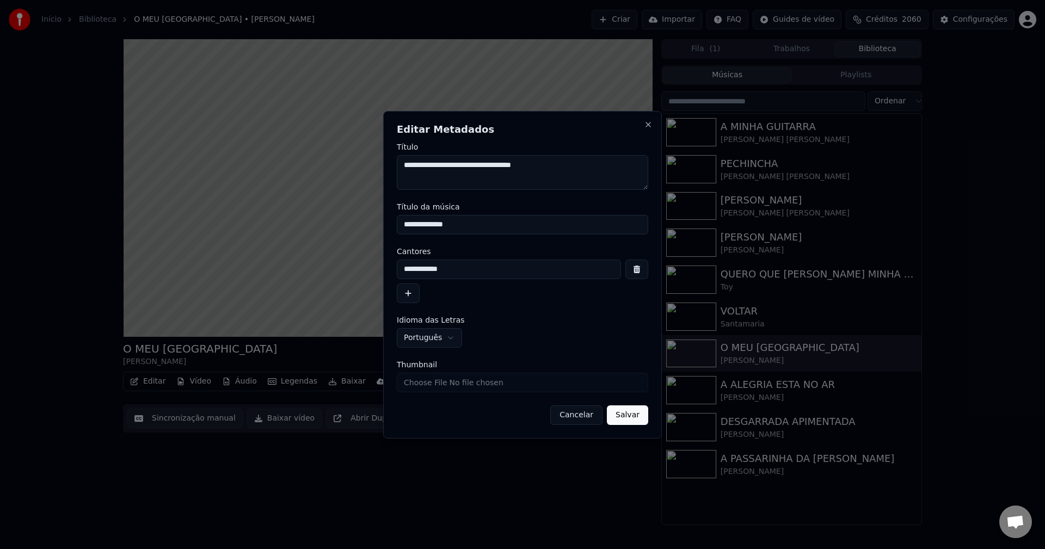
drag, startPoint x: 564, startPoint y: 162, endPoint x: 441, endPoint y: 175, distance: 123.6
click at [441, 175] on textarea "**********" at bounding box center [522, 172] width 251 height 35
click at [459, 386] on input "Thumbnail" at bounding box center [522, 383] width 251 height 20
type input "**********"
click at [449, 162] on textarea "**********" at bounding box center [522, 172] width 251 height 35
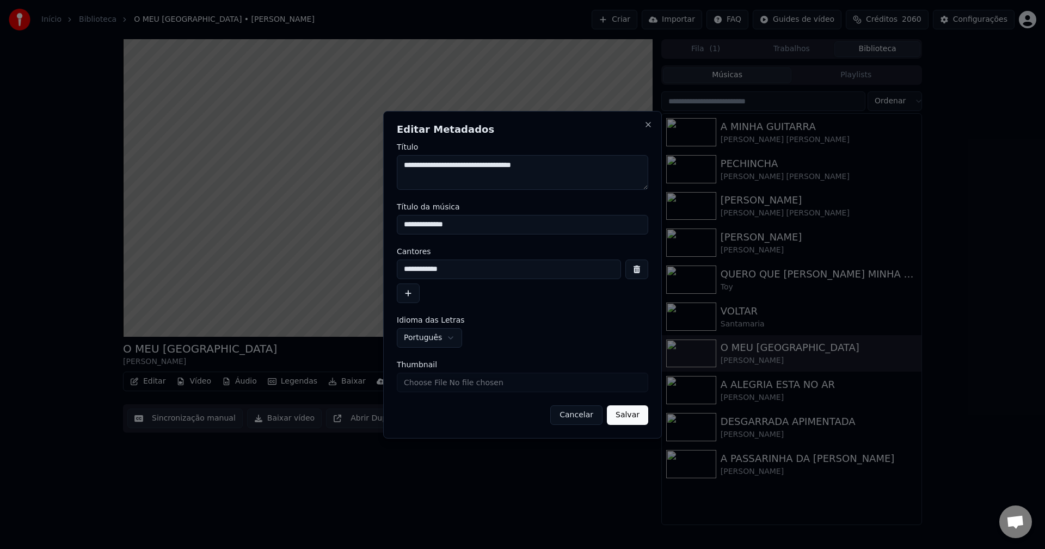
drag, startPoint x: 404, startPoint y: 165, endPoint x: 586, endPoint y: 164, distance: 181.8
click at [586, 164] on textarea "**********" at bounding box center [522, 172] width 251 height 35
click at [618, 411] on button "Salvar" at bounding box center [627, 416] width 41 height 20
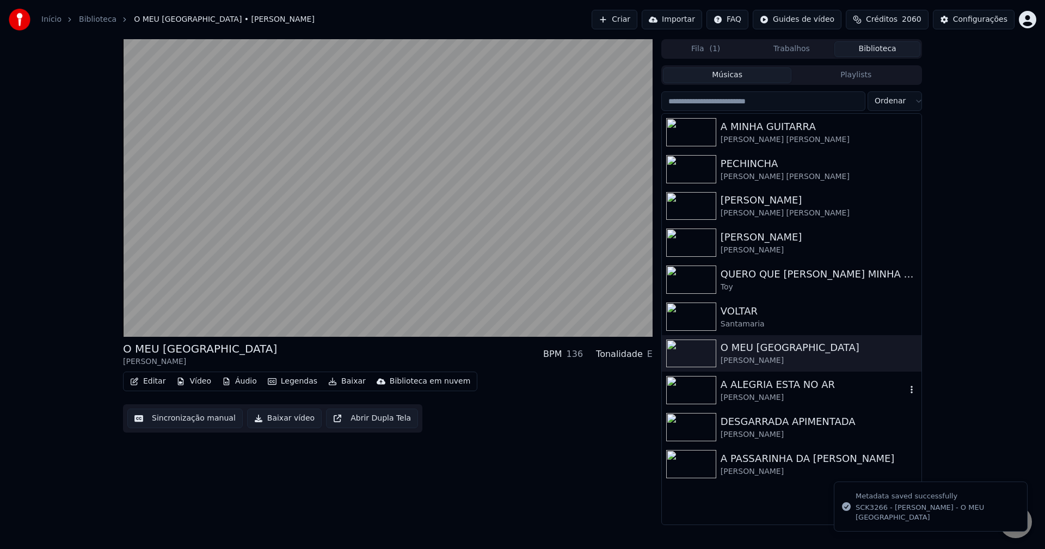
click at [691, 391] on img at bounding box center [691, 390] width 50 height 28
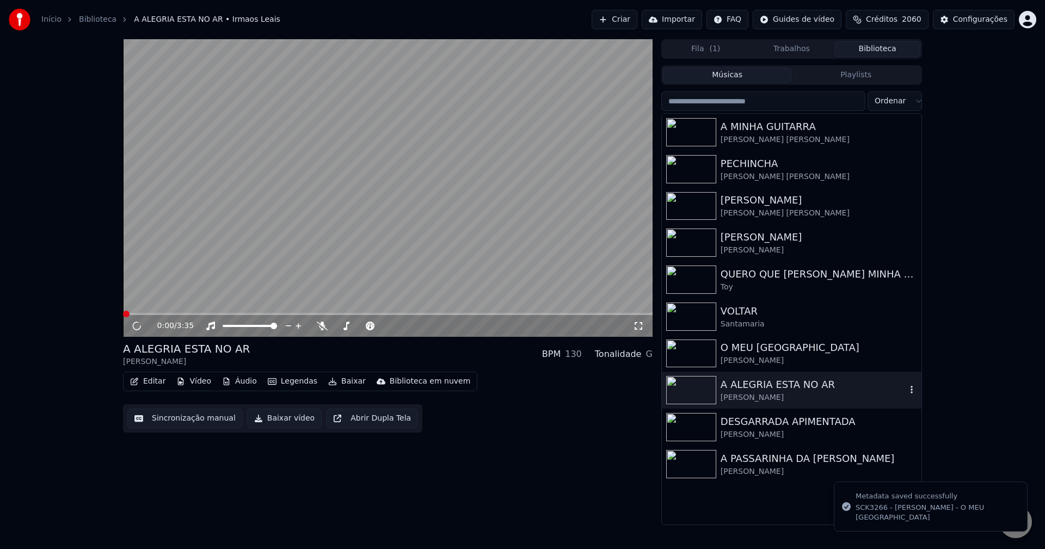
click at [691, 391] on img at bounding box center [691, 390] width 50 height 28
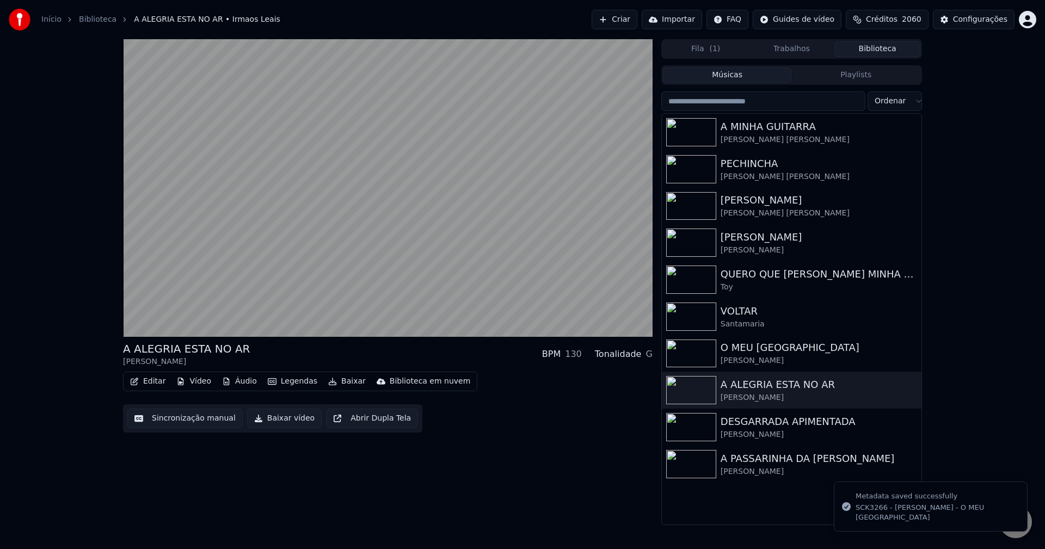
click at [153, 385] on button "Editar" at bounding box center [148, 381] width 44 height 15
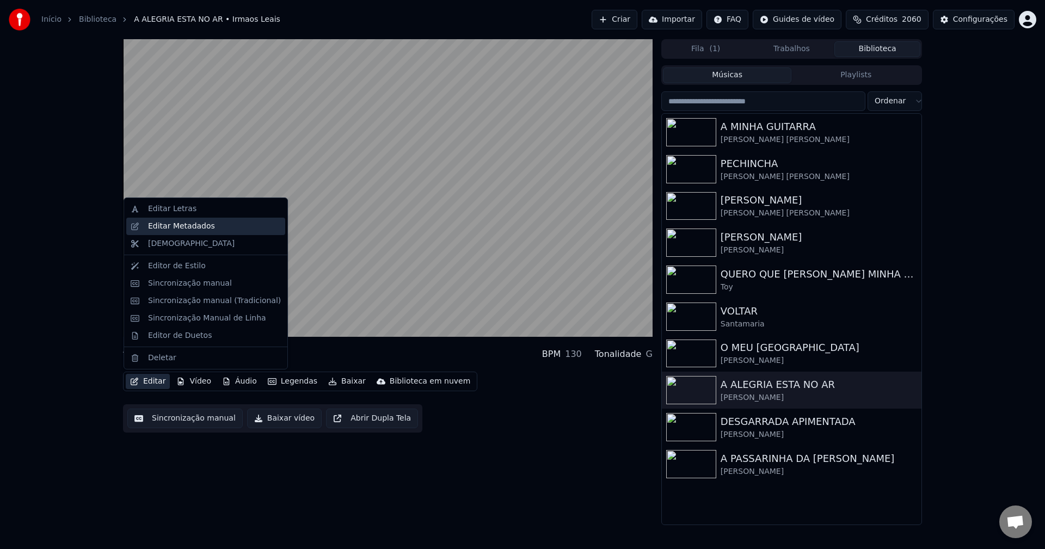
click at [204, 230] on div "Editar Metadados" at bounding box center [181, 226] width 67 height 11
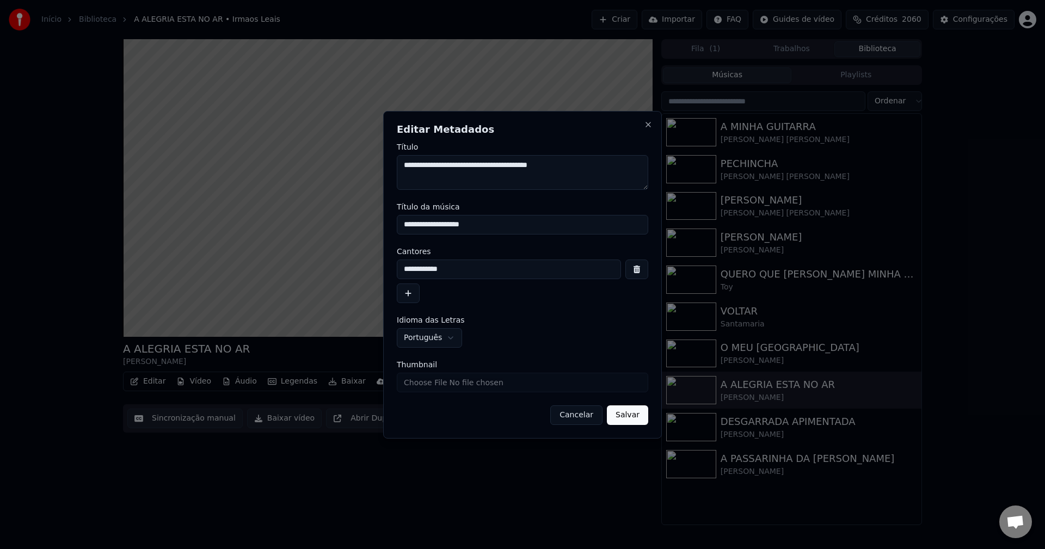
click at [489, 385] on input "Thumbnail" at bounding box center [522, 383] width 251 height 20
type input "**********"
click at [620, 419] on button "Salvar" at bounding box center [627, 416] width 41 height 20
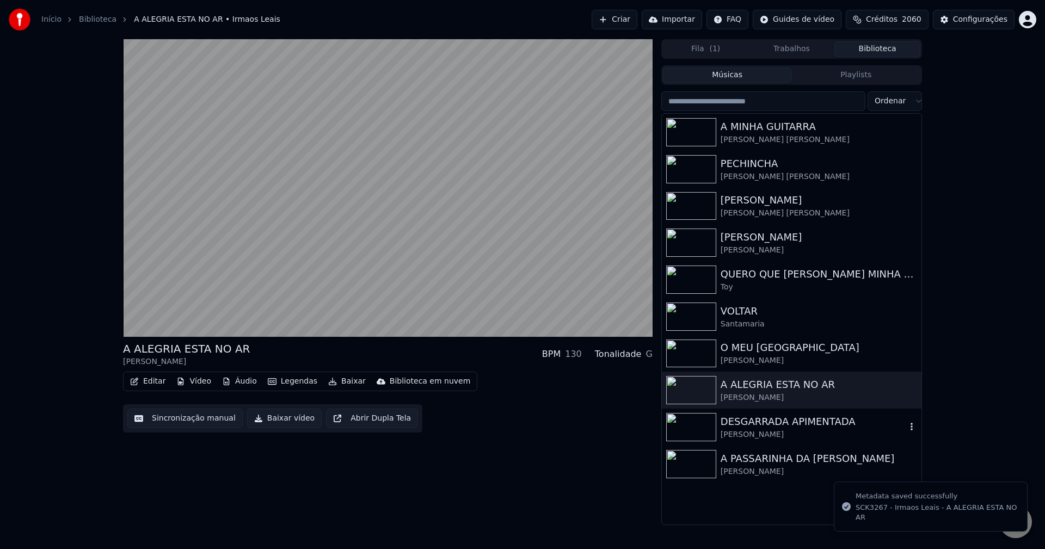
click at [689, 426] on img at bounding box center [691, 427] width 50 height 28
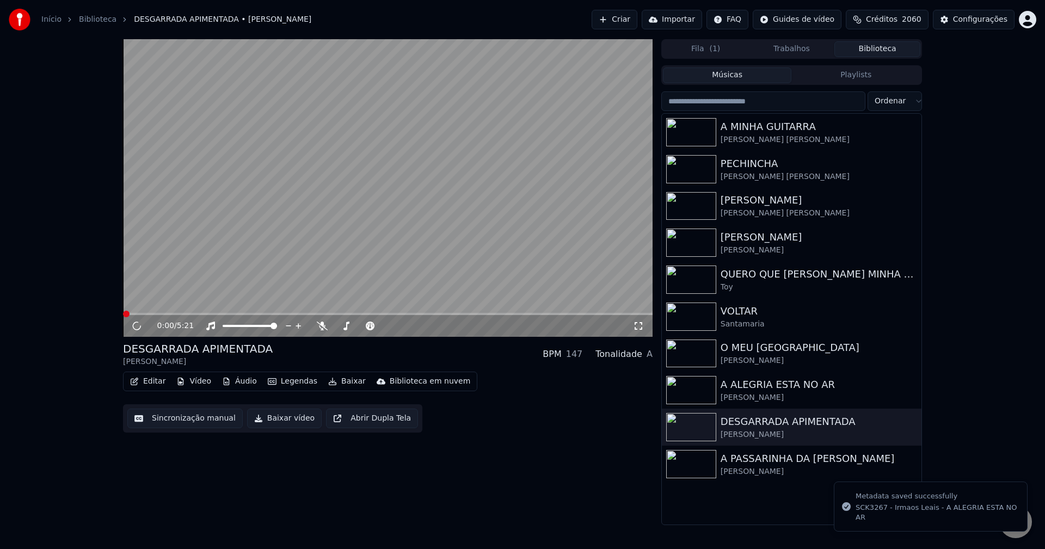
click at [153, 382] on button "Editar" at bounding box center [148, 381] width 44 height 15
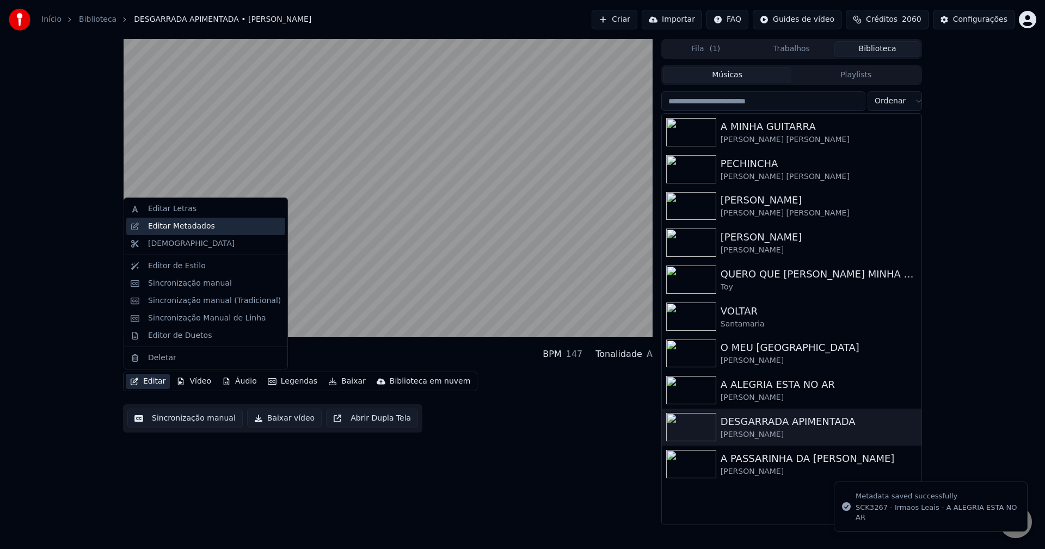
click at [203, 230] on div "Editar Metadados" at bounding box center [181, 226] width 67 height 11
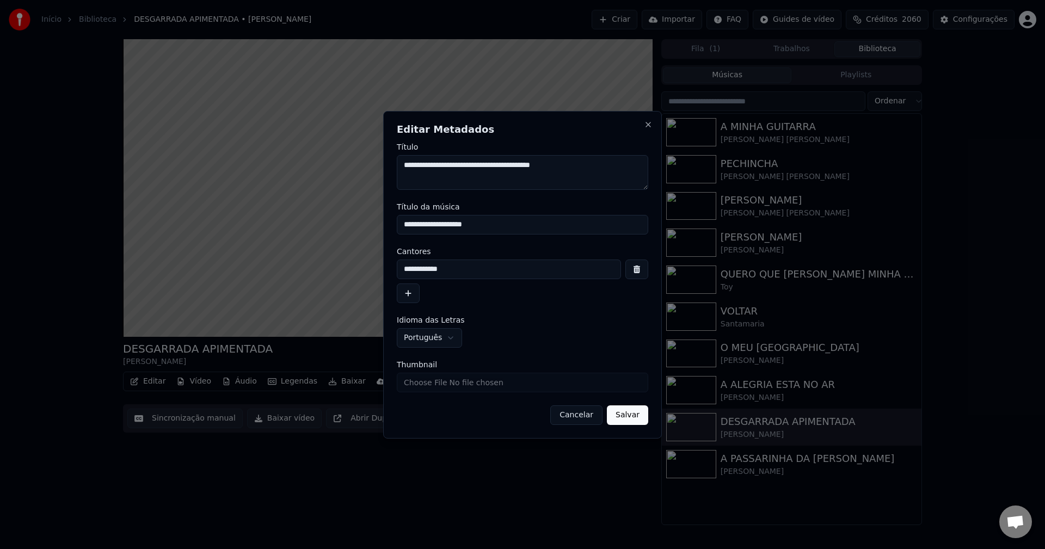
click at [508, 376] on input "Thumbnail" at bounding box center [522, 383] width 251 height 20
type input "**********"
click at [640, 420] on button "Salvar" at bounding box center [627, 416] width 41 height 20
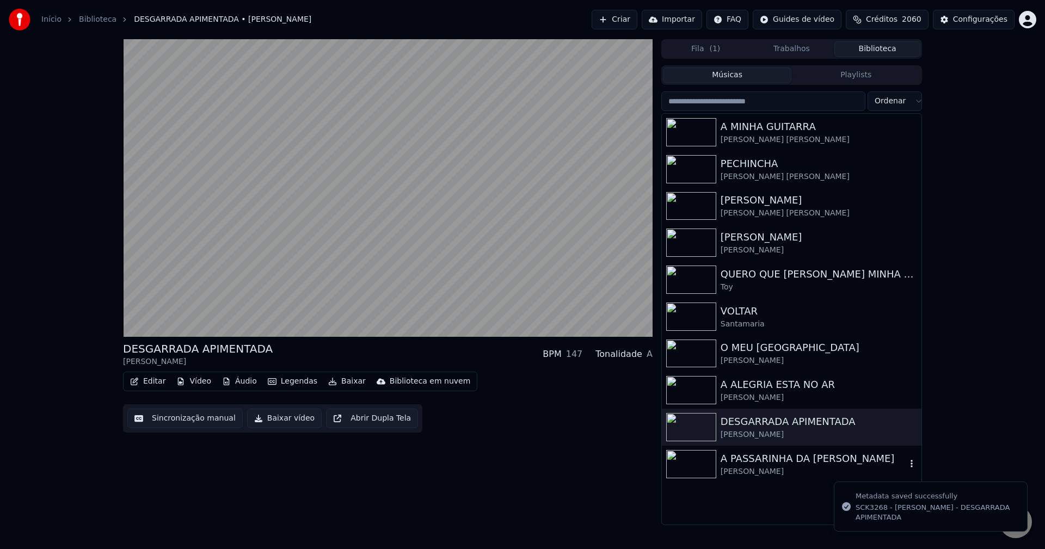
click at [703, 471] on img at bounding box center [691, 464] width 50 height 28
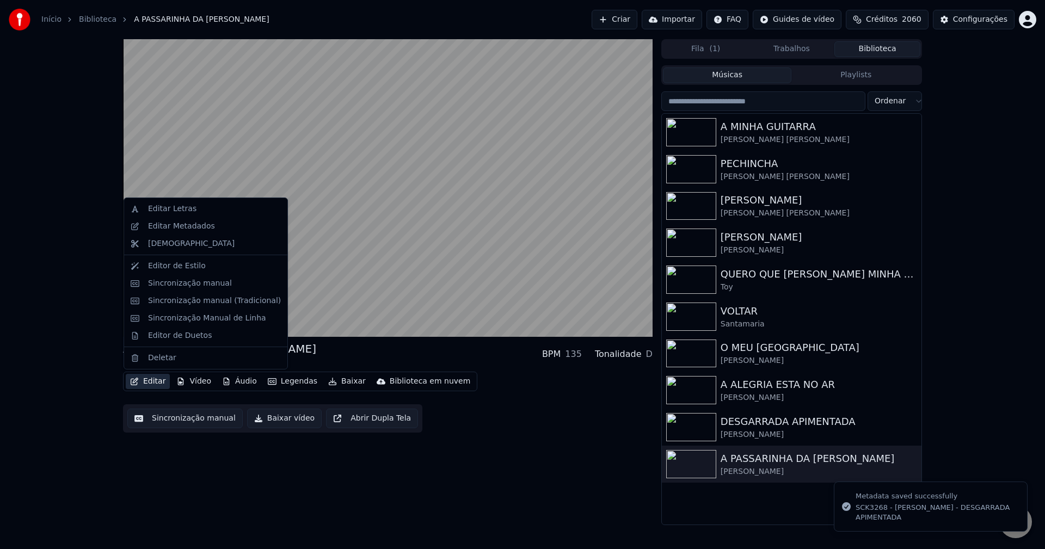
click at [153, 381] on button "Editar" at bounding box center [148, 381] width 44 height 15
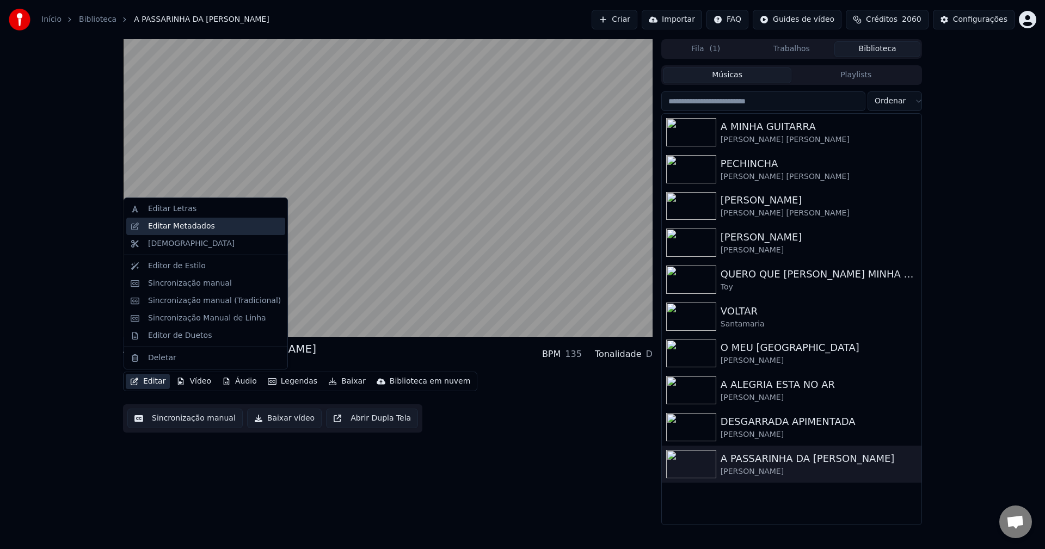
click at [179, 226] on div "Editar Metadados" at bounding box center [181, 226] width 67 height 11
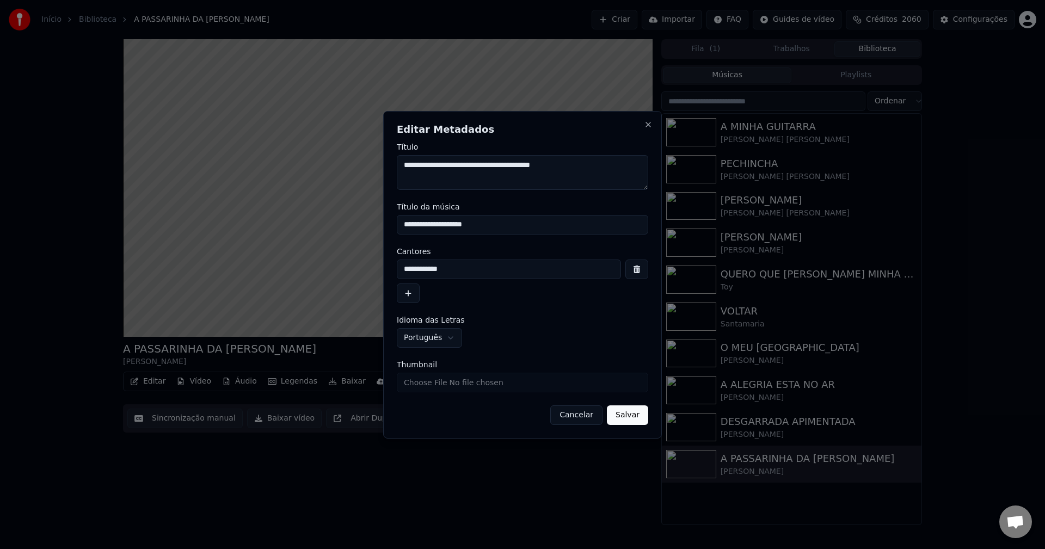
click at [492, 383] on input "Thumbnail" at bounding box center [522, 383] width 251 height 20
type input "**********"
click at [617, 418] on button "Salvar" at bounding box center [627, 416] width 41 height 20
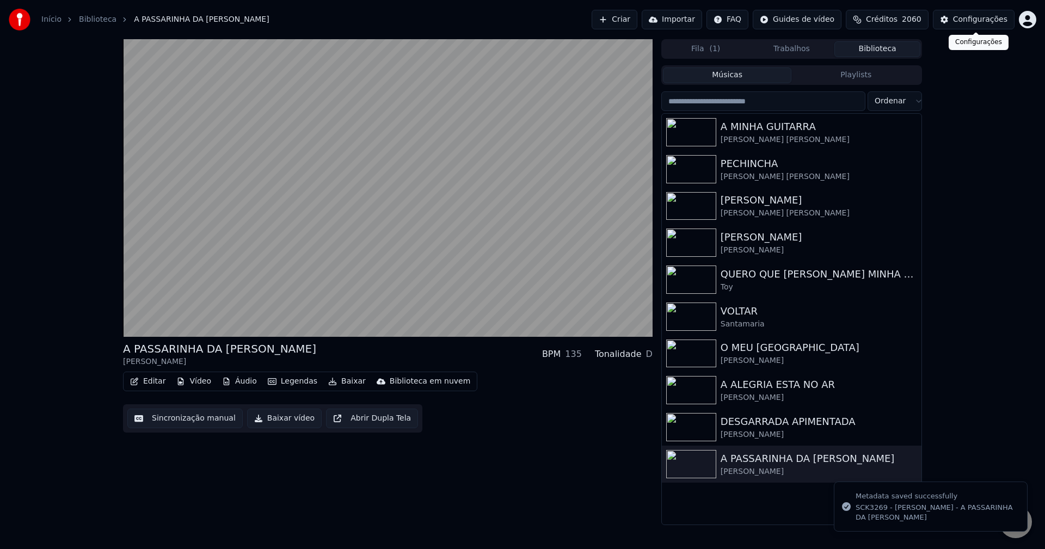
click at [783, 23] on div "Configurações" at bounding box center [980, 19] width 54 height 11
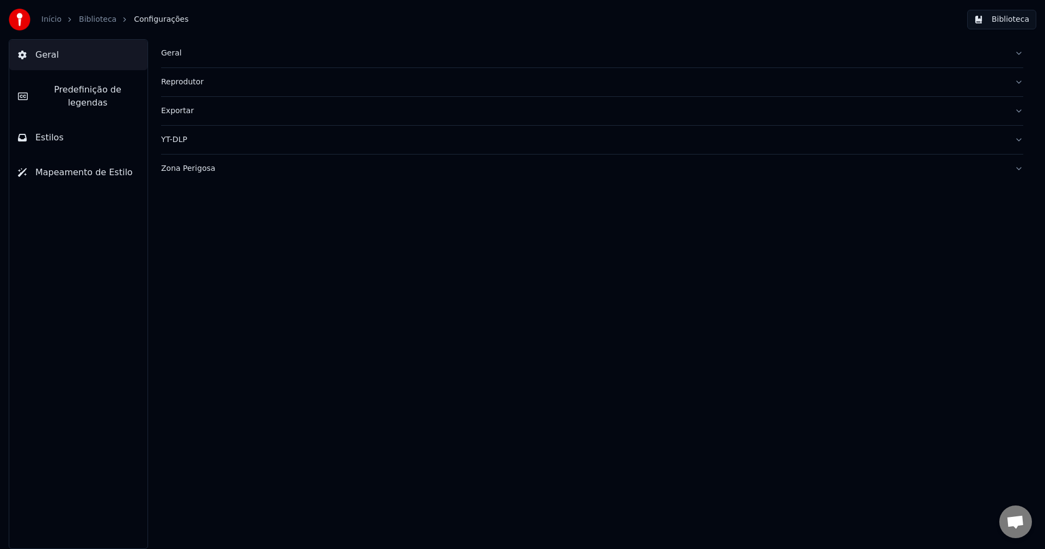
click at [169, 55] on div "Geral" at bounding box center [583, 53] width 845 height 11
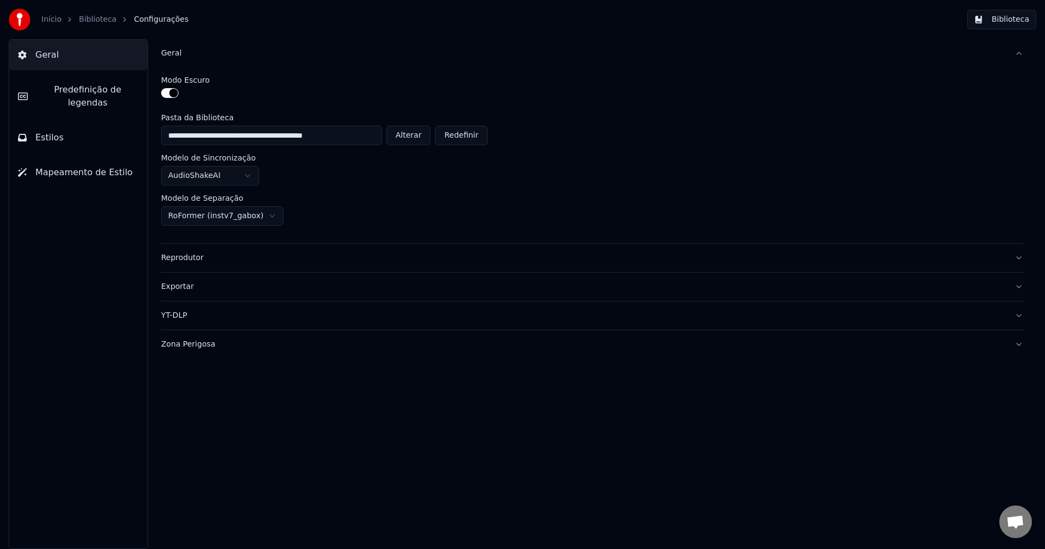
click at [413, 133] on button "Alterar" at bounding box center [408, 136] width 45 height 20
type input "**********"
click at [783, 25] on button "Biblioteca" at bounding box center [1001, 20] width 69 height 20
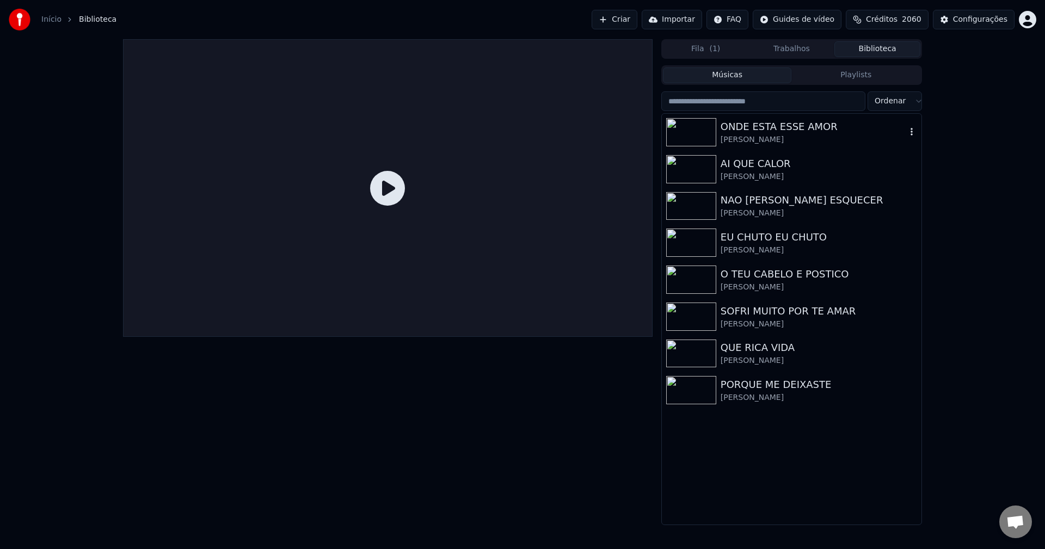
click at [751, 127] on div "ONDE ESTA ESSE AMOR" at bounding box center [814, 126] width 186 height 15
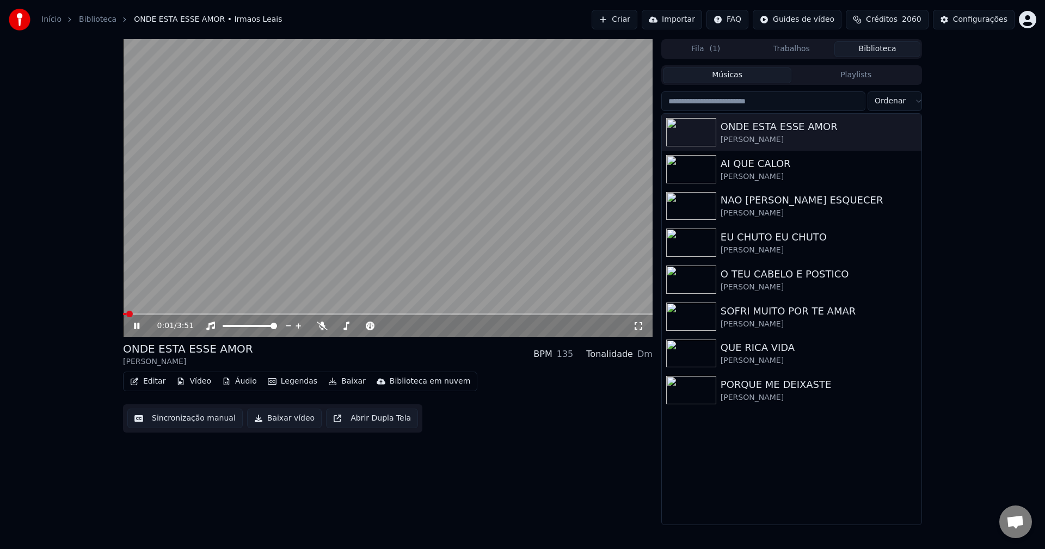
click at [152, 379] on button "Editar" at bounding box center [148, 381] width 44 height 15
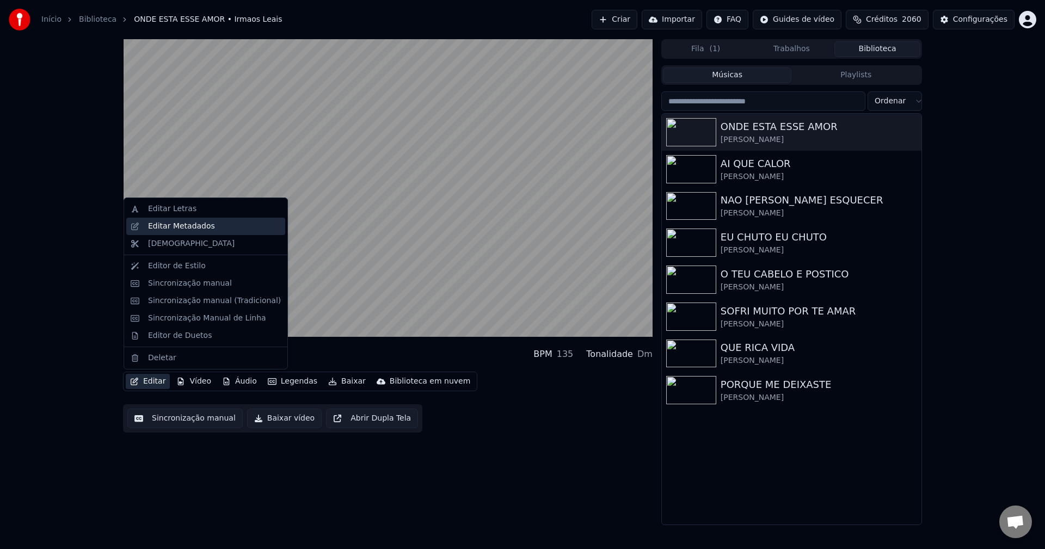
click at [191, 228] on div "Editar Metadados" at bounding box center [181, 226] width 67 height 11
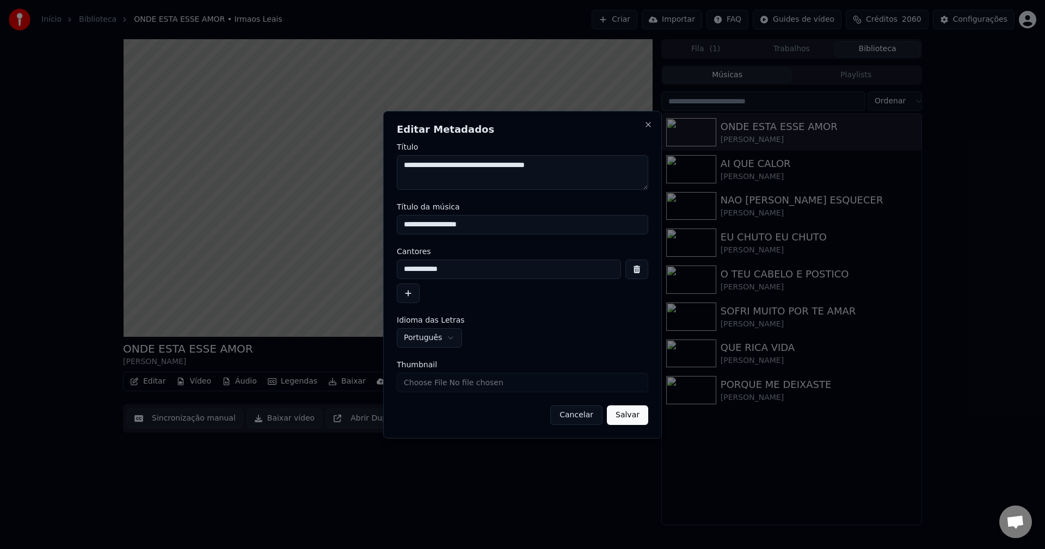
click at [483, 381] on input "Thumbnail" at bounding box center [522, 383] width 251 height 20
type input "**********"
click at [637, 423] on button "Salvar" at bounding box center [627, 416] width 41 height 20
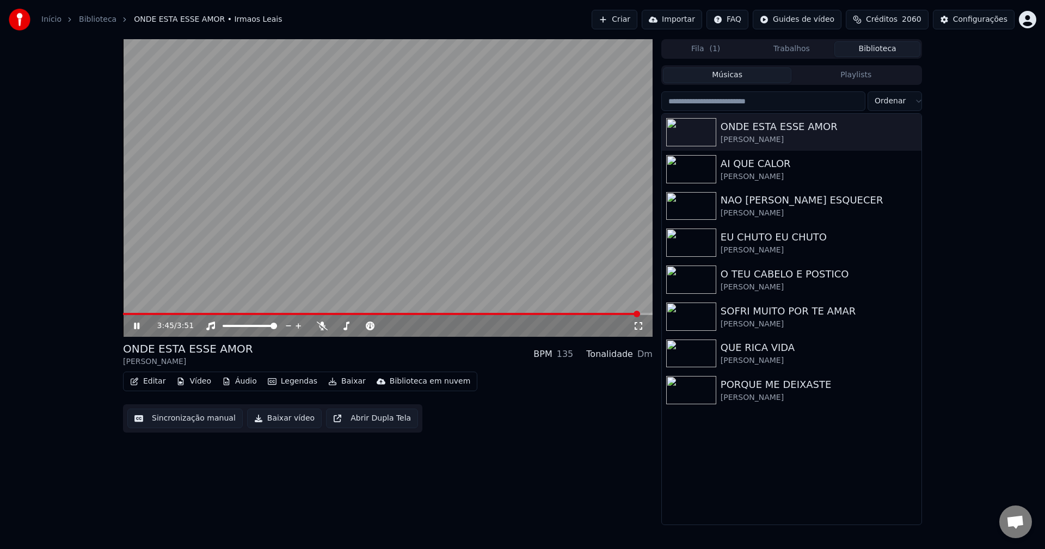
click at [625, 21] on button "Criar" at bounding box center [615, 20] width 46 height 20
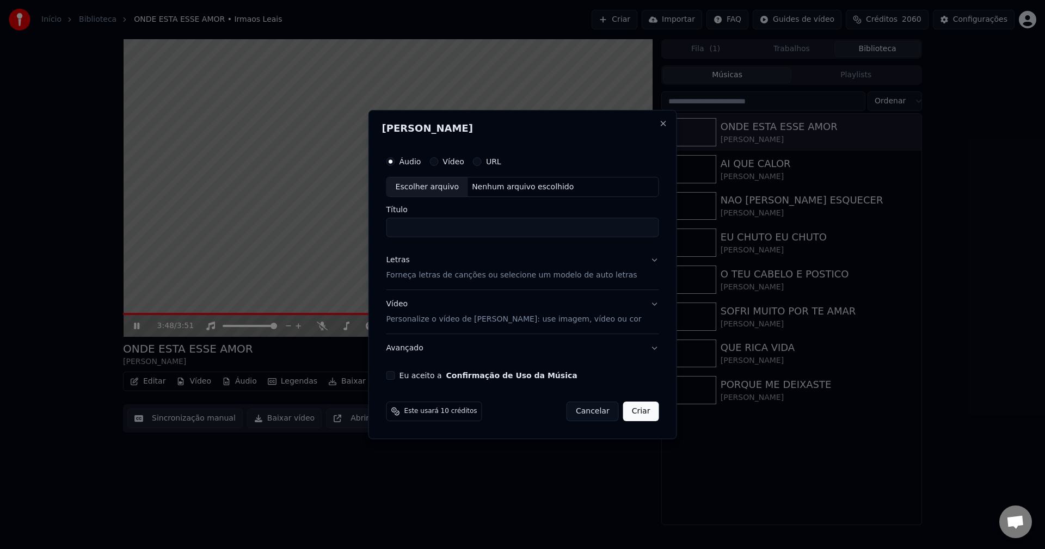
drag, startPoint x: 403, startPoint y: 375, endPoint x: 422, endPoint y: 371, distance: 18.9
click at [395, 374] on button "Eu aceito a Confirmação de Uso da Música" at bounding box center [390, 375] width 9 height 9
click at [520, 191] on div "Nenhum arquivo escolhido" at bounding box center [523, 187] width 110 height 11
type input "**********"
click at [640, 415] on button "Criar" at bounding box center [641, 412] width 36 height 20
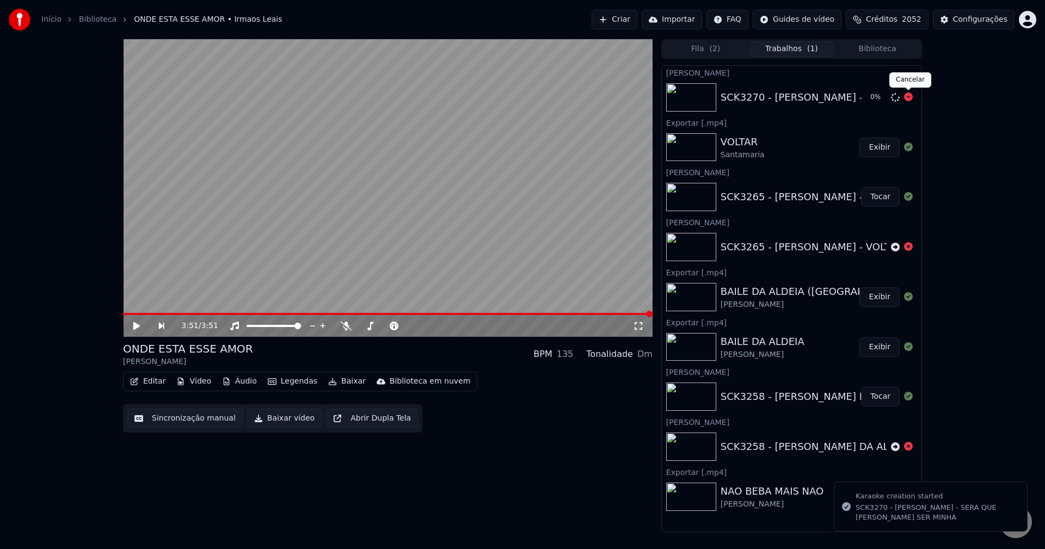
click at [783, 101] on icon at bounding box center [908, 97] width 9 height 9
click at [783, 99] on icon at bounding box center [895, 97] width 9 height 9
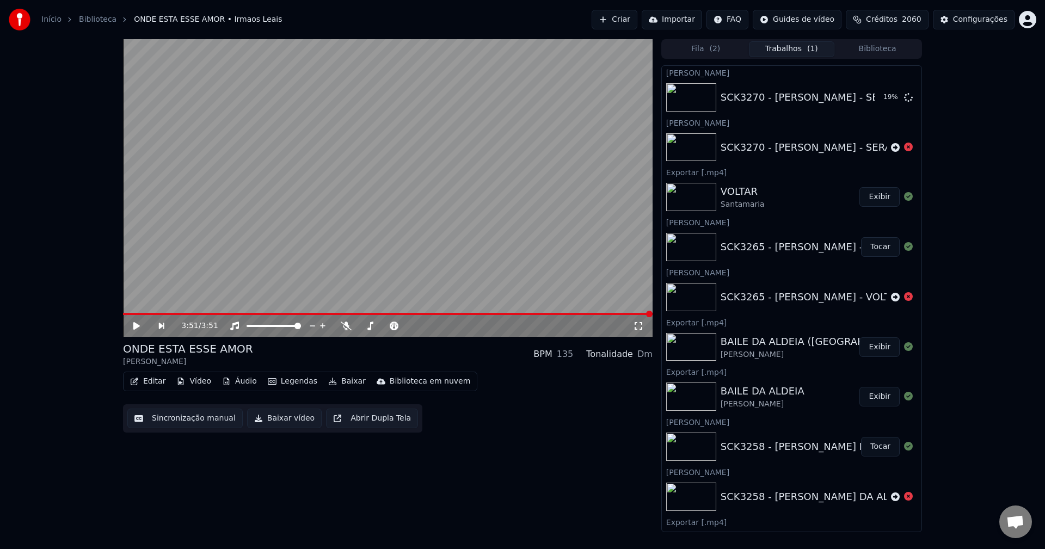
click at [624, 22] on button "Criar" at bounding box center [615, 20] width 46 height 20
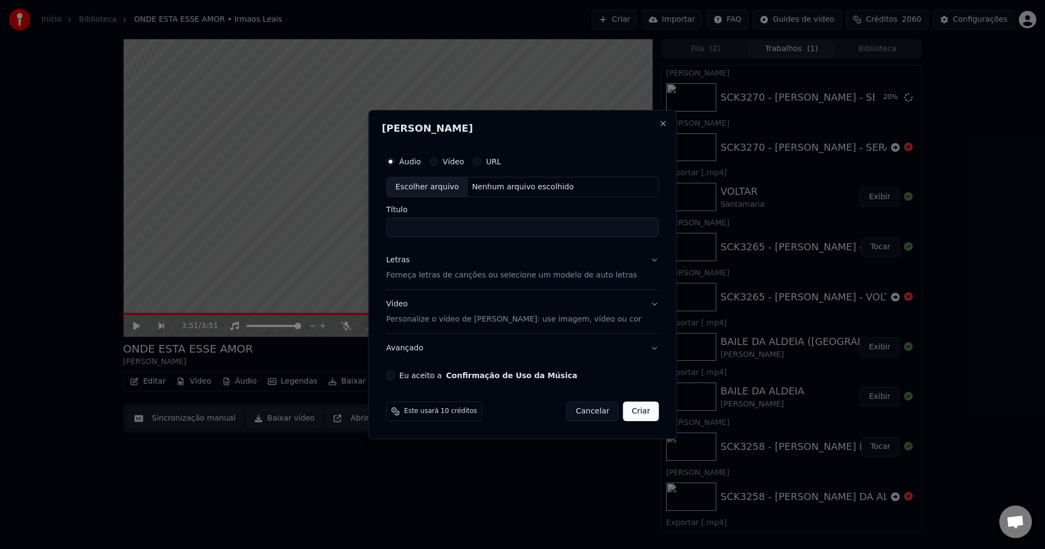
click at [410, 374] on div "Eu aceito a Confirmação de Uso da Música" at bounding box center [522, 375] width 273 height 9
click at [395, 377] on button "Eu aceito a Confirmação de Uso da Música" at bounding box center [390, 375] width 9 height 9
click at [519, 192] on div "Nenhum arquivo escolhido" at bounding box center [523, 187] width 110 height 11
click at [566, 187] on div "Nenhum arquivo escolhido" at bounding box center [523, 187] width 110 height 11
drag, startPoint x: 550, startPoint y: 230, endPoint x: 263, endPoint y: 205, distance: 287.4
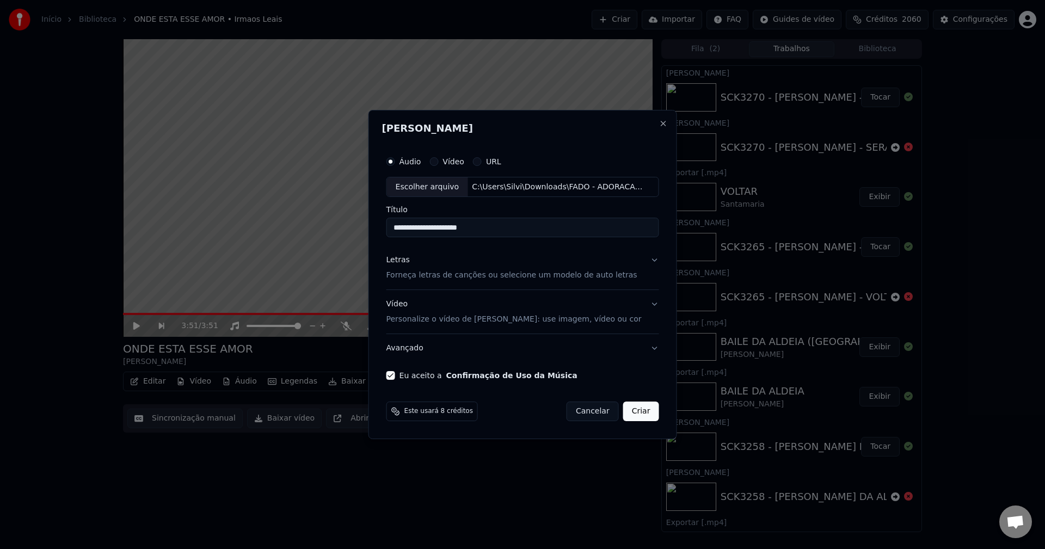
click at [264, 205] on body "Início Biblioteca ONDE ESTA ESSE AMOR • Irmaos Leais Criar Importar FAQ Guides …" at bounding box center [522, 274] width 1045 height 549
paste input "**********"
type input "**********"
click at [524, 189] on div "C:\Users\Silvi\Downloads\FADO - ADORACAO PUBLICA.mp3" at bounding box center [560, 187] width 185 height 11
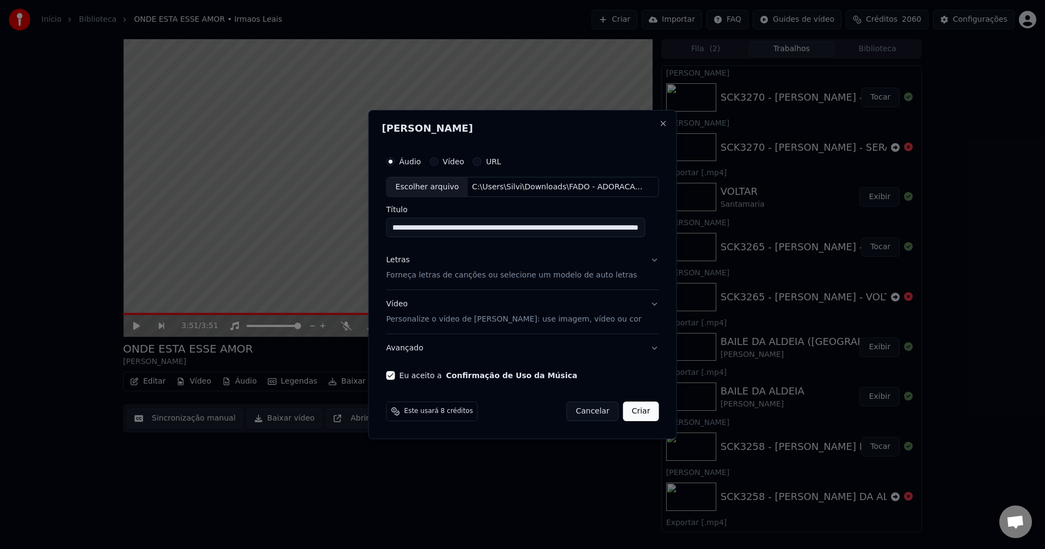
scroll to position [0, 0]
click at [545, 232] on input "Título" at bounding box center [515, 228] width 259 height 20
click at [552, 193] on div "Escolher arquivo C:\Users\Silvi\Downloads\FADO - ADORACAO PUBLICA.mp3" at bounding box center [522, 187] width 273 height 21
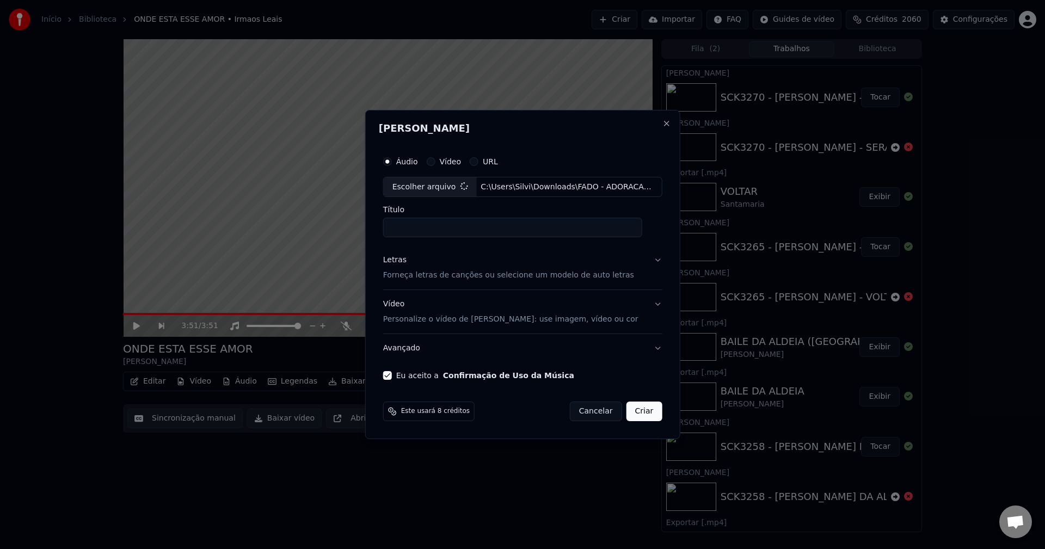
type input "**********"
click at [406, 260] on div "Letras" at bounding box center [397, 260] width 23 height 11
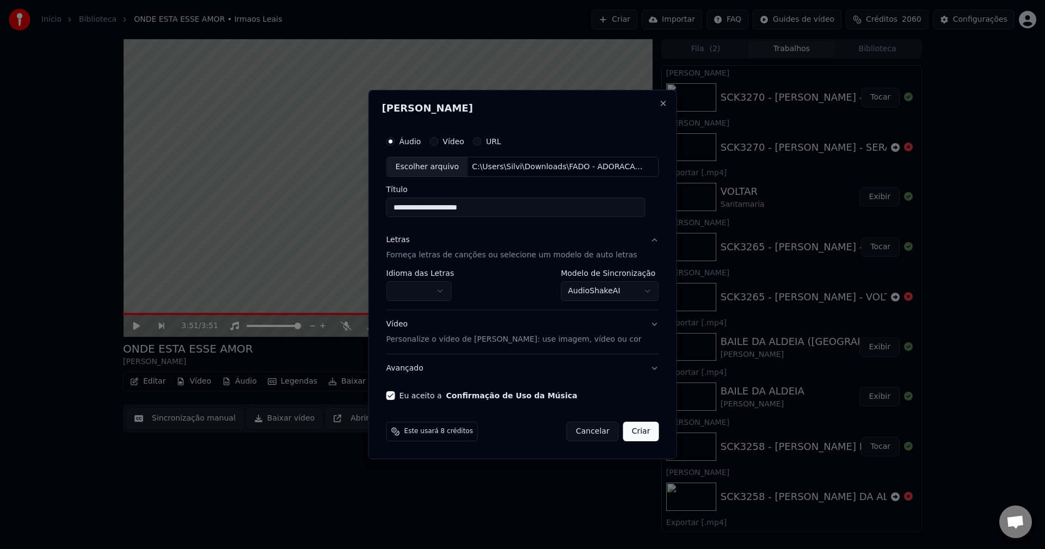
click at [444, 287] on button "button" at bounding box center [418, 292] width 65 height 20
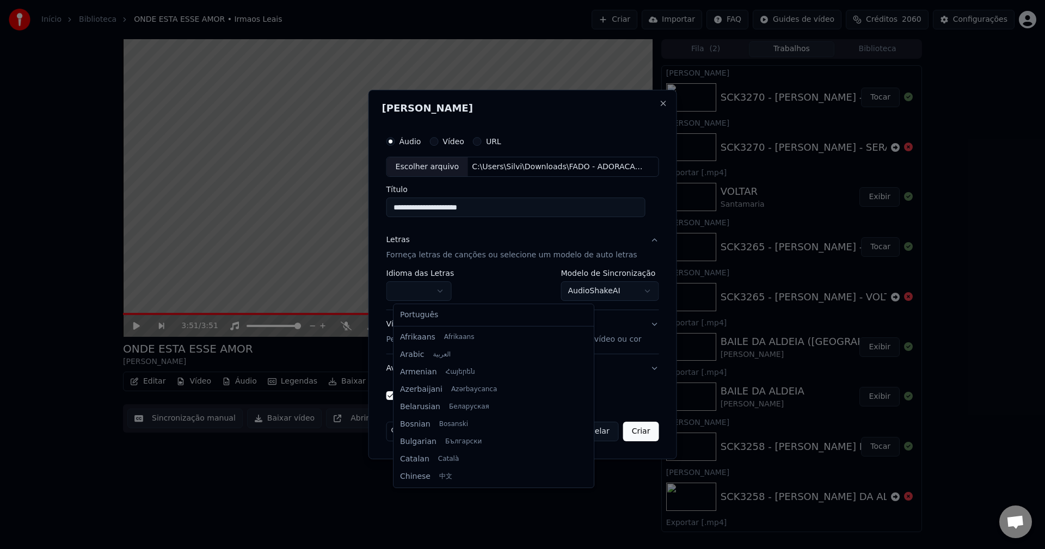
select select "**"
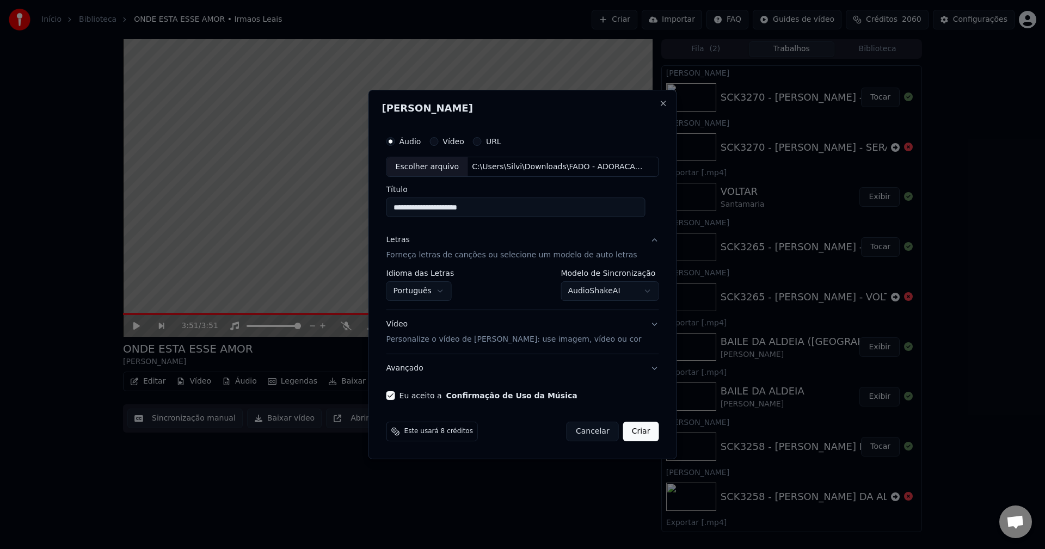
click at [581, 288] on body "Início Biblioteca ONDE ESTA ESSE AMOR • Irmaos Leais Criar Importar FAQ Guides …" at bounding box center [522, 274] width 1045 height 549
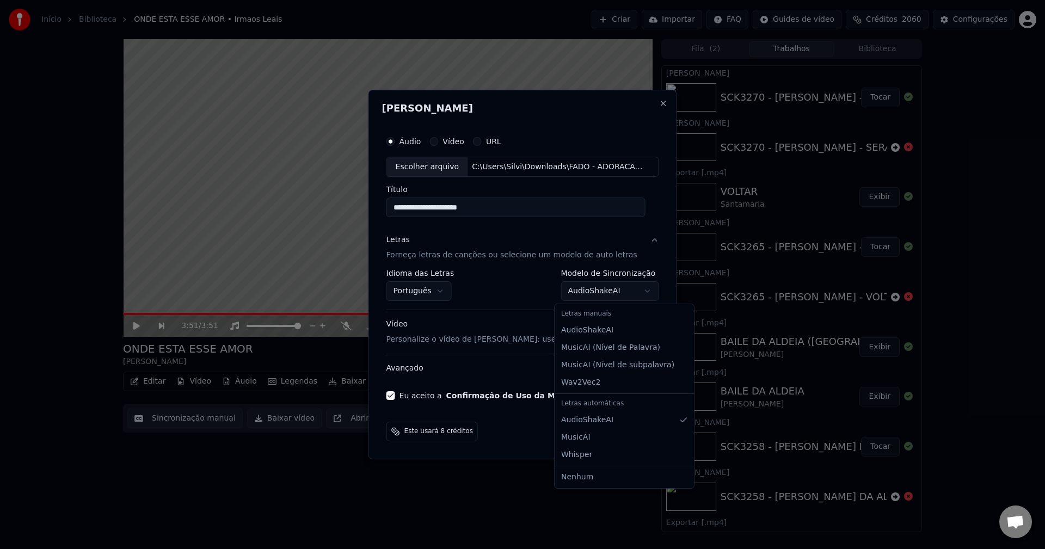
select select "**********"
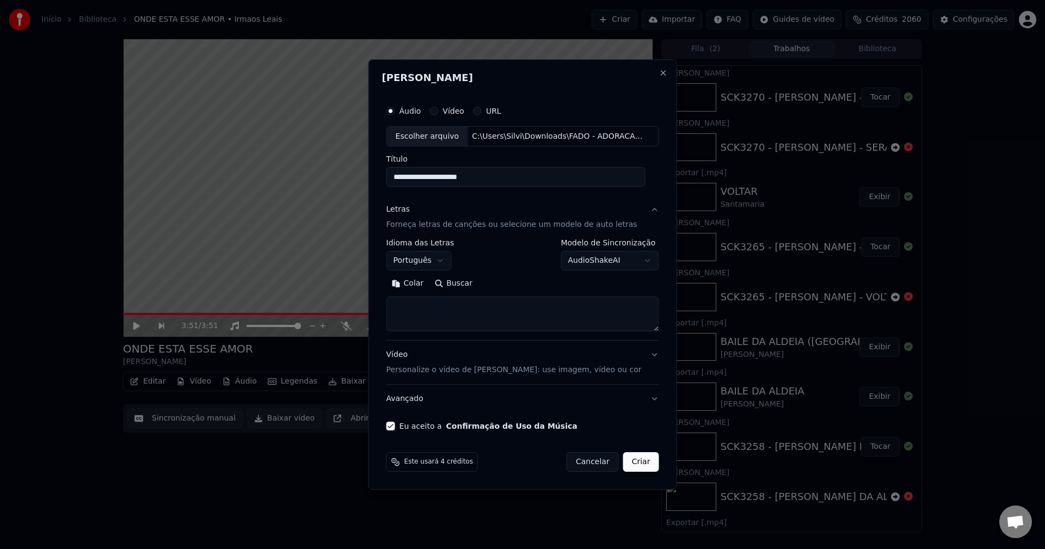
click at [415, 285] on button "Colar" at bounding box center [407, 283] width 43 height 17
type textarea "**********"
drag, startPoint x: 513, startPoint y: 179, endPoint x: 22, endPoint y: 106, distance: 495.8
click at [172, 138] on body "Início Biblioteca ONDE ESTA ESSE AMOR • Irmaos Leais Criar Importar FAQ Guides …" at bounding box center [522, 274] width 1045 height 549
paste input "**********"
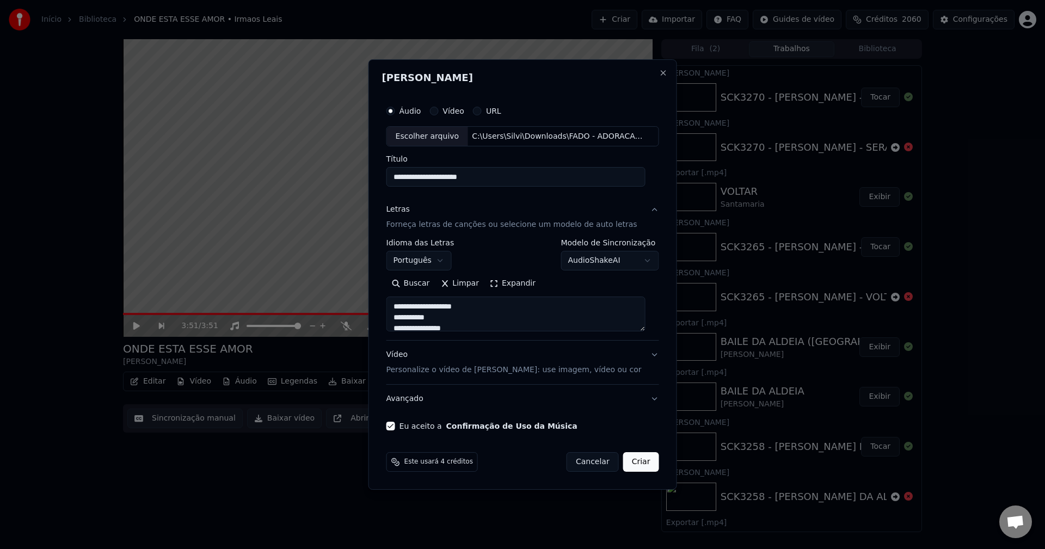
type input "**********"
type textarea "**********"
type input "**********"
click at [641, 460] on button "Criar" at bounding box center [641, 462] width 36 height 20
type textarea "**********"
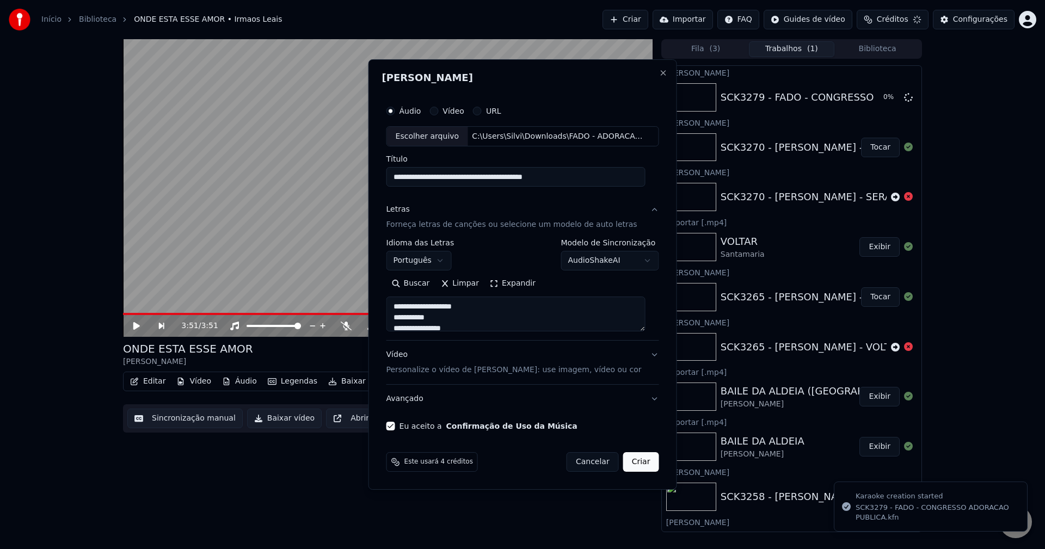
select select "**********"
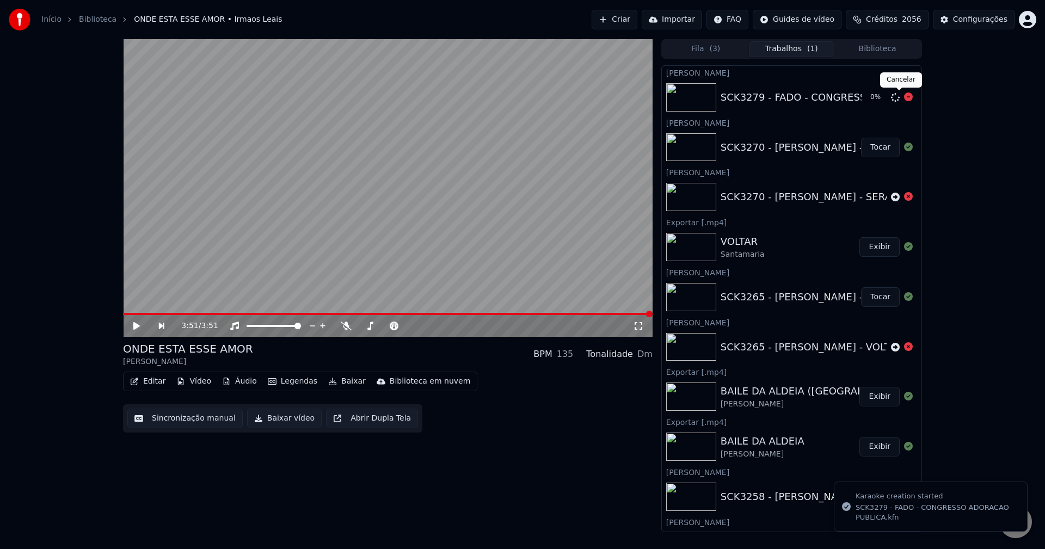
click at [783, 99] on icon at bounding box center [908, 97] width 9 height 9
click at [783, 97] on icon at bounding box center [895, 97] width 9 height 9
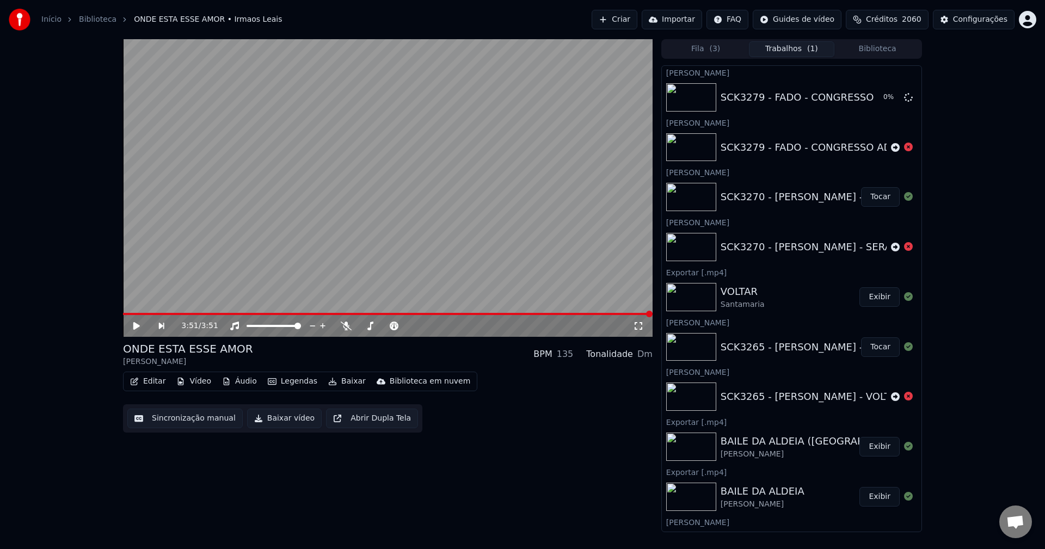
click at [783, 204] on button "Tocar" at bounding box center [880, 197] width 39 height 20
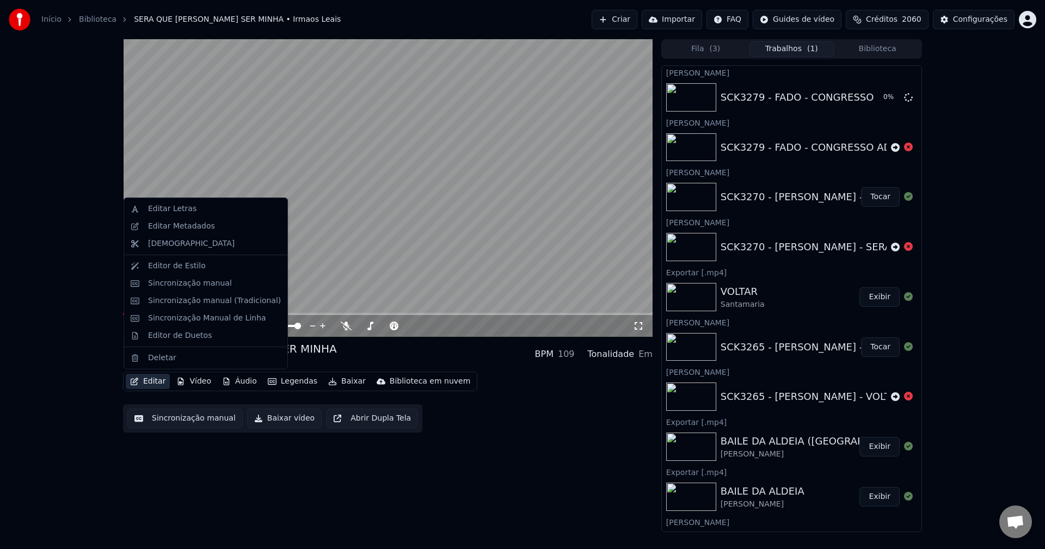
click at [143, 381] on button "Editar" at bounding box center [148, 381] width 44 height 15
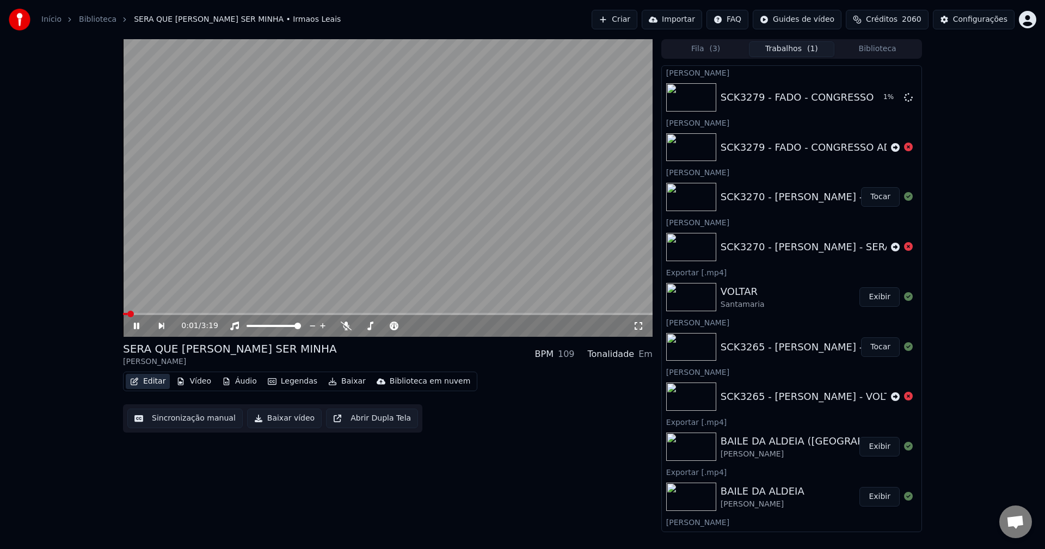
click at [143, 381] on button "Editar" at bounding box center [148, 381] width 44 height 15
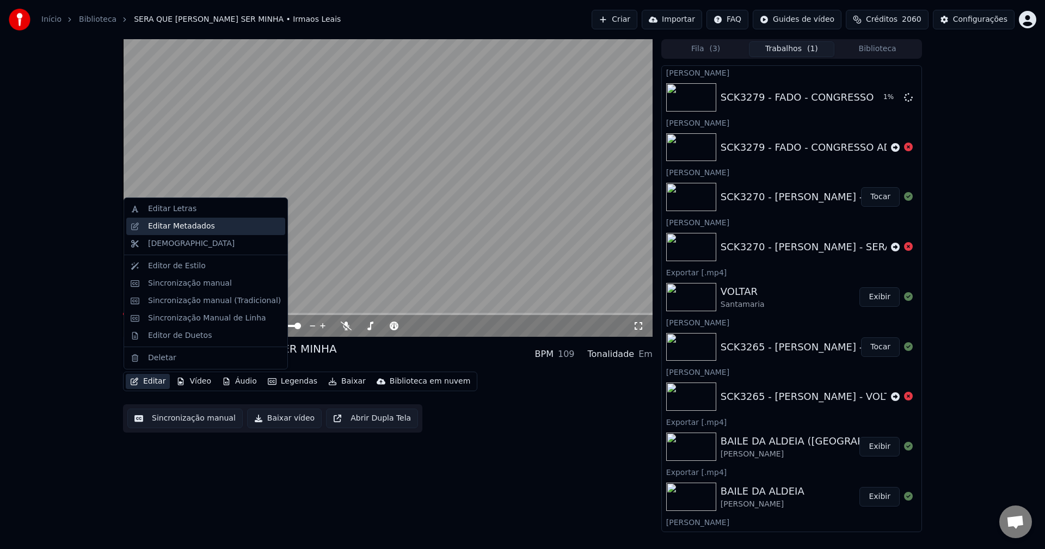
click at [196, 229] on div "Editar Metadados" at bounding box center [181, 226] width 67 height 11
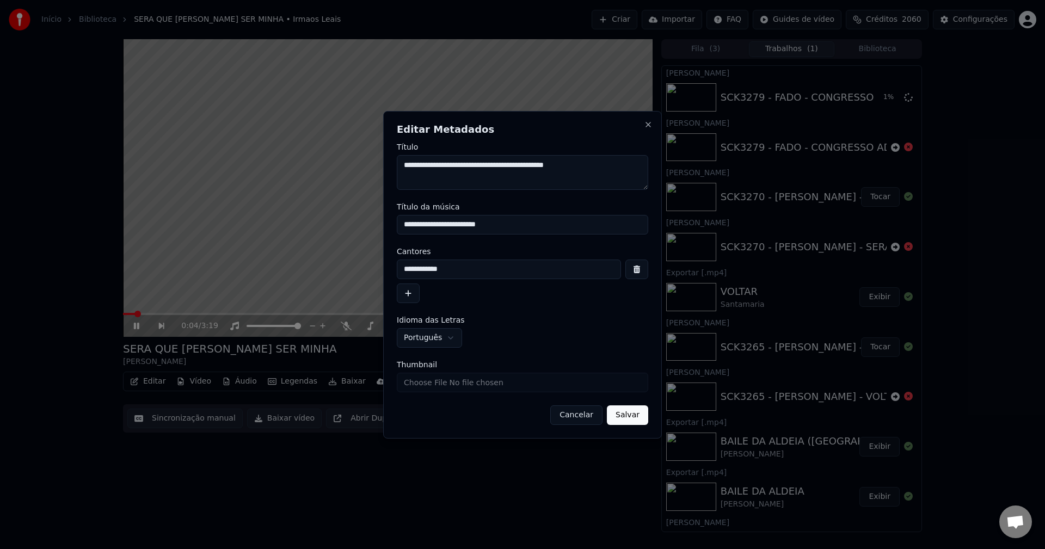
click at [460, 377] on input "Thumbnail" at bounding box center [522, 383] width 251 height 20
type input "**********"
click at [636, 416] on button "Salvar" at bounding box center [627, 416] width 41 height 20
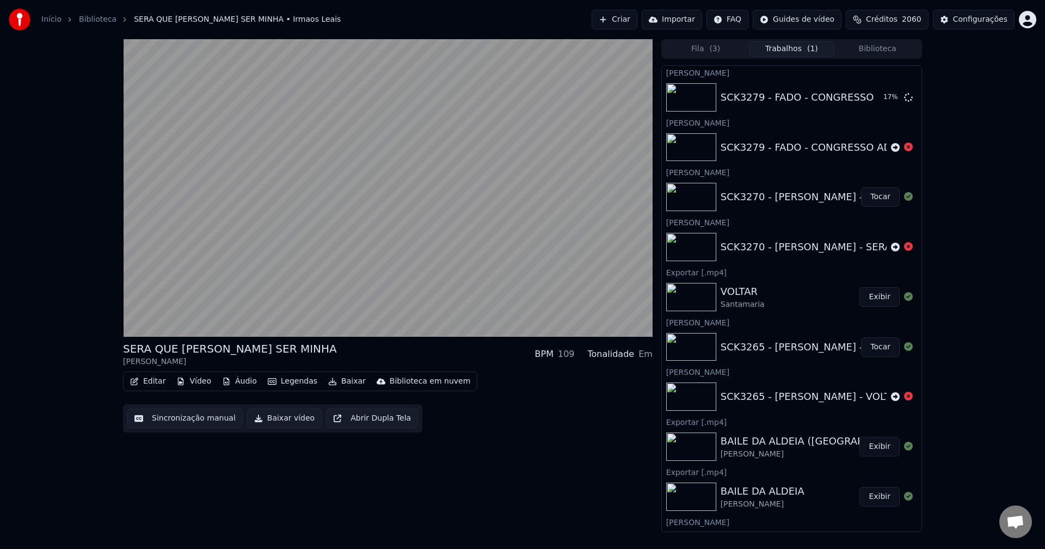
click at [168, 425] on button "Sincronização manual" at bounding box center [184, 419] width 115 height 20
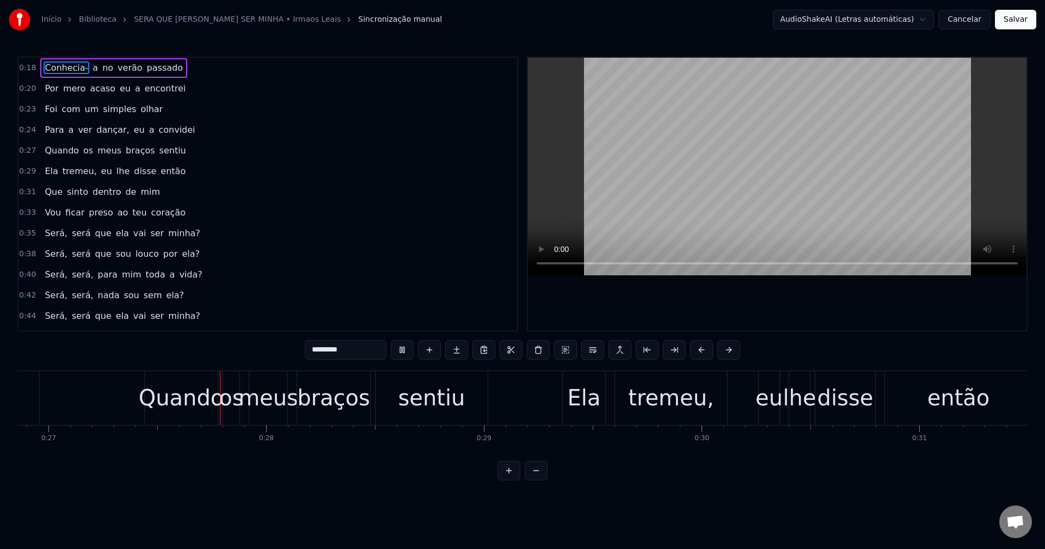
scroll to position [0, 5850]
click at [81, 128] on span "ver" at bounding box center [85, 130] width 16 height 13
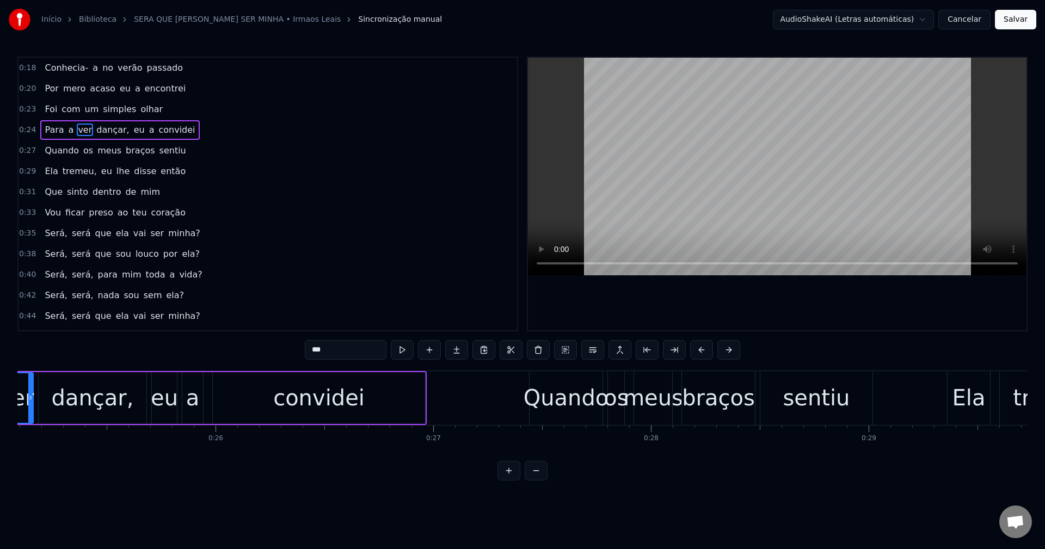
scroll to position [0, 5389]
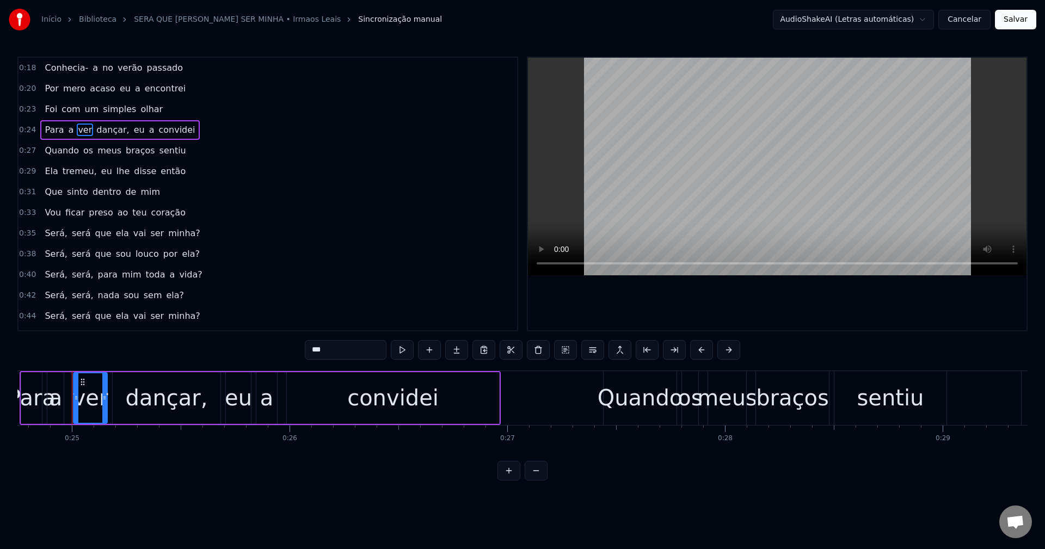
drag, startPoint x: 367, startPoint y: 350, endPoint x: 154, endPoint y: 356, distance: 212.9
click at [165, 355] on div "0:18 Conhecia- a no verão passado 0:20 Por mero acaso eu a encontrei 0:23 Foi c…" at bounding box center [522, 269] width 1010 height 424
type input "*"
click at [58, 413] on div "a" at bounding box center [56, 398] width 14 height 33
type input "*"
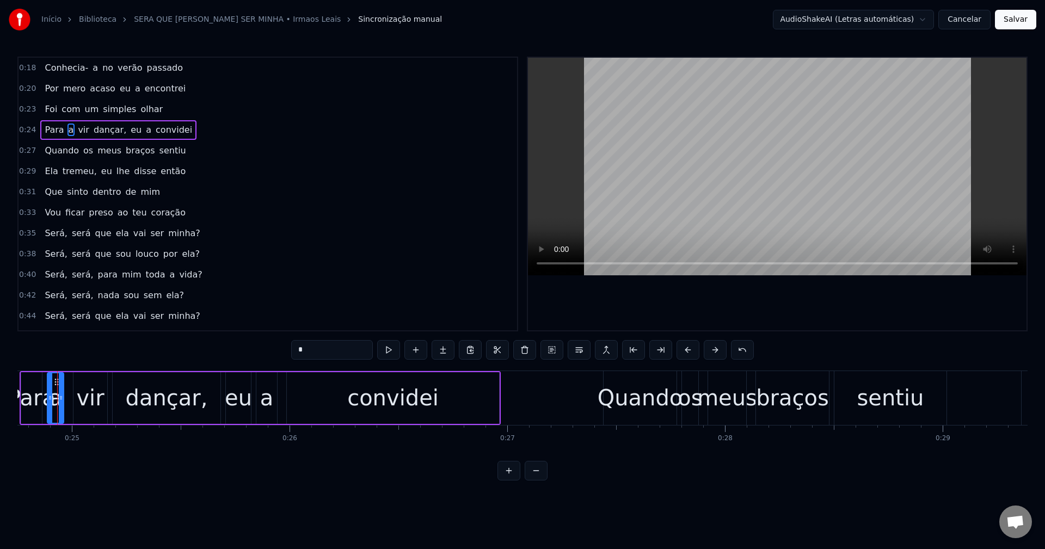
scroll to position [0, 5374]
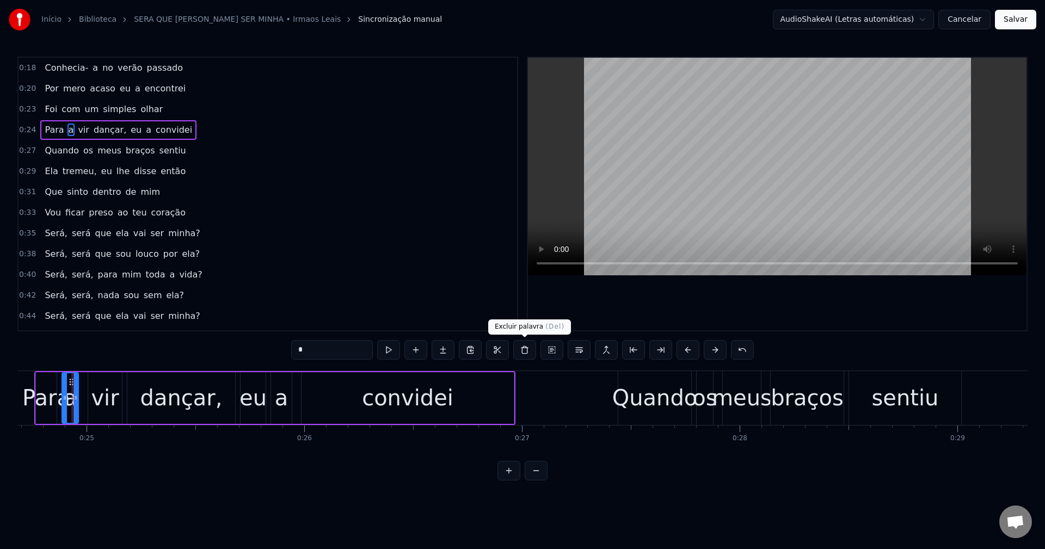
click at [520, 350] on button at bounding box center [524, 350] width 23 height 20
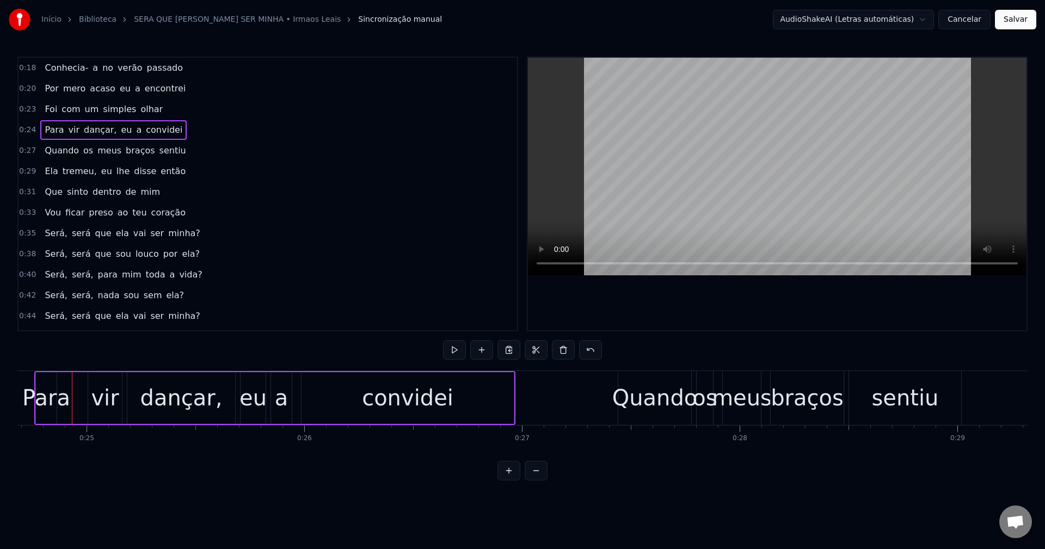
click at [101, 405] on div "vir" at bounding box center [105, 398] width 28 height 33
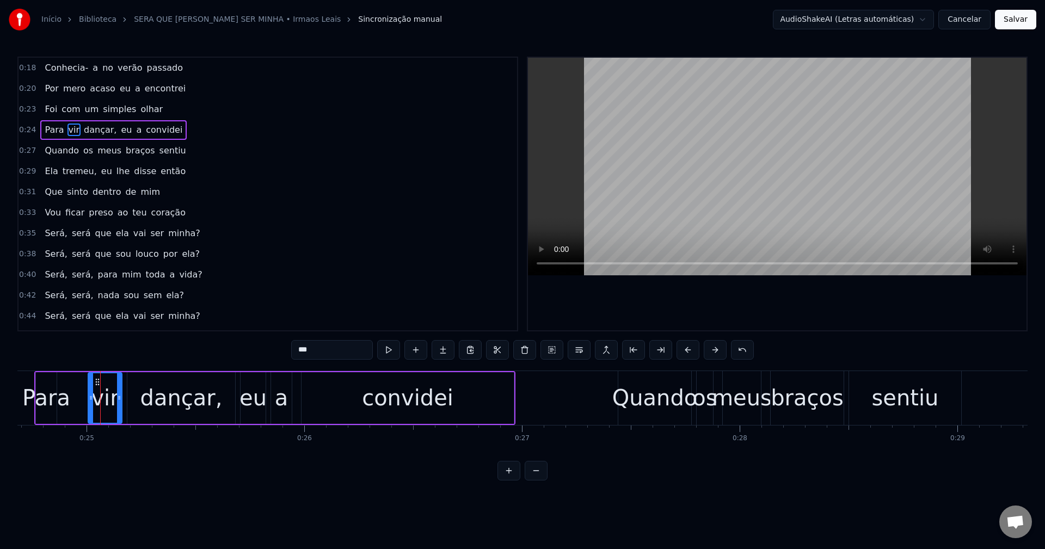
click at [87, 398] on div "Para vir dançar, eu a convidei" at bounding box center [274, 398] width 481 height 54
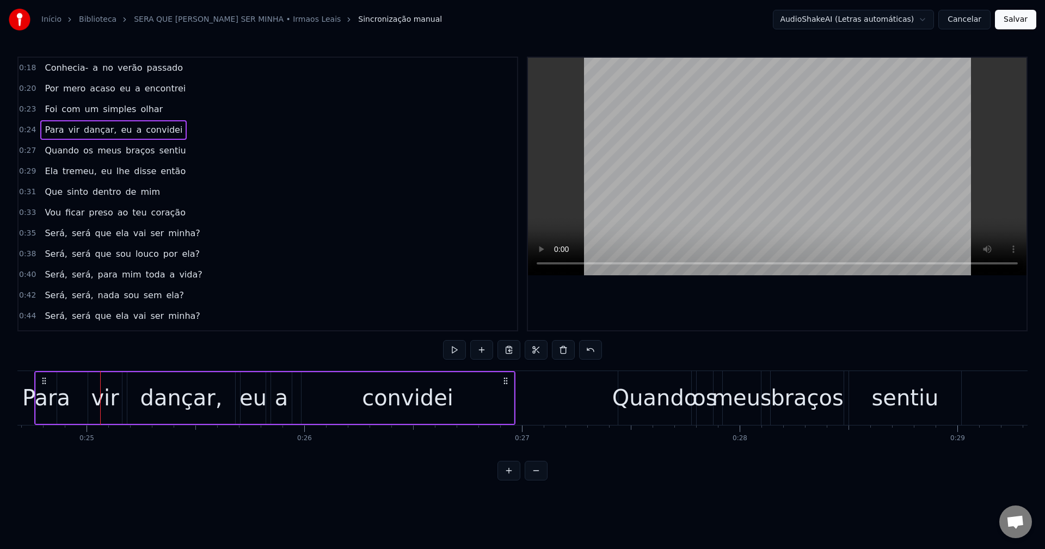
click at [50, 395] on div "Para" at bounding box center [46, 398] width 48 height 33
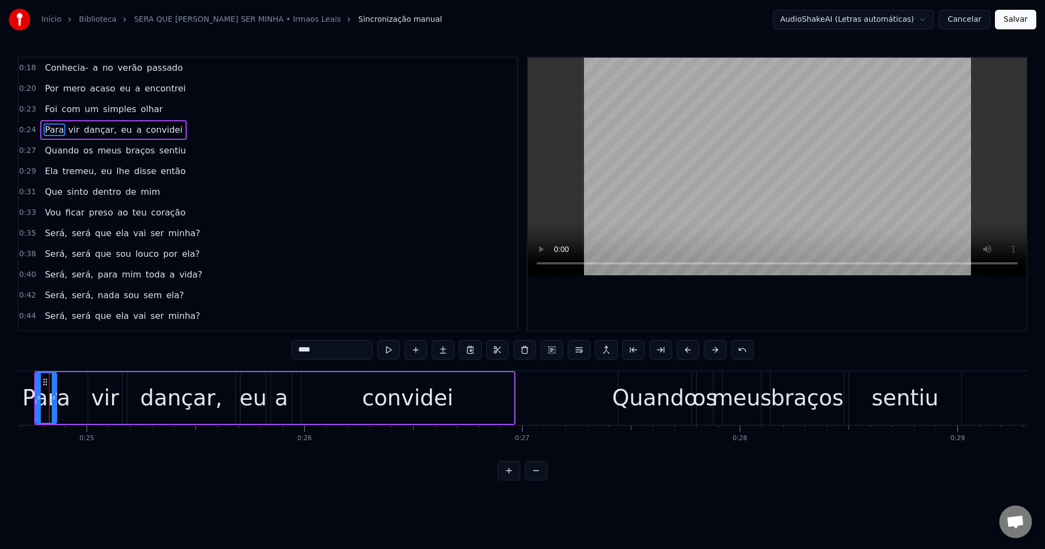
scroll to position [0, 5351]
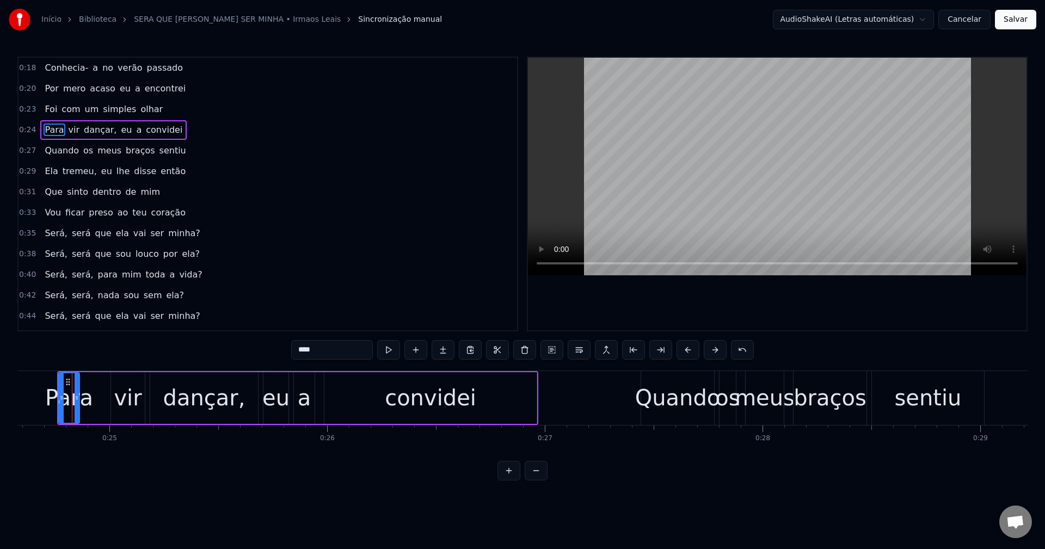
click at [75, 398] on icon at bounding box center [77, 398] width 4 height 9
drag, startPoint x: 75, startPoint y: 401, endPoint x: 94, endPoint y: 401, distance: 18.5
click at [94, 401] on icon at bounding box center [95, 398] width 4 height 9
click at [127, 400] on div "vir" at bounding box center [128, 398] width 28 height 33
click at [110, 397] on div "vir" at bounding box center [127, 398] width 35 height 52
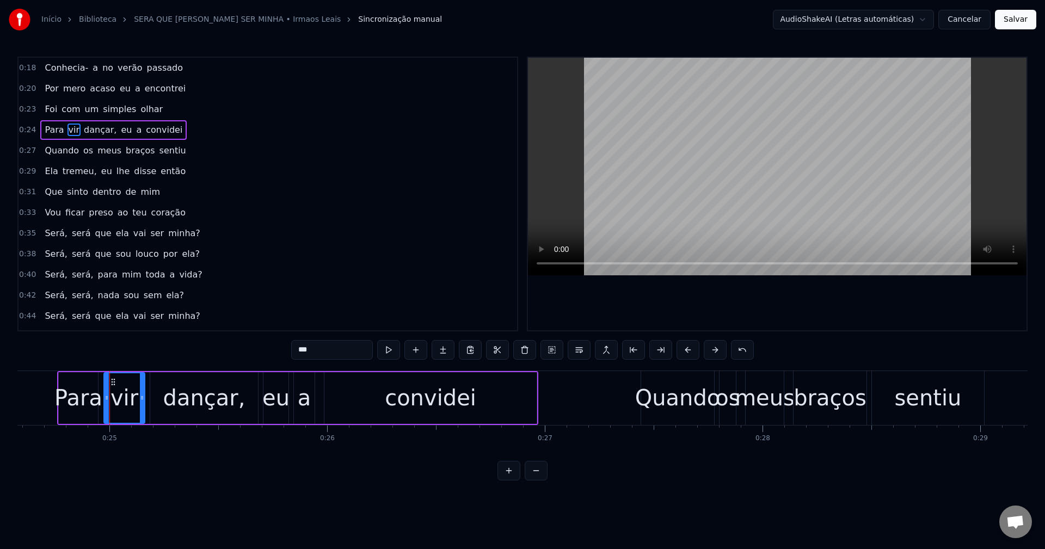
drag, startPoint x: 114, startPoint y: 397, endPoint x: 107, endPoint y: 397, distance: 7.1
click at [107, 397] on icon at bounding box center [107, 398] width 4 height 9
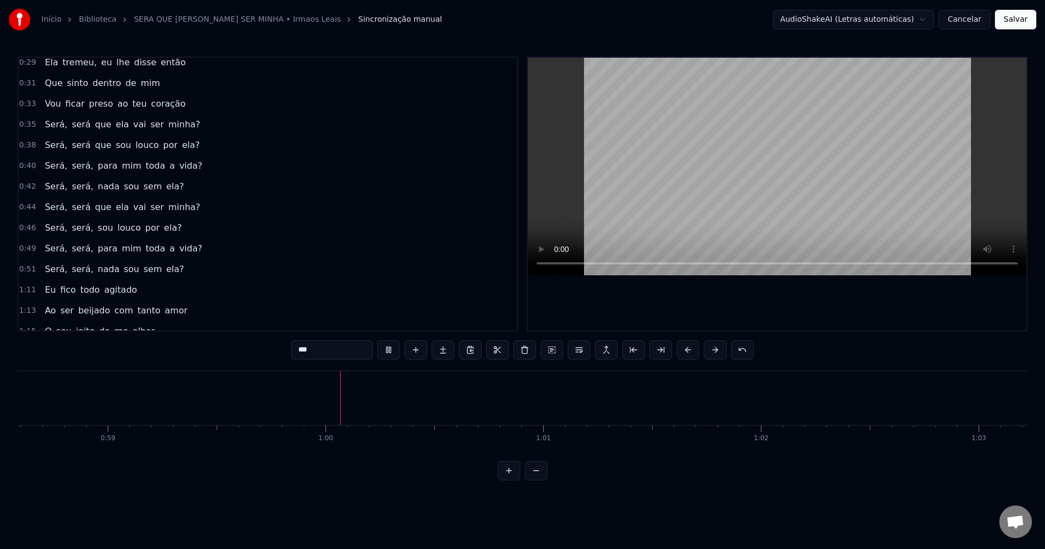
scroll to position [163, 0]
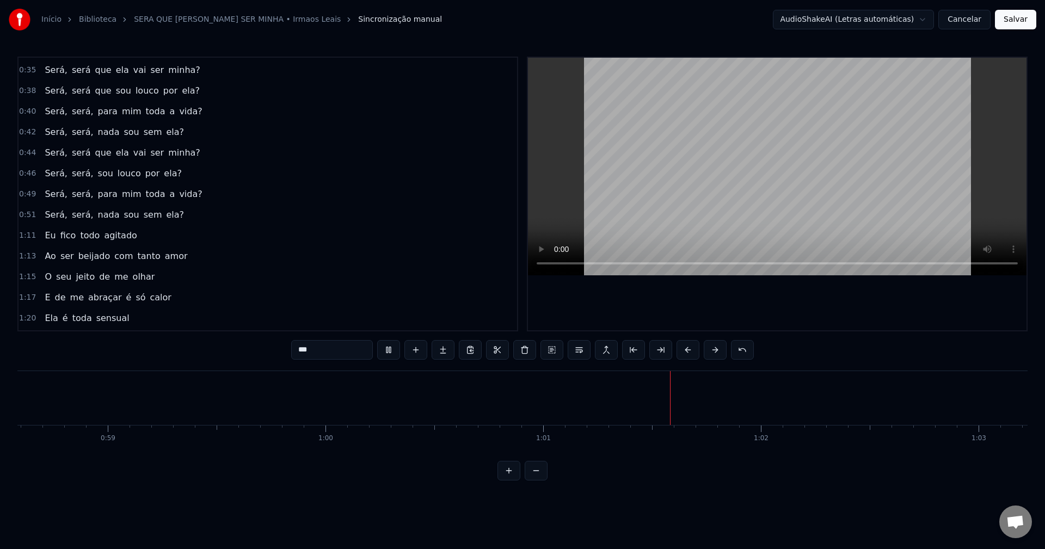
click at [48, 232] on span "Eu" at bounding box center [50, 235] width 13 height 13
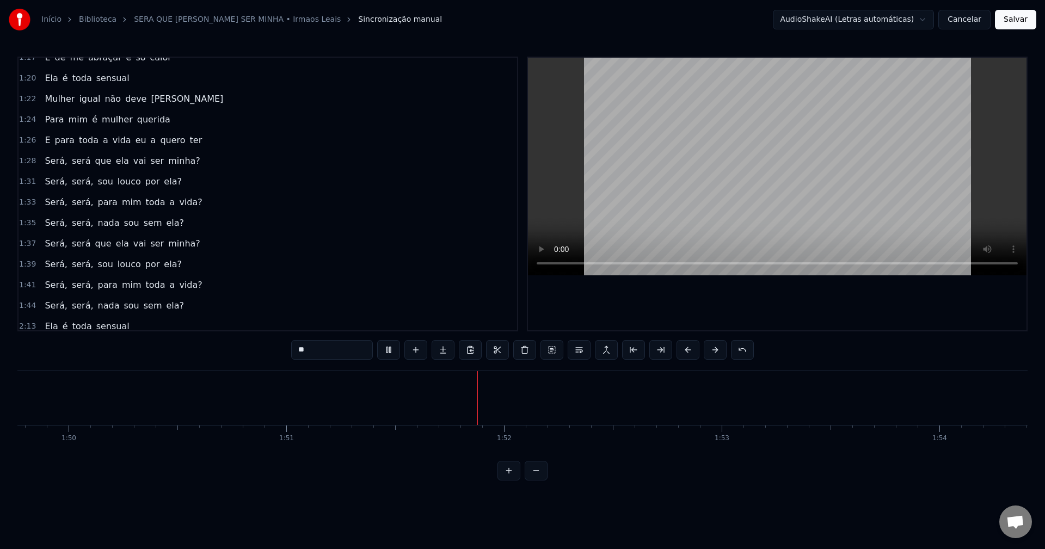
scroll to position [435, 0]
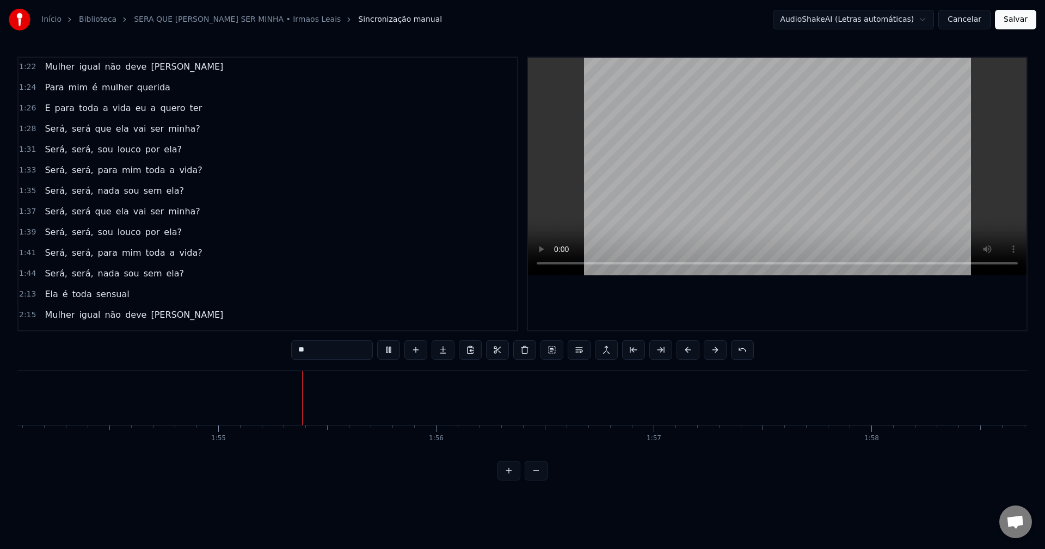
click at [51, 293] on span "Ela" at bounding box center [51, 294] width 15 height 13
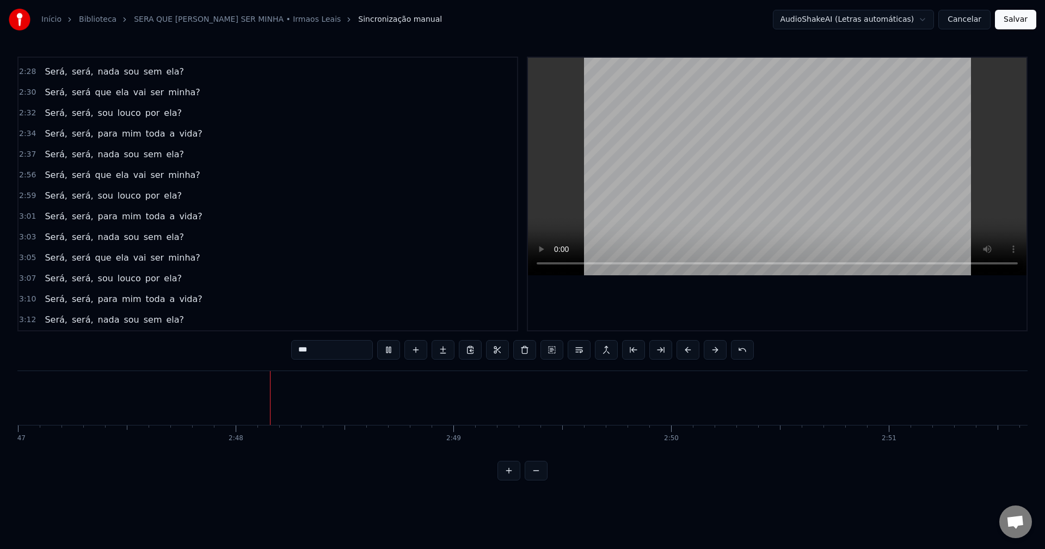
scroll to position [0, 36389]
click at [51, 179] on span "Será," at bounding box center [56, 175] width 24 height 13
type input "*****"
click at [783, 23] on button "Salvar" at bounding box center [1015, 20] width 41 height 20
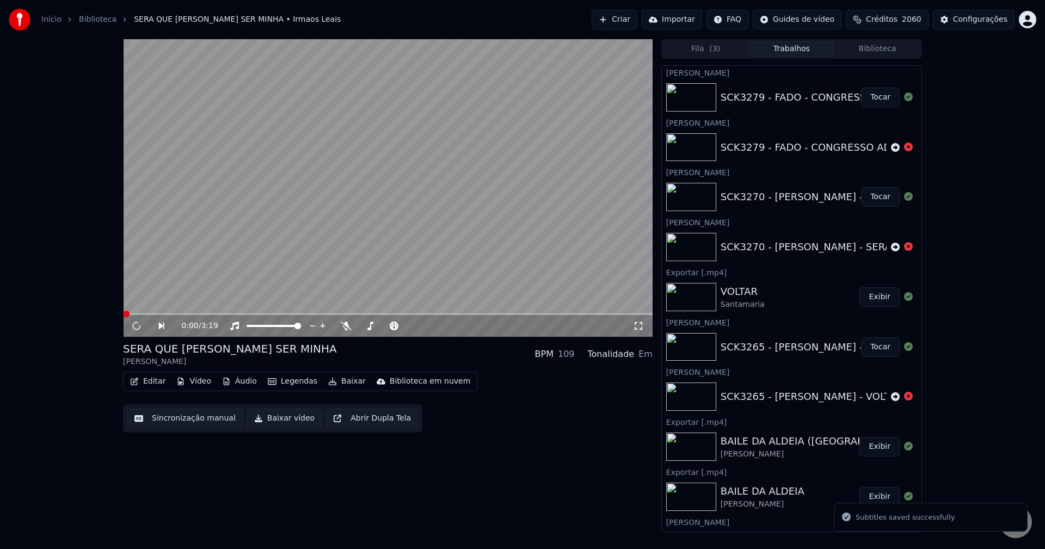
click at [270, 417] on button "Baixar vídeo" at bounding box center [284, 419] width 75 height 20
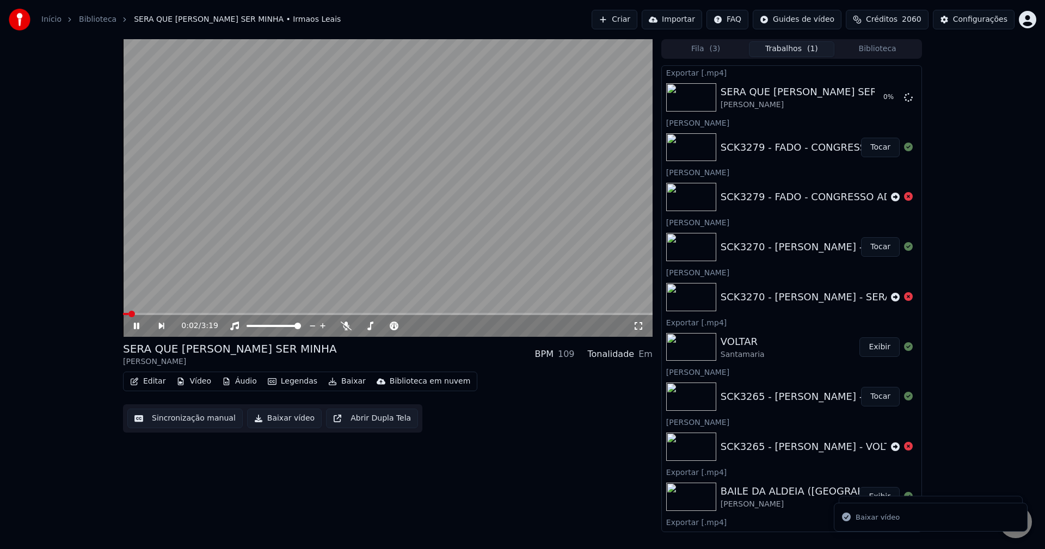
click at [783, 151] on button "Tocar" at bounding box center [880, 148] width 39 height 20
click at [161, 377] on button "Editar" at bounding box center [148, 381] width 44 height 15
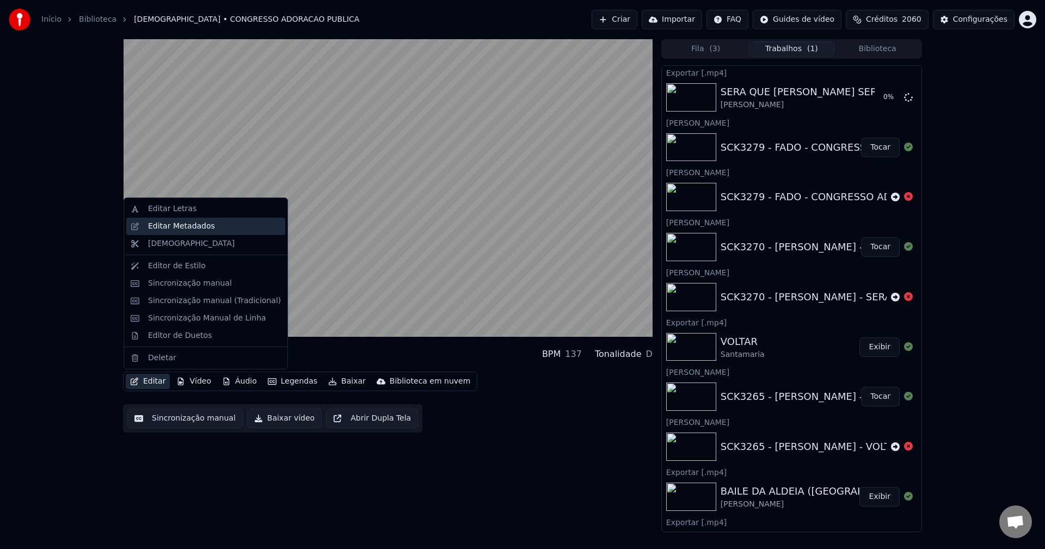
click at [209, 230] on div "Editar Metadados" at bounding box center [214, 226] width 133 height 11
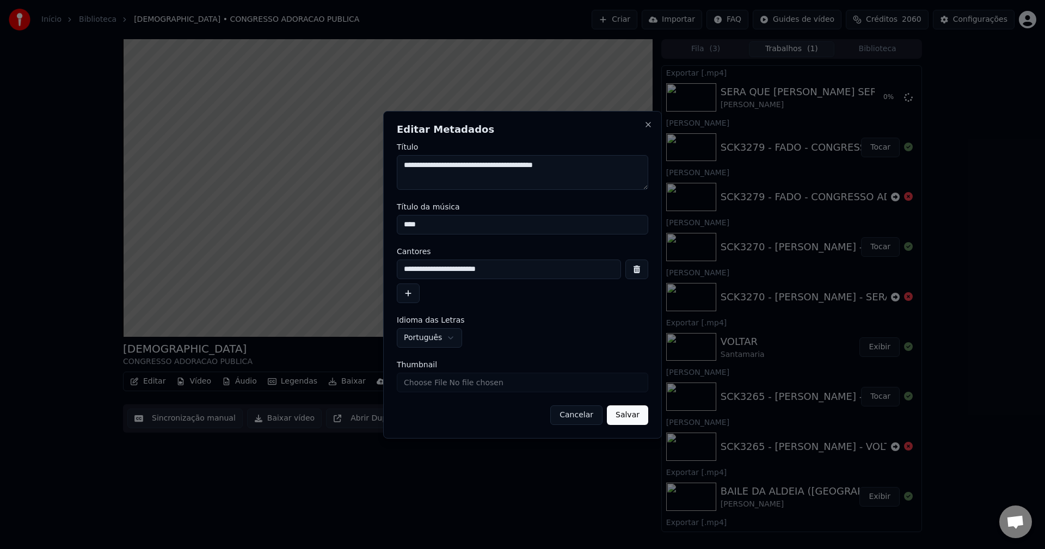
click at [430, 383] on input "Thumbnail" at bounding box center [522, 383] width 251 height 20
type input "**********"
click at [640, 418] on button "Salvar" at bounding box center [627, 416] width 41 height 20
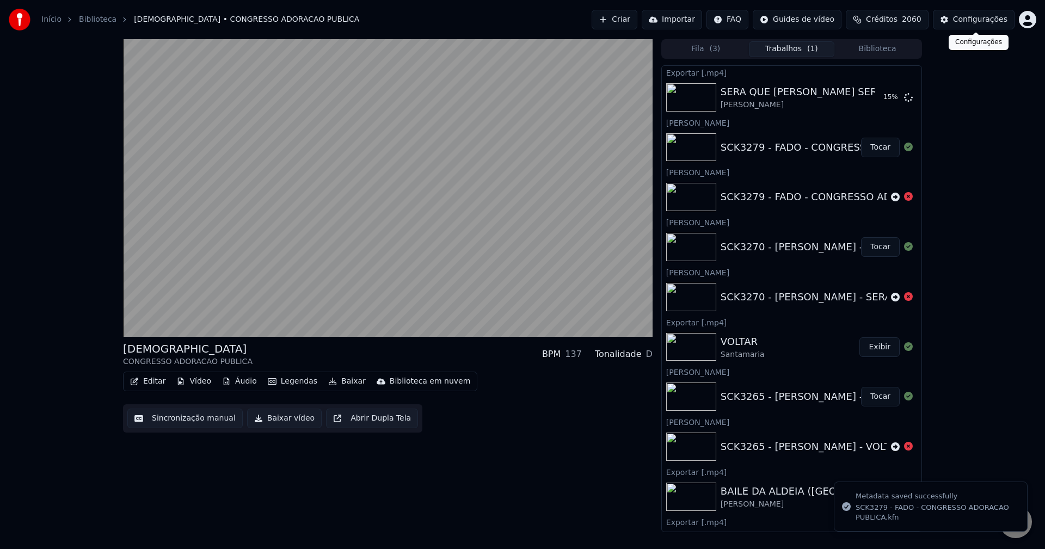
click at [783, 23] on div "Configurações" at bounding box center [980, 19] width 54 height 11
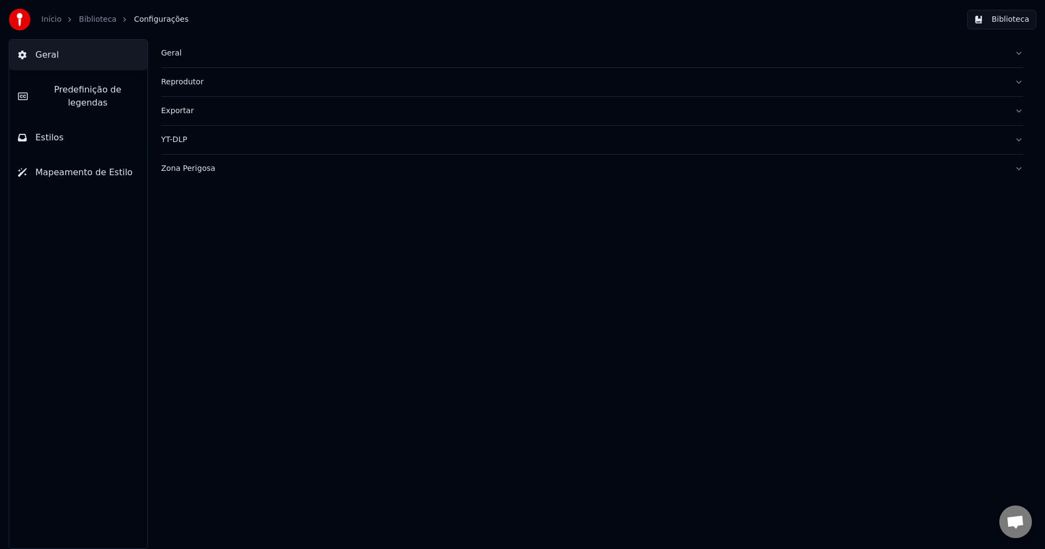
click at [783, 21] on button "Biblioteca" at bounding box center [1001, 20] width 69 height 20
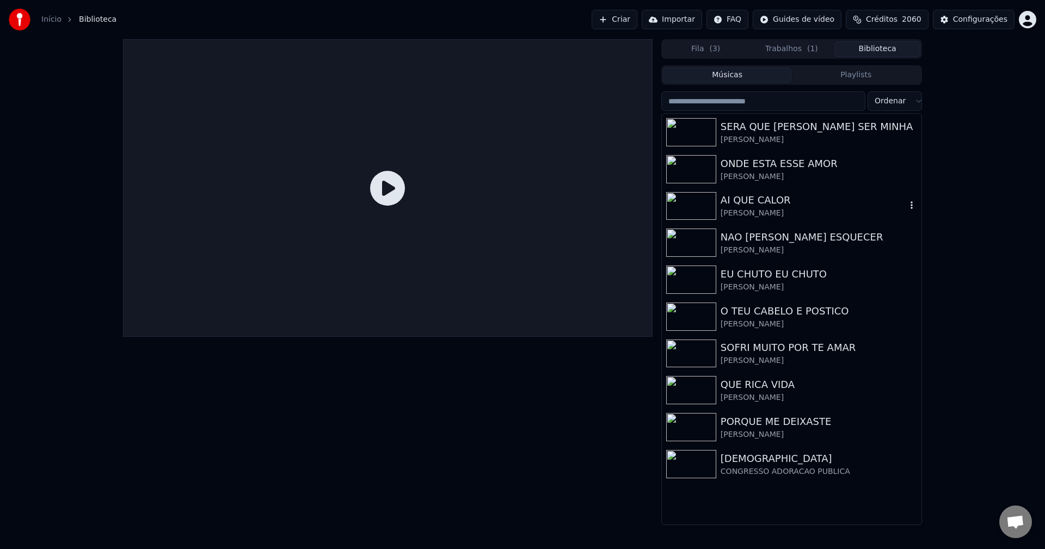
click at [679, 200] on img at bounding box center [691, 206] width 50 height 28
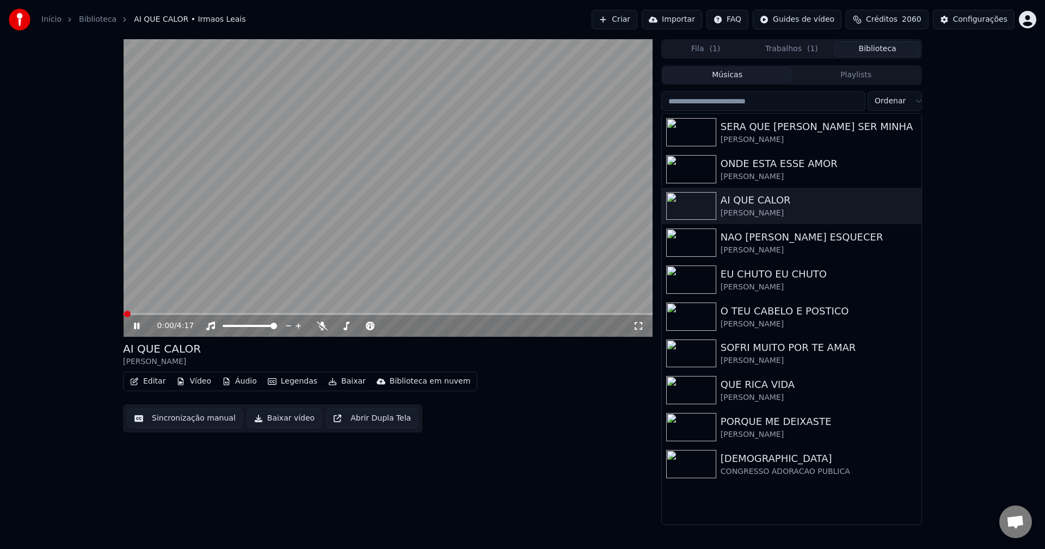
click at [167, 380] on button "Editar" at bounding box center [148, 381] width 44 height 15
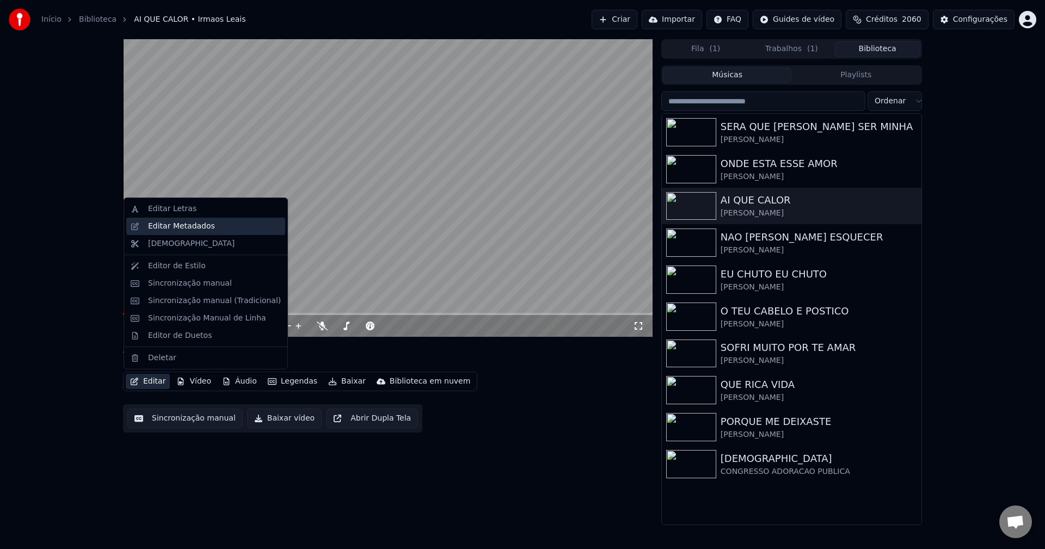
click at [207, 227] on div "Editar Metadados" at bounding box center [181, 226] width 67 height 11
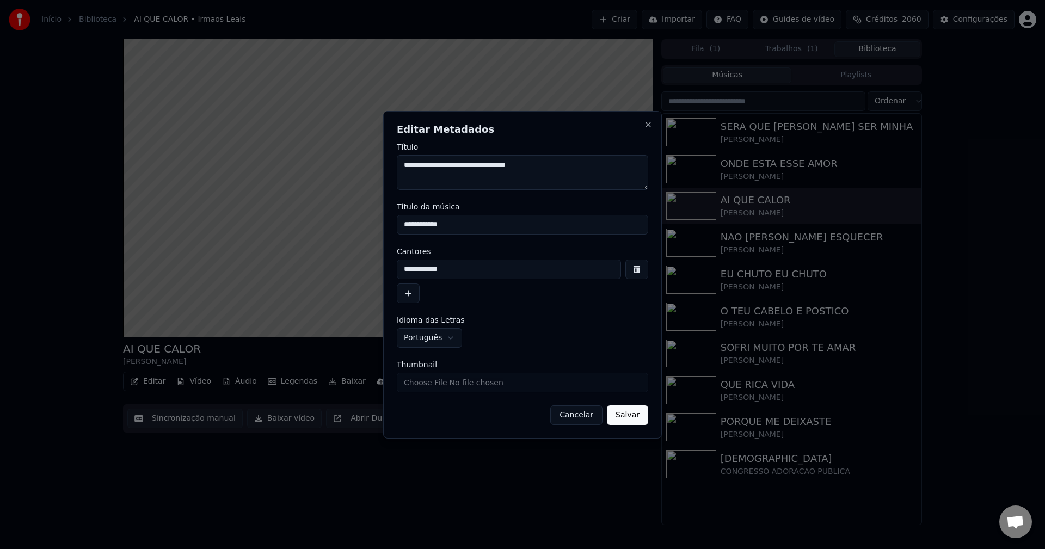
click at [450, 375] on input "Thumbnail" at bounding box center [522, 383] width 251 height 20
type input "**********"
click at [616, 425] on button "Salvar" at bounding box center [627, 416] width 41 height 20
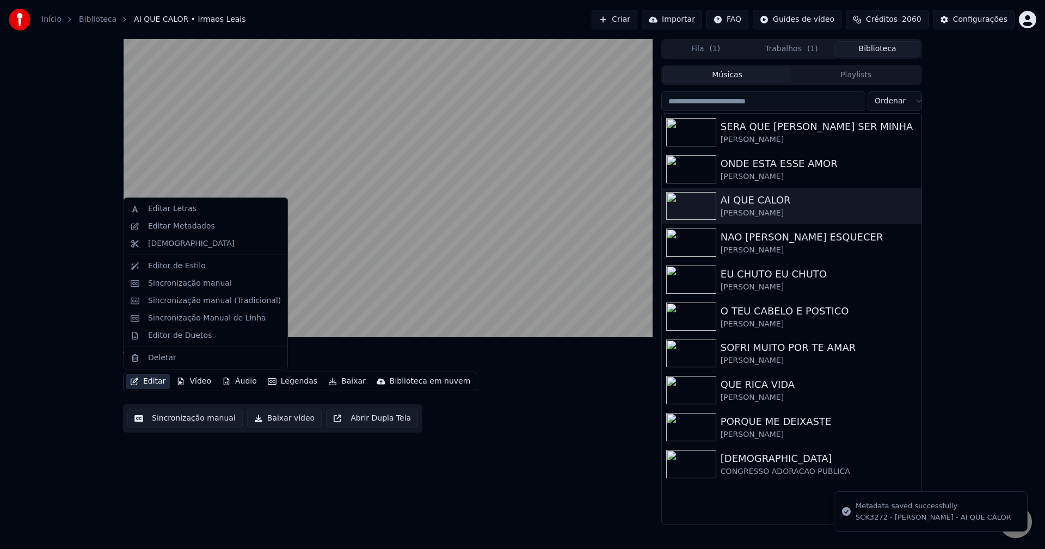
click at [151, 382] on button "Editar" at bounding box center [148, 381] width 44 height 15
click at [223, 229] on div "Editar Metadados" at bounding box center [214, 226] width 133 height 11
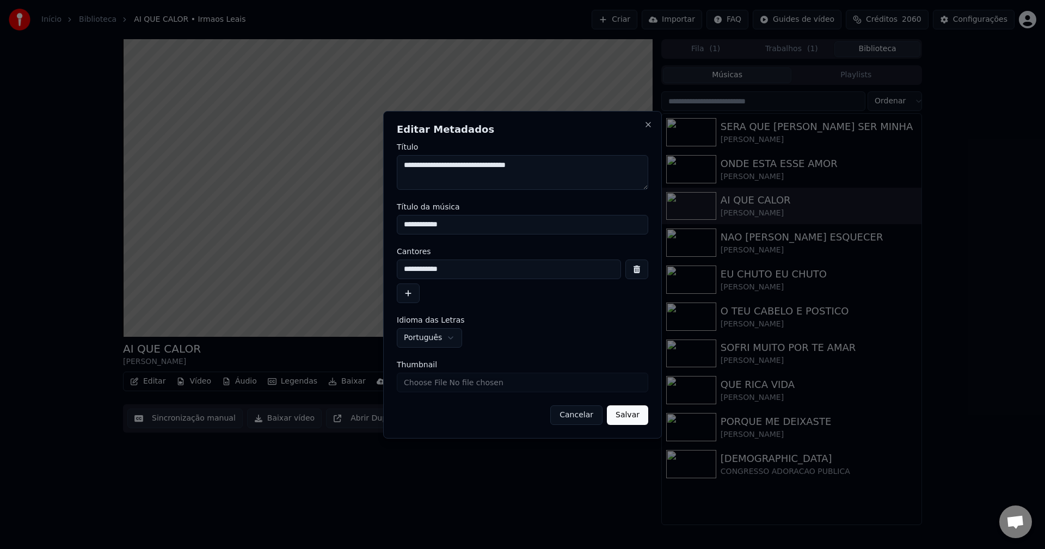
drag, startPoint x: 563, startPoint y: 410, endPoint x: 662, endPoint y: 299, distance: 149.2
click at [564, 407] on button "Cancelar" at bounding box center [576, 416] width 52 height 20
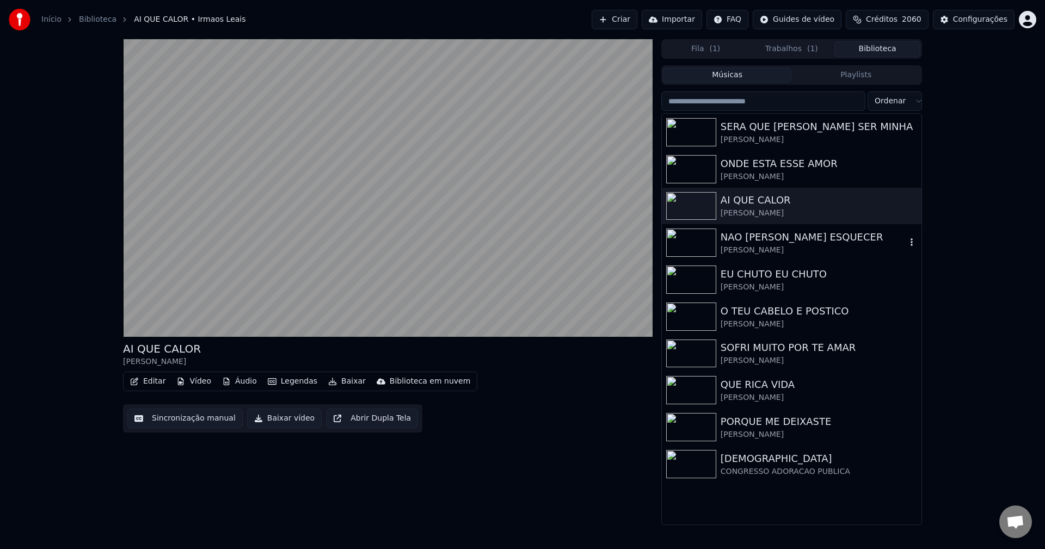
click at [702, 243] on img at bounding box center [691, 243] width 50 height 28
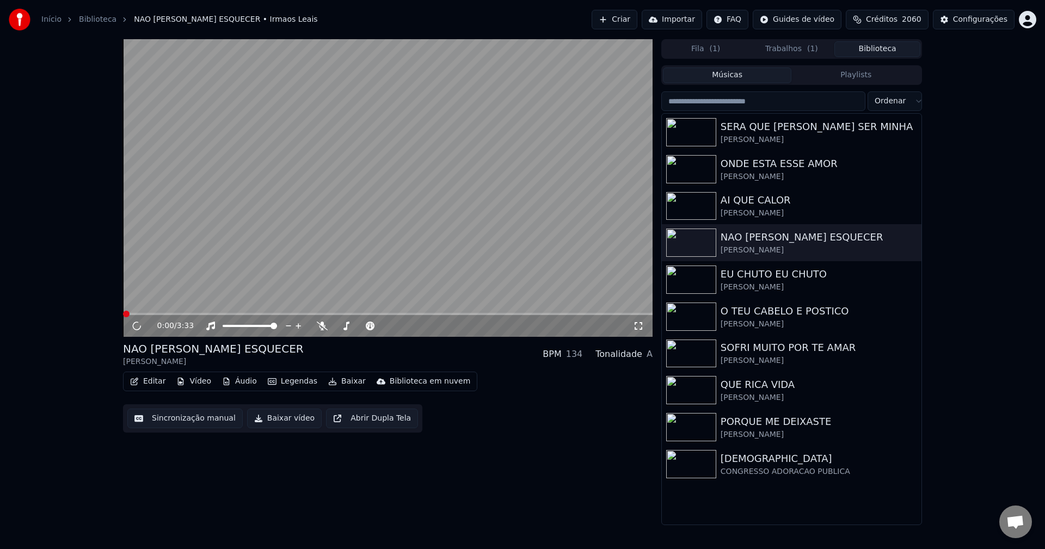
click at [147, 381] on button "Editar" at bounding box center [148, 381] width 44 height 15
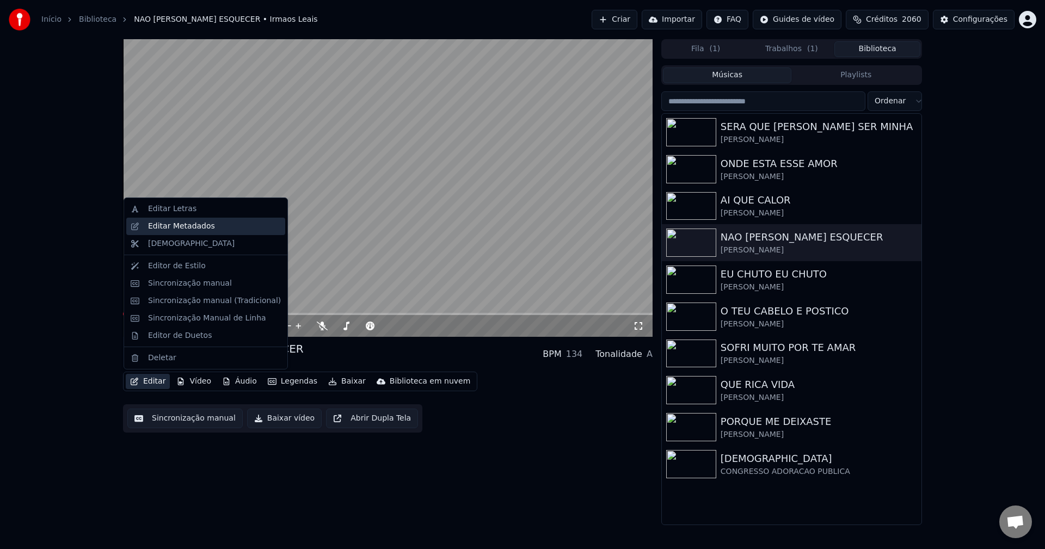
click at [230, 232] on div "Editar Metadados" at bounding box center [205, 226] width 159 height 17
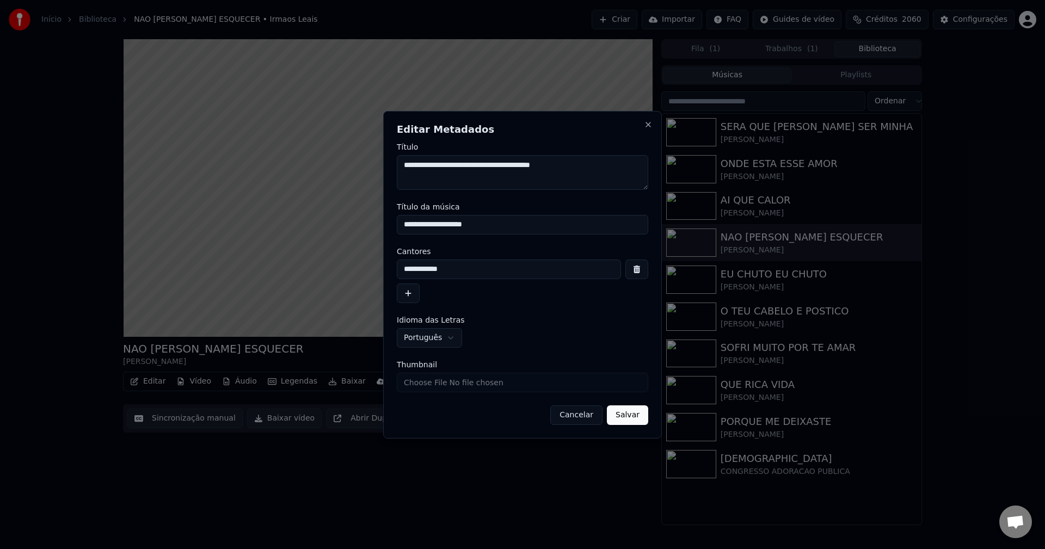
click at [494, 375] on input "Thumbnail" at bounding box center [522, 383] width 251 height 20
type input "**********"
click at [616, 423] on button "Salvar" at bounding box center [627, 416] width 41 height 20
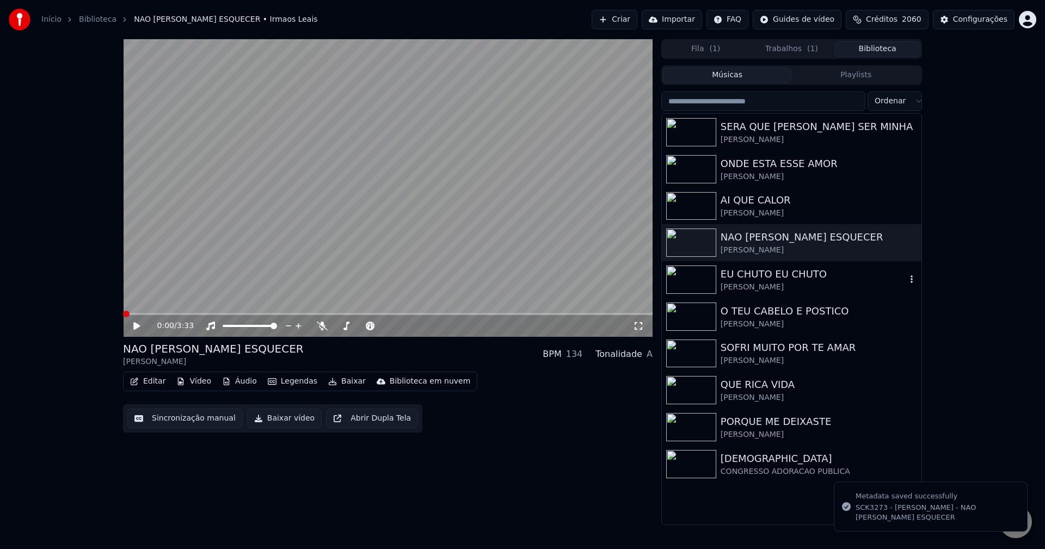
click at [678, 269] on img at bounding box center [691, 280] width 50 height 28
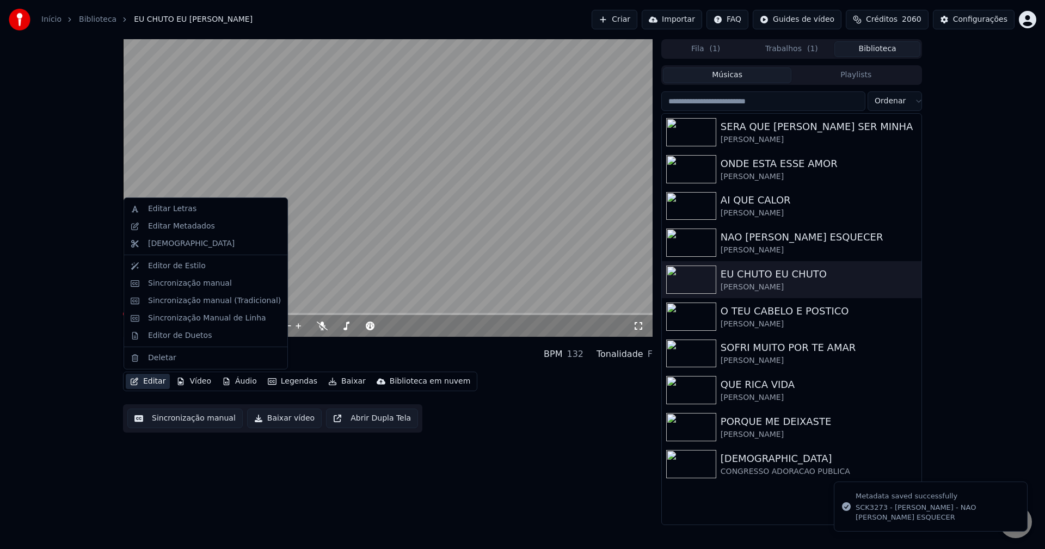
click at [152, 380] on button "Editar" at bounding box center [148, 381] width 44 height 15
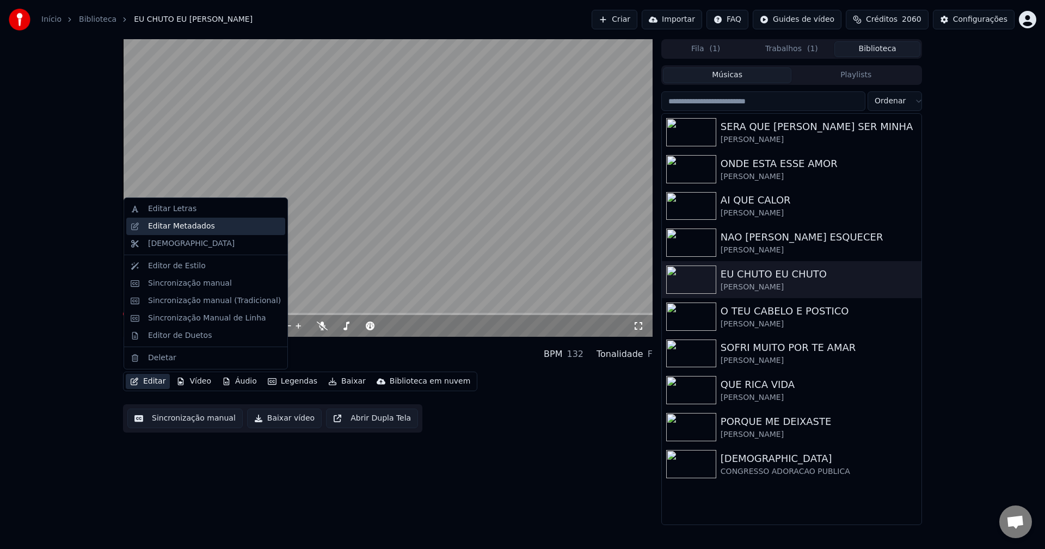
click at [218, 228] on div "Editar Metadados" at bounding box center [214, 226] width 133 height 11
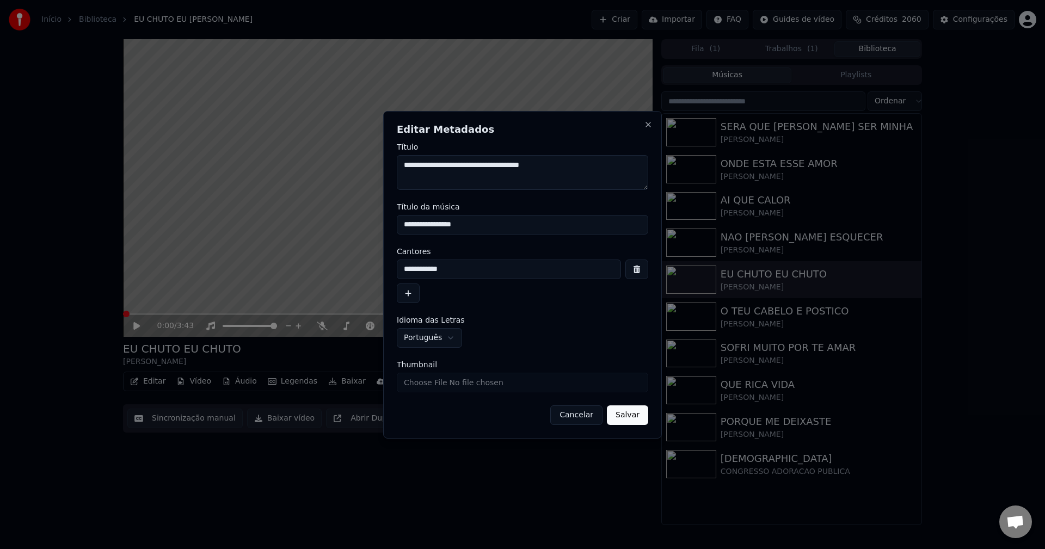
click at [431, 383] on input "Thumbnail" at bounding box center [522, 383] width 251 height 20
type input "**********"
click at [631, 418] on button "Salvar" at bounding box center [627, 416] width 41 height 20
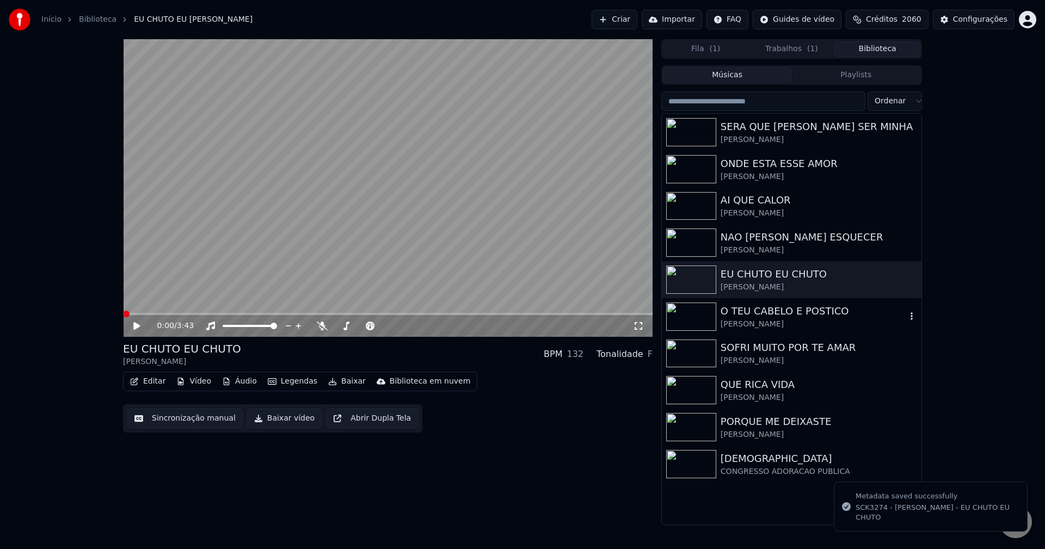
click at [691, 316] on img at bounding box center [691, 317] width 50 height 28
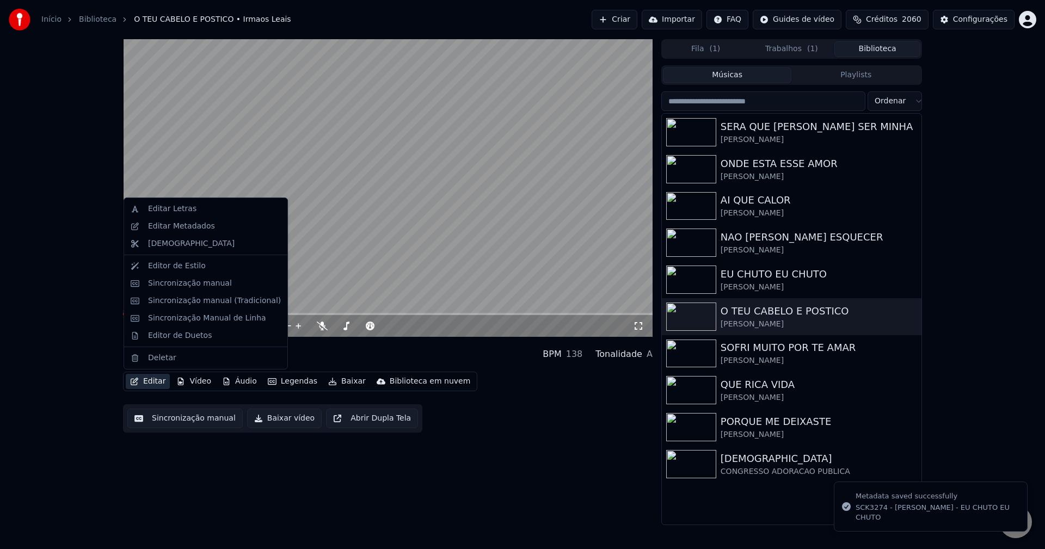
click at [155, 380] on button "Editar" at bounding box center [148, 381] width 44 height 15
click at [238, 229] on div "Editar Metadados" at bounding box center [214, 226] width 133 height 11
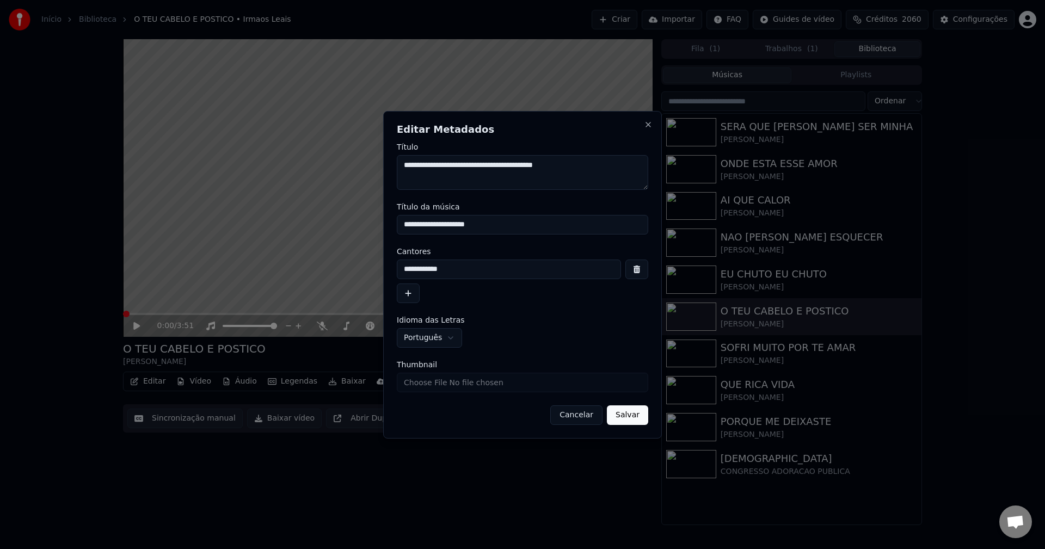
click at [533, 377] on input "Thumbnail" at bounding box center [522, 383] width 251 height 20
type input "**********"
click at [637, 417] on button "Salvar" at bounding box center [627, 416] width 41 height 20
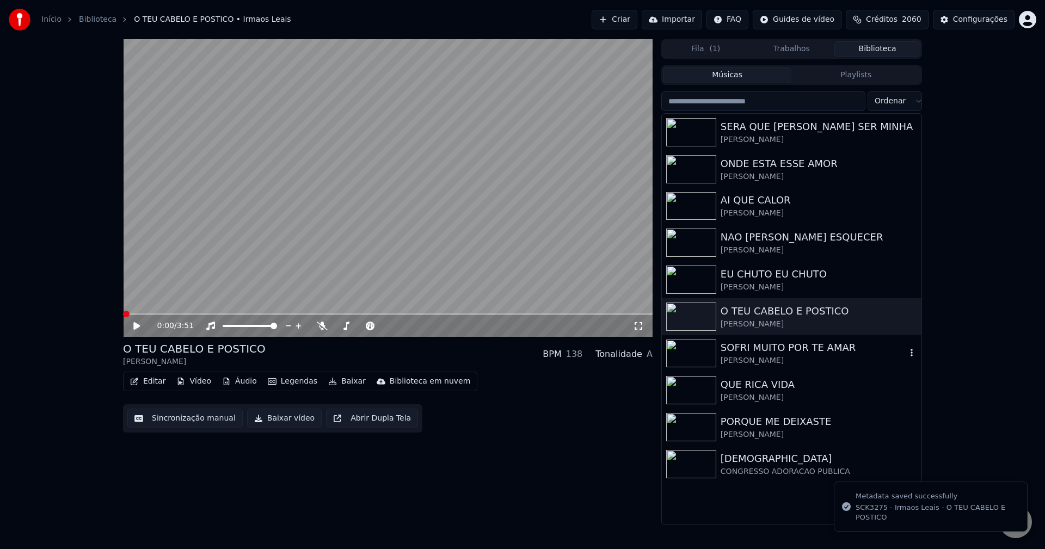
click at [678, 349] on img at bounding box center [691, 354] width 50 height 28
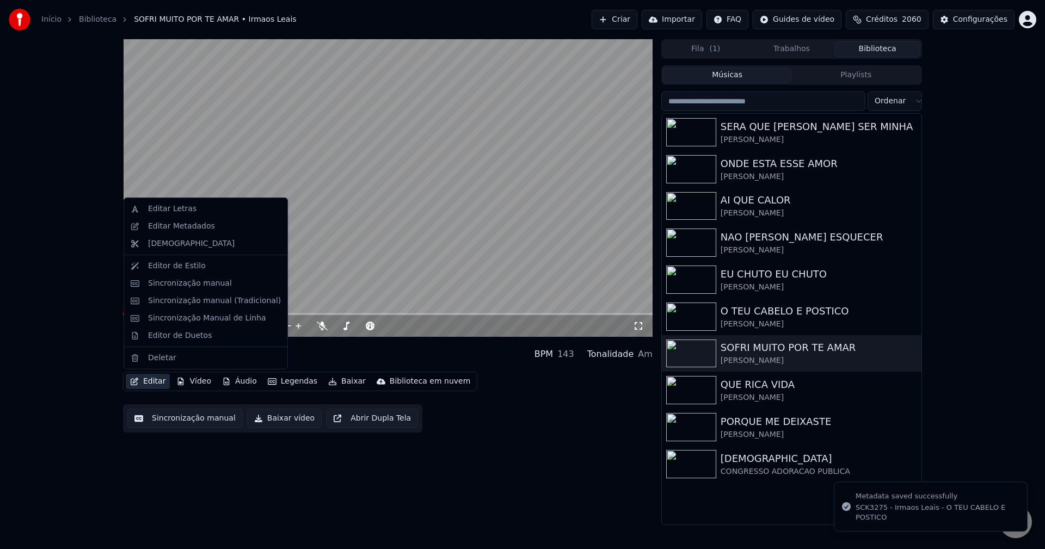
click at [150, 378] on button "Editar" at bounding box center [148, 381] width 44 height 15
click at [211, 229] on div "Editar Metadados" at bounding box center [214, 226] width 133 height 11
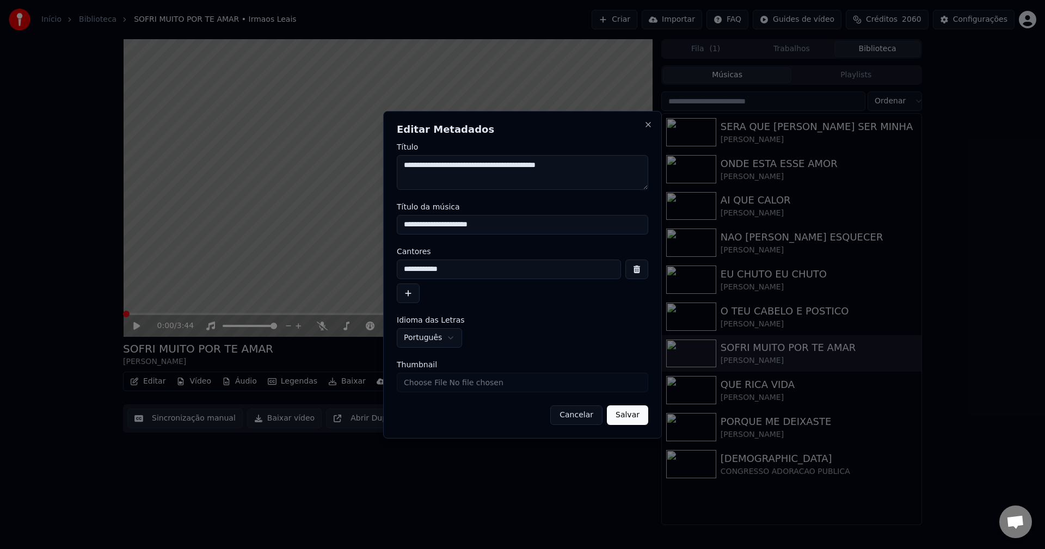
click at [447, 388] on input "Thumbnail" at bounding box center [522, 383] width 251 height 20
type input "**********"
click at [641, 415] on button "Salvar" at bounding box center [627, 416] width 41 height 20
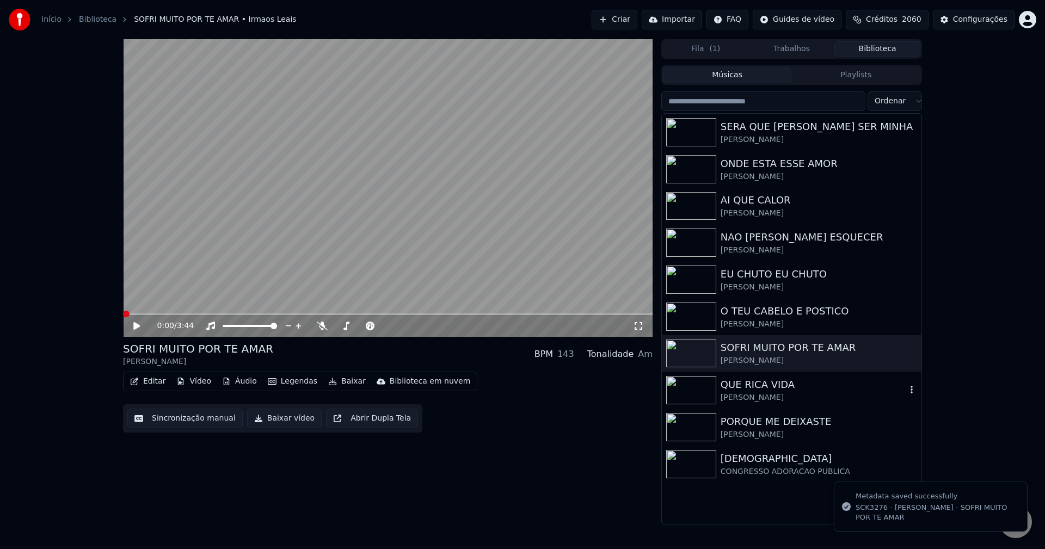
click at [717, 383] on div at bounding box center [693, 390] width 54 height 28
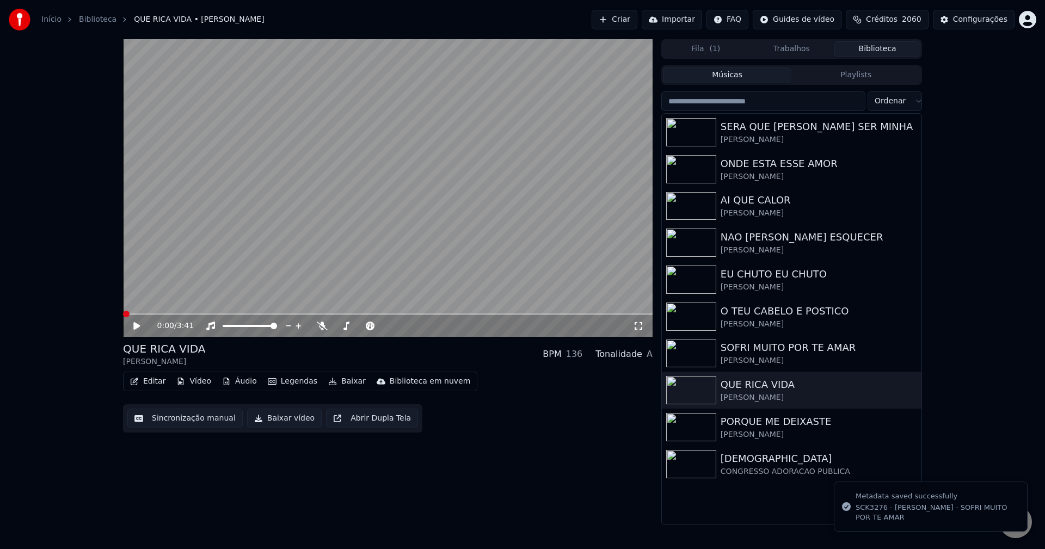
click at [151, 386] on button "Editar" at bounding box center [148, 381] width 44 height 15
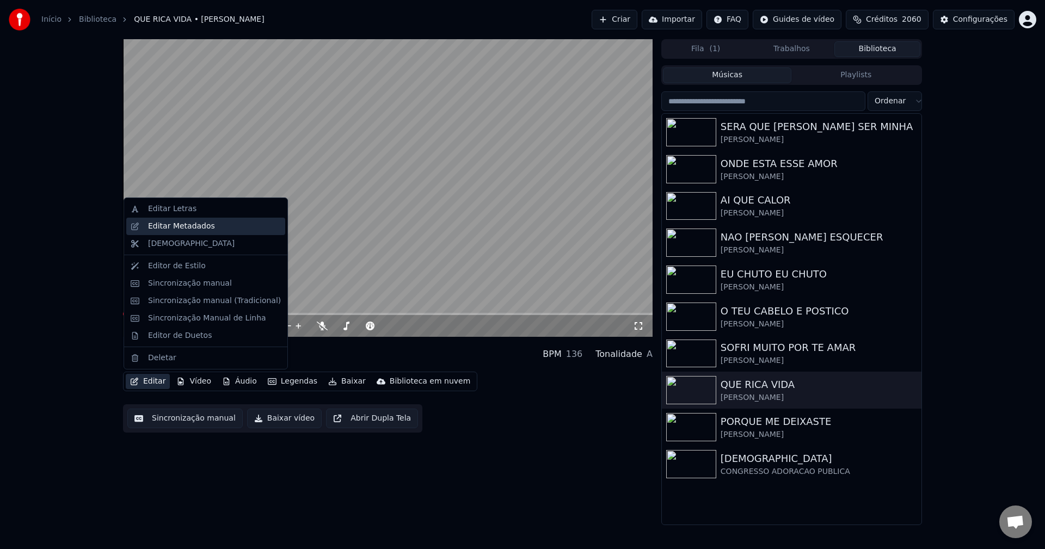
click at [202, 226] on div "Editar Metadados" at bounding box center [181, 226] width 67 height 11
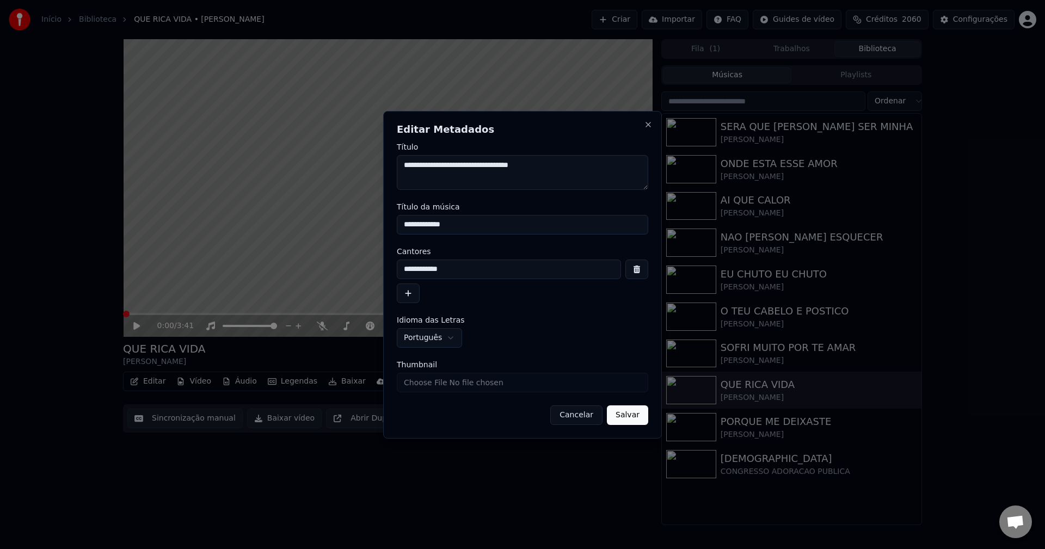
click at [484, 378] on input "Thumbnail" at bounding box center [522, 383] width 251 height 20
type input "**********"
click at [622, 404] on form "**********" at bounding box center [522, 284] width 251 height 282
click at [628, 412] on button "Salvar" at bounding box center [627, 416] width 41 height 20
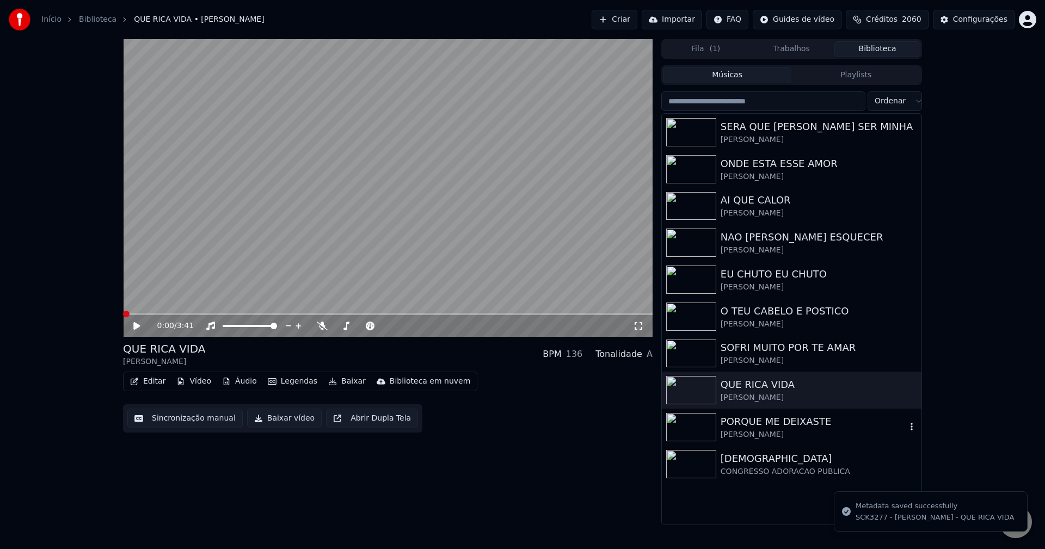
click at [696, 432] on img at bounding box center [691, 427] width 50 height 28
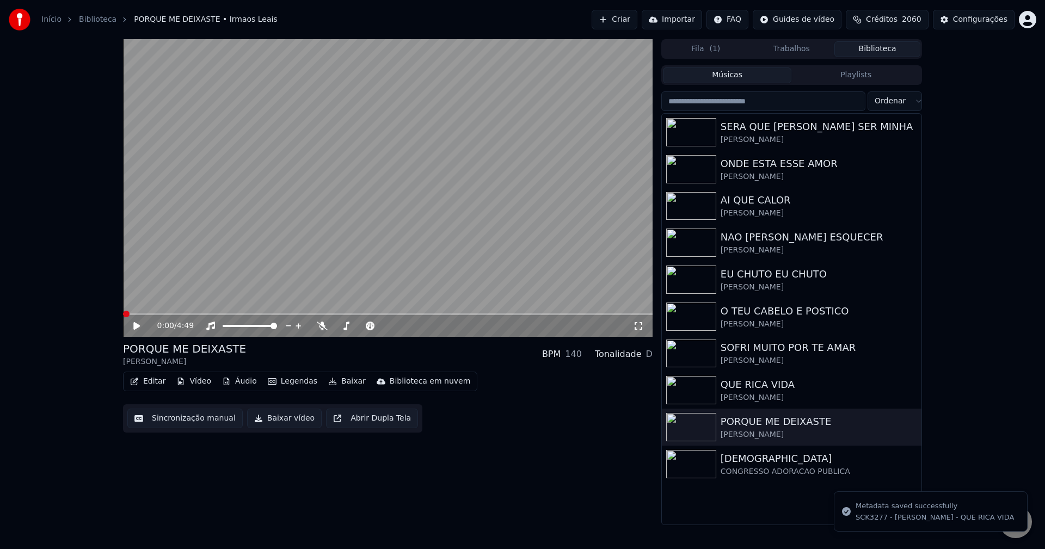
click at [153, 386] on button "Editar" at bounding box center [148, 381] width 44 height 15
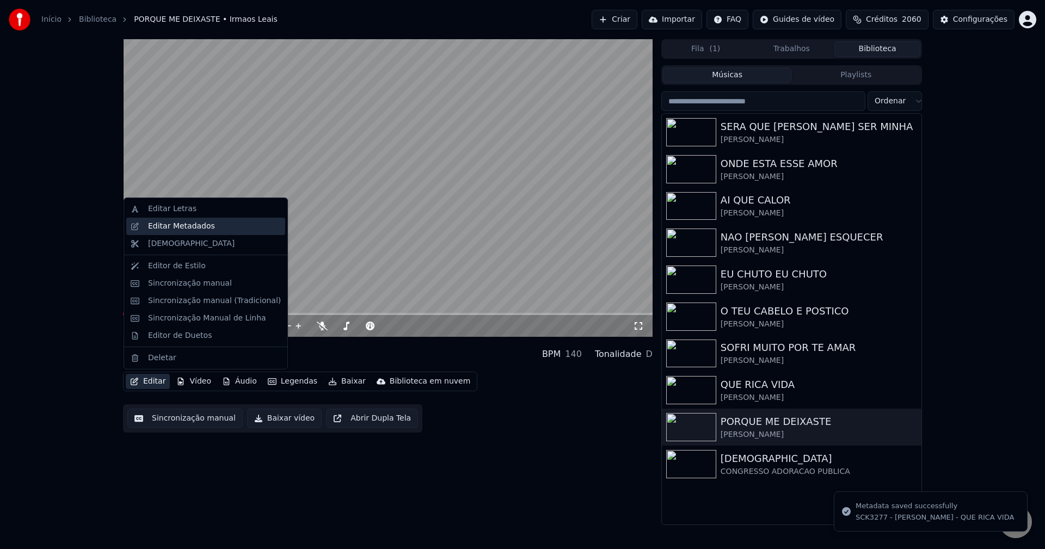
click at [235, 228] on div "Editar Metadados" at bounding box center [214, 226] width 133 height 11
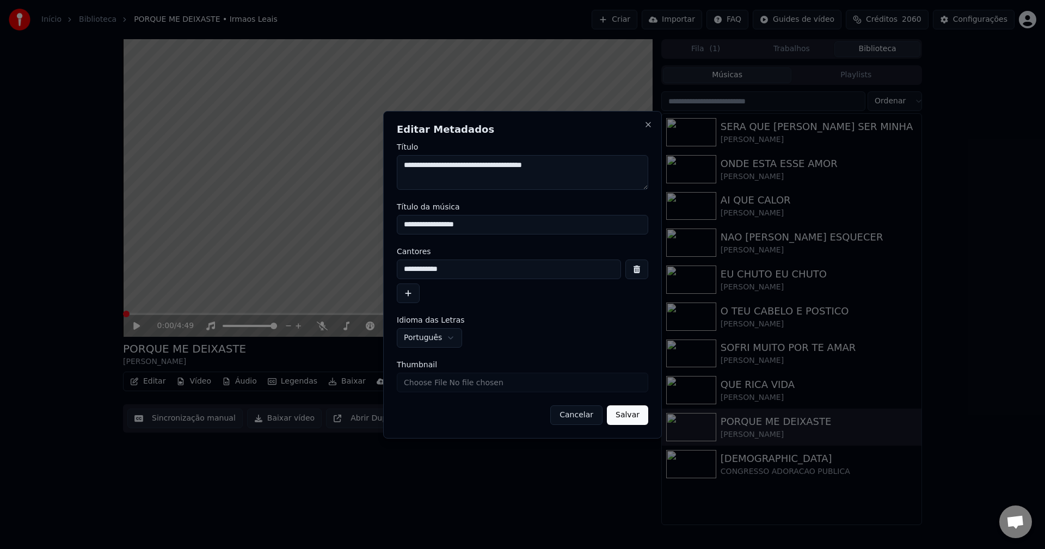
click at [495, 379] on input "Thumbnail" at bounding box center [522, 383] width 251 height 20
type input "**********"
click at [617, 424] on button "Salvar" at bounding box center [627, 416] width 41 height 20
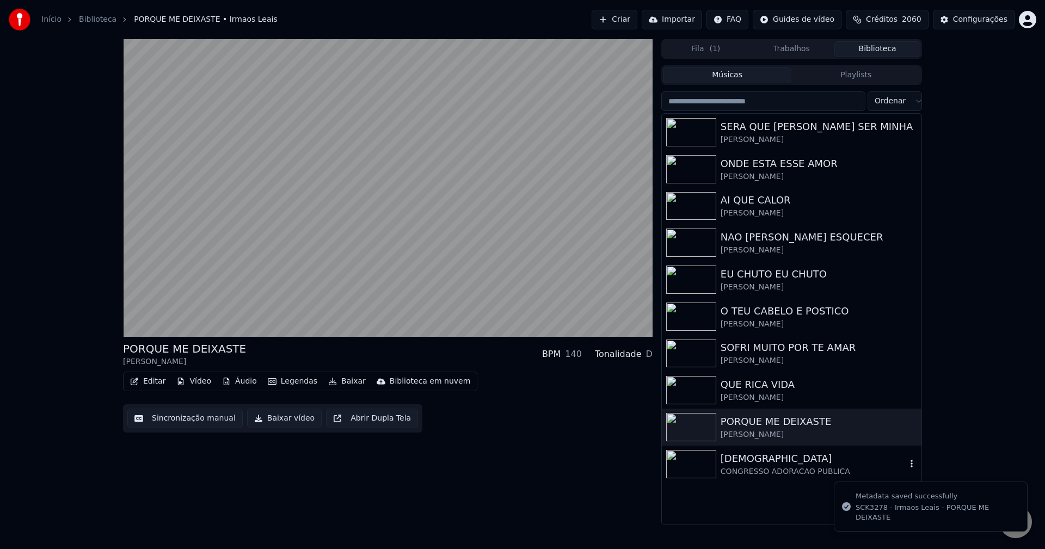
drag, startPoint x: 710, startPoint y: 469, endPoint x: 186, endPoint y: 493, distance: 524.2
click at [709, 469] on img at bounding box center [691, 464] width 50 height 28
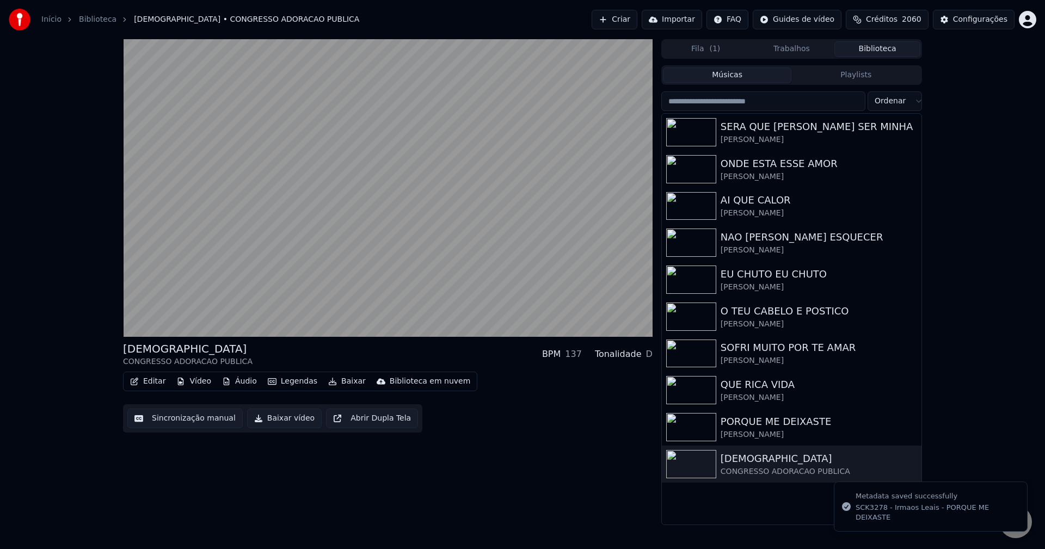
click at [169, 415] on button "Sincronização manual" at bounding box center [184, 419] width 115 height 20
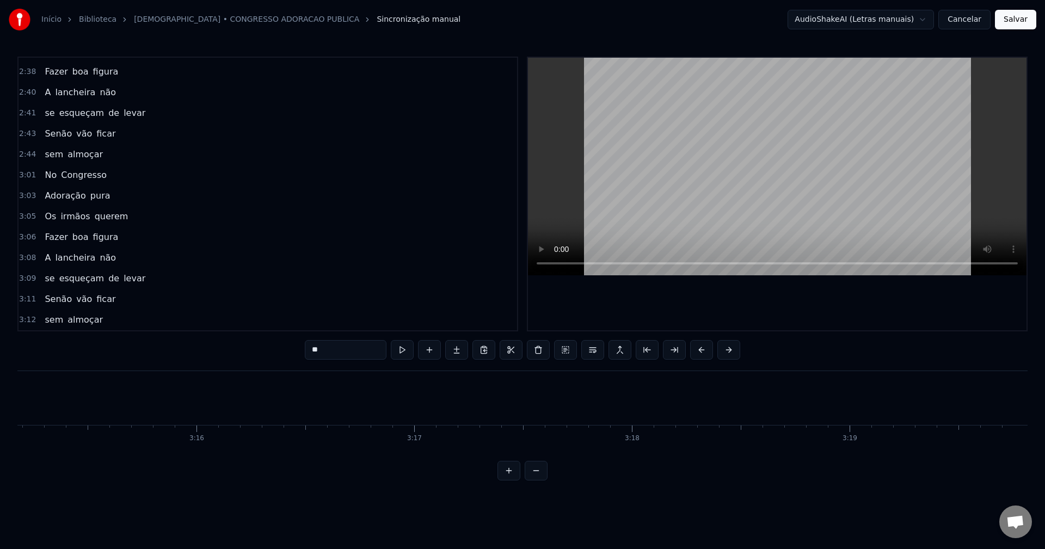
scroll to position [0, 42498]
drag, startPoint x: 1013, startPoint y: 17, endPoint x: 1010, endPoint y: 24, distance: 7.6
click at [783, 17] on button "Salvar" at bounding box center [1015, 20] width 41 height 20
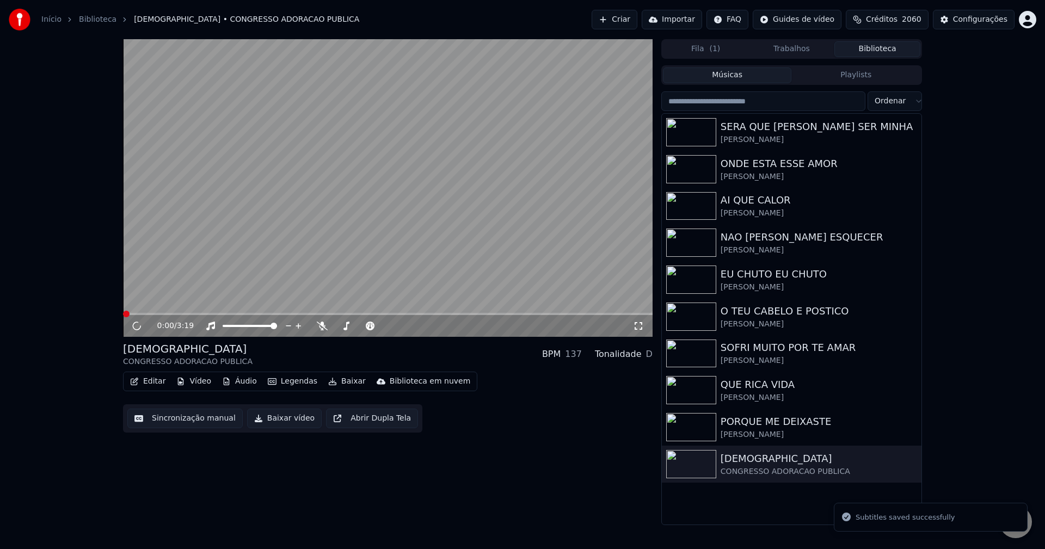
click at [269, 419] on button "Baixar vídeo" at bounding box center [284, 419] width 75 height 20
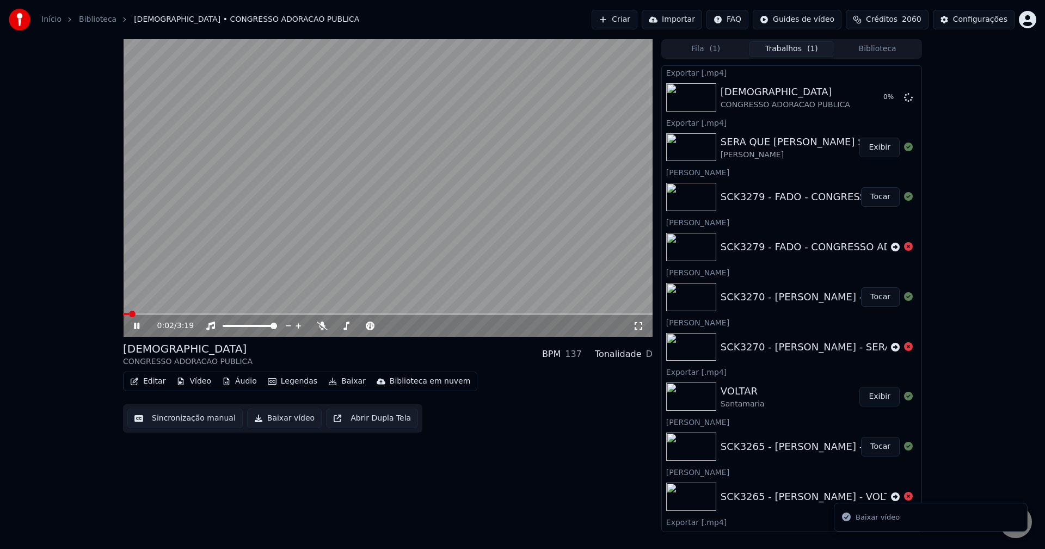
click at [389, 192] on video at bounding box center [388, 188] width 530 height 298
